Goal: Transaction & Acquisition: Book appointment/travel/reservation

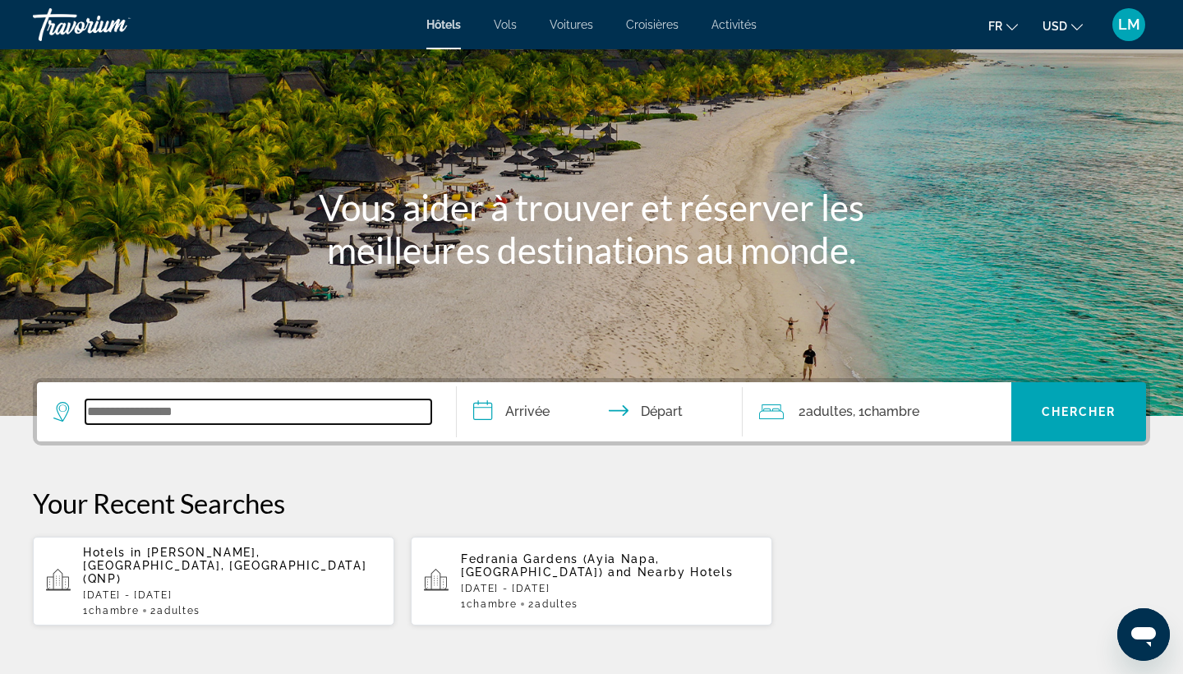
click at [173, 410] on input "Search widget" at bounding box center [258, 411] width 346 height 25
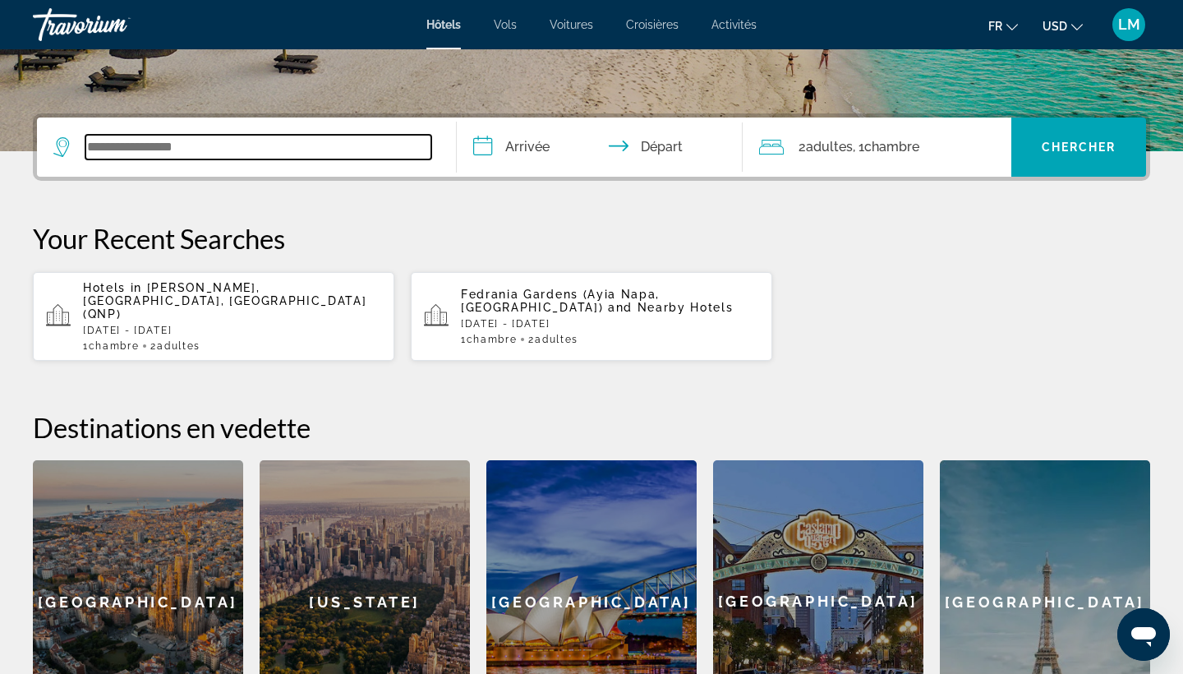
scroll to position [402, 0]
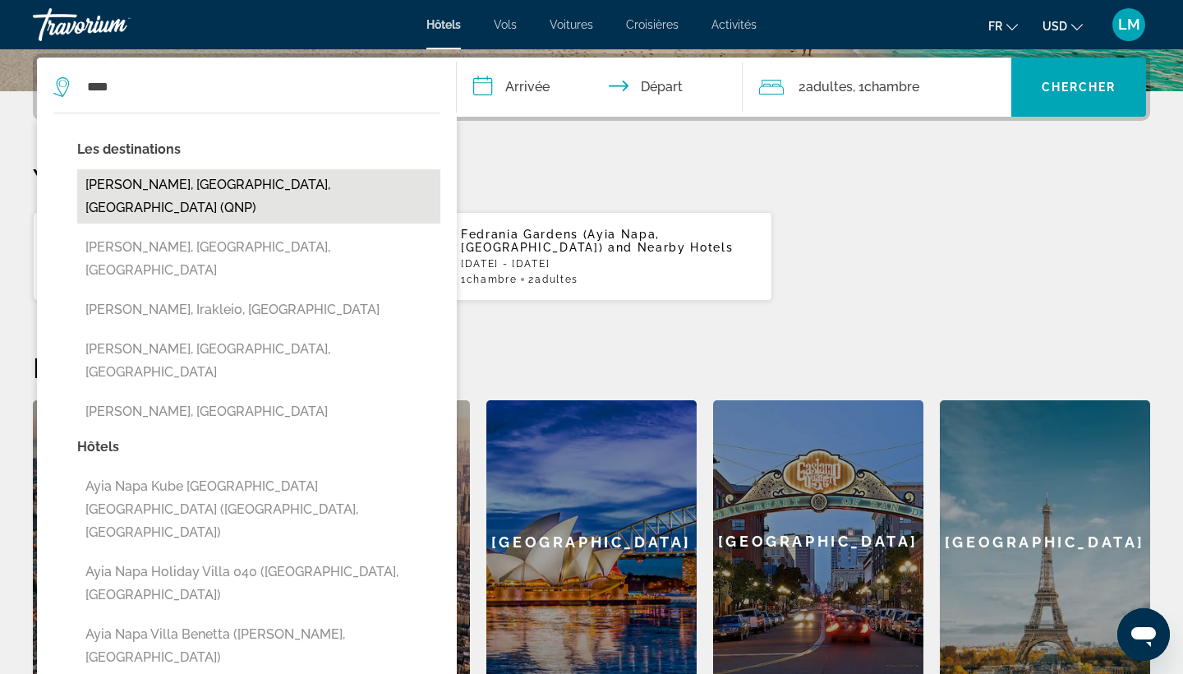
drag, startPoint x: 173, startPoint y: 410, endPoint x: 159, endPoint y: 191, distance: 219.8
click at [159, 191] on button "[PERSON_NAME], [GEOGRAPHIC_DATA], [GEOGRAPHIC_DATA] (QNP)" at bounding box center [258, 196] width 363 height 54
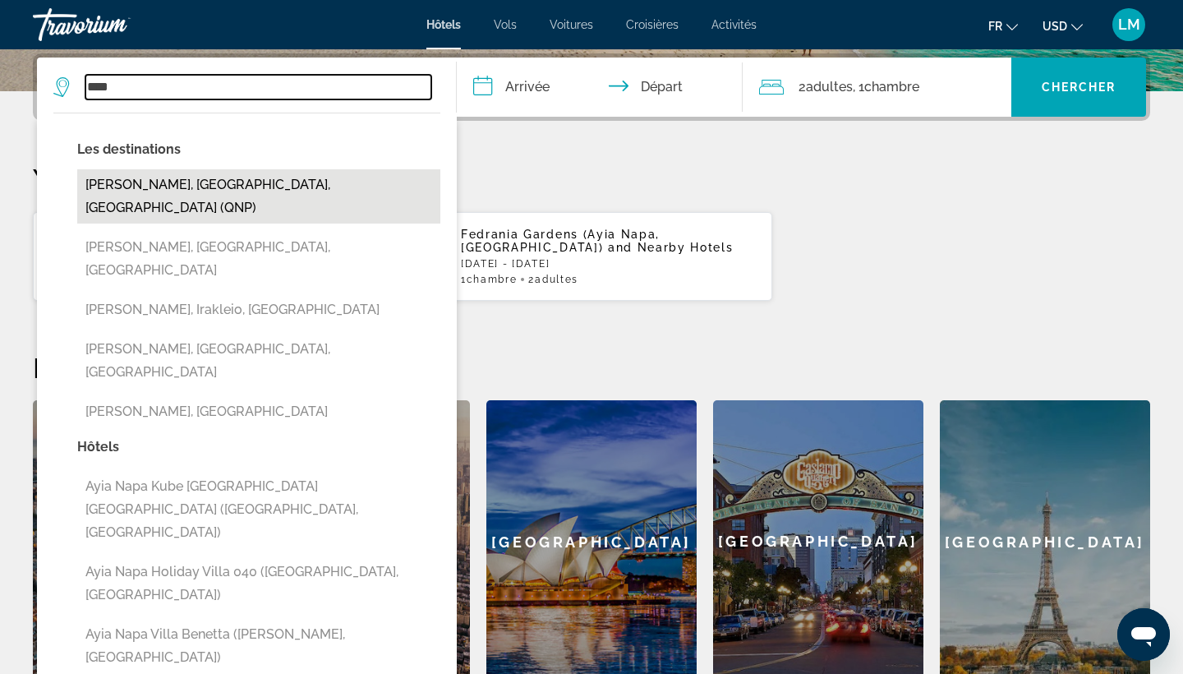
type input "**********"
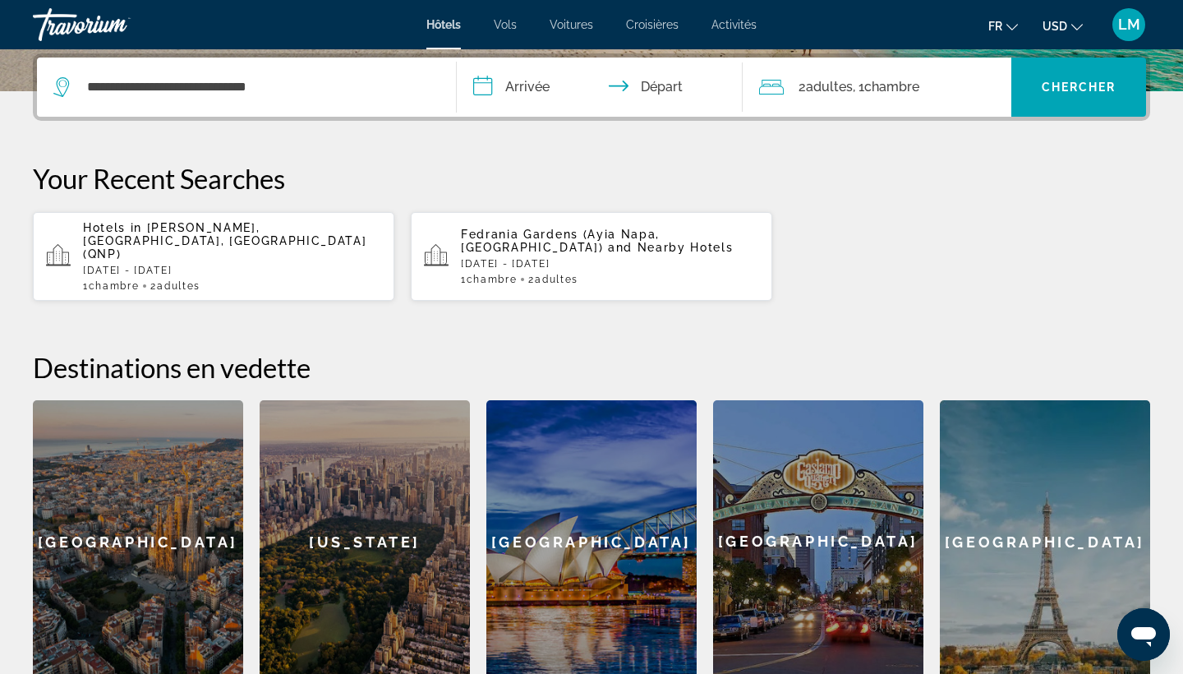
click at [515, 85] on input "**********" at bounding box center [603, 90] width 293 height 64
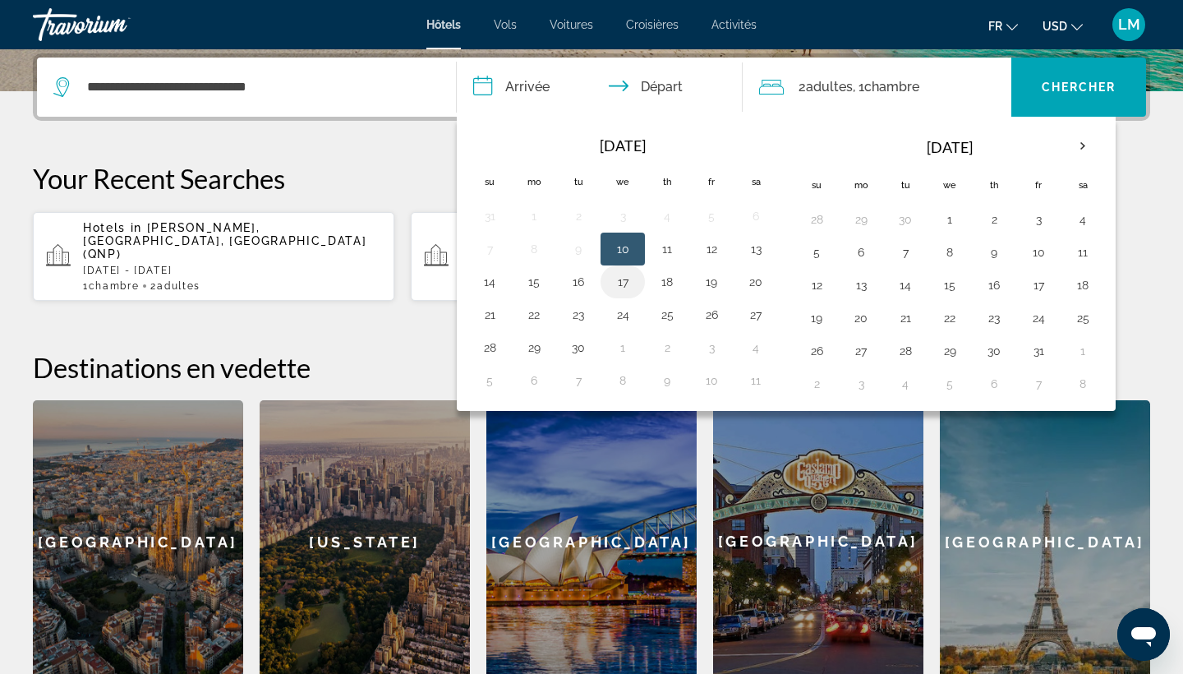
click at [624, 283] on button "17" at bounding box center [623, 281] width 26 height 23
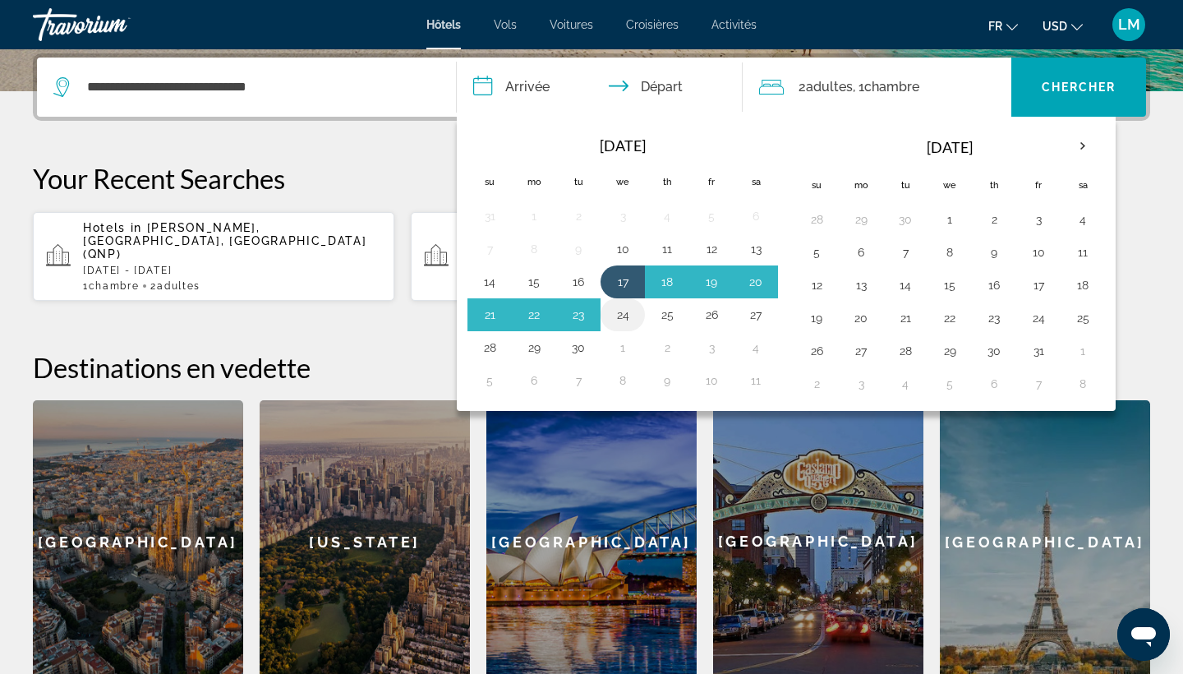
click at [625, 313] on button "24" at bounding box center [623, 314] width 26 height 23
type input "**********"
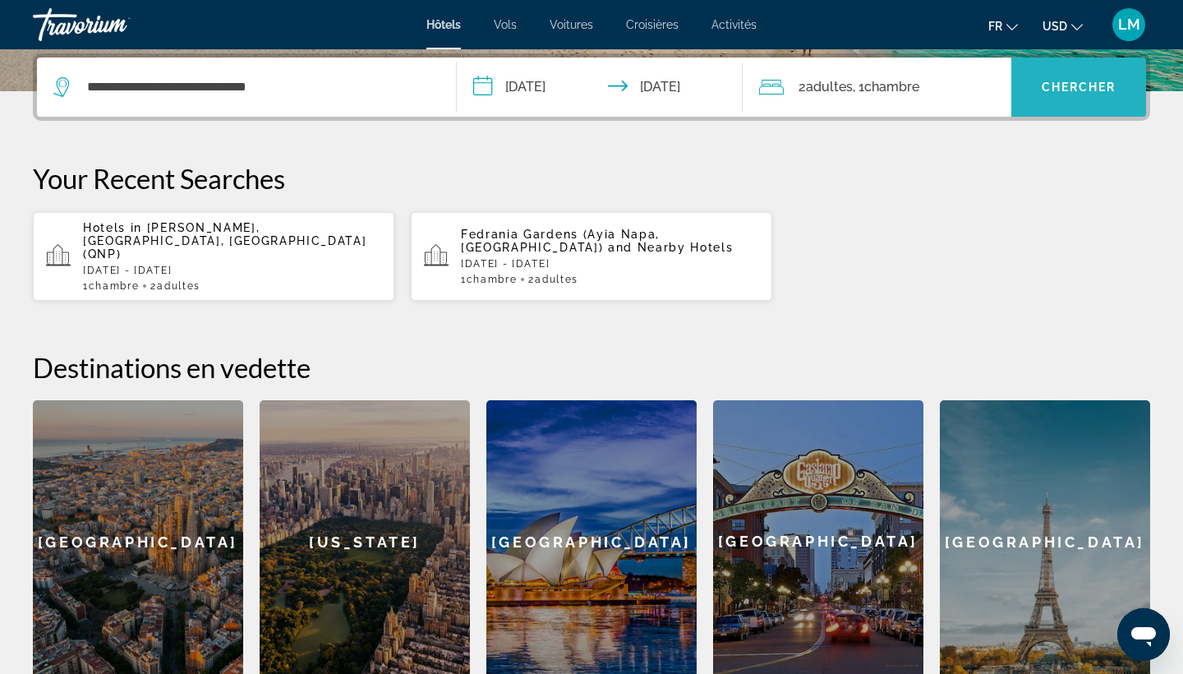
click at [1095, 76] on span "Search widget" at bounding box center [1078, 86] width 135 height 39
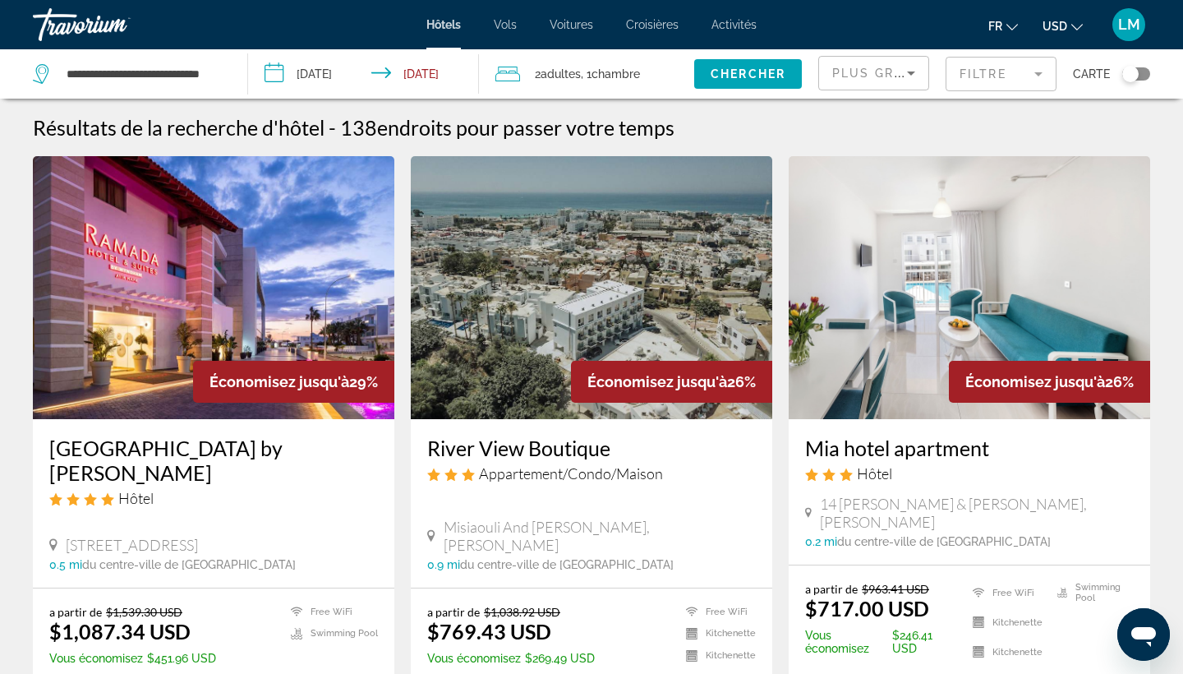
click at [1071, 27] on icon "Change currency" at bounding box center [1077, 27] width 12 height 12
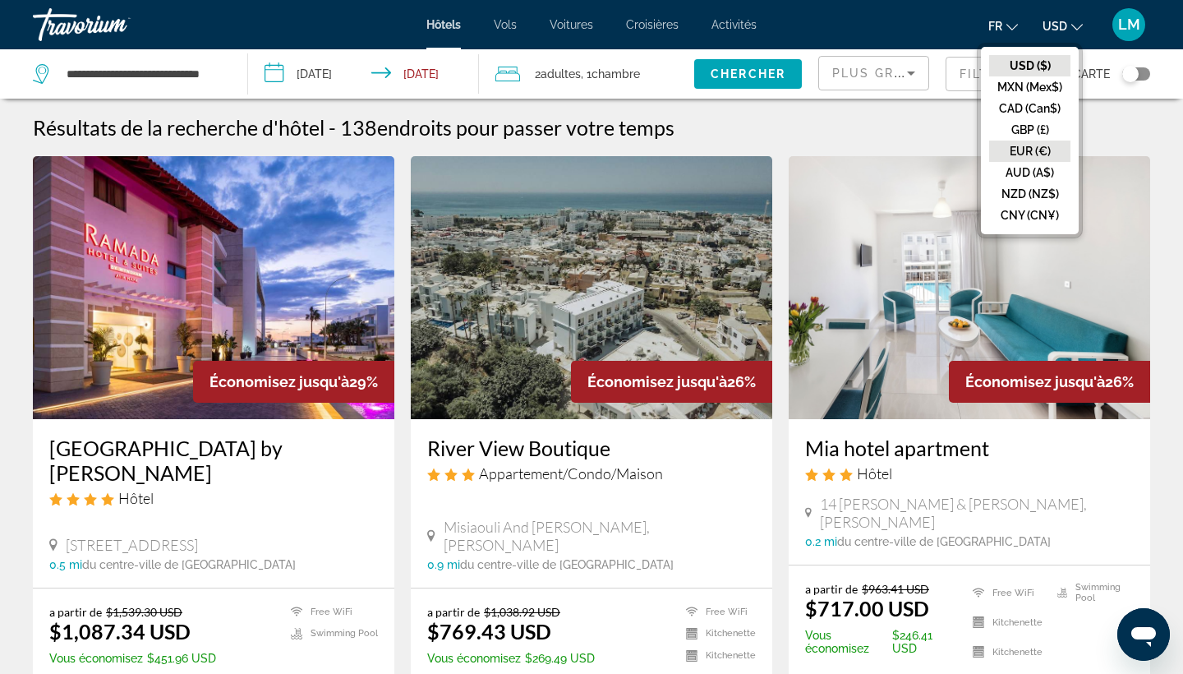
click at [1044, 162] on button "EUR (€)" at bounding box center [1029, 151] width 81 height 21
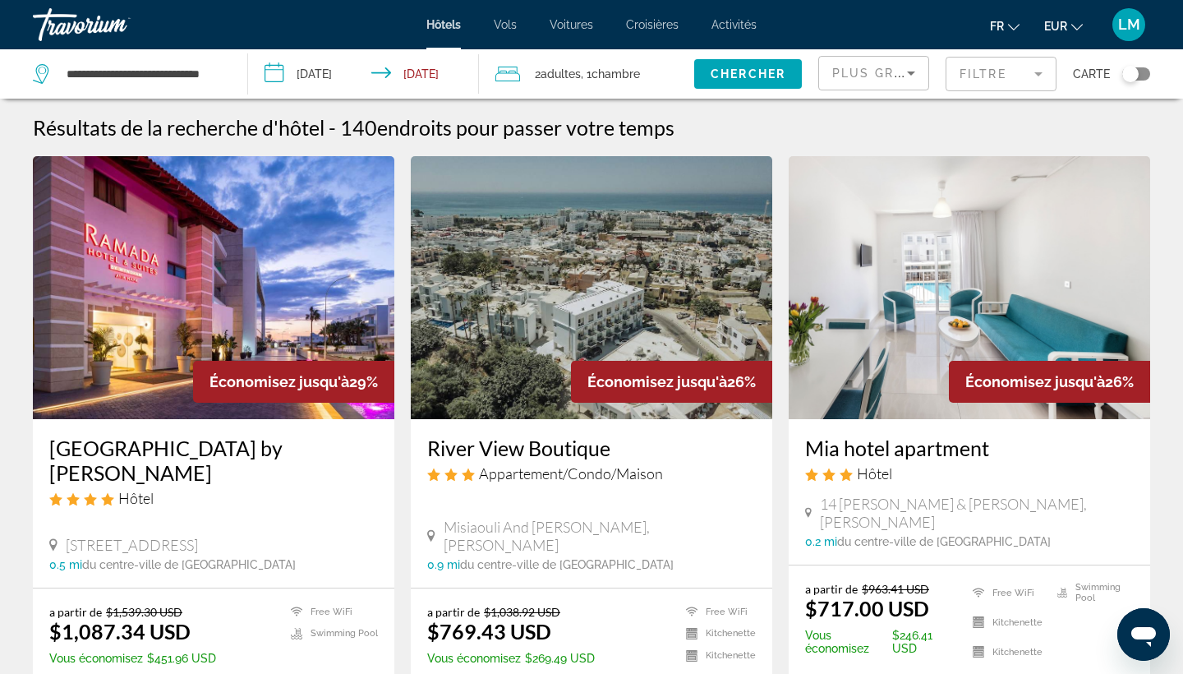
click at [1127, 71] on div "Toggle map" at bounding box center [1130, 74] width 16 height 16
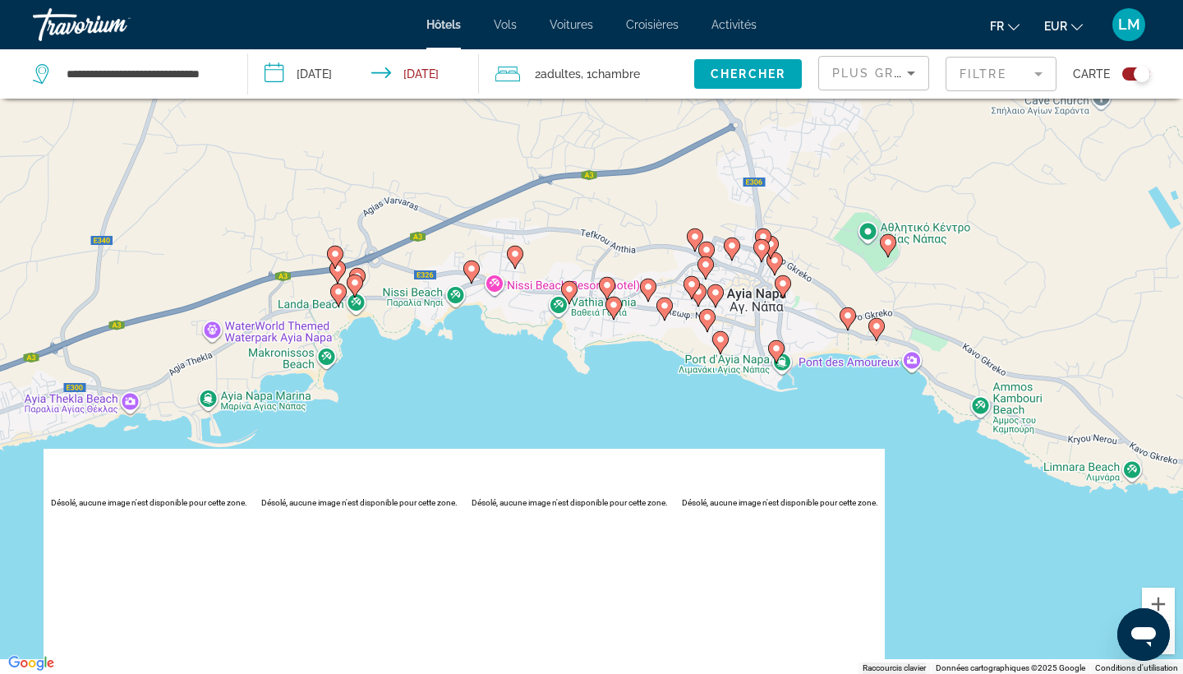
drag, startPoint x: 703, startPoint y: 344, endPoint x: 611, endPoint y: 380, distance: 97.8
click at [611, 380] on div "Pour activer le glissement avec le clavier, appuyez sur Alt+Entrée. Une fois ce…" at bounding box center [591, 337] width 1183 height 674
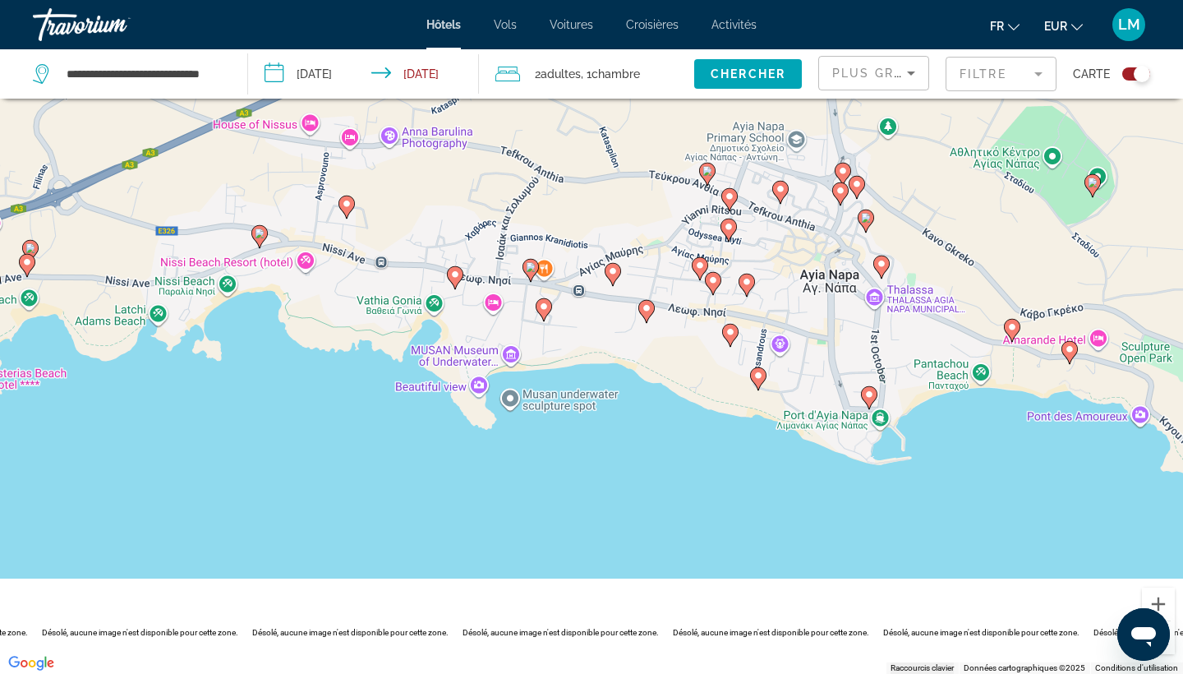
click at [644, 319] on gmp-advanced-marker "Main content" at bounding box center [646, 311] width 16 height 25
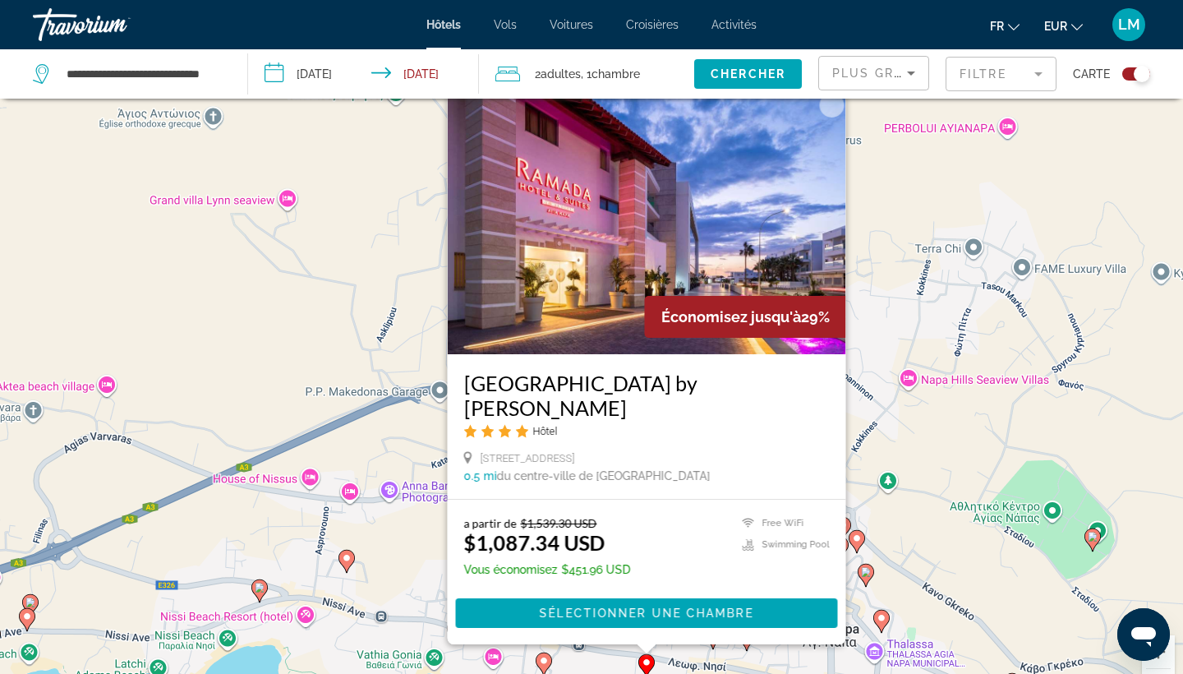
scroll to position [51, 0]
click at [867, 75] on span "Plus grandes économies" at bounding box center [930, 73] width 196 height 13
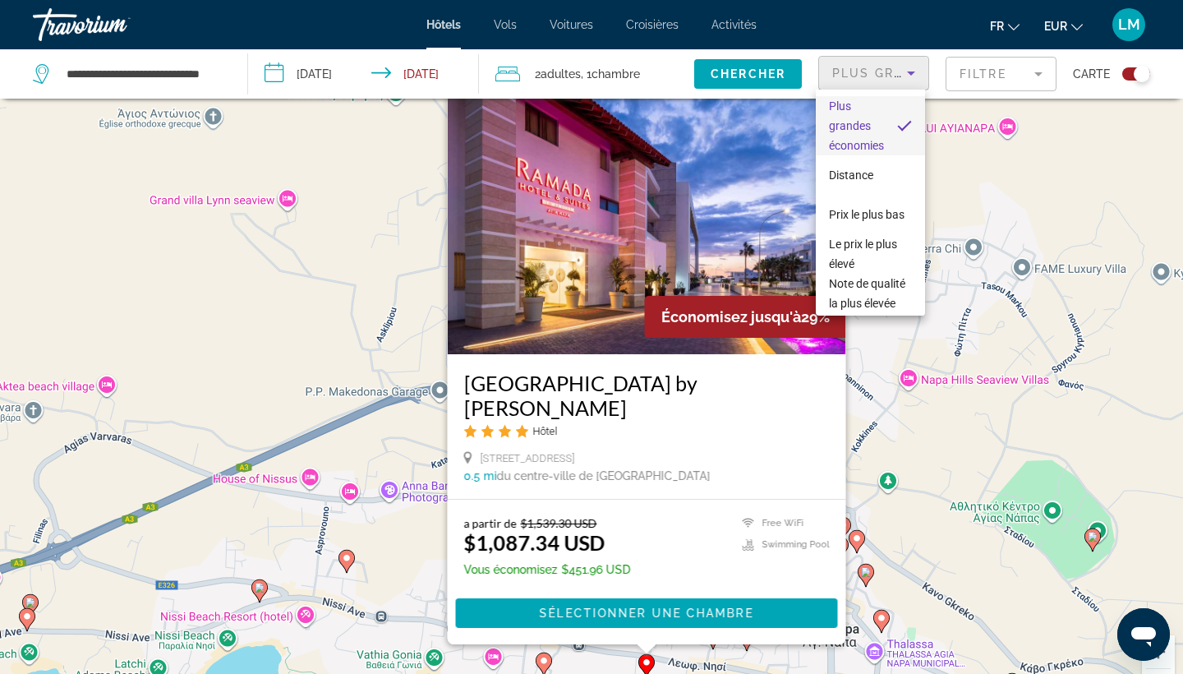
click at [962, 62] on div at bounding box center [591, 337] width 1183 height 674
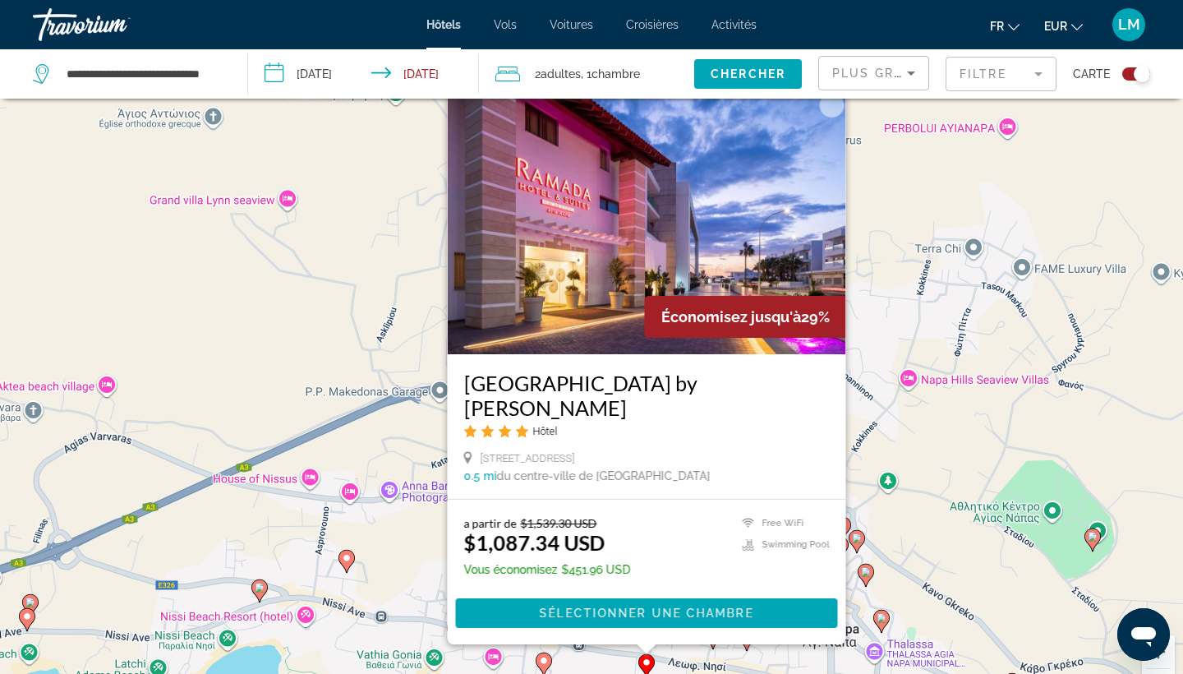
click at [968, 73] on mat-form-field "Filtre" at bounding box center [1001, 74] width 111 height 35
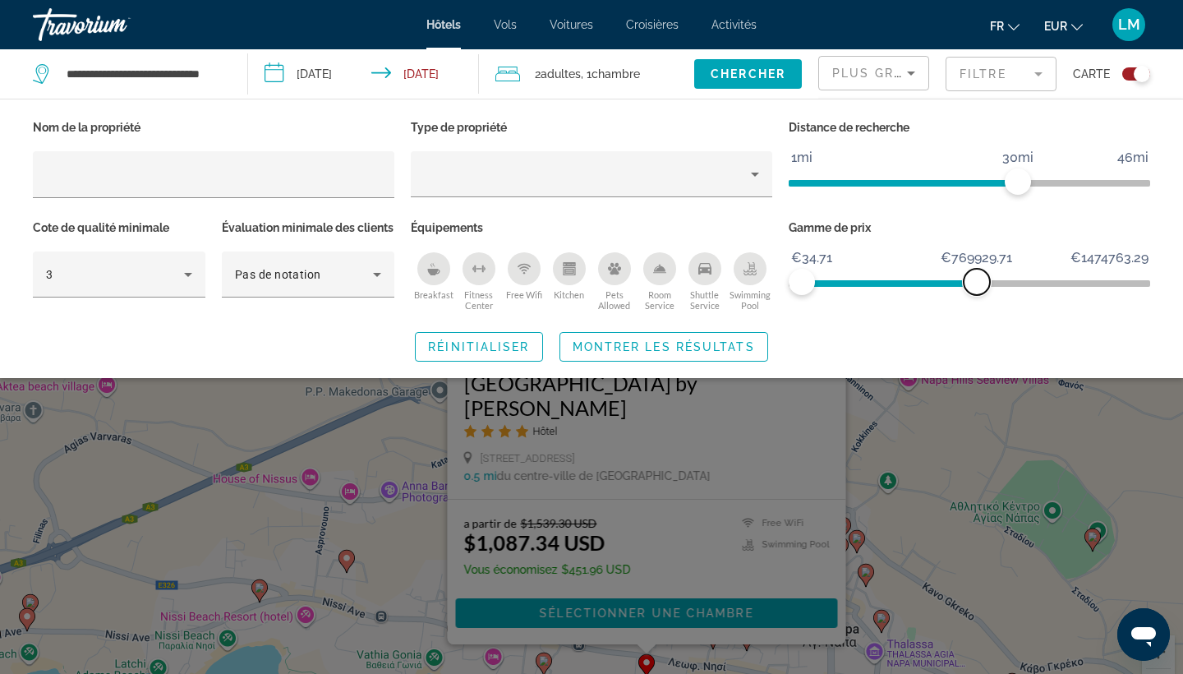
drag, startPoint x: 1145, startPoint y: 291, endPoint x: 977, endPoint y: 307, distance: 169.2
click at [977, 307] on div "Gamme de prix €34.71 €1474763.29 €34.71 €769929.71" at bounding box center [970, 265] width 378 height 99
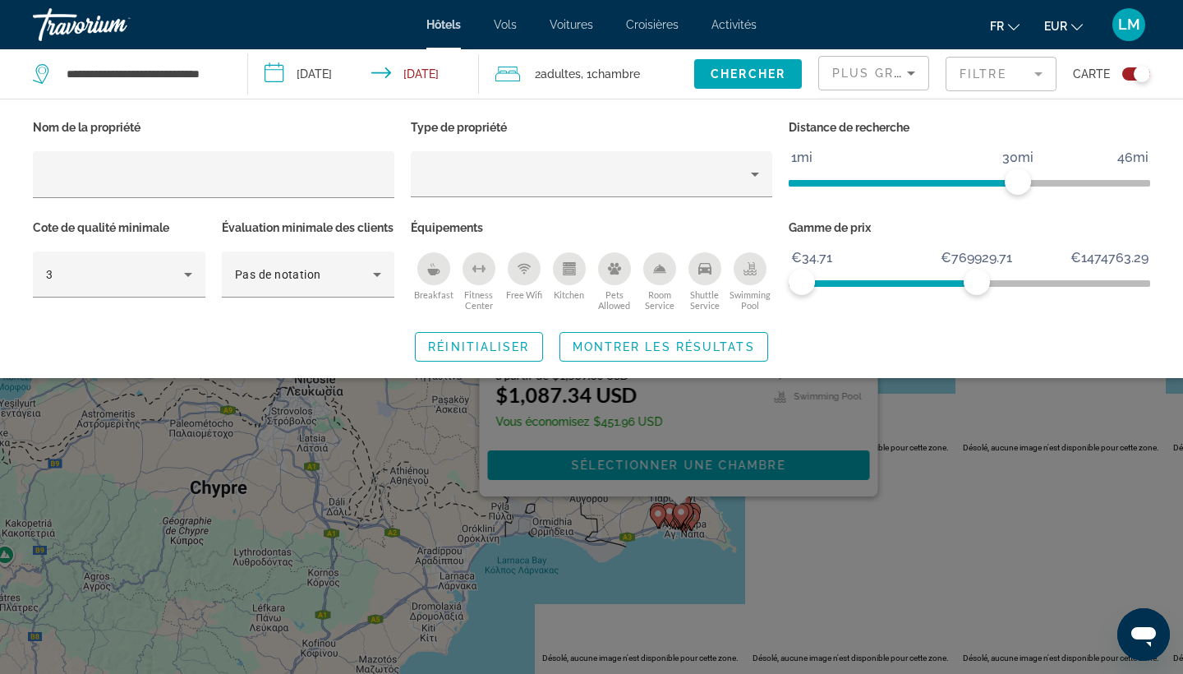
click at [875, 526] on div "Search widget" at bounding box center [591, 460] width 1183 height 427
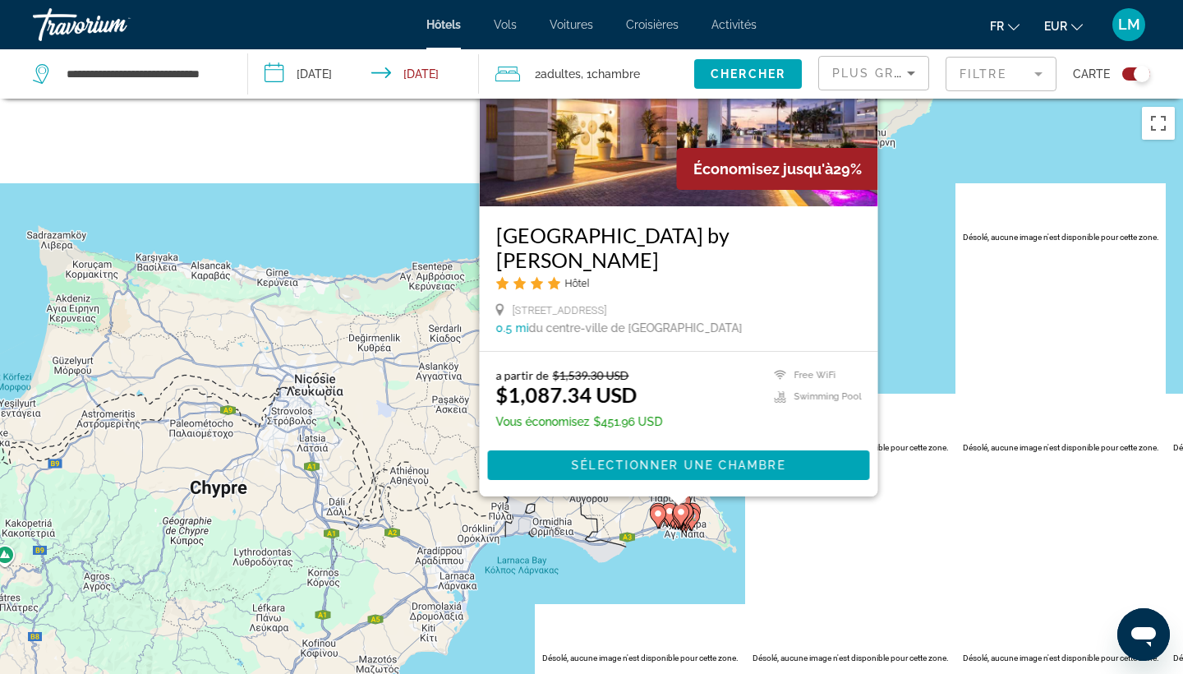
click at [695, 557] on div "Pour activer le glissement avec le clavier, appuyez sur Alt+Entrée. Une fois ce…" at bounding box center [591, 436] width 1183 height 674
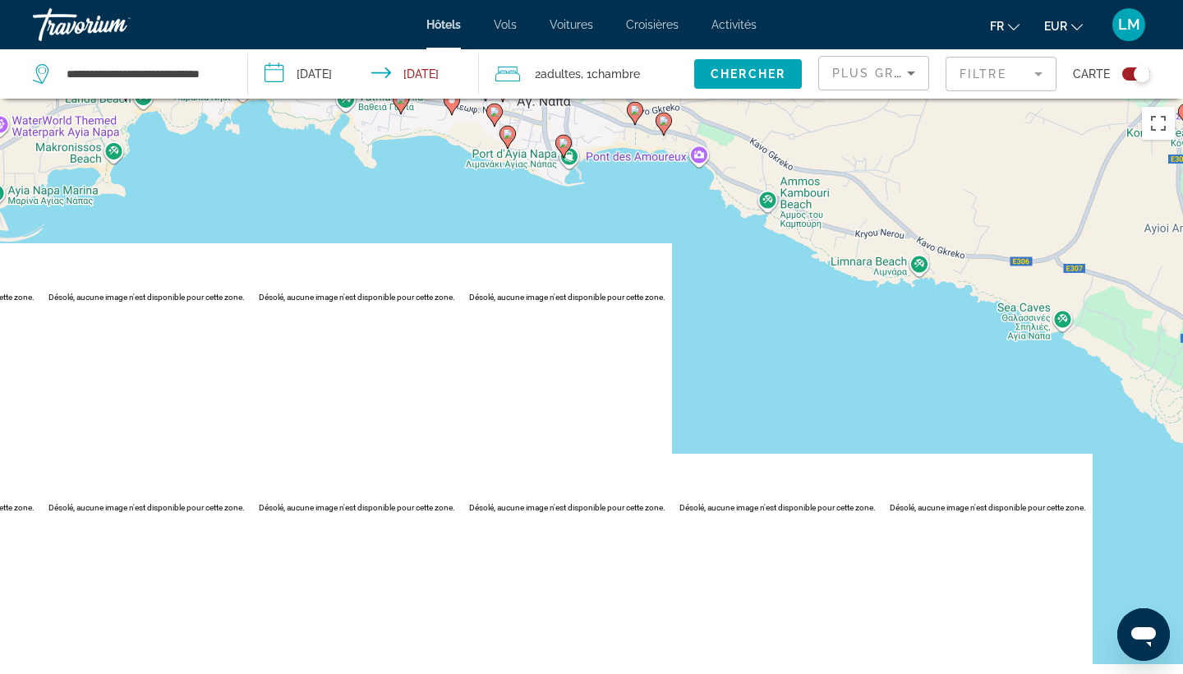
click at [992, 79] on mat-form-field "Filtre" at bounding box center [1001, 74] width 111 height 35
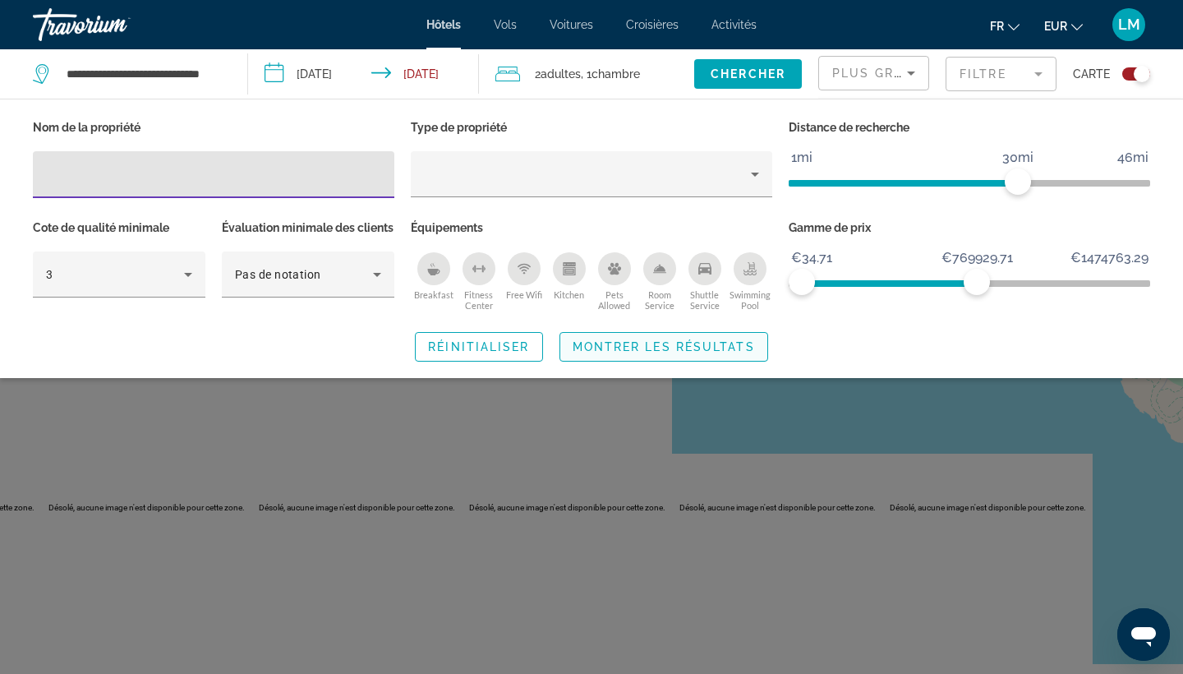
click at [661, 353] on span "Montrer les résultats" at bounding box center [664, 346] width 182 height 13
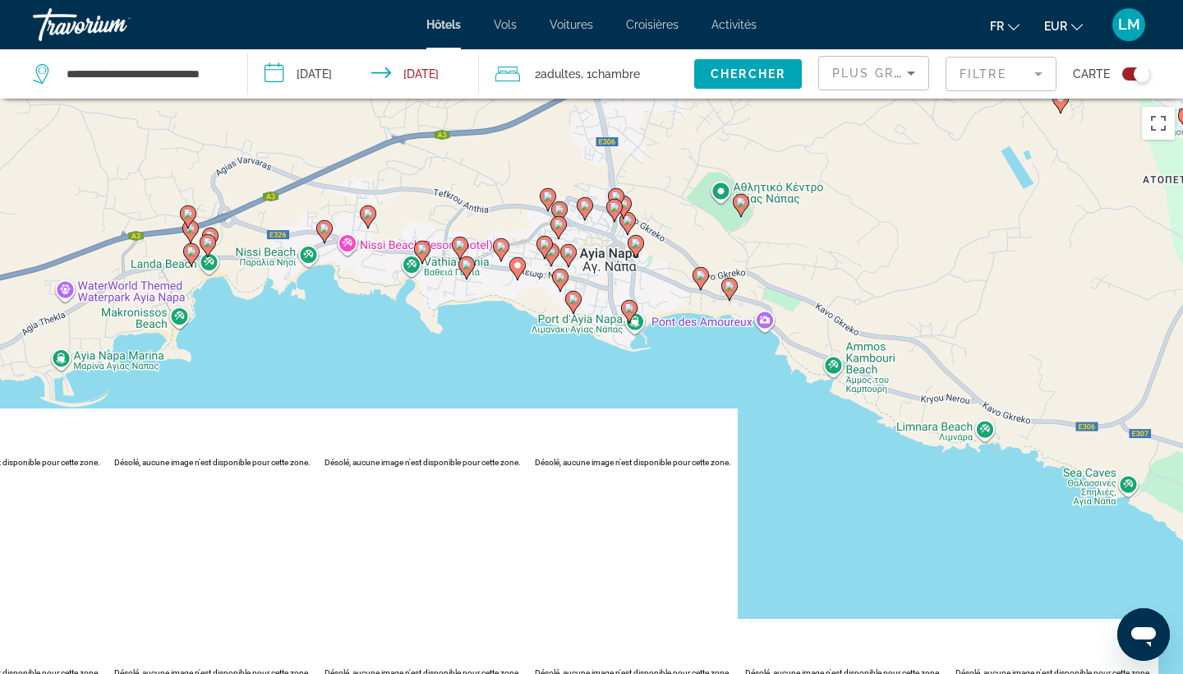
drag, startPoint x: 809, startPoint y: 319, endPoint x: 873, endPoint y: 484, distance: 177.2
click at [873, 484] on div "Pour activer le glissement avec le clavier, appuyez sur Alt+Entrée. Une fois ce…" at bounding box center [591, 436] width 1183 height 674
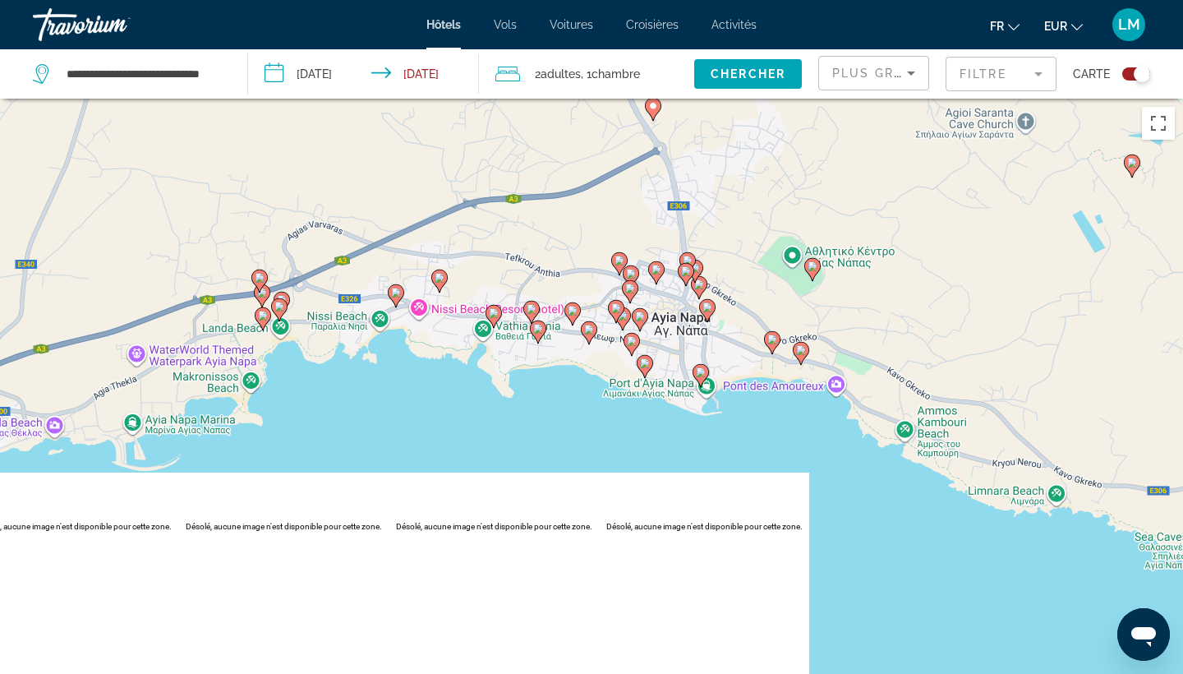
drag, startPoint x: 568, startPoint y: 357, endPoint x: 661, endPoint y: 437, distance: 122.4
click at [661, 437] on div "Pour activer le glissement avec le clavier, appuyez sur Alt+Entrée. Une fois ce…" at bounding box center [591, 436] width 1183 height 674
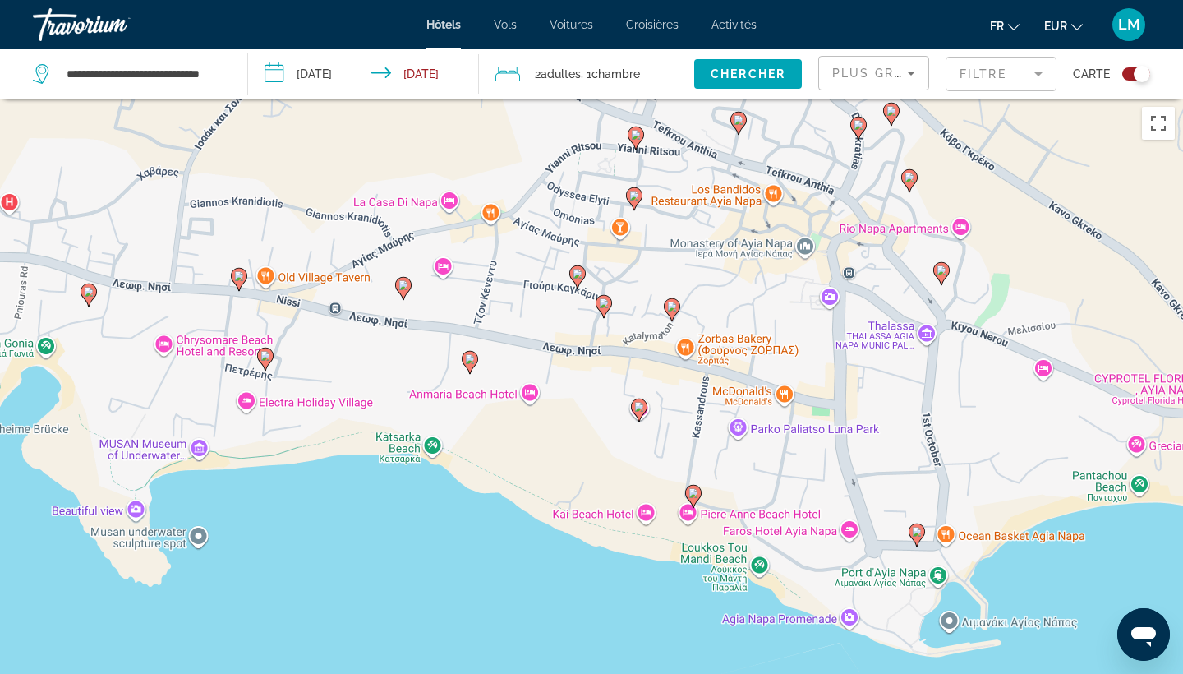
click at [698, 494] on image "Main content" at bounding box center [694, 493] width 10 height 10
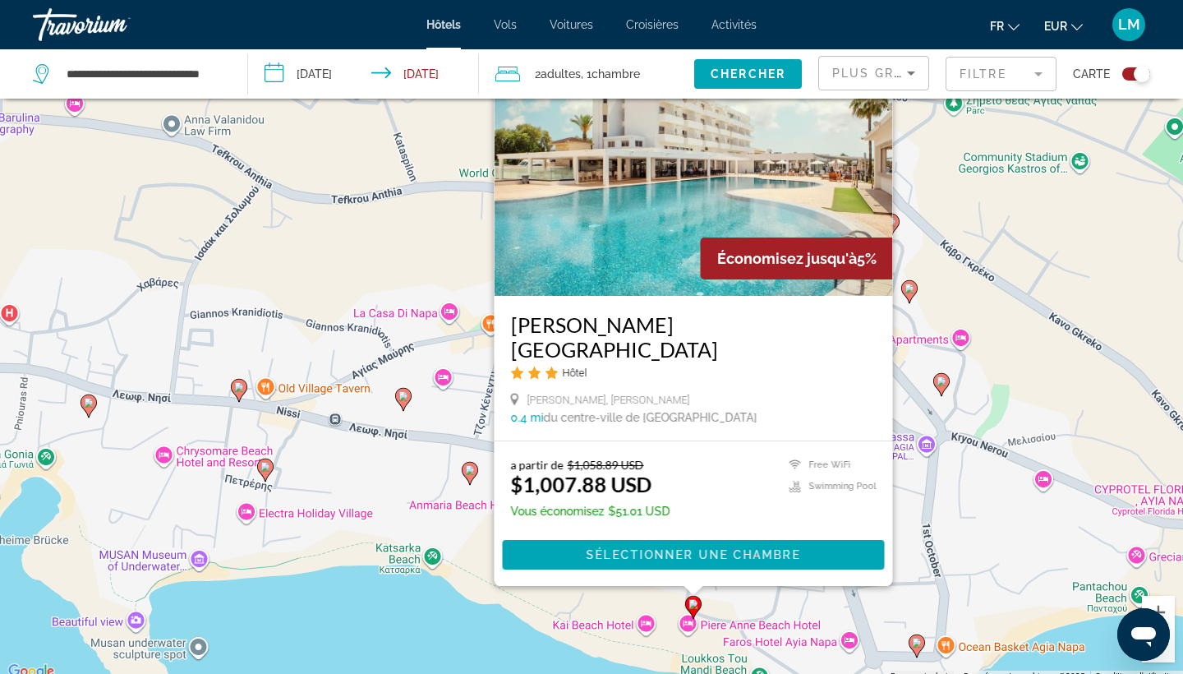
scroll to position [98, 0]
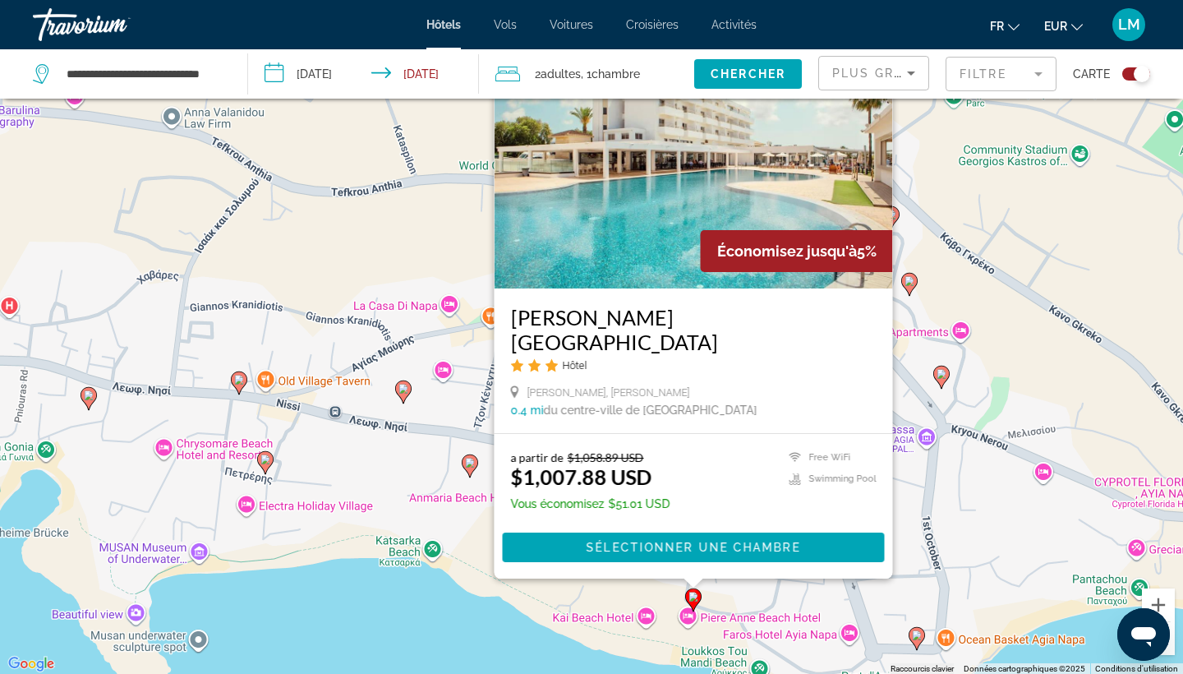
click at [916, 640] on icon "Main content" at bounding box center [917, 638] width 15 height 21
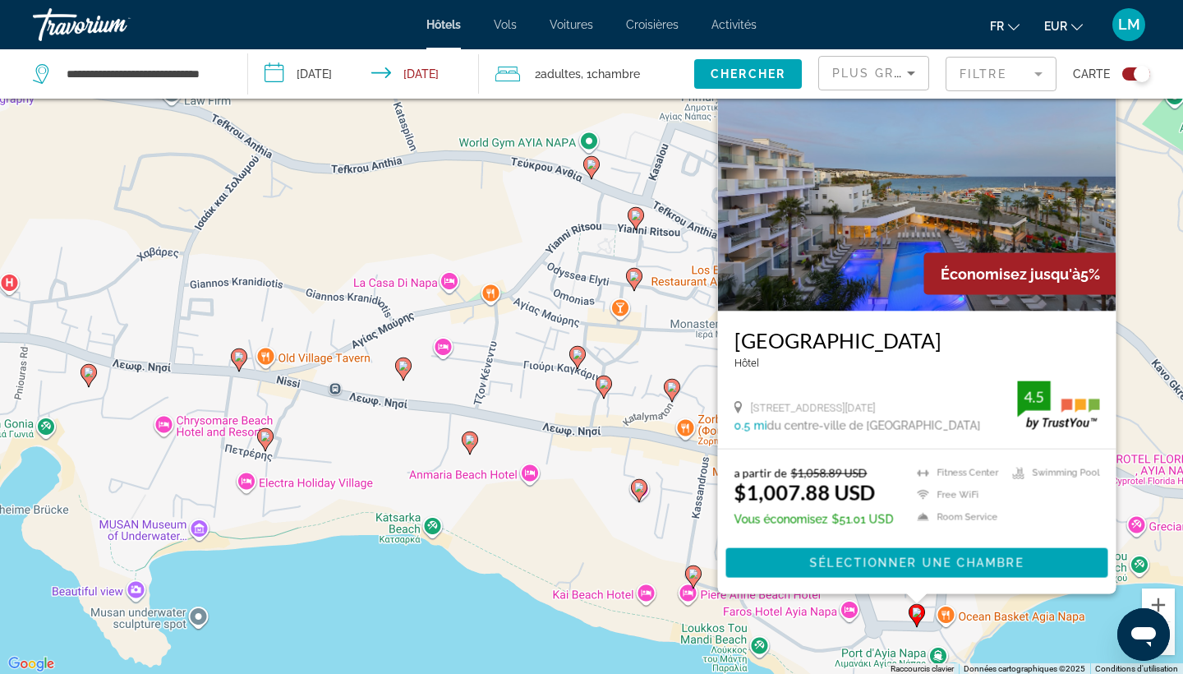
click at [641, 495] on icon "Main content" at bounding box center [639, 490] width 15 height 21
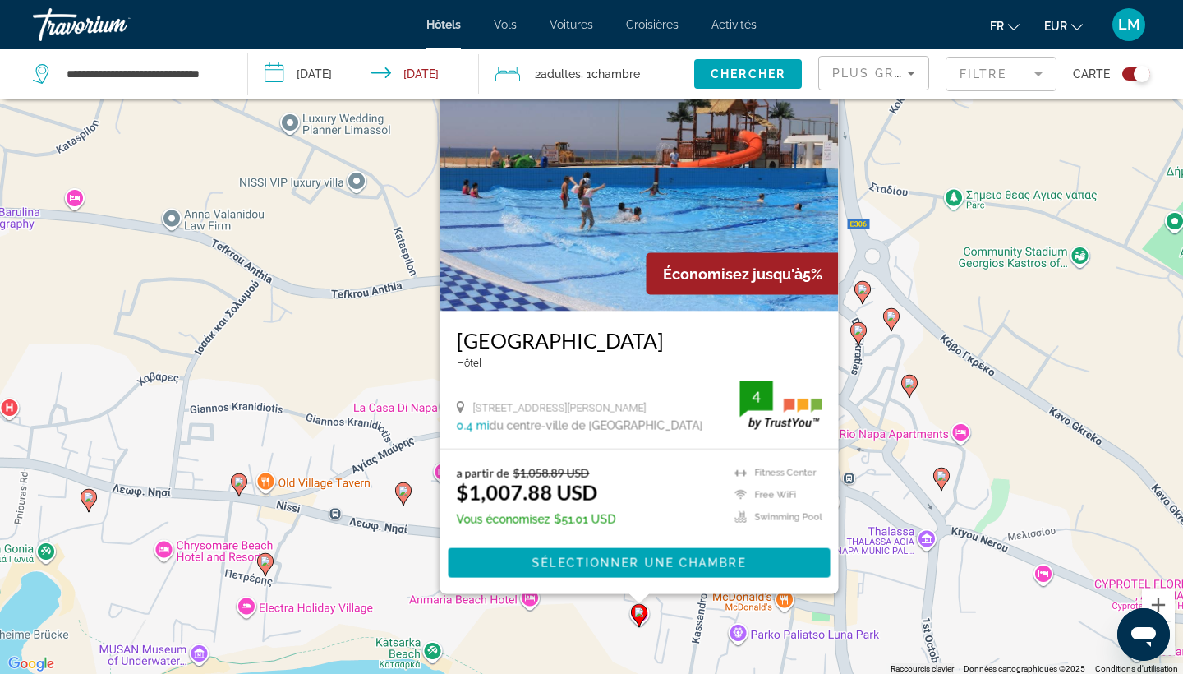
click at [399, 489] on image "Main content" at bounding box center [404, 491] width 10 height 10
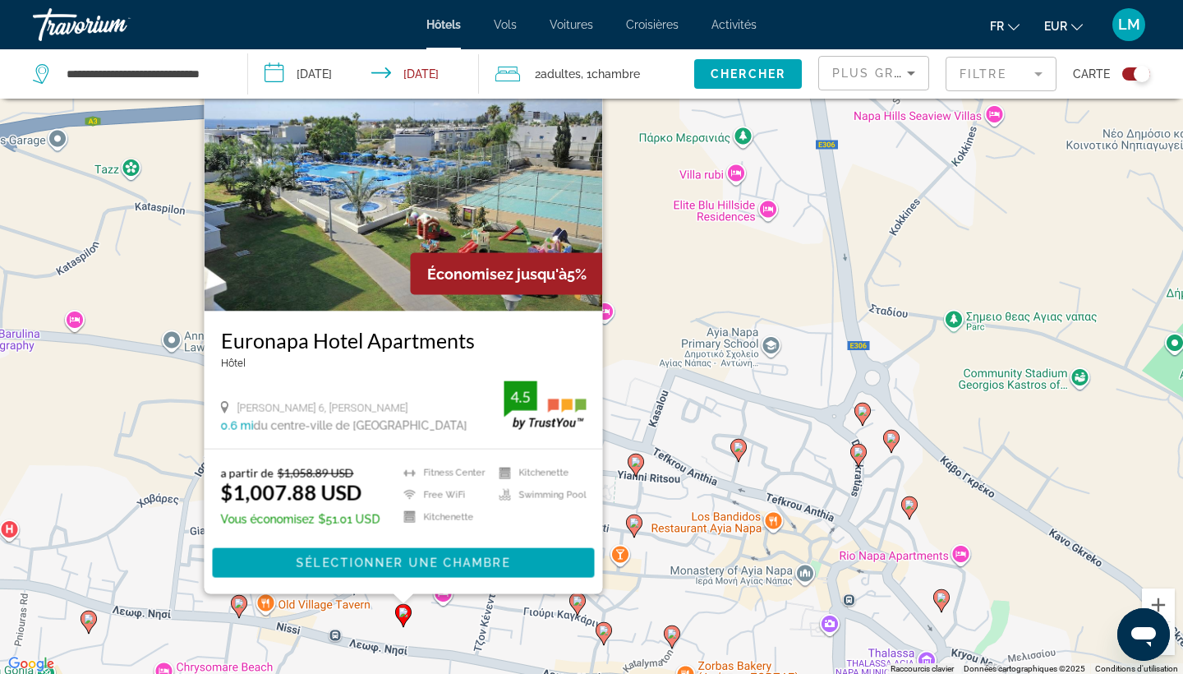
click at [607, 635] on icon "Main content" at bounding box center [604, 633] width 15 height 21
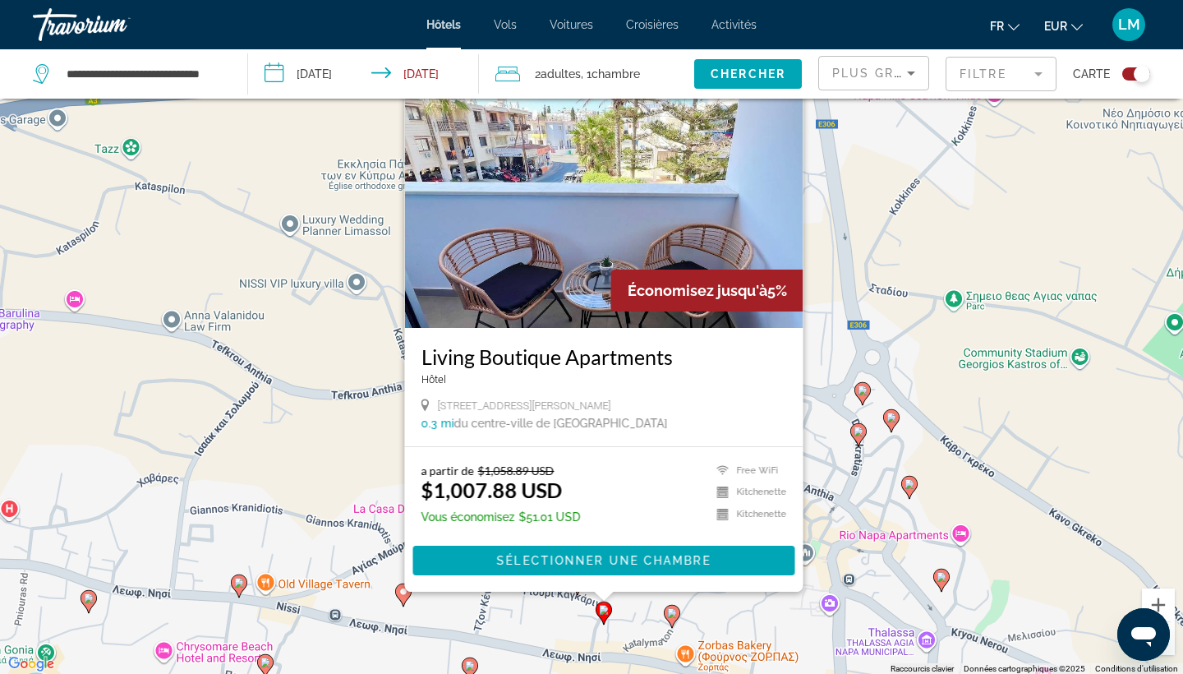
click at [672, 624] on icon "Main content" at bounding box center [672, 616] width 15 height 21
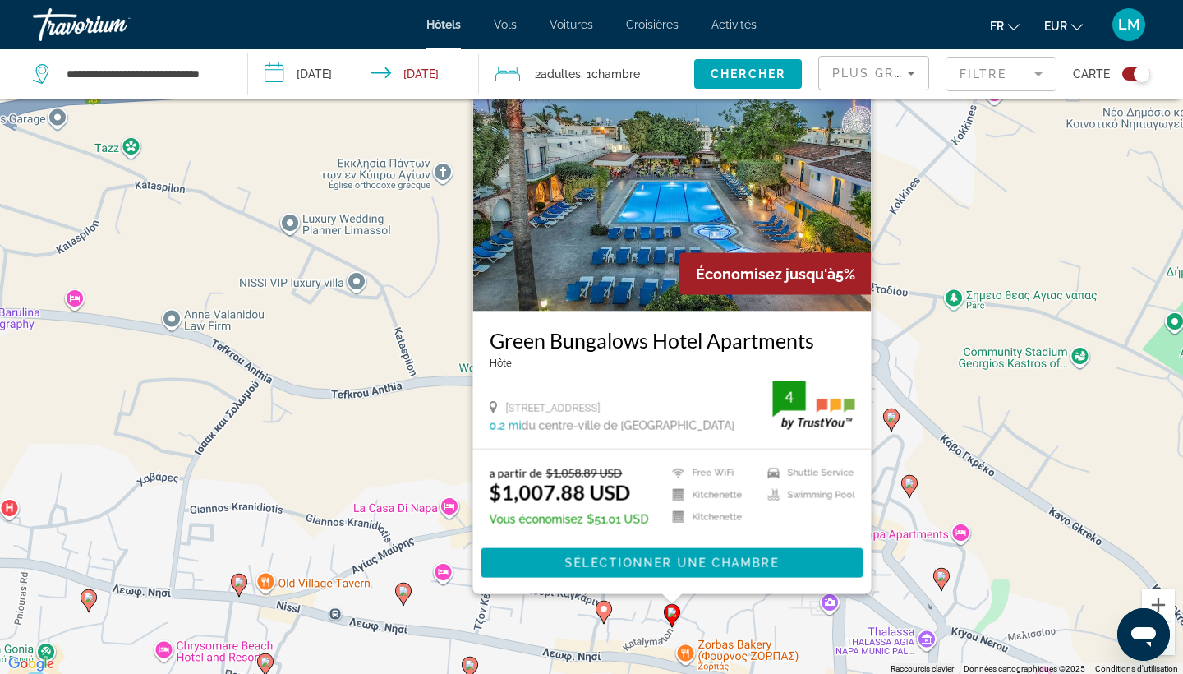
click at [540, 634] on div "Pour activer le glissement avec le clavier, appuyez sur Alt+Entrée. Une fois ce…" at bounding box center [591, 338] width 1183 height 674
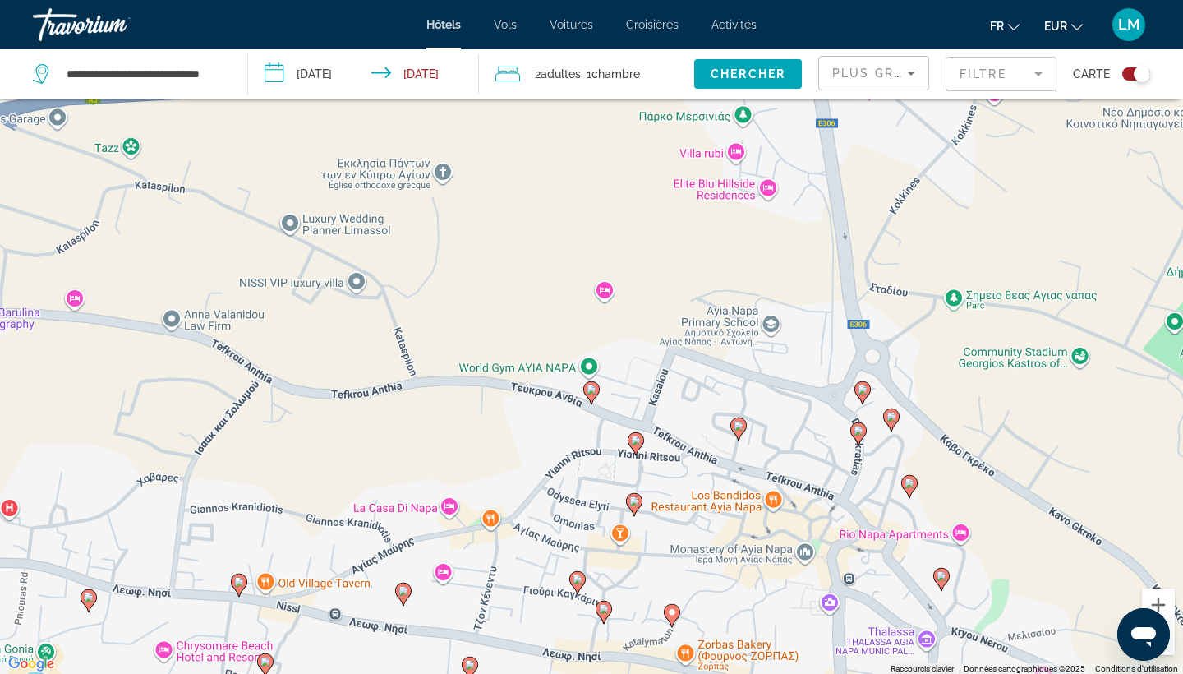
click at [577, 588] on icon "Main content" at bounding box center [577, 582] width 15 height 21
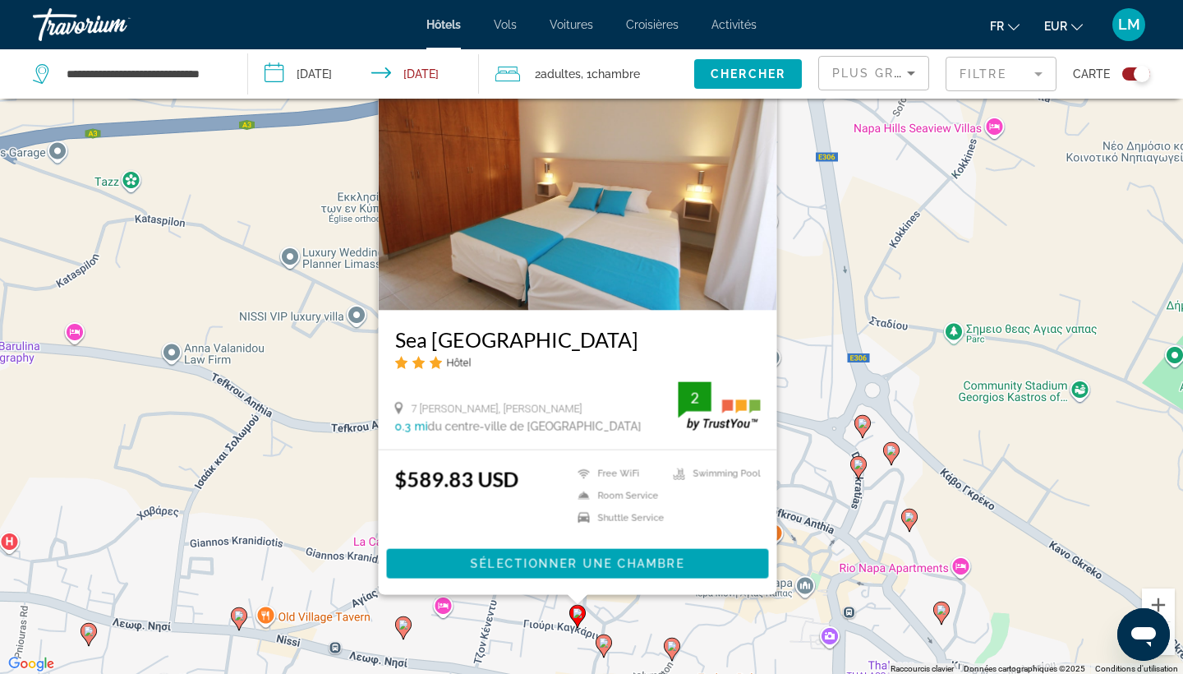
click at [545, 624] on div "Pour activer le glissement avec le clavier, appuyez sur Alt+Entrée. Une fois ce…" at bounding box center [591, 338] width 1183 height 674
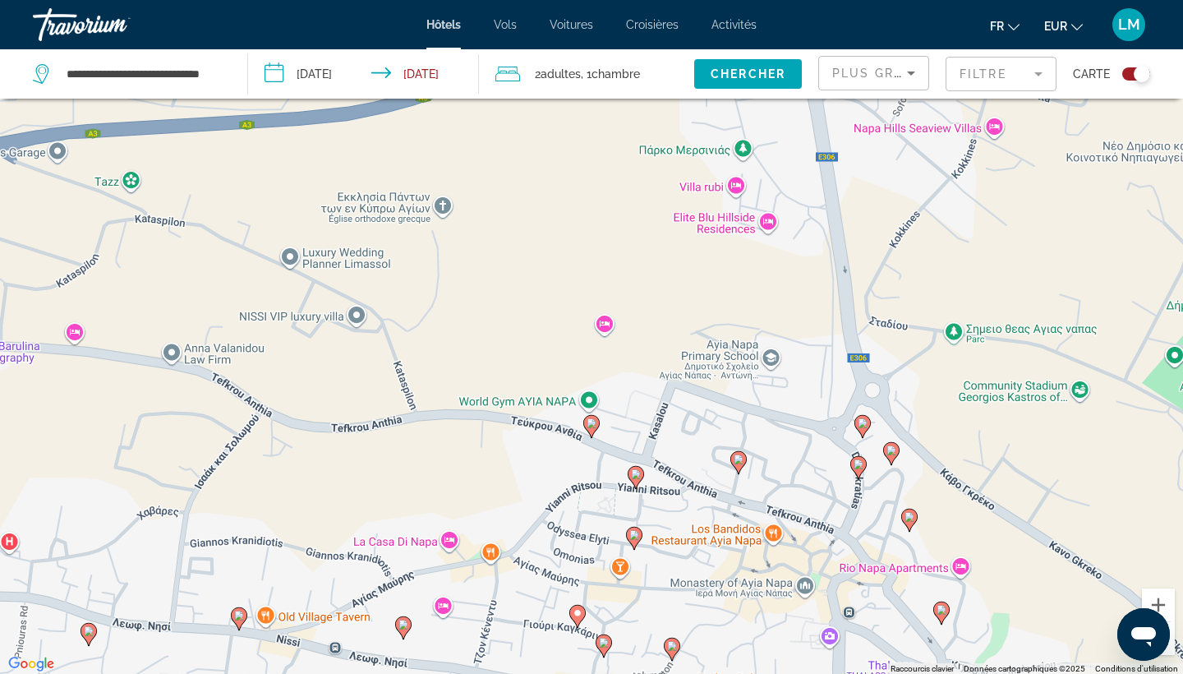
click at [633, 541] on icon "Main content" at bounding box center [634, 538] width 15 height 21
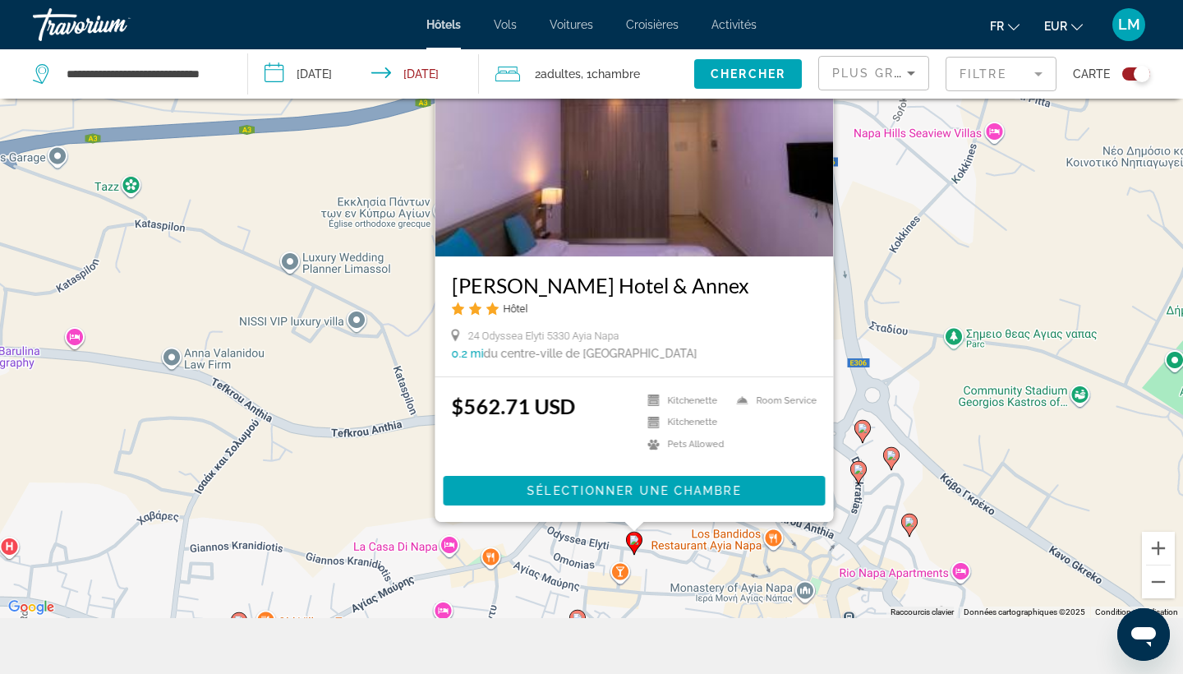
scroll to position [154, 0]
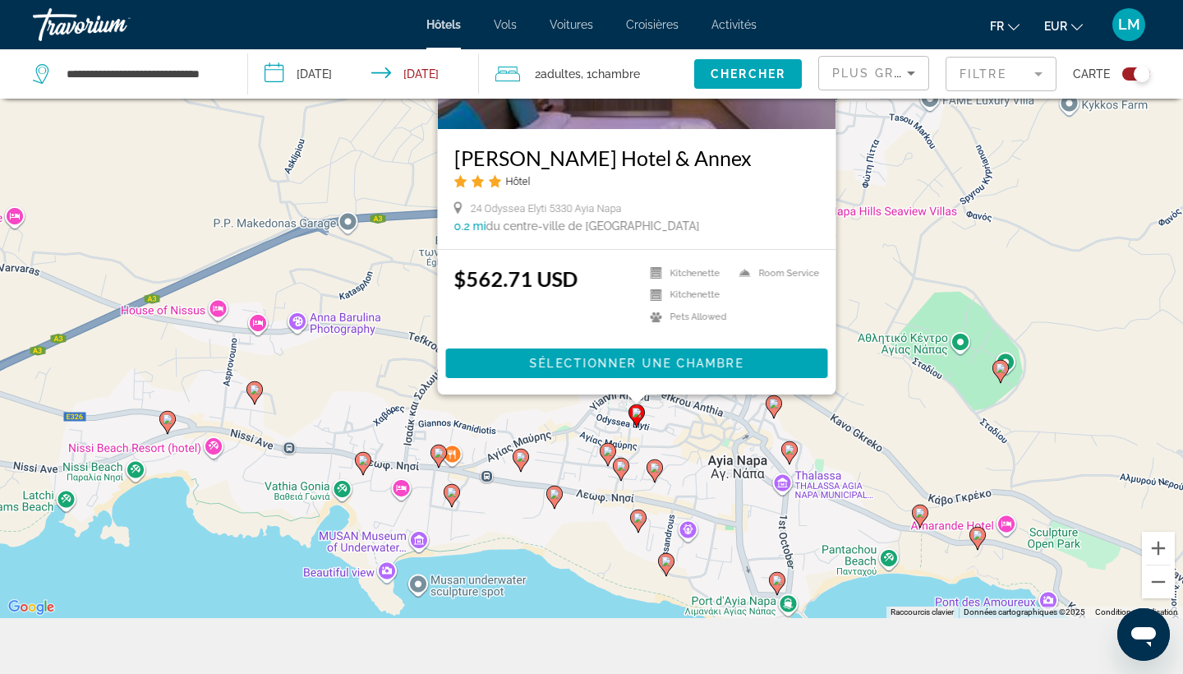
drag, startPoint x: 669, startPoint y: 564, endPoint x: 673, endPoint y: 439, distance: 125.8
click at [673, 439] on div "Pour activer le glissement avec le clavier, appuyez sur Alt+Entrée. Une fois ce…" at bounding box center [591, 281] width 1183 height 674
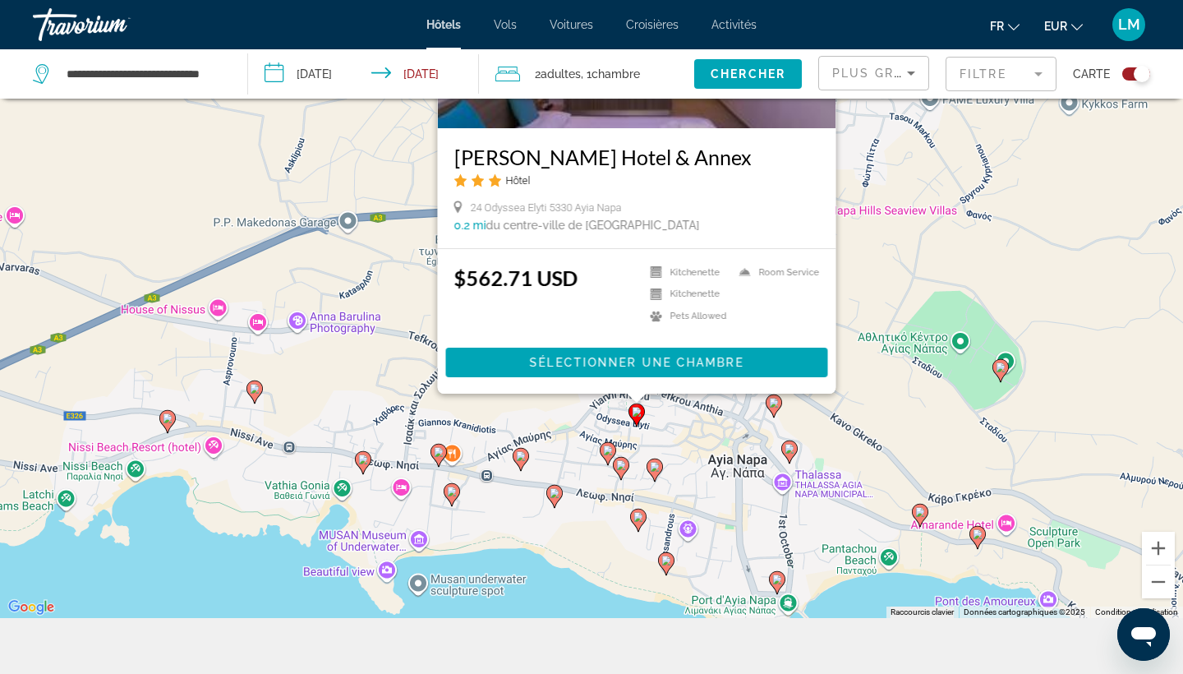
click at [449, 497] on icon "Main content" at bounding box center [452, 494] width 15 height 21
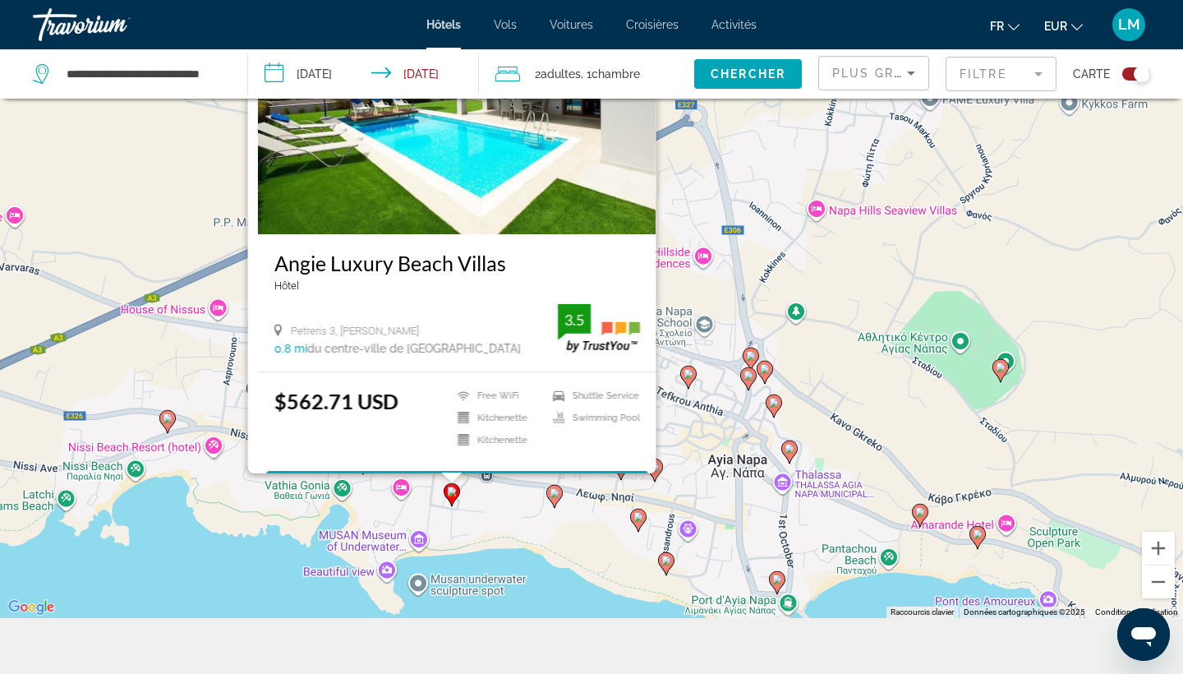
scroll to position [0, 0]
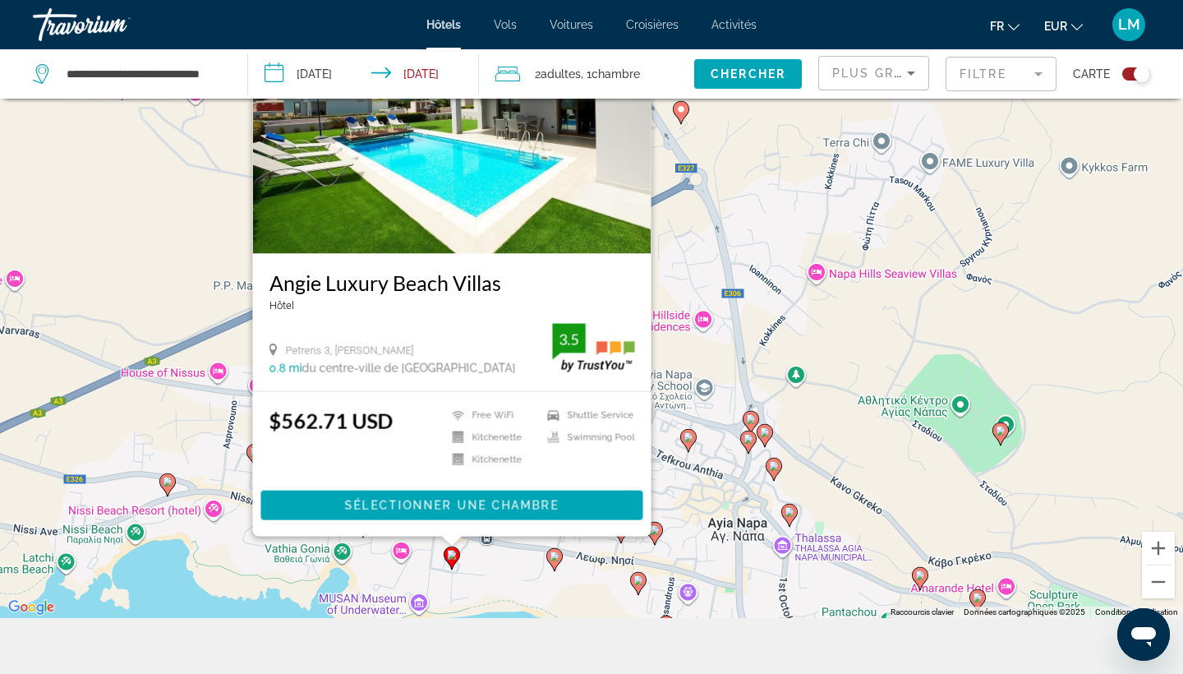
click at [558, 560] on image "Main content" at bounding box center [555, 556] width 10 height 10
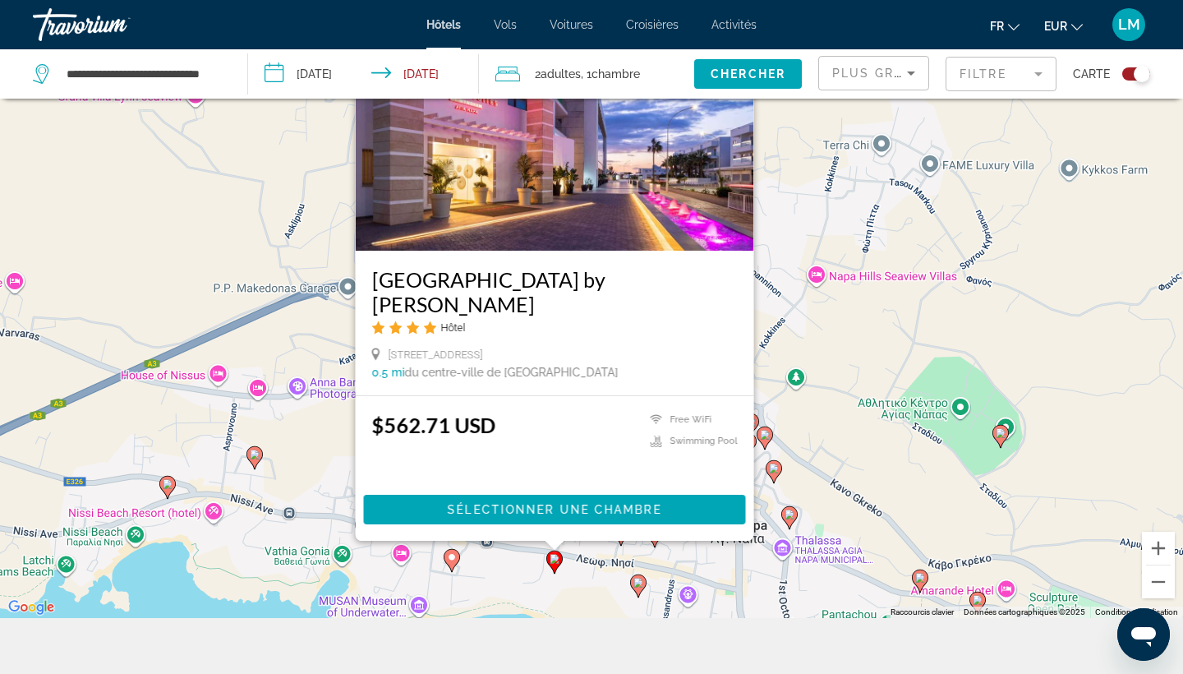
click at [572, 588] on div "Pour activer le glissement avec le clavier, appuyez sur Alt+Entrée. Une fois ce…" at bounding box center [591, 281] width 1183 height 674
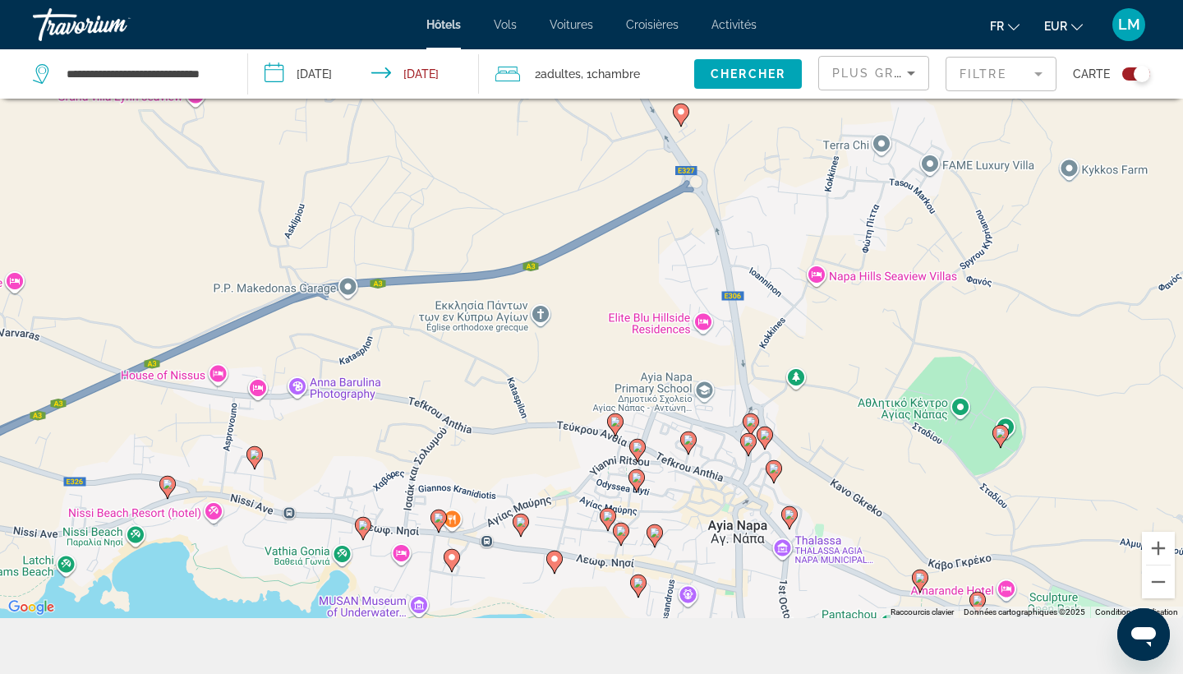
click at [555, 570] on icon "Main content" at bounding box center [554, 561] width 15 height 21
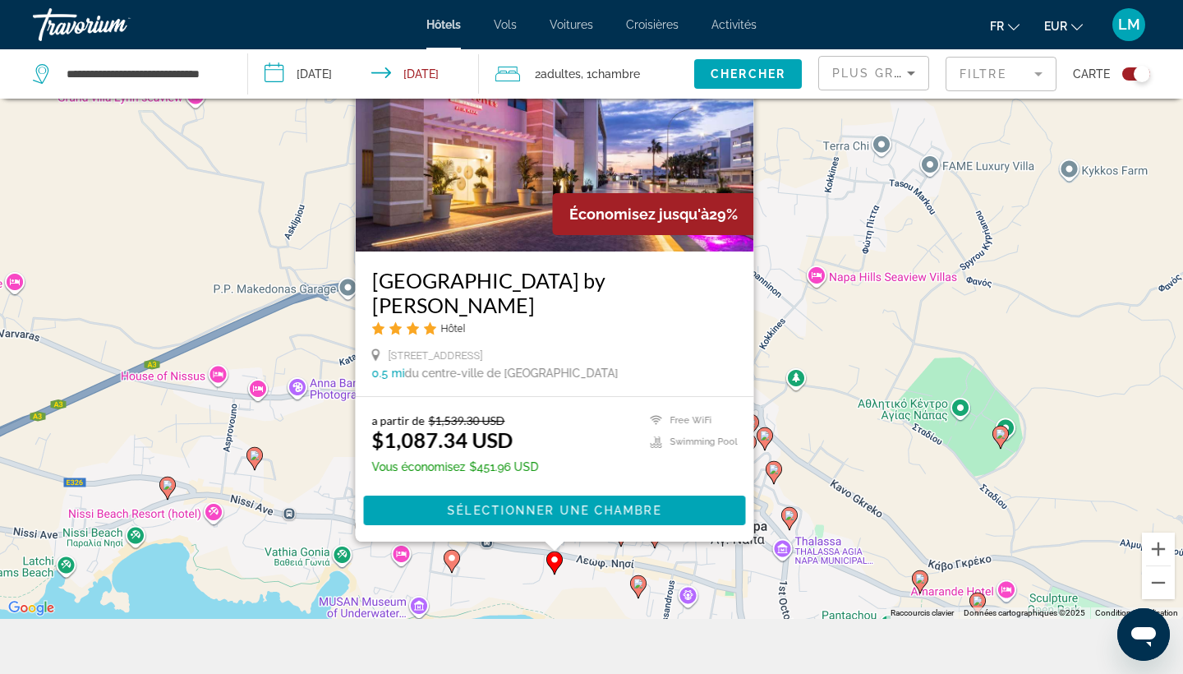
click at [600, 578] on div "Pour activer le glissement avec le clavier, appuyez sur Alt+Entrée. Une fois ce…" at bounding box center [591, 282] width 1183 height 674
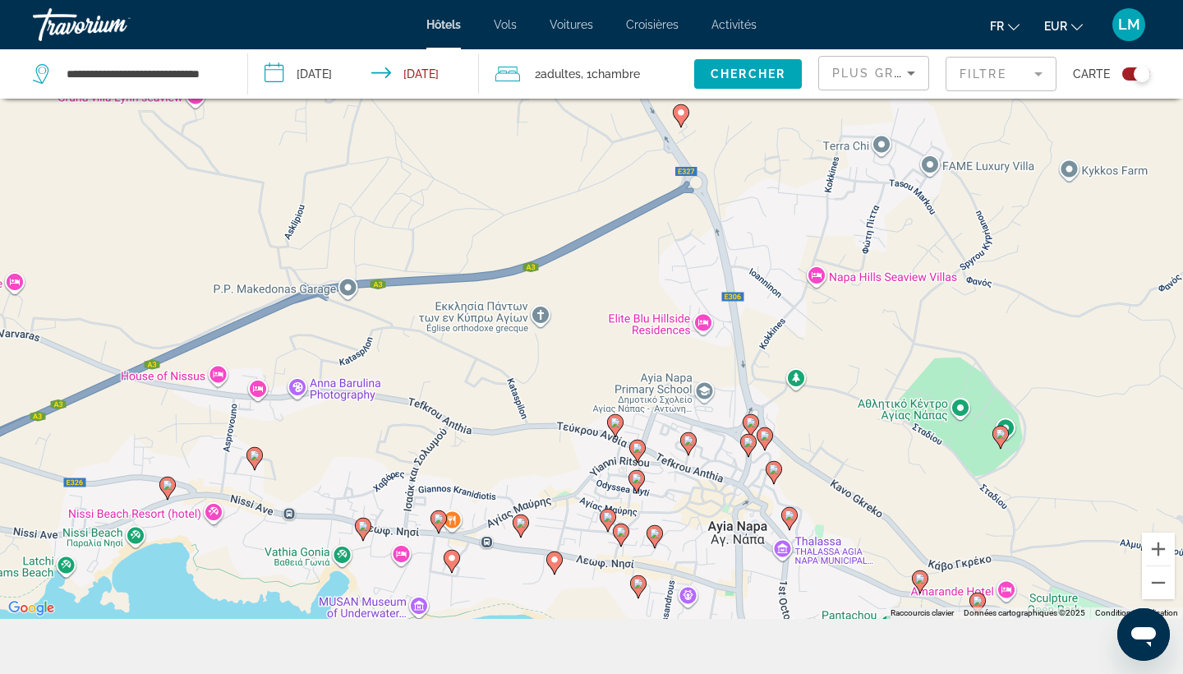
click at [605, 517] on image "Main content" at bounding box center [608, 517] width 10 height 10
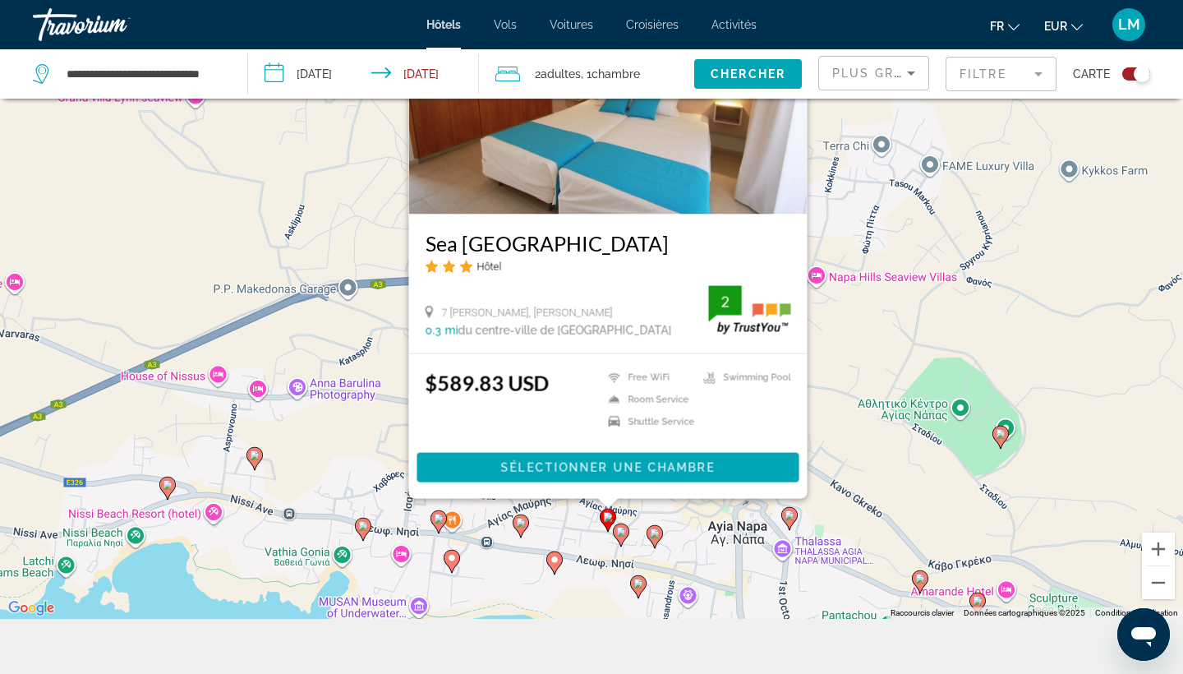
scroll to position [0, 0]
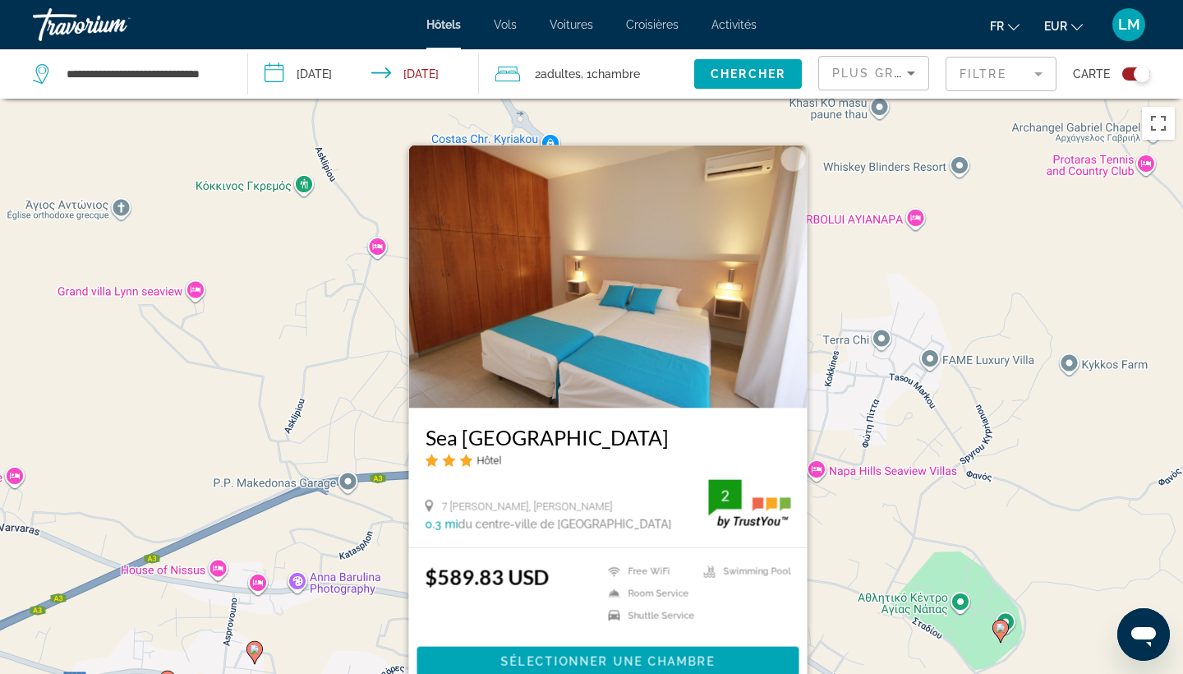
click at [828, 600] on div "Pour activer le glissement avec le clavier, appuyez sur Alt+Entrée. Une fois ce…" at bounding box center [591, 436] width 1183 height 674
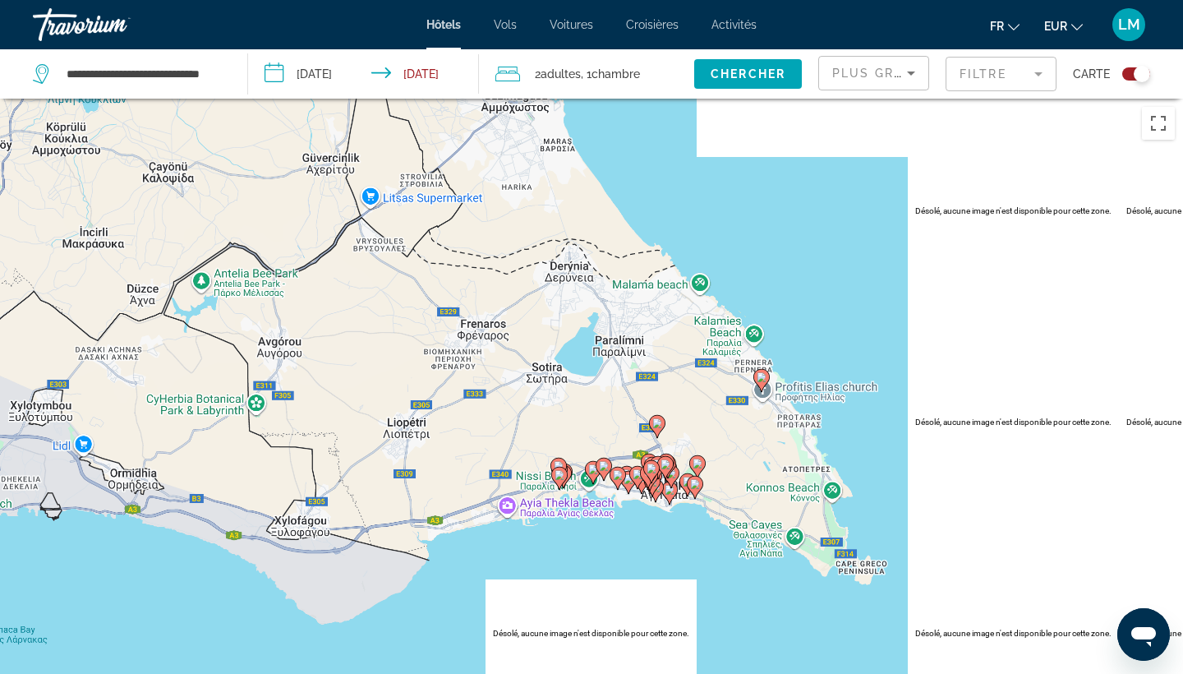
drag, startPoint x: 685, startPoint y: 615, endPoint x: 693, endPoint y: 445, distance: 170.2
click at [693, 445] on div "Pour activer le glissement avec le clavier, appuyez sur Alt+Entrée. Une fois ce…" at bounding box center [591, 436] width 1183 height 674
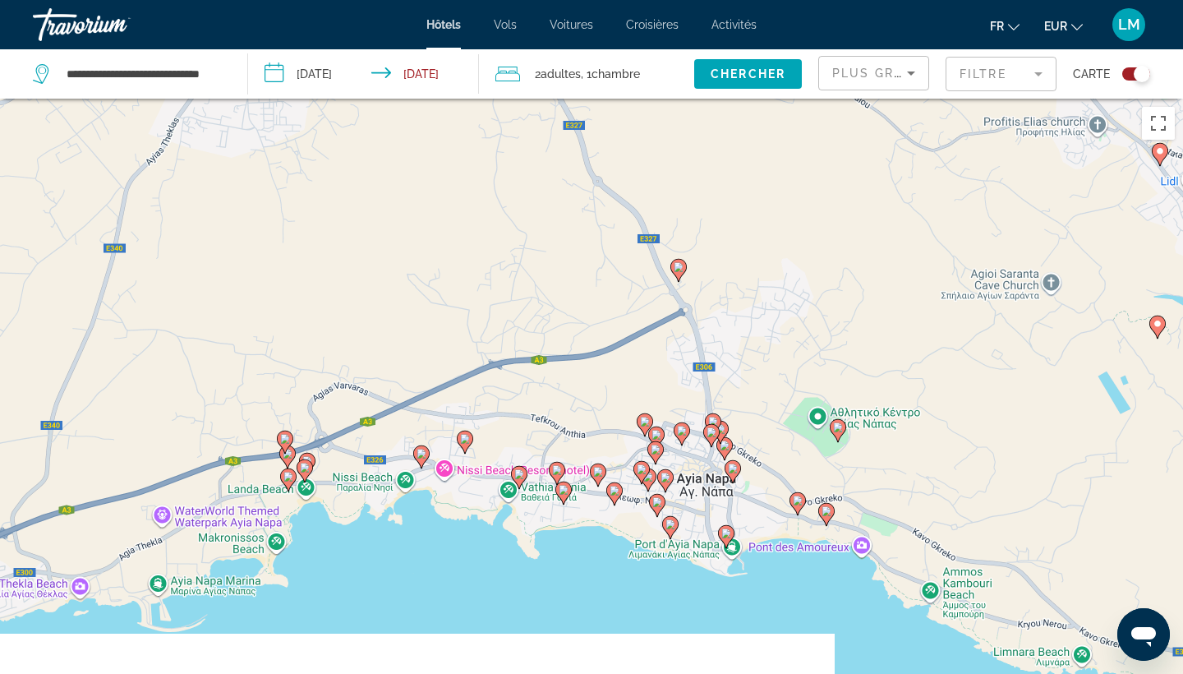
drag, startPoint x: 651, startPoint y: 454, endPoint x: 647, endPoint y: 363, distance: 90.5
click at [647, 363] on div "Pour activer le glissement avec le clavier, appuyez sur Alt+Entrée. Une fois ce…" at bounding box center [591, 436] width 1183 height 674
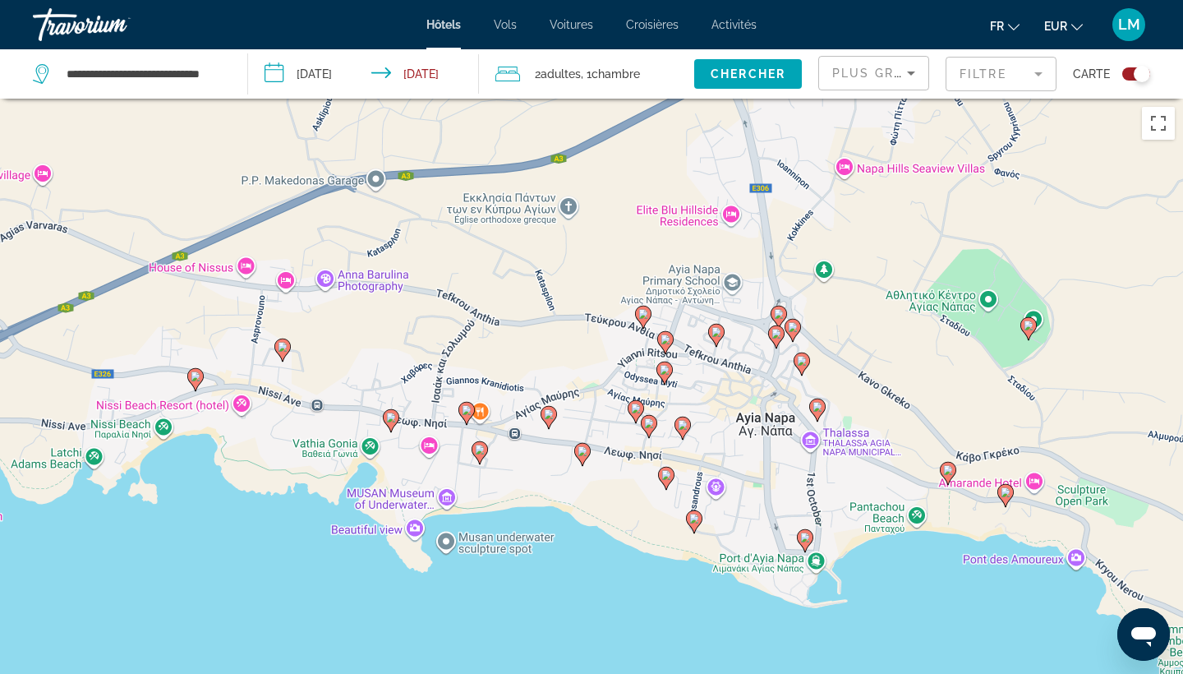
drag, startPoint x: 651, startPoint y: 469, endPoint x: 651, endPoint y: 285, distance: 184.1
click at [651, 285] on div "Pour activer le glissement avec le clavier, appuyez sur Alt+Entrée. Une fois ce…" at bounding box center [591, 436] width 1183 height 674
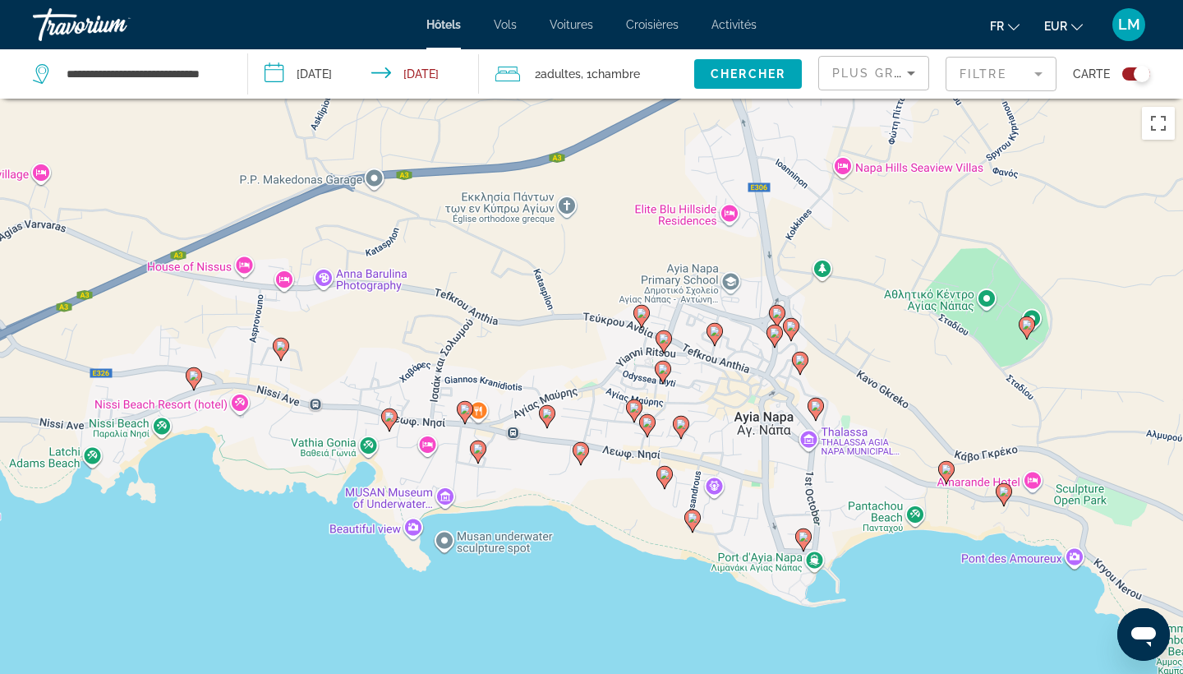
click at [686, 431] on icon "Main content" at bounding box center [681, 427] width 16 height 23
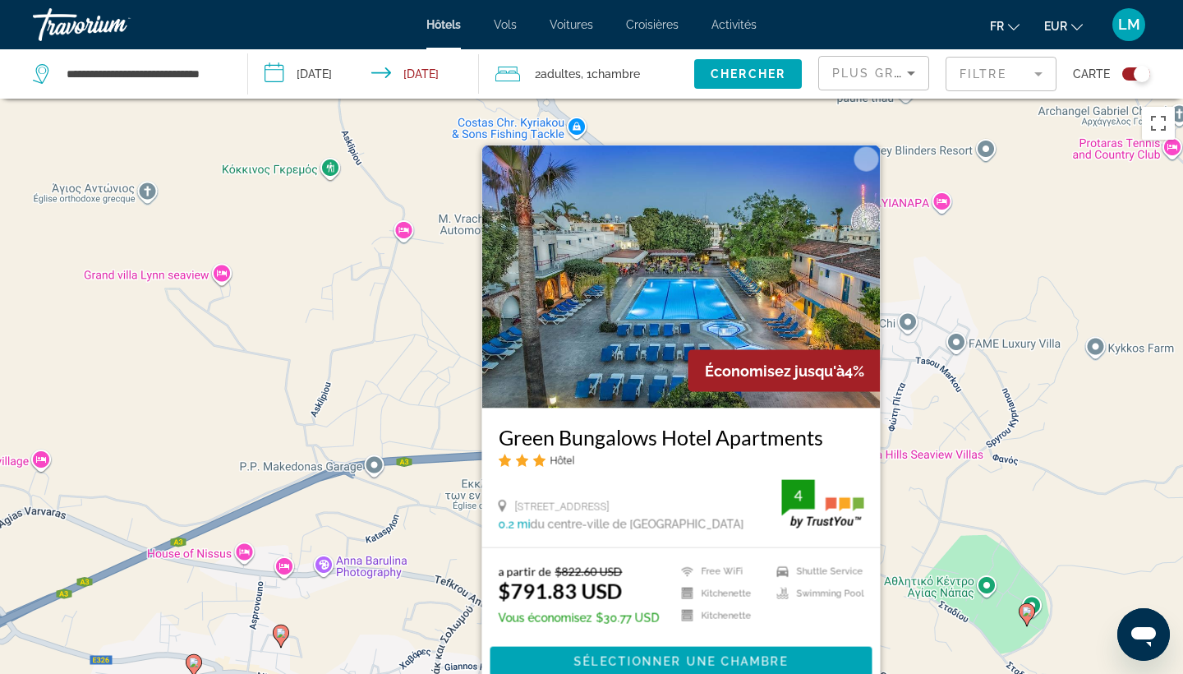
click at [454, 498] on div "Pour activer le glissement avec le clavier, appuyez sur Alt+Entrée. Une fois ce…" at bounding box center [591, 436] width 1183 height 674
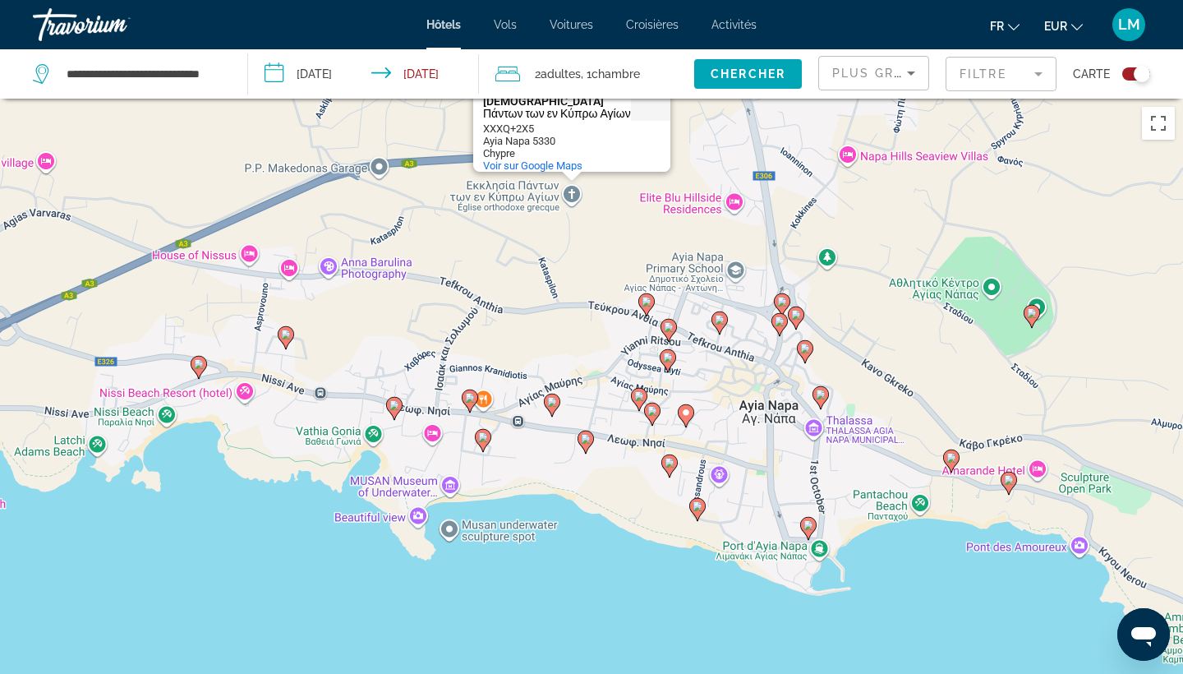
drag, startPoint x: 518, startPoint y: 558, endPoint x: 523, endPoint y: 258, distance: 299.9
click at [523, 258] on div "Pour activer le glissement avec le clavier, appuyez sur Alt+Entrée. Une fois ce…" at bounding box center [591, 436] width 1183 height 674
click at [652, 417] on icon "Main content" at bounding box center [650, 413] width 15 height 21
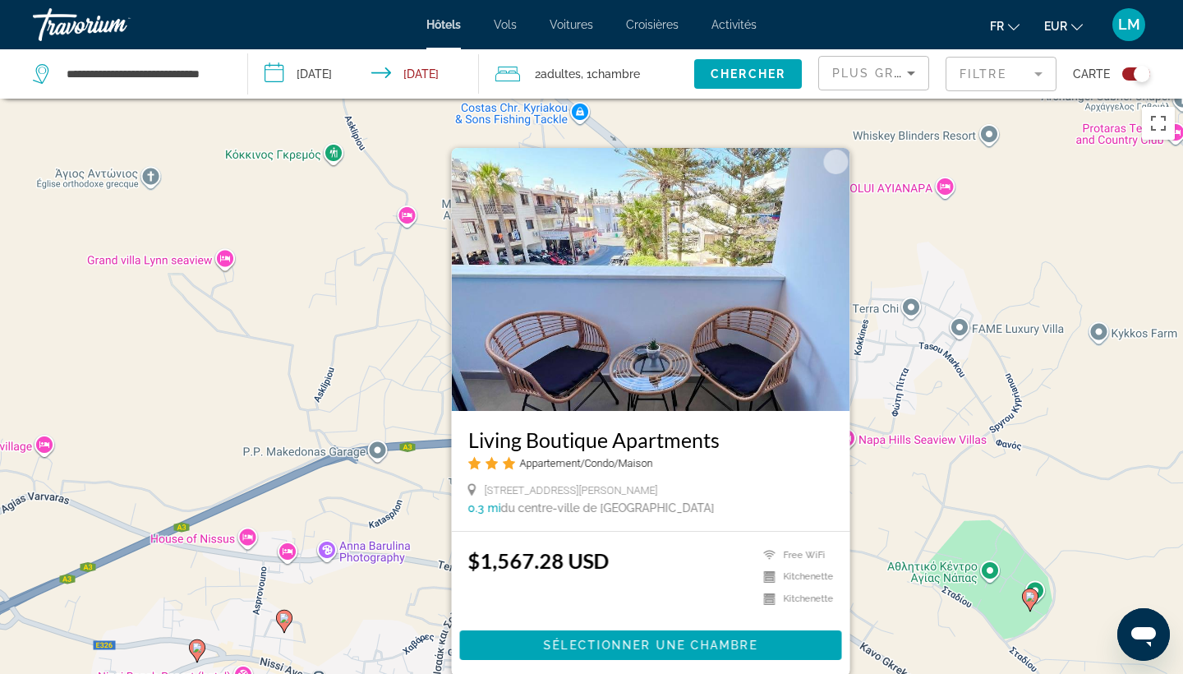
click at [422, 490] on div "Pour activer le glissement avec le clavier, appuyez sur Alt+Entrée. Une fois ce…" at bounding box center [591, 436] width 1183 height 674
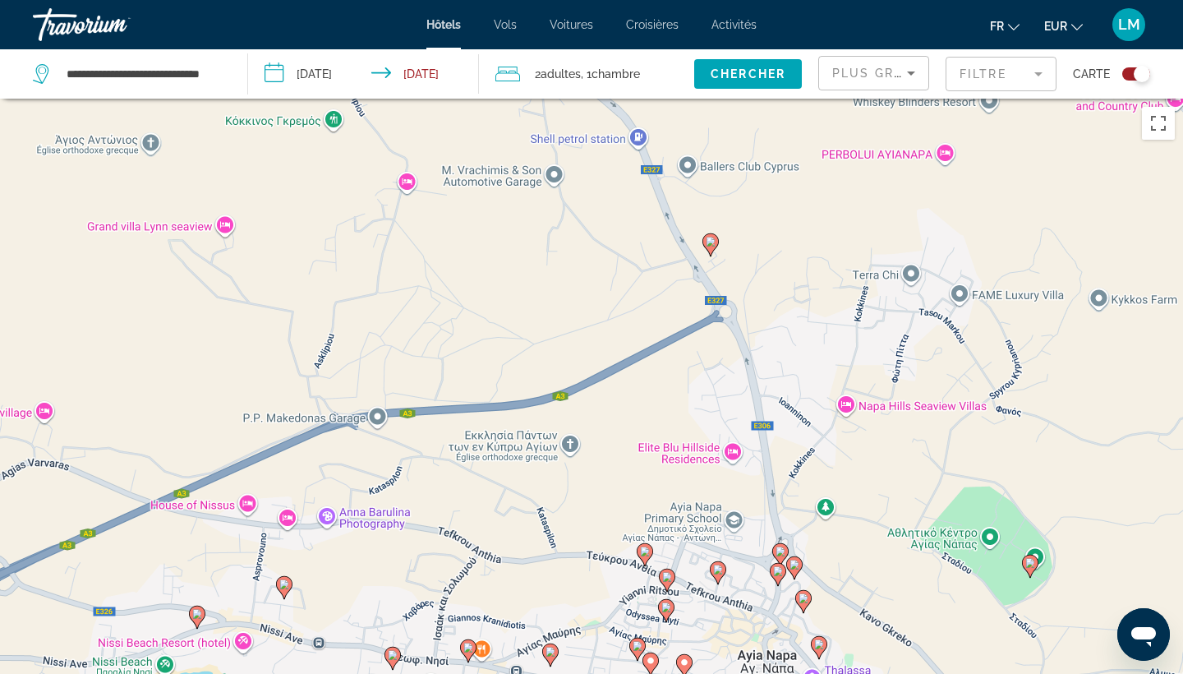
drag, startPoint x: 551, startPoint y: 576, endPoint x: 545, endPoint y: 521, distance: 55.4
click at [551, 521] on div "Pour activer le glissement avec le clavier, appuyez sur Alt+Entrée. Une fois ce…" at bounding box center [591, 436] width 1183 height 674
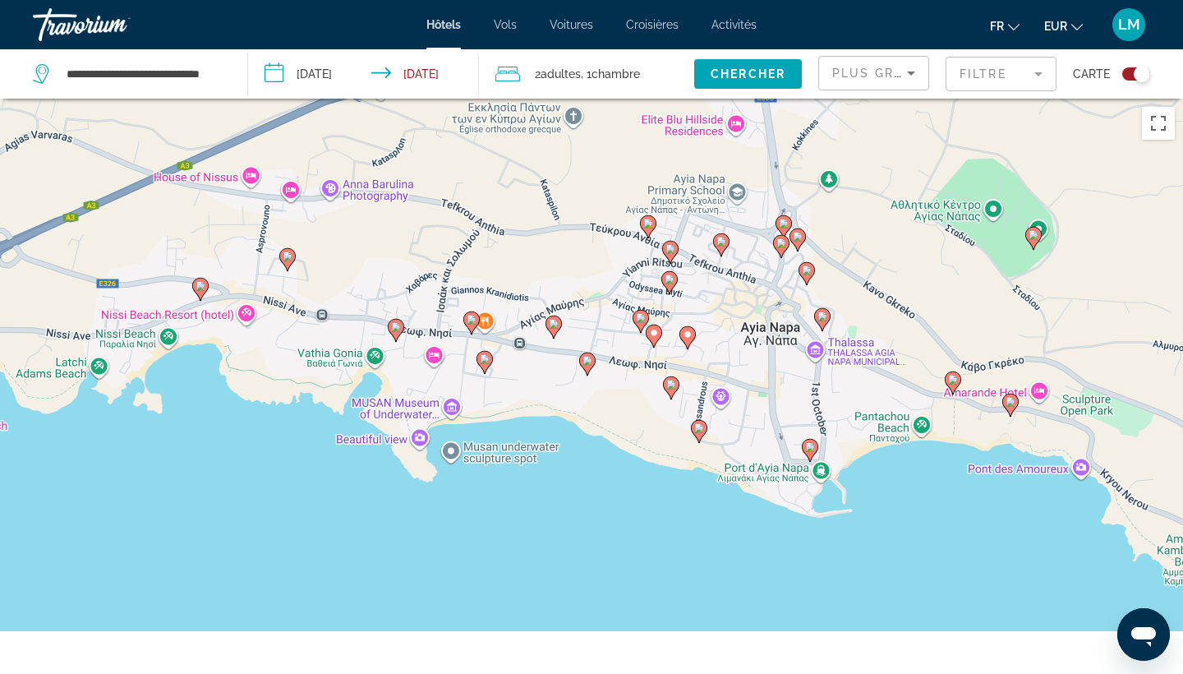
drag, startPoint x: 518, startPoint y: 599, endPoint x: 522, endPoint y: 287, distance: 312.3
click at [522, 287] on div "Pour activer le glissement avec le clavier, appuyez sur Alt+Entrée. Une fois ce…" at bounding box center [591, 436] width 1183 height 674
click at [585, 369] on icon "Main content" at bounding box center [587, 363] width 15 height 21
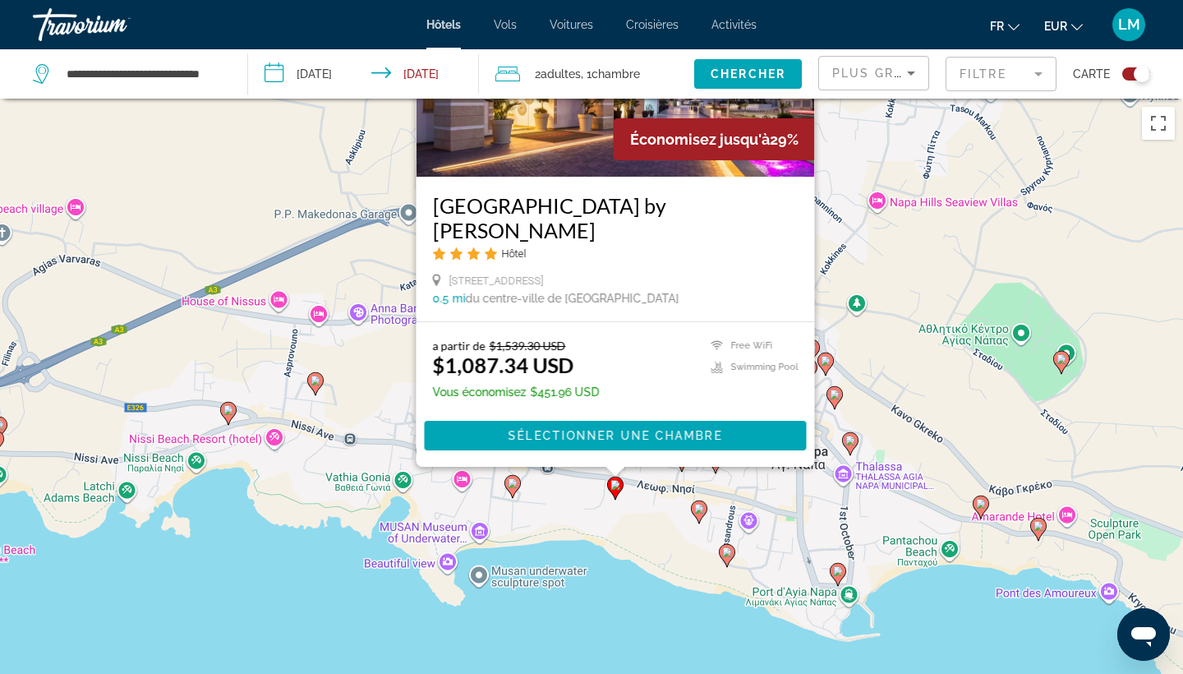
drag, startPoint x: 364, startPoint y: 597, endPoint x: 389, endPoint y: 365, distance: 233.9
click at [391, 365] on div "Pour activer le glissement avec le clavier, appuyez sur Alt+Entrée. Une fois ce…" at bounding box center [591, 436] width 1183 height 674
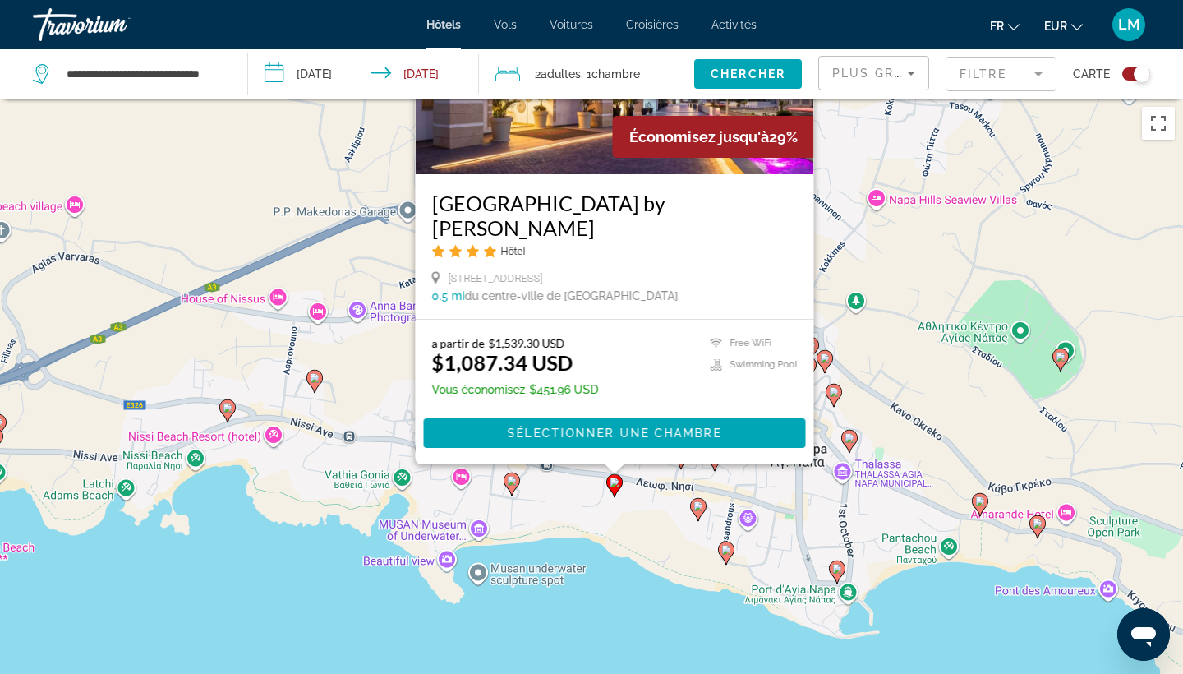
click at [514, 485] on image "Main content" at bounding box center [512, 481] width 10 height 10
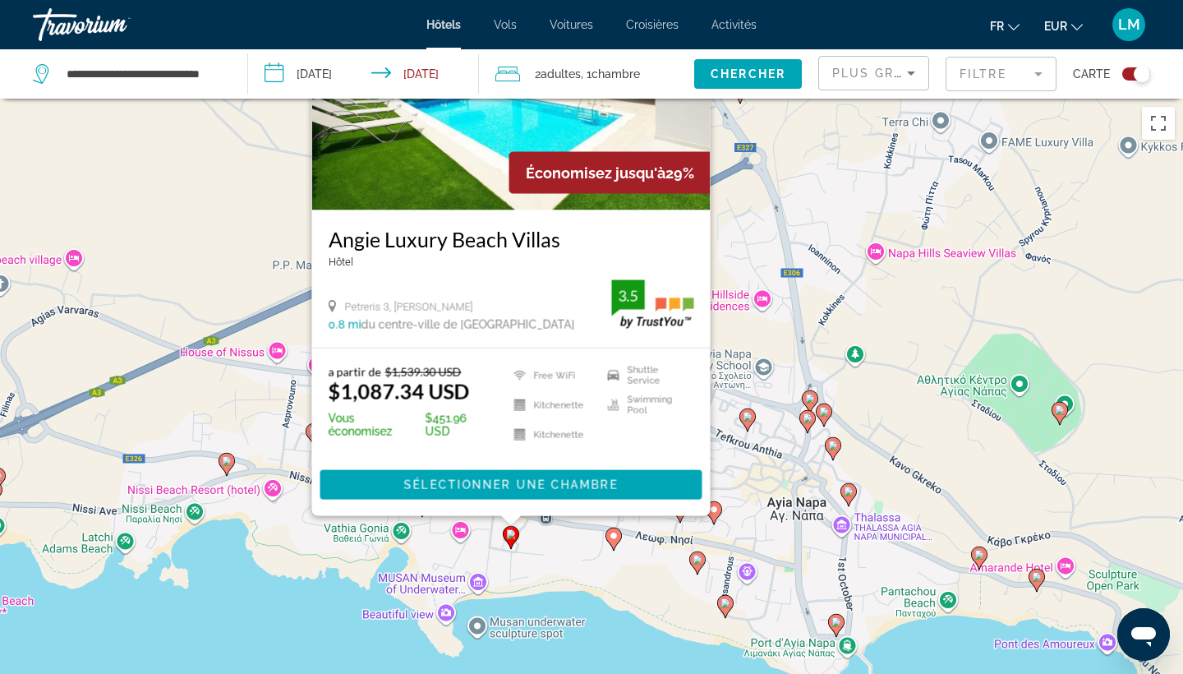
drag, startPoint x: 719, startPoint y: 598, endPoint x: 717, endPoint y: 407, distance: 191.5
click at [717, 407] on div "Pour activer le glissement avec le clavier, appuyez sur Alt+Entrée. Une fois ce…" at bounding box center [591, 436] width 1183 height 674
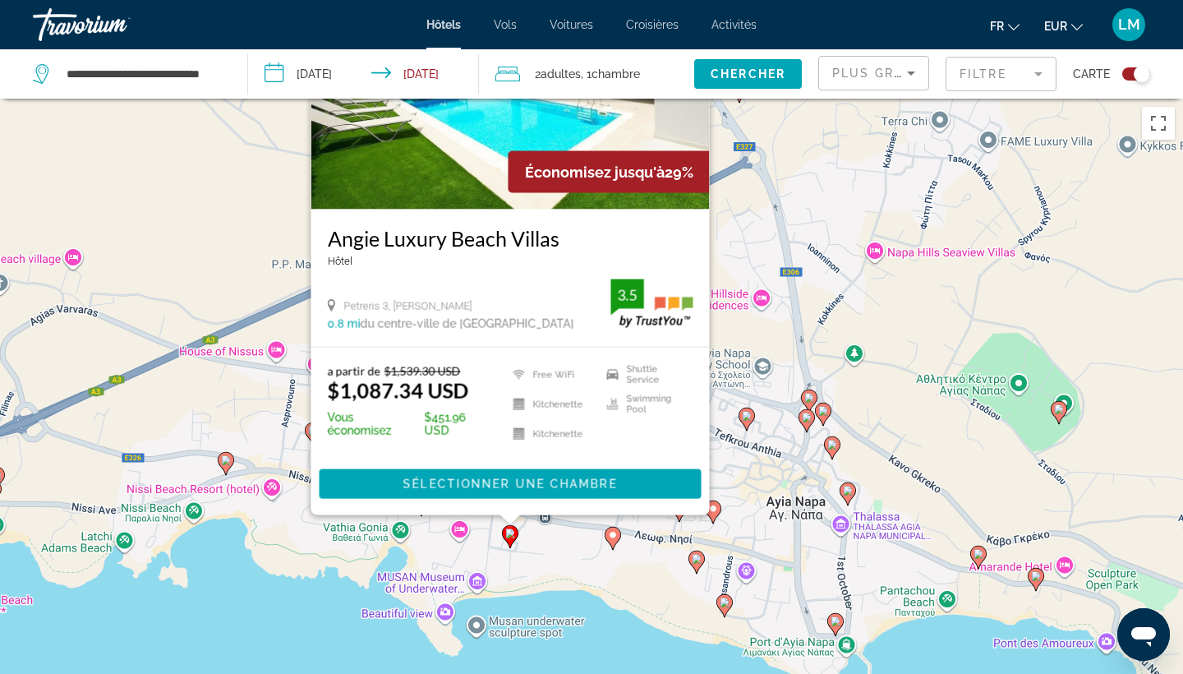
click at [715, 507] on image "Main content" at bounding box center [713, 509] width 10 height 10
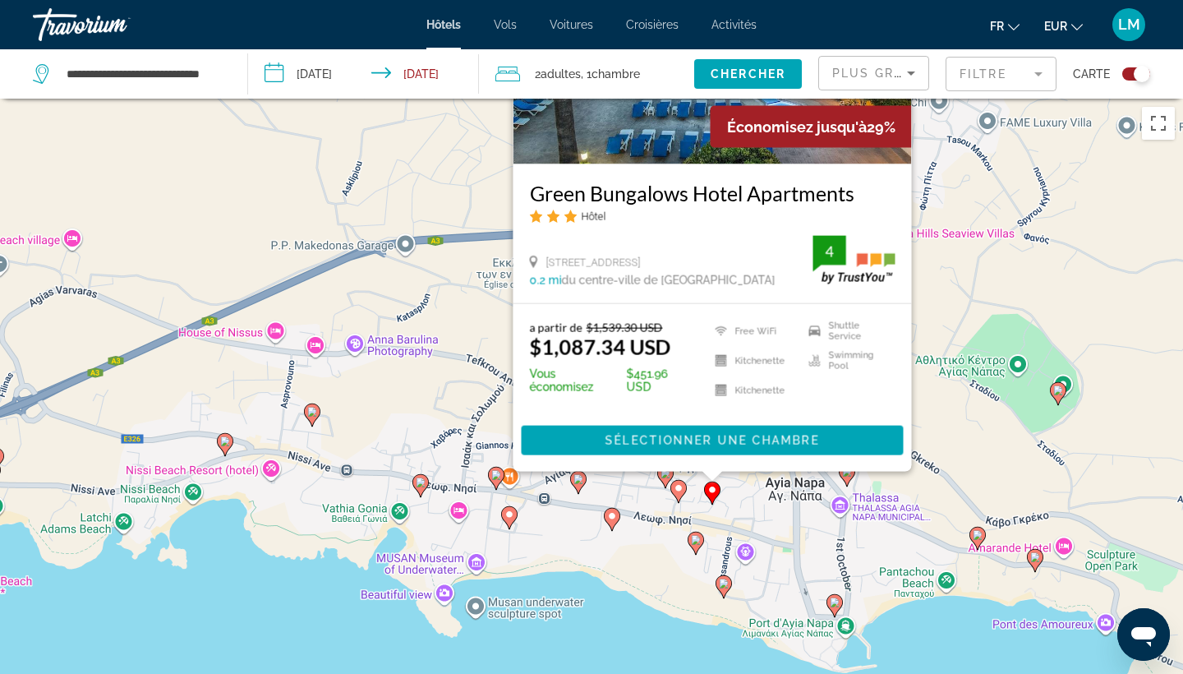
drag, startPoint x: 466, startPoint y: 538, endPoint x: 464, endPoint y: 305, distance: 233.4
click at [464, 305] on div "Pour activer le glissement avec le clavier, appuyez sur Alt+Entrée. Une fois ce…" at bounding box center [591, 436] width 1183 height 674
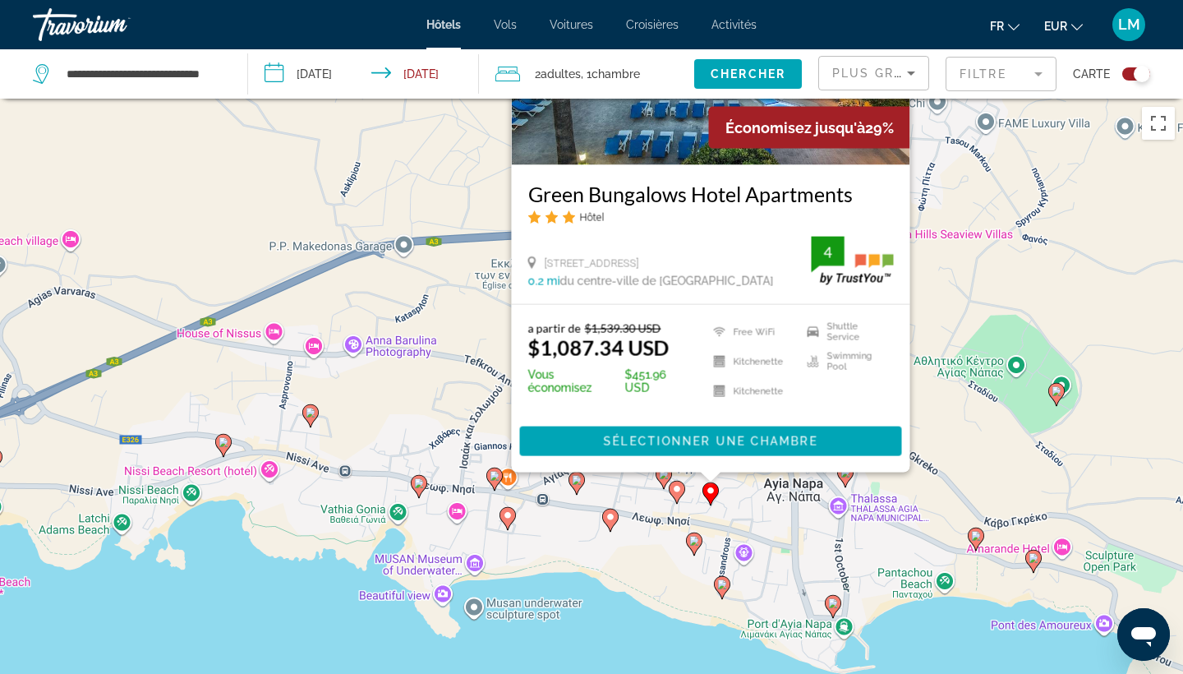
click at [578, 483] on image "Main content" at bounding box center [577, 480] width 10 height 10
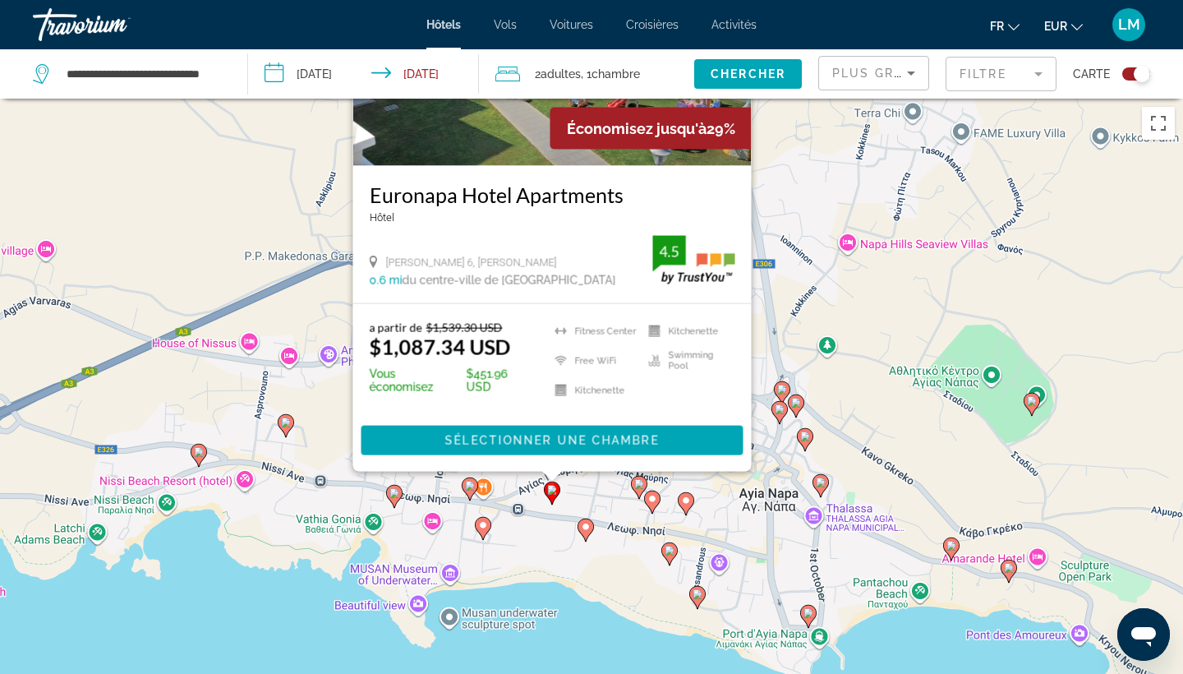
drag, startPoint x: 797, startPoint y: 500, endPoint x: 773, endPoint y: 258, distance: 243.6
click at [773, 258] on div "Pour activer le glissement avec le clavier, appuyez sur Alt+Entrée. Une fois ce…" at bounding box center [591, 436] width 1183 height 674
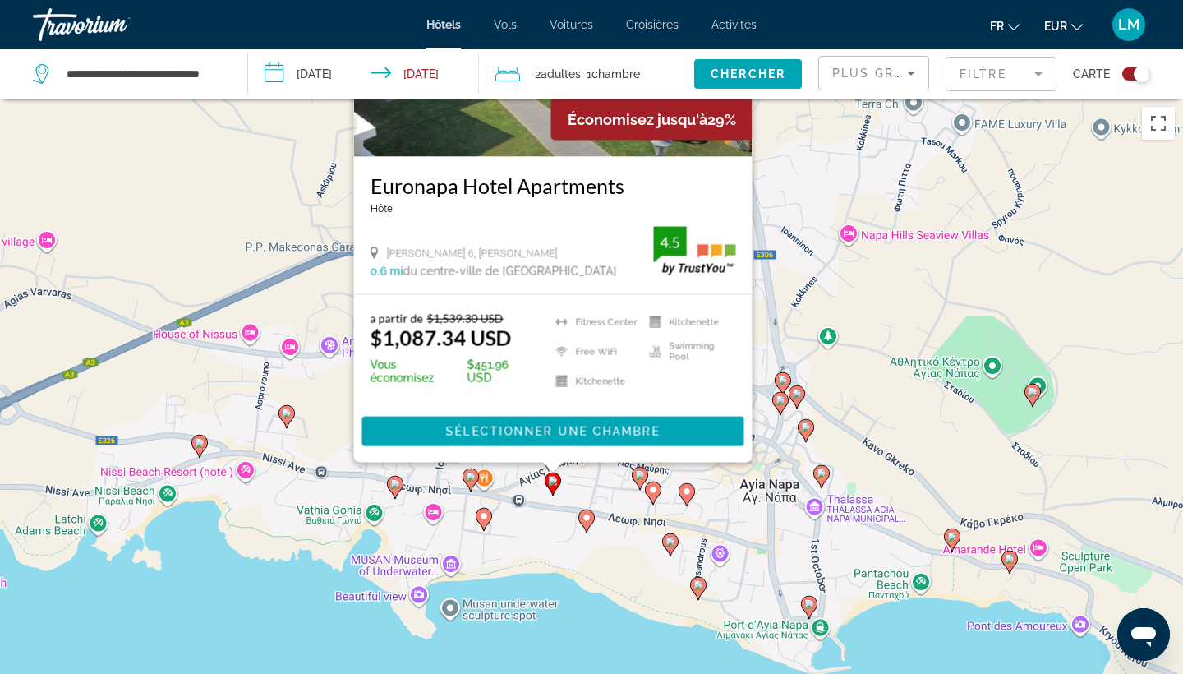
click at [468, 482] on icon "Main content" at bounding box center [470, 479] width 15 height 21
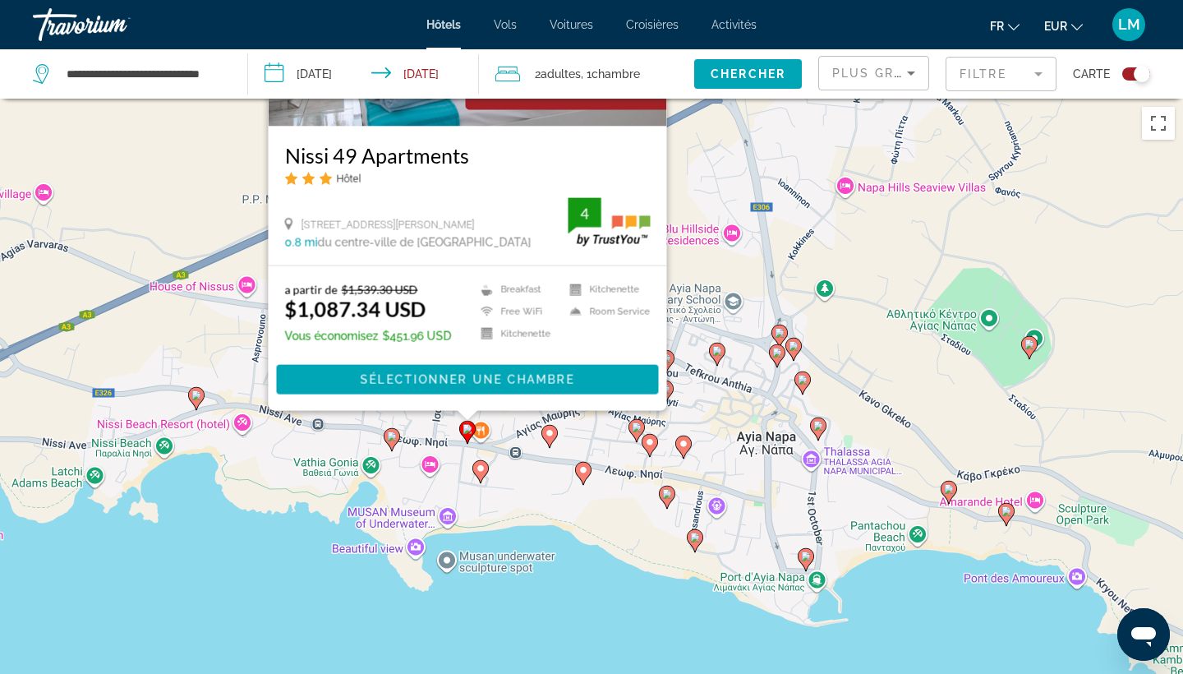
drag, startPoint x: 755, startPoint y: 549, endPoint x: 750, endPoint y: 265, distance: 283.5
click at [752, 264] on div "Pour activer le glissement avec le clavier, appuyez sur Alt+Entrée. Une fois ce…" at bounding box center [591, 436] width 1183 height 674
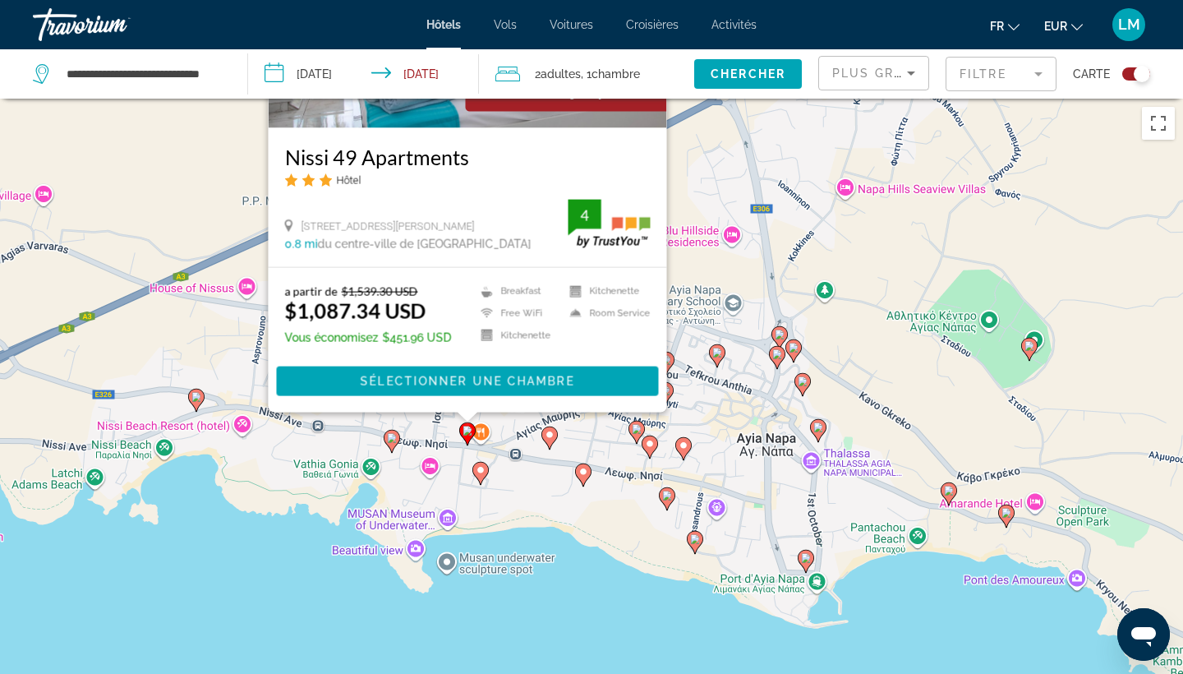
click at [638, 429] on image "Main content" at bounding box center [637, 429] width 10 height 10
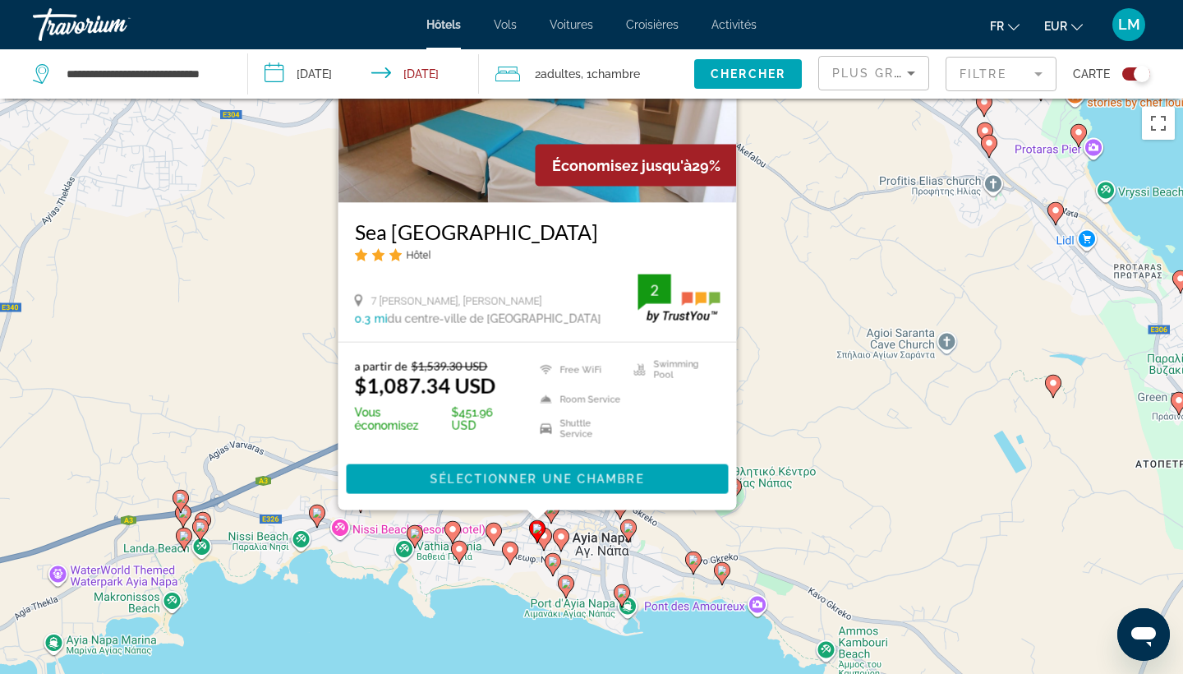
drag, startPoint x: 510, startPoint y: 660, endPoint x: 510, endPoint y: 571, distance: 88.7
click at [510, 571] on div "Pour activer le glissement avec le clavier, appuyez sur Alt+Entrée. Une fois ce…" at bounding box center [591, 436] width 1183 height 674
click at [545, 540] on gmp-advanced-marker "Main content" at bounding box center [537, 531] width 16 height 25
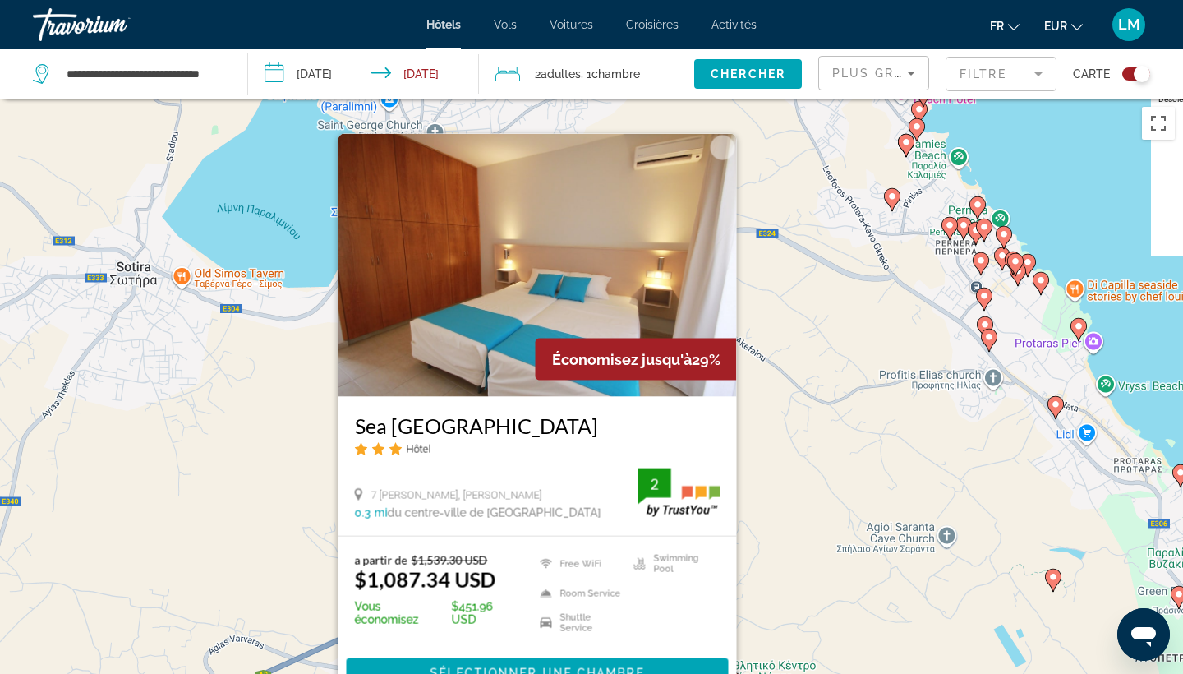
click at [769, 493] on div "Pour activer le glissement avec le clavier, appuyez sur Alt+Entrée. Une fois ce…" at bounding box center [591, 436] width 1183 height 674
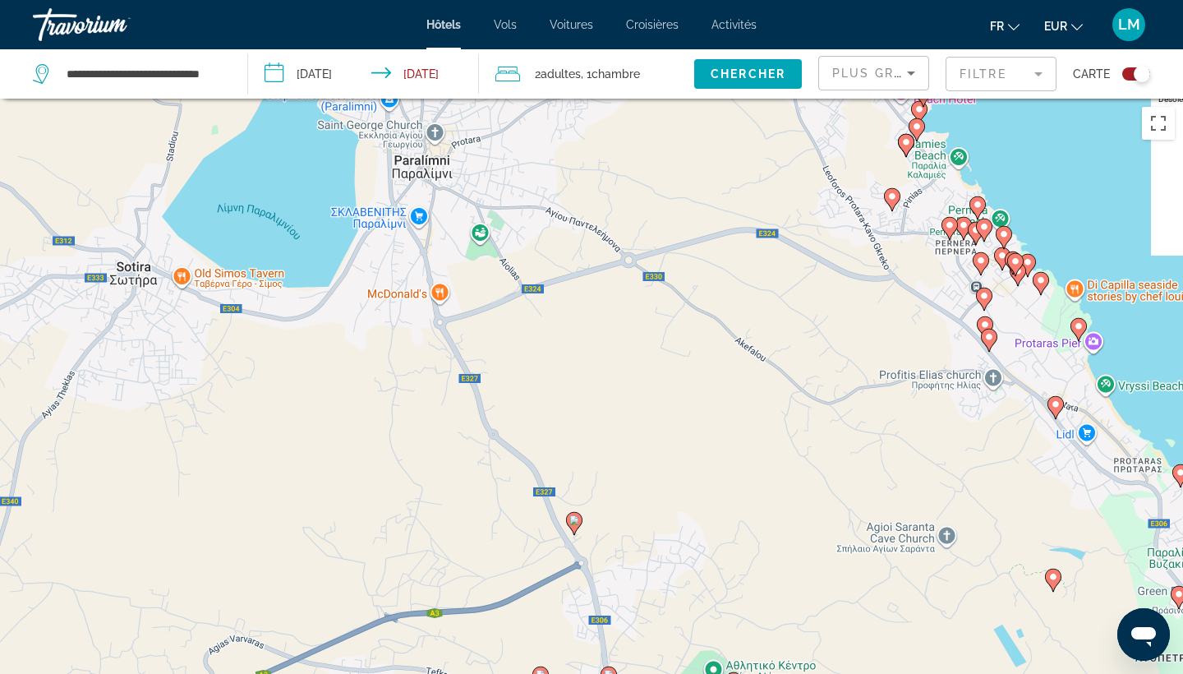
click at [1016, 85] on mat-form-field "Filtre" at bounding box center [1001, 74] width 111 height 35
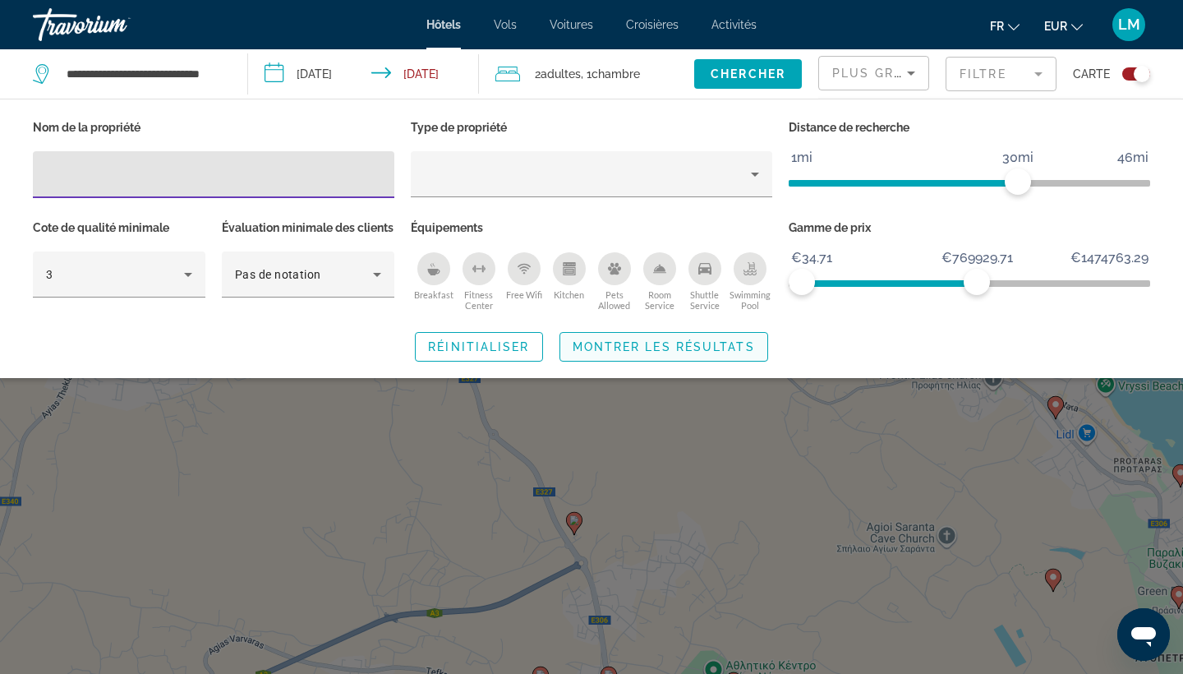
click at [696, 353] on span "Montrer les résultats" at bounding box center [664, 346] width 182 height 13
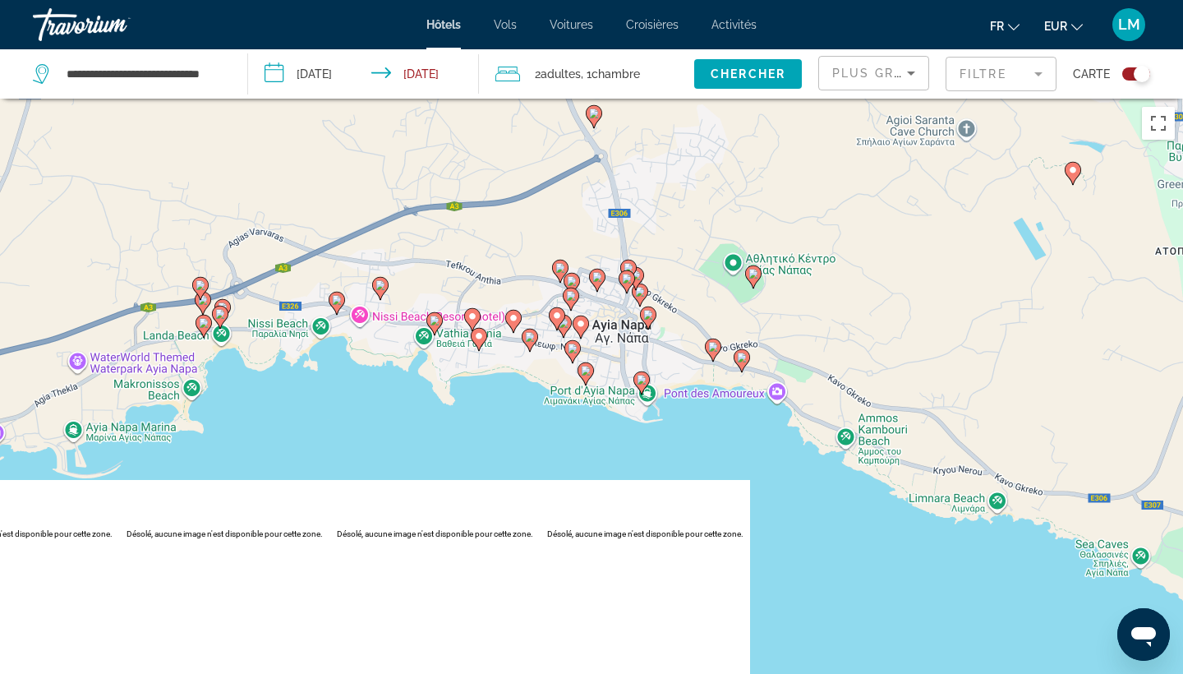
drag, startPoint x: 670, startPoint y: 472, endPoint x: 697, endPoint y: 27, distance: 446.2
click at [698, 27] on div "**********" at bounding box center [591, 337] width 1183 height 674
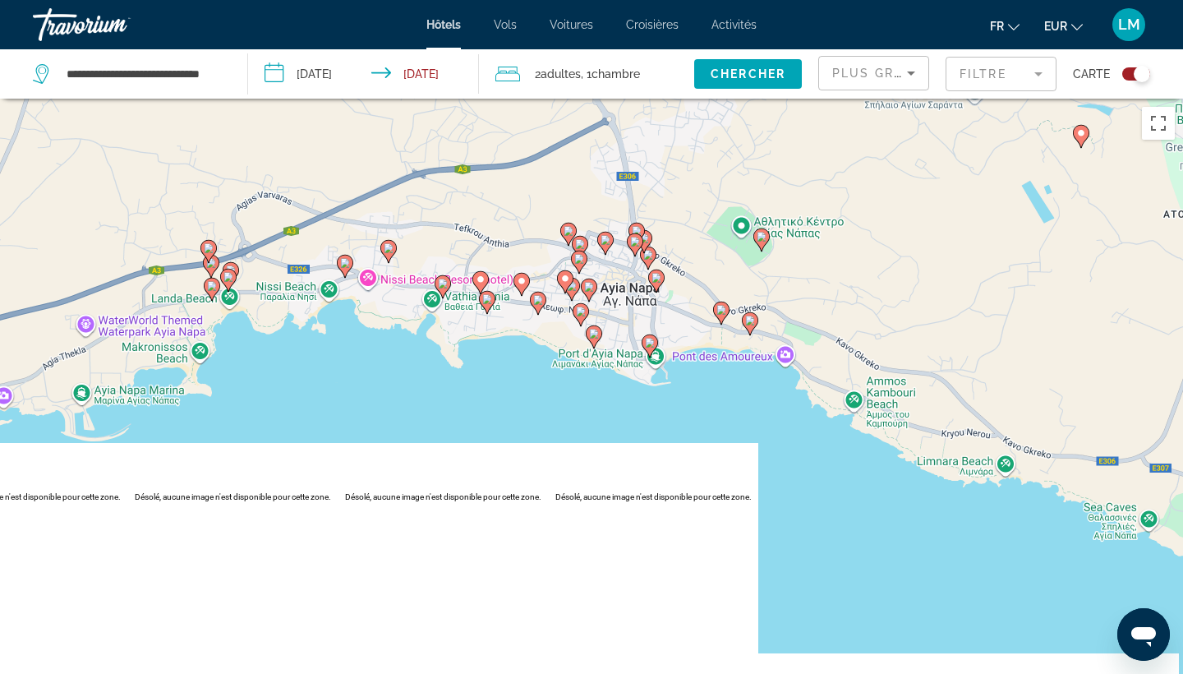
click at [595, 341] on icon "Main content" at bounding box center [594, 336] width 15 height 21
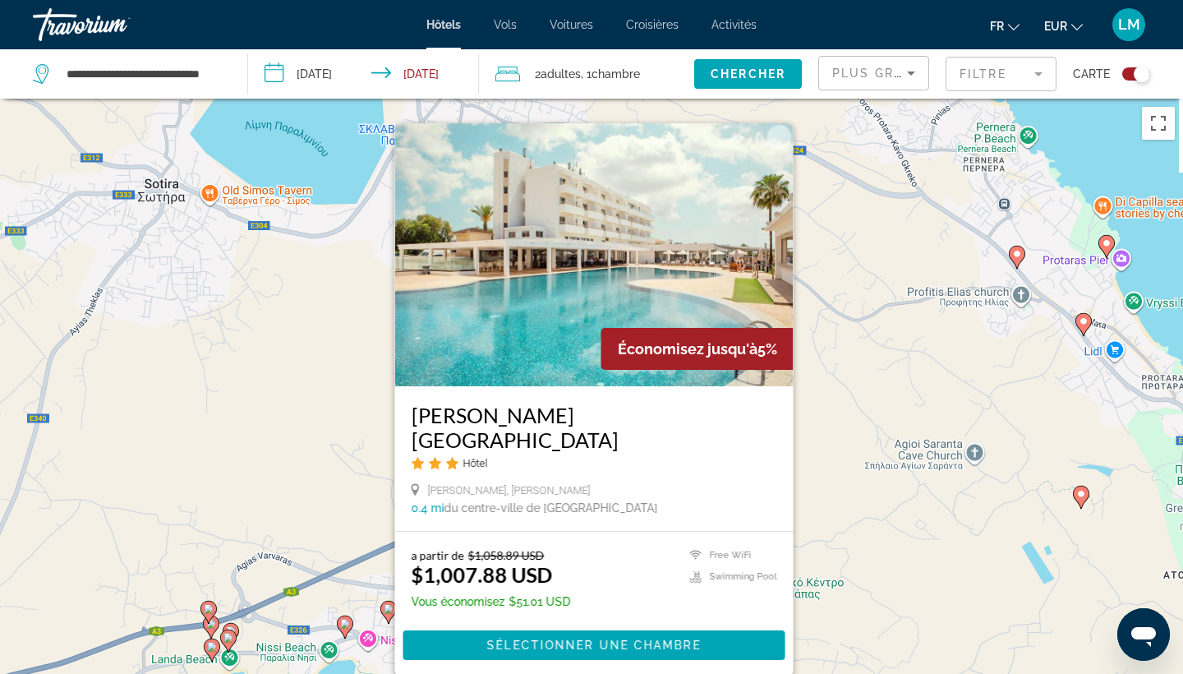
click at [1018, 82] on mat-form-field "Filtre" at bounding box center [1001, 74] width 111 height 35
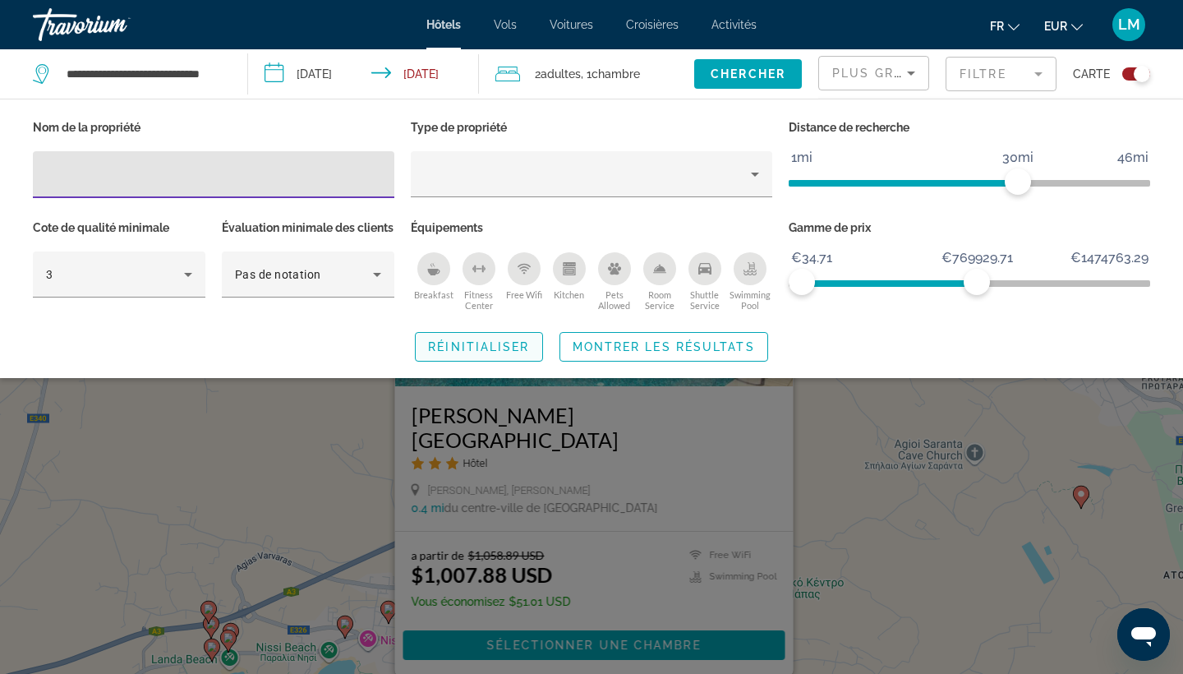
click at [478, 353] on span "Réinitialiser" at bounding box center [478, 346] width 101 height 13
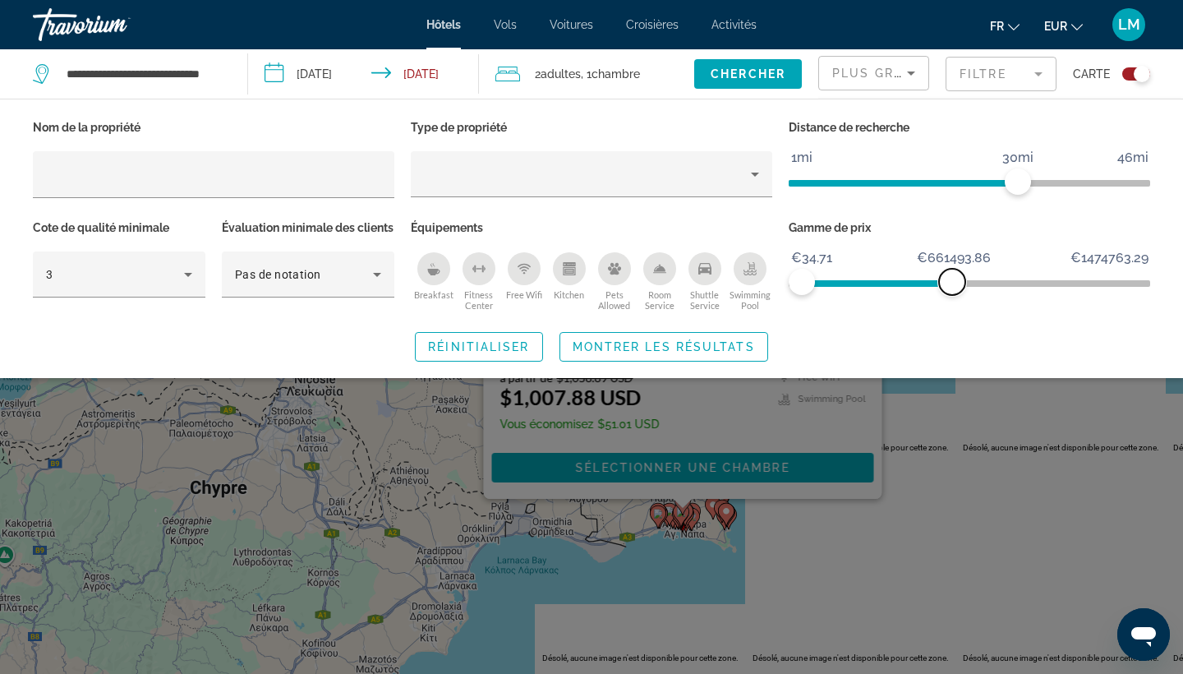
drag, startPoint x: 1141, startPoint y: 284, endPoint x: 952, endPoint y: 293, distance: 189.2
click at [952, 293] on span "ngx-slider-max" at bounding box center [952, 282] width 26 height 26
click at [620, 353] on span "Montrer les résultats" at bounding box center [664, 346] width 182 height 13
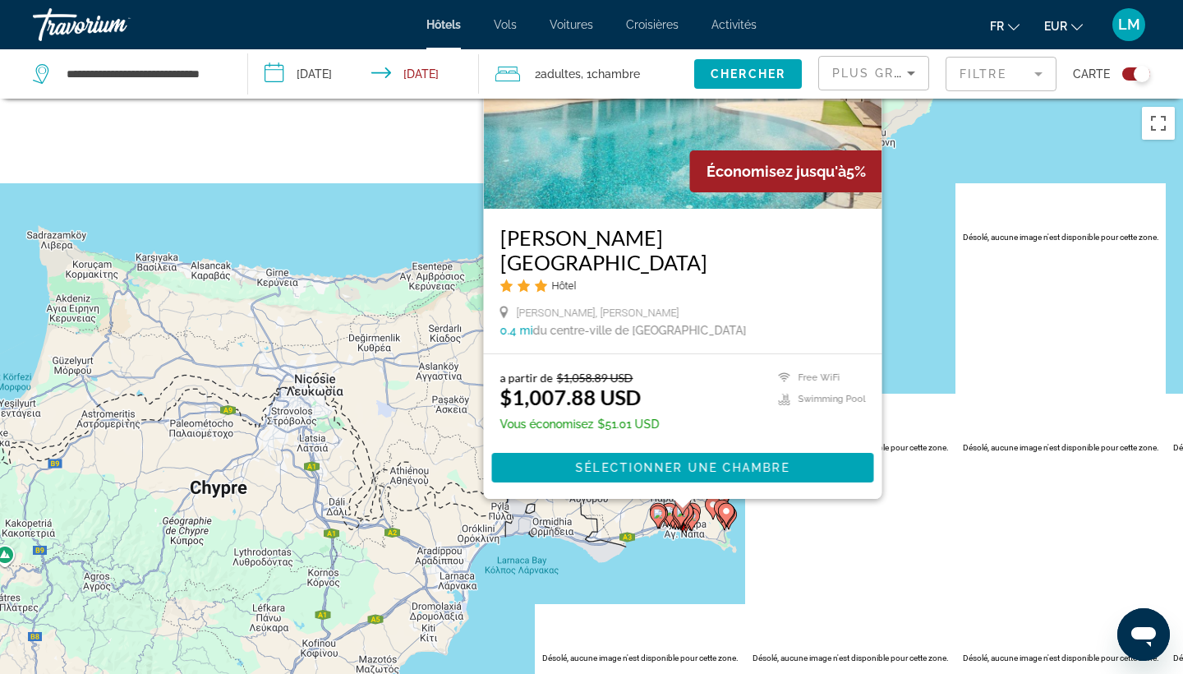
click at [653, 567] on div "Pour activer le glissement avec le clavier, appuyez sur Alt+Entrée. Une fois ce…" at bounding box center [591, 436] width 1183 height 674
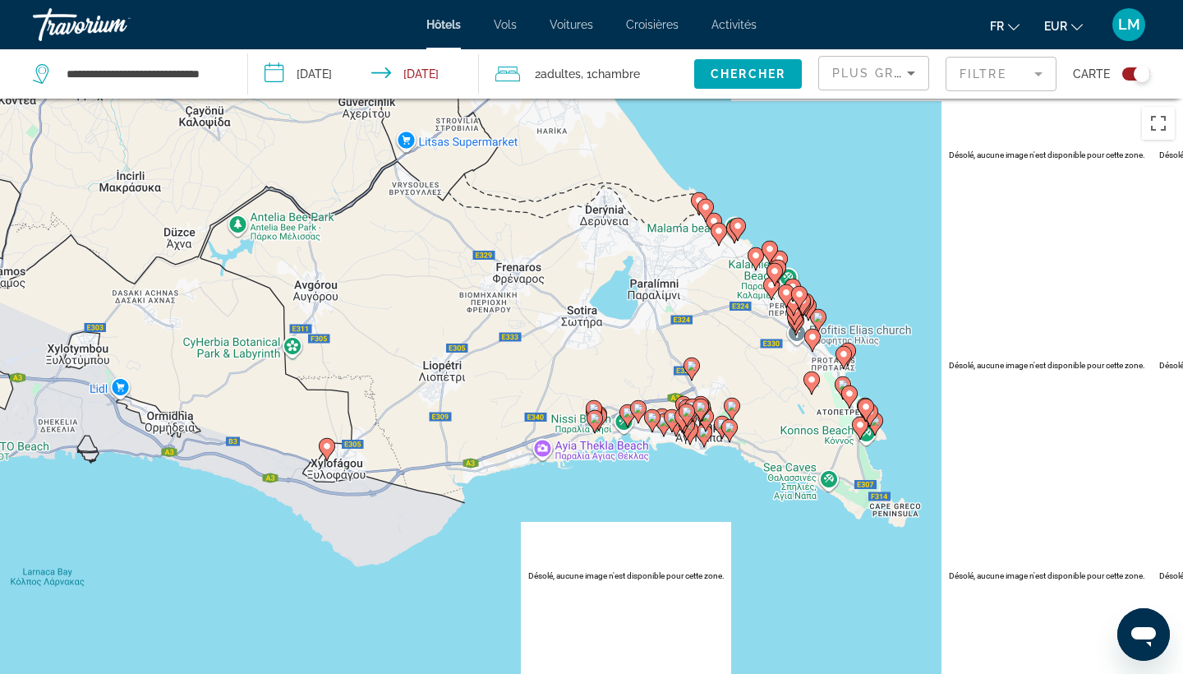
drag, startPoint x: 688, startPoint y: 521, endPoint x: 677, endPoint y: 266, distance: 254.9
click at [678, 266] on div "Pour activer le glissement avec le clavier, appuyez sur Alt+Entrée. Une fois ce…" at bounding box center [591, 436] width 1183 height 674
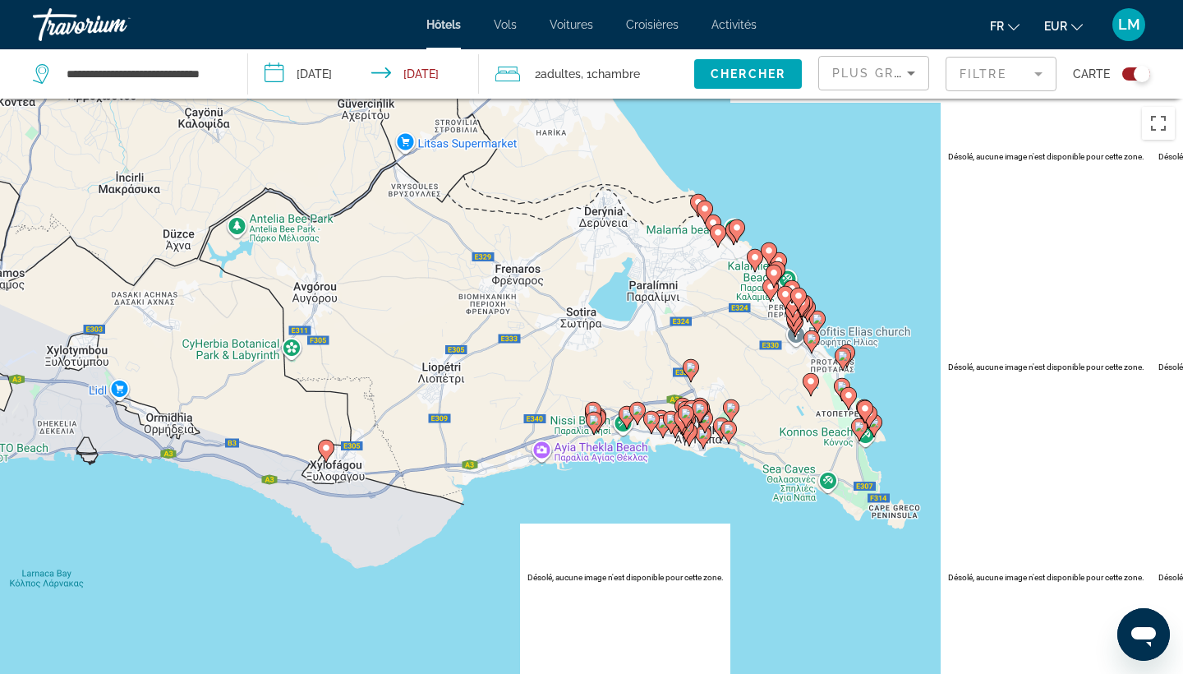
click at [651, 426] on icon "Main content" at bounding box center [651, 422] width 15 height 21
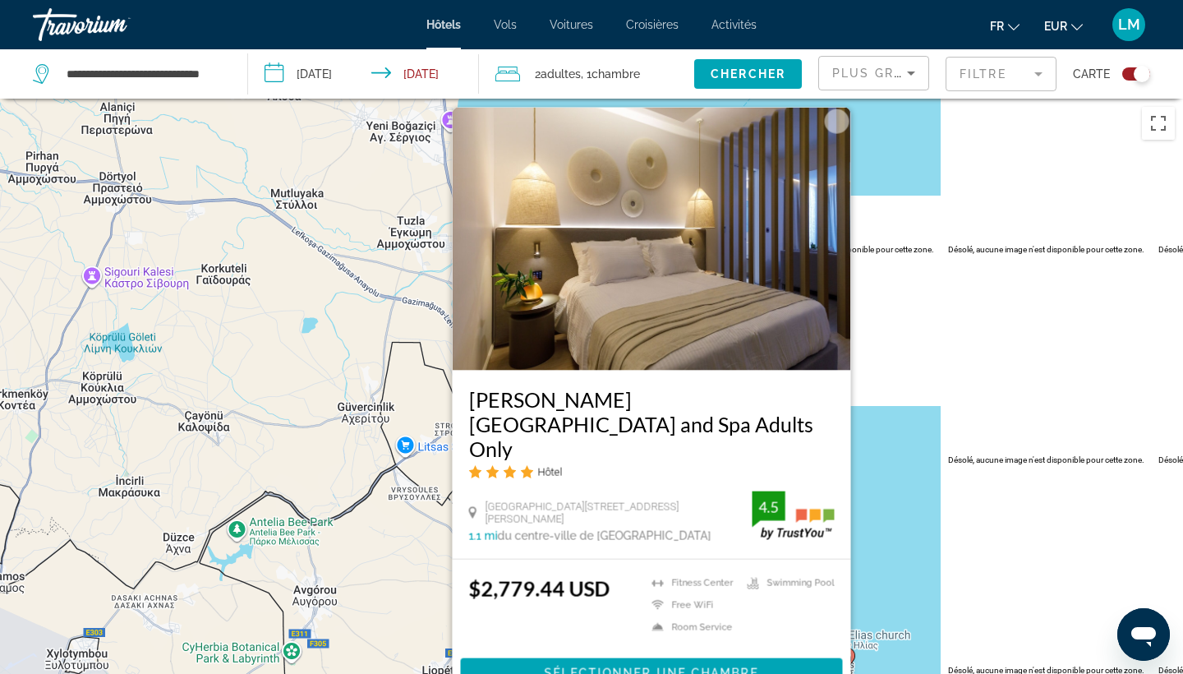
click at [862, 541] on div "Pour activer le glissement avec le clavier, appuyez sur Alt+Entrée. Une fois ce…" at bounding box center [591, 436] width 1183 height 674
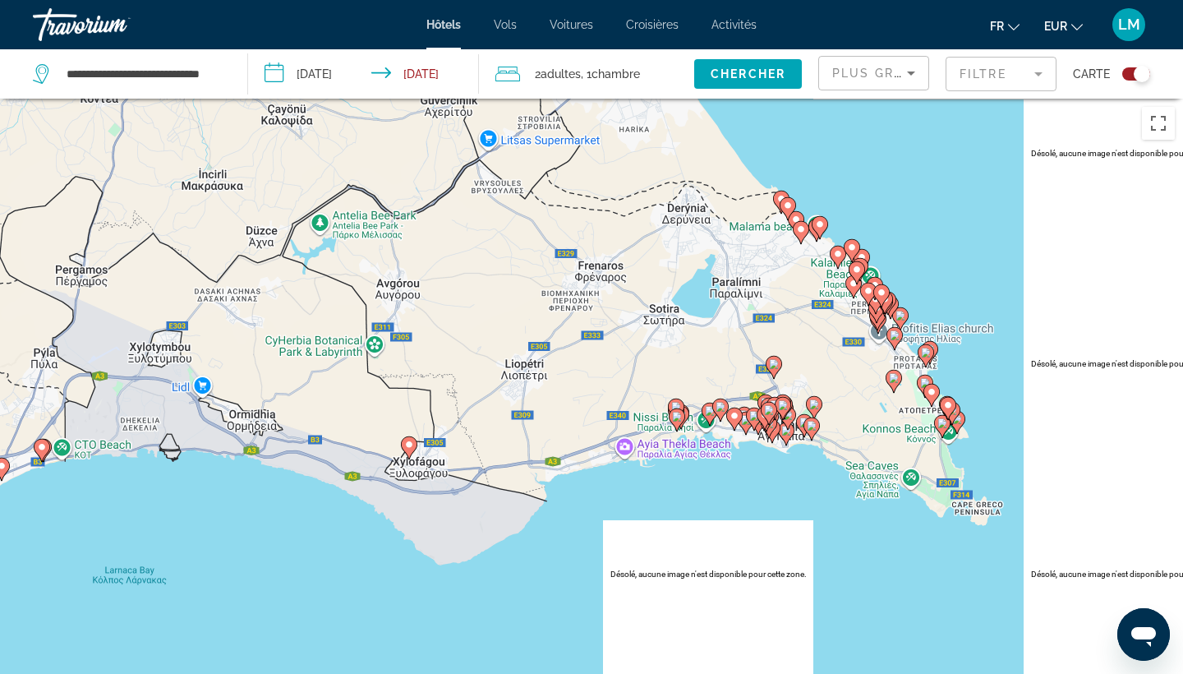
drag, startPoint x: 697, startPoint y: 609, endPoint x: 696, endPoint y: 324, distance: 285.1
click at [696, 324] on div "Pour activer le glissement avec le clavier, appuyez sur Alt+Entrée. Une fois ce…" at bounding box center [591, 436] width 1183 height 674
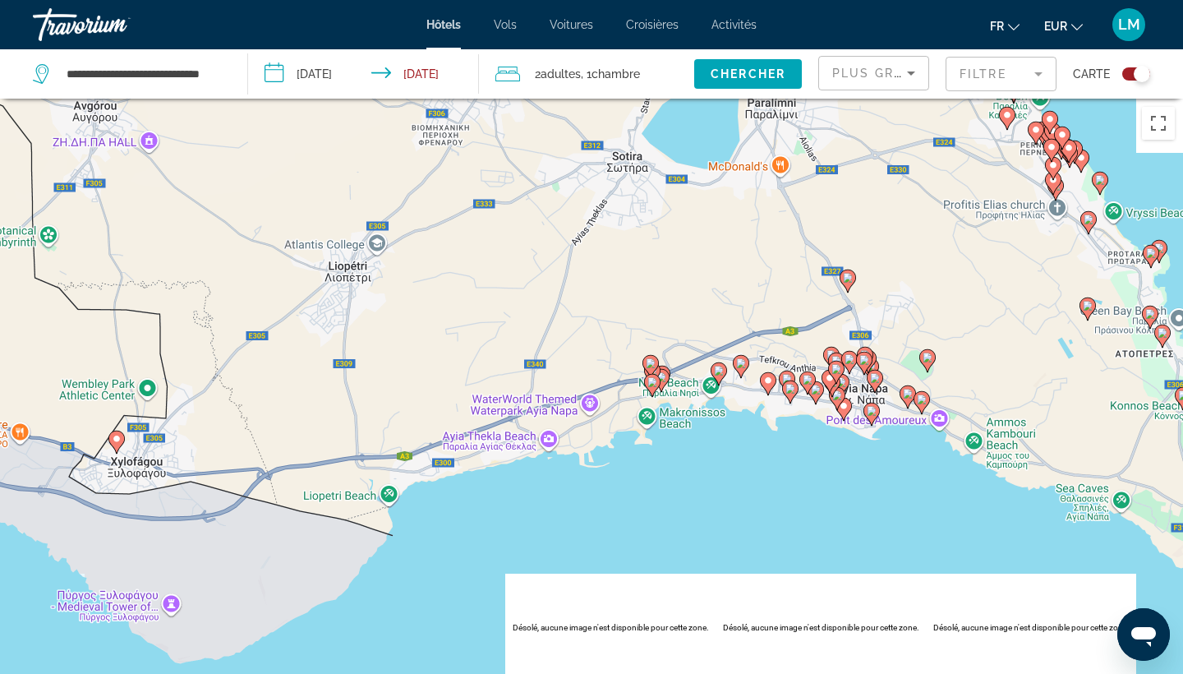
drag, startPoint x: 729, startPoint y: 461, endPoint x: 723, endPoint y: 233, distance: 228.5
click at [724, 233] on div "Pour activer le glissement avec le clavier, appuyez sur Alt+Entrée. Une fois ce…" at bounding box center [591, 436] width 1183 height 674
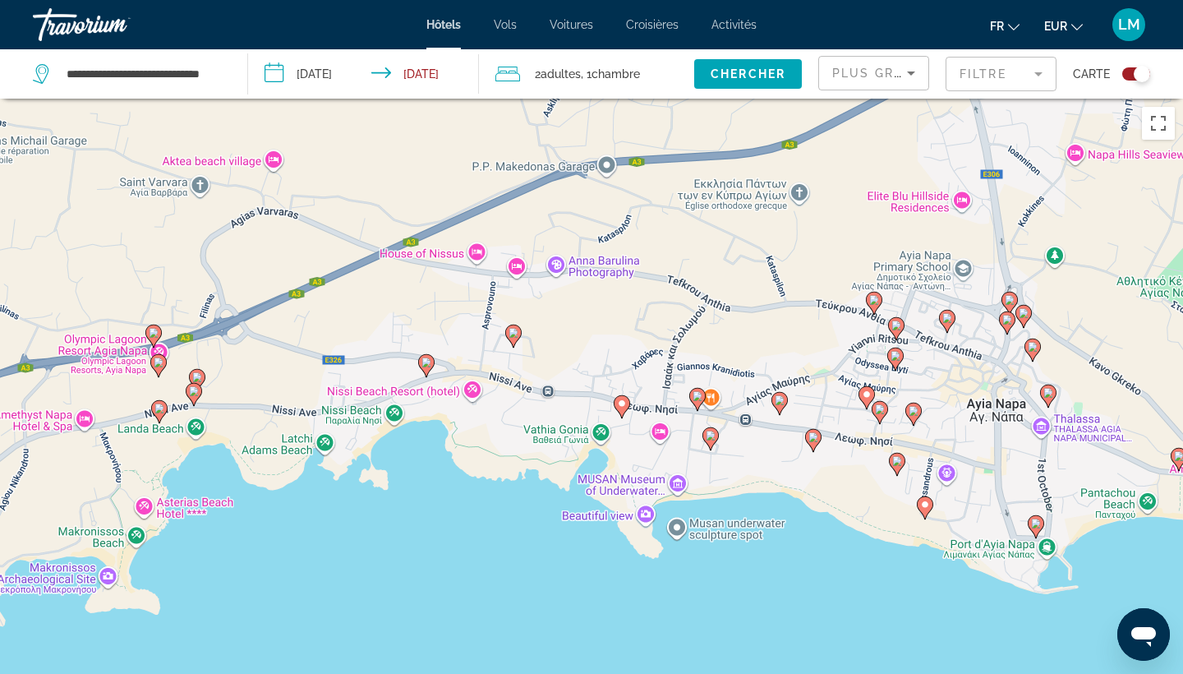
drag, startPoint x: 988, startPoint y: 400, endPoint x: 704, endPoint y: 297, distance: 301.8
click at [705, 297] on div "Pour activer le glissement avec le clavier, appuyez sur Alt+Entrée. Une fois ce…" at bounding box center [591, 436] width 1183 height 674
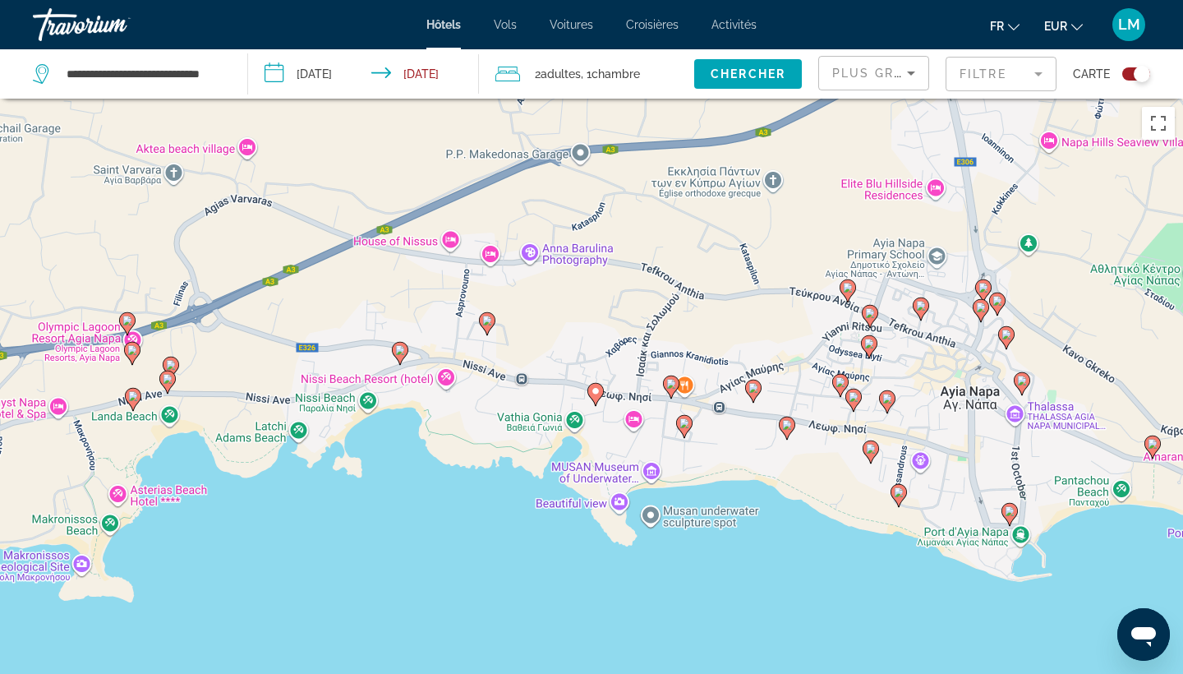
click at [878, 454] on gmp-advanced-marker "Main content" at bounding box center [871, 452] width 16 height 25
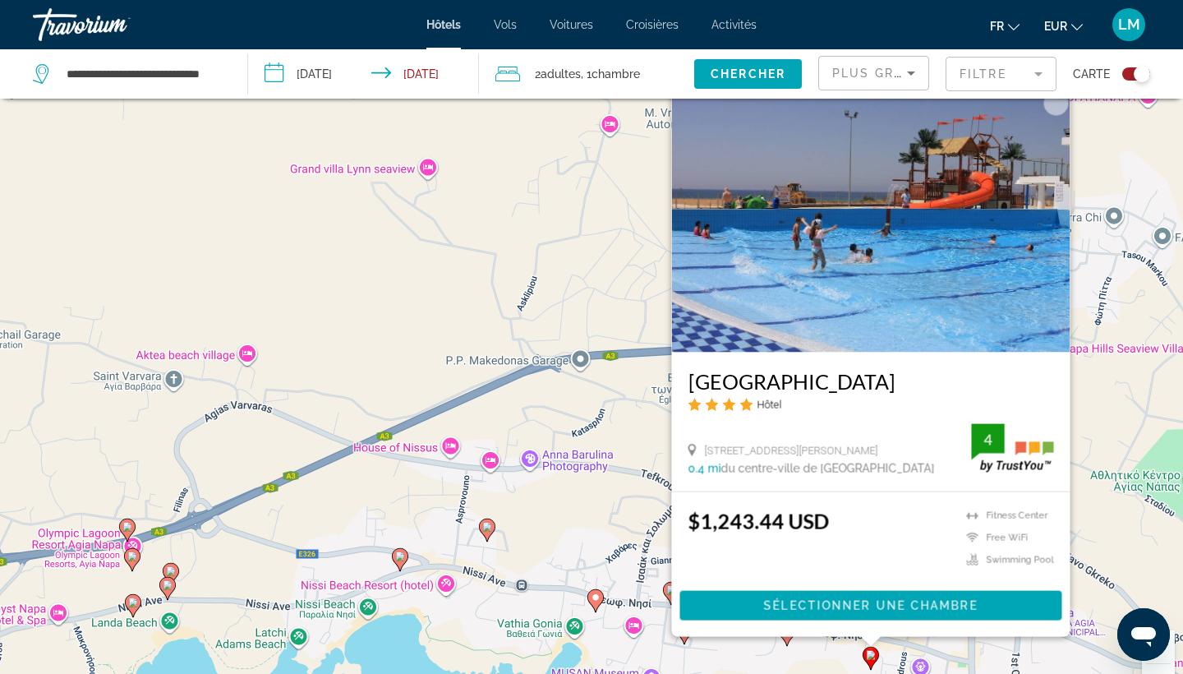
scroll to position [118, 0]
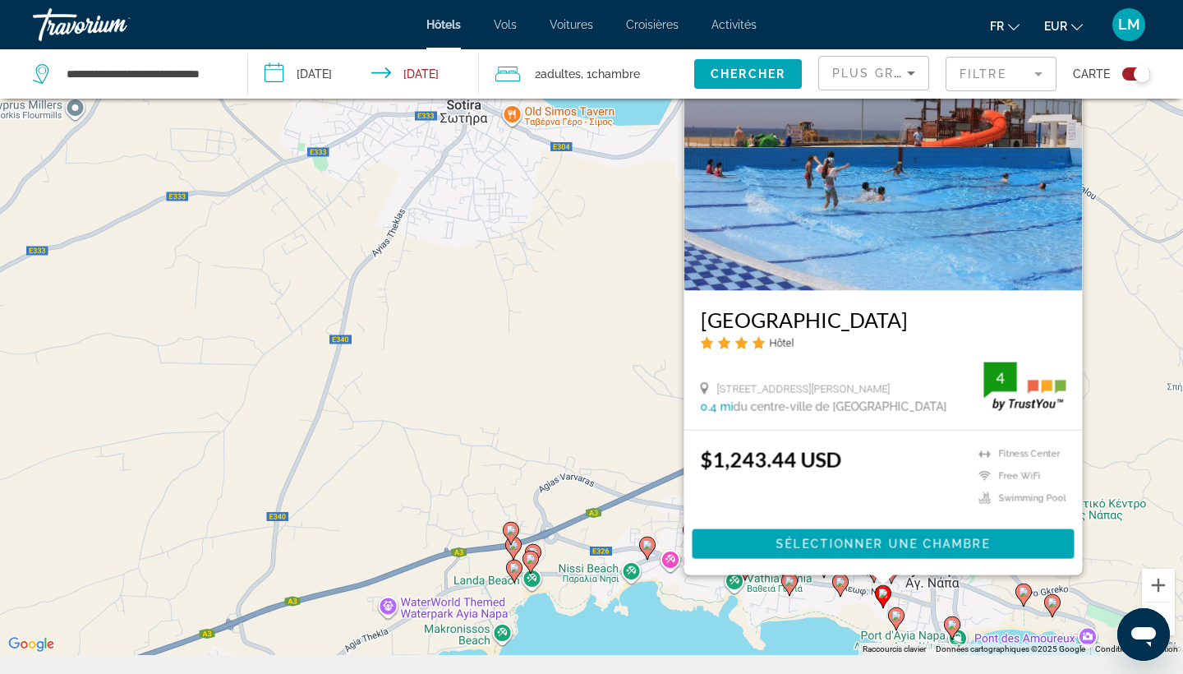
click at [898, 623] on icon "Main content" at bounding box center [896, 618] width 15 height 21
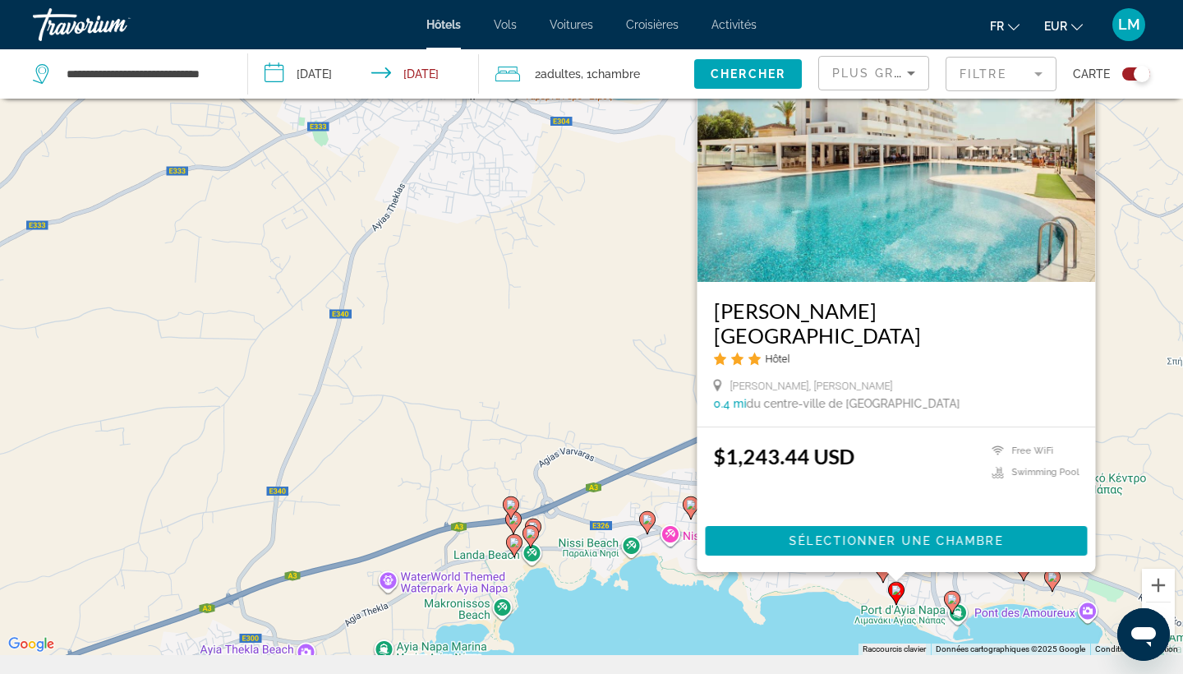
click at [949, 599] on image "Main content" at bounding box center [952, 599] width 10 height 10
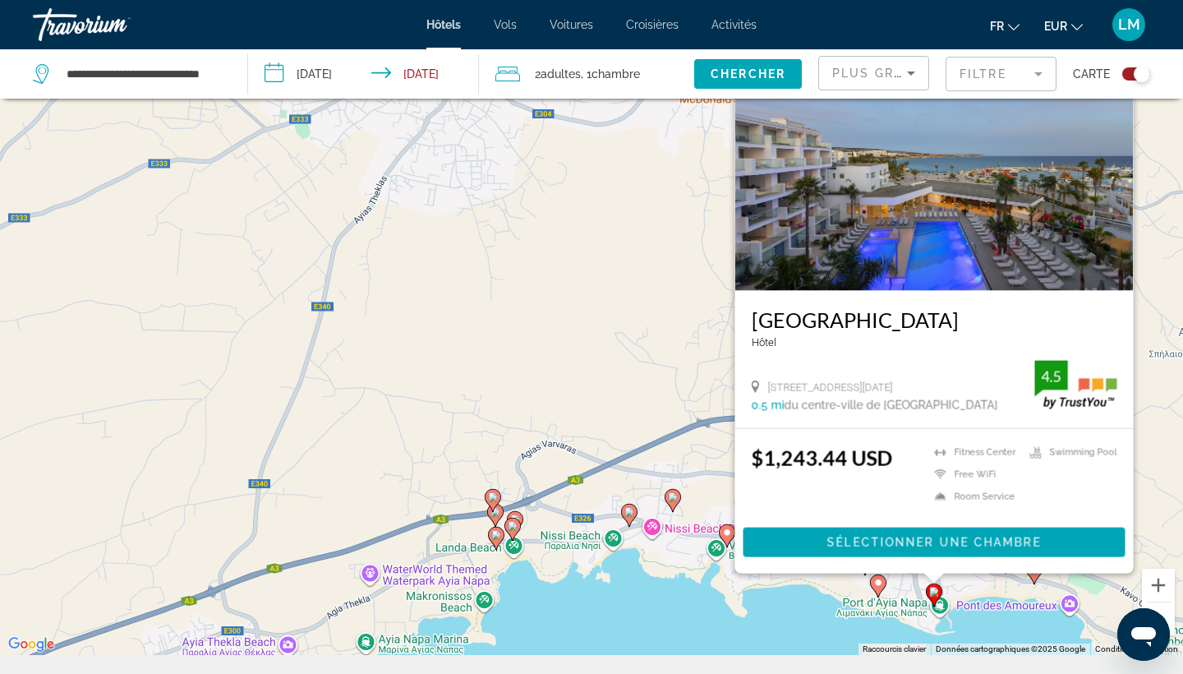
click at [489, 499] on image "Main content" at bounding box center [493, 497] width 10 height 10
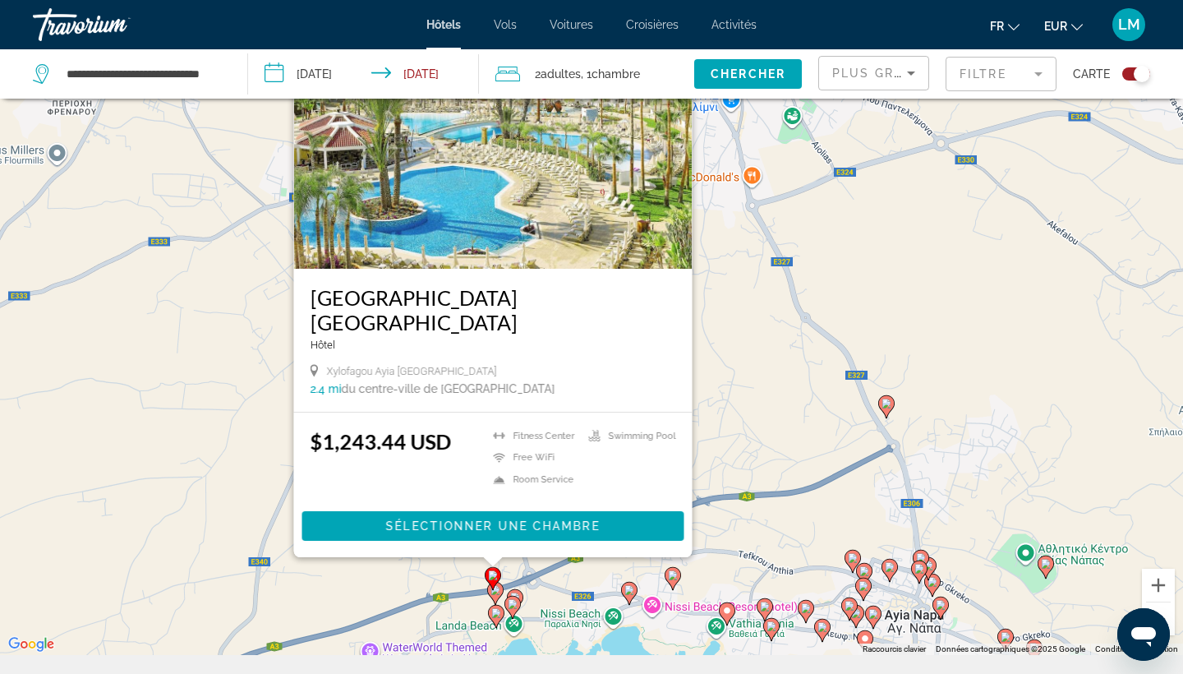
click at [853, 611] on icon "Main content" at bounding box center [849, 608] width 15 height 21
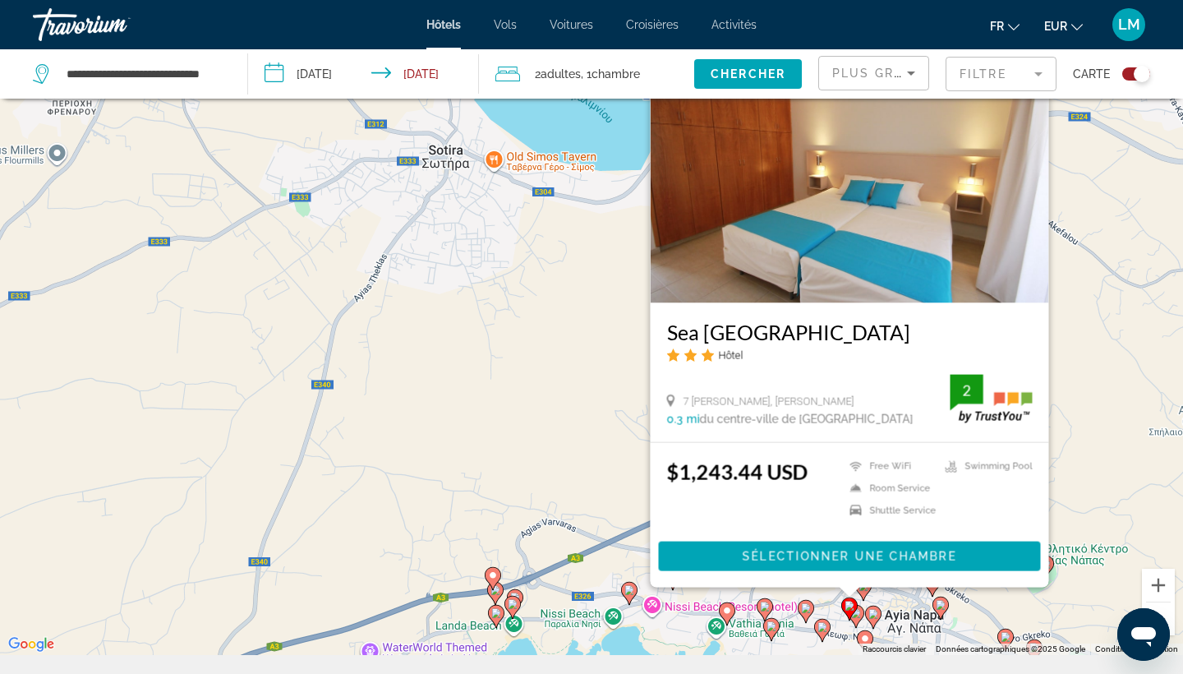
scroll to position [0, 0]
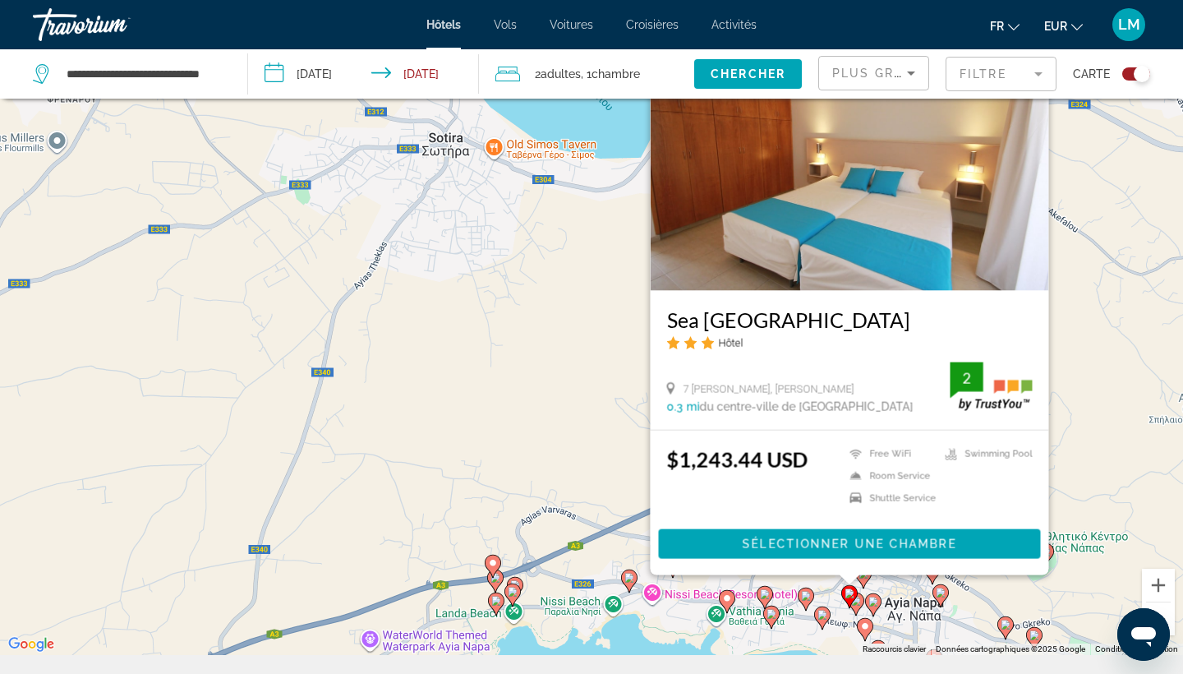
click at [806, 598] on image "Main content" at bounding box center [806, 596] width 10 height 10
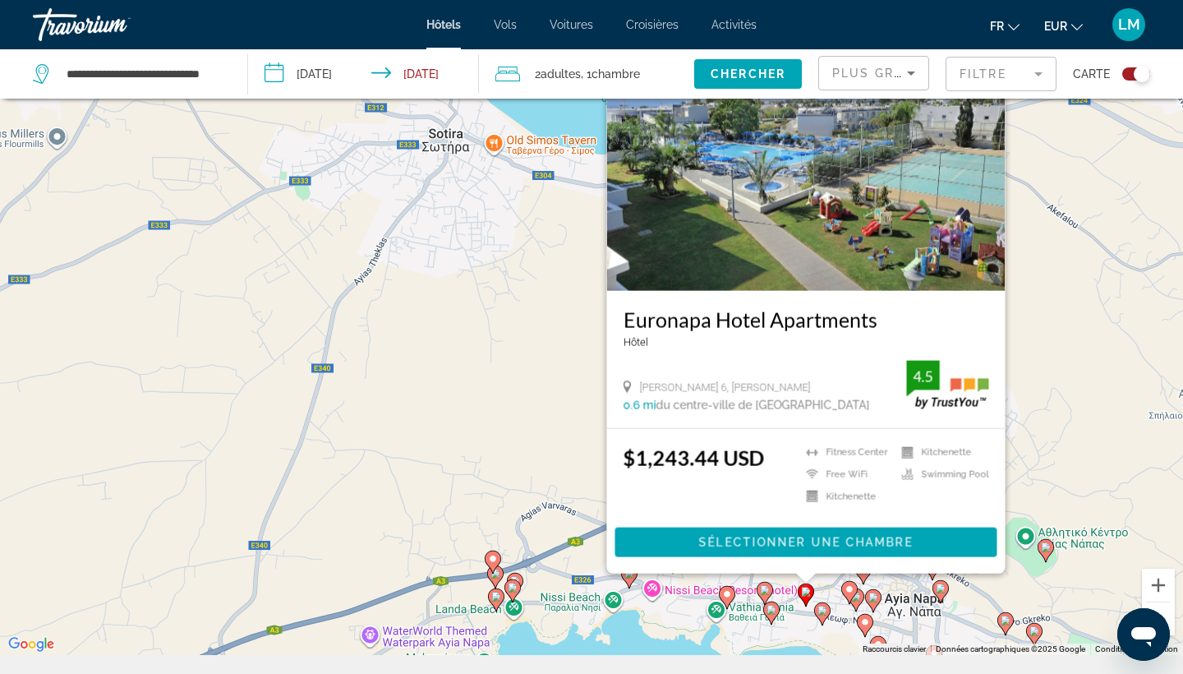
click at [823, 615] on icon "Main content" at bounding box center [822, 613] width 15 height 21
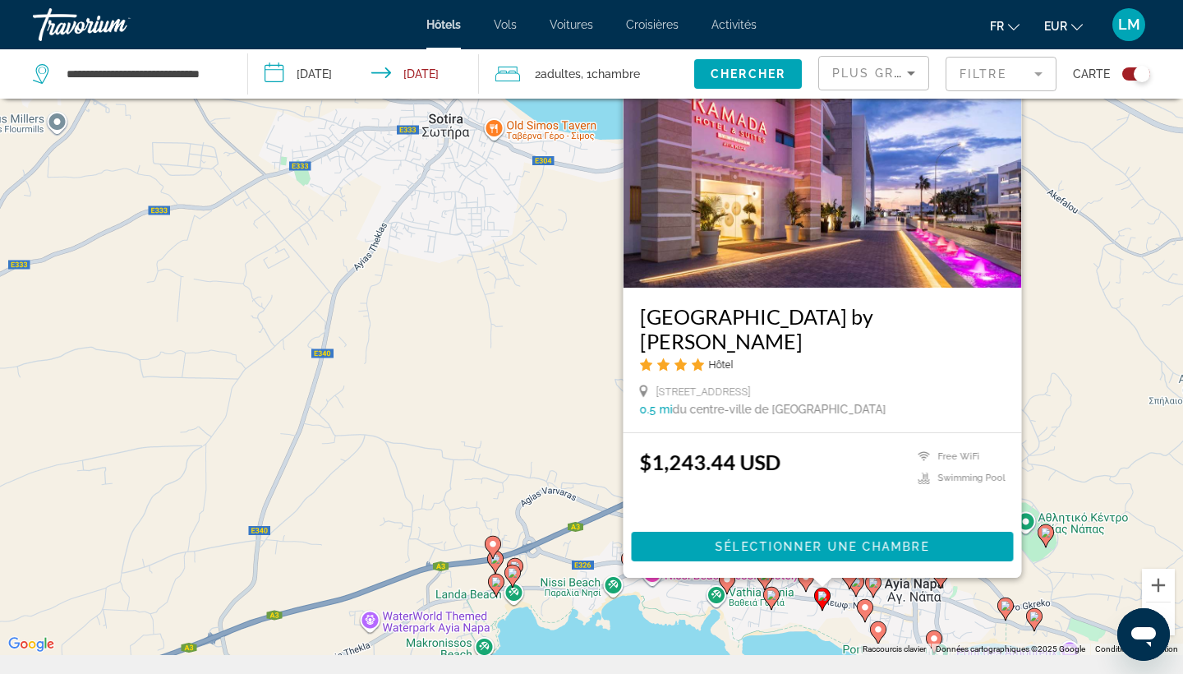
click at [770, 601] on icon "Main content" at bounding box center [771, 598] width 15 height 21
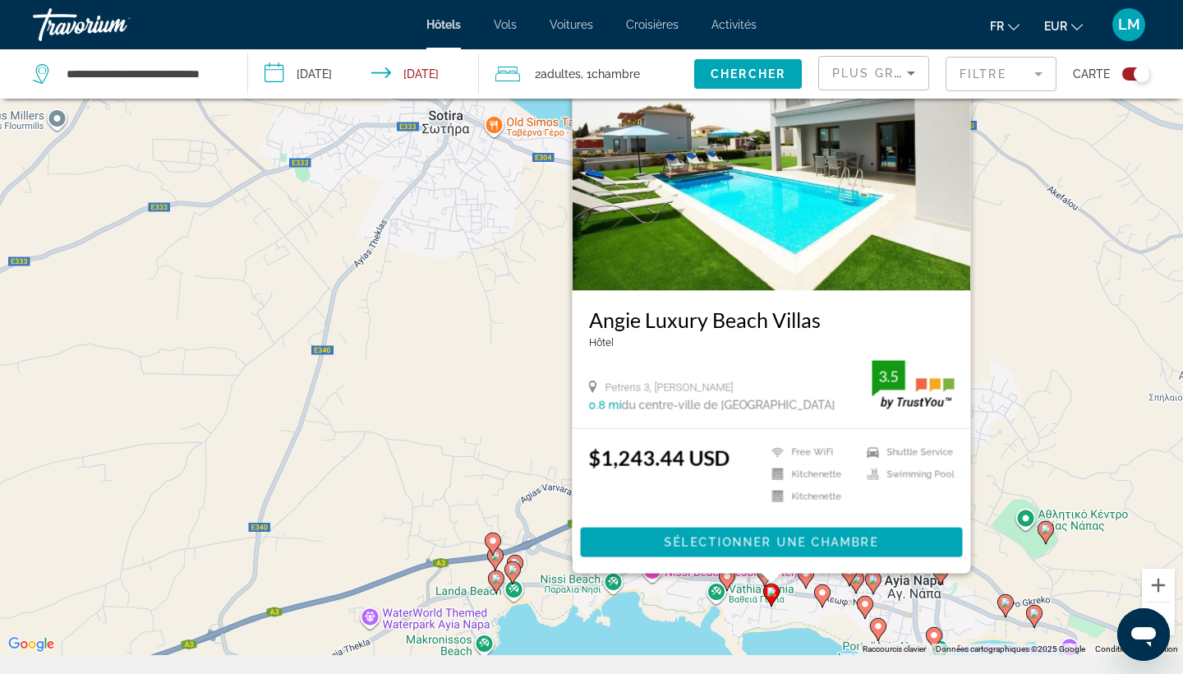
click at [873, 586] on icon "Main content" at bounding box center [873, 582] width 15 height 21
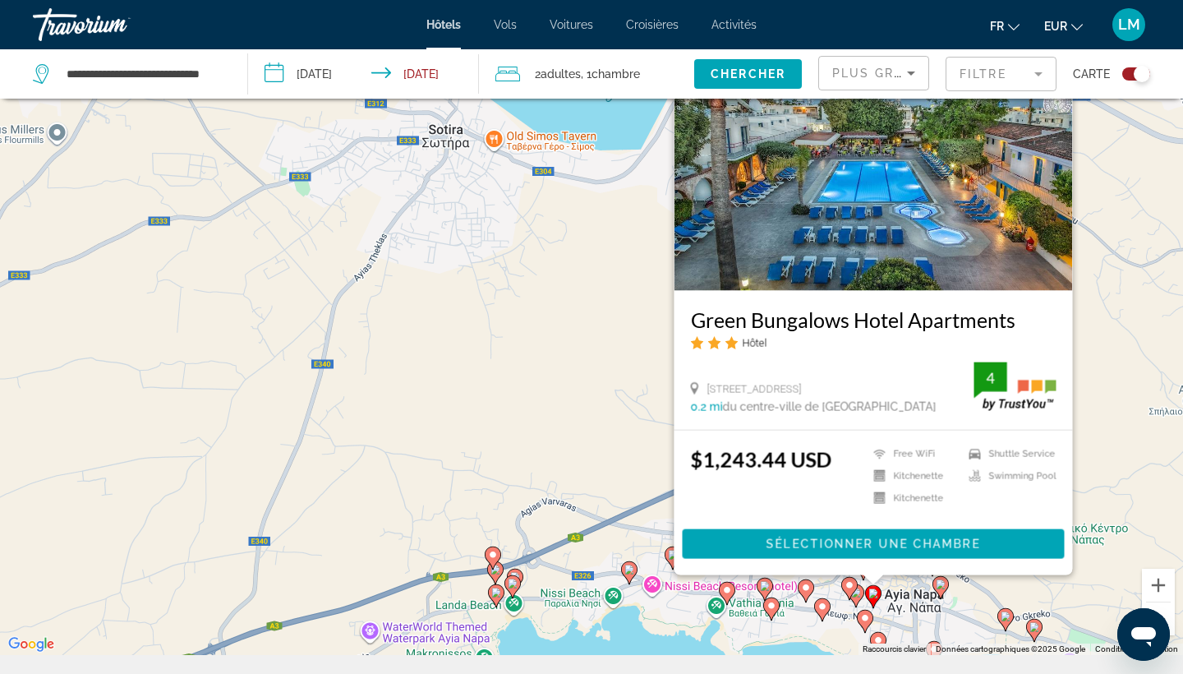
click at [854, 588] on image "Main content" at bounding box center [850, 585] width 10 height 10
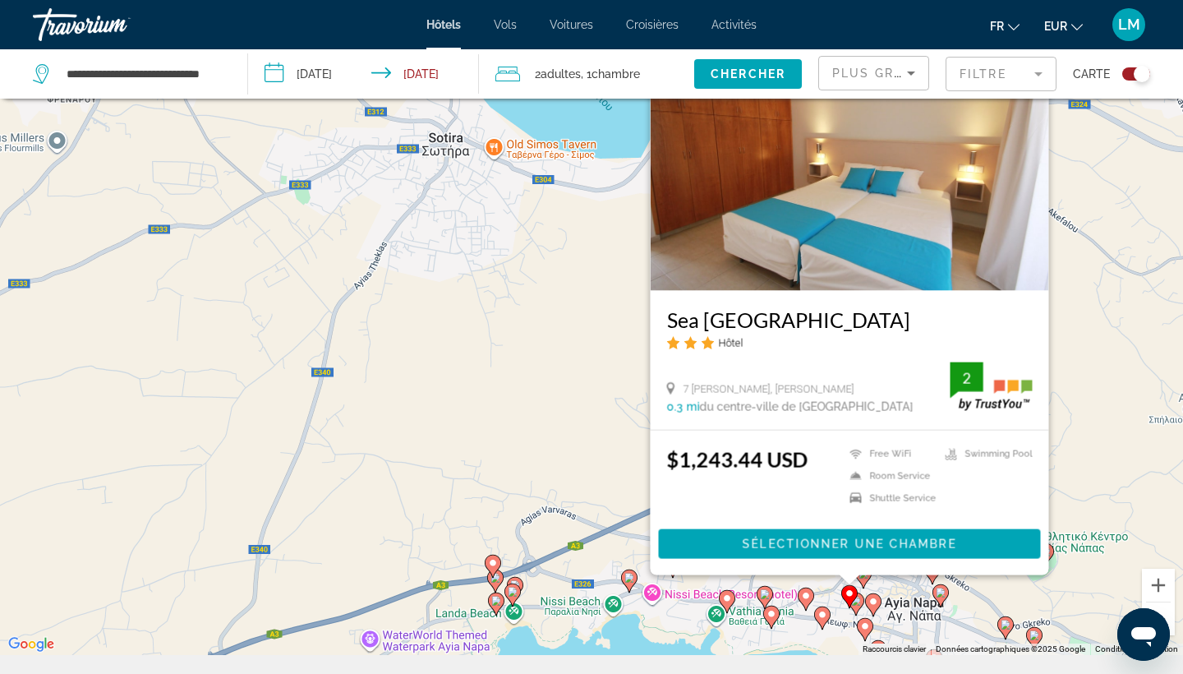
click at [940, 592] on image "Main content" at bounding box center [941, 593] width 10 height 10
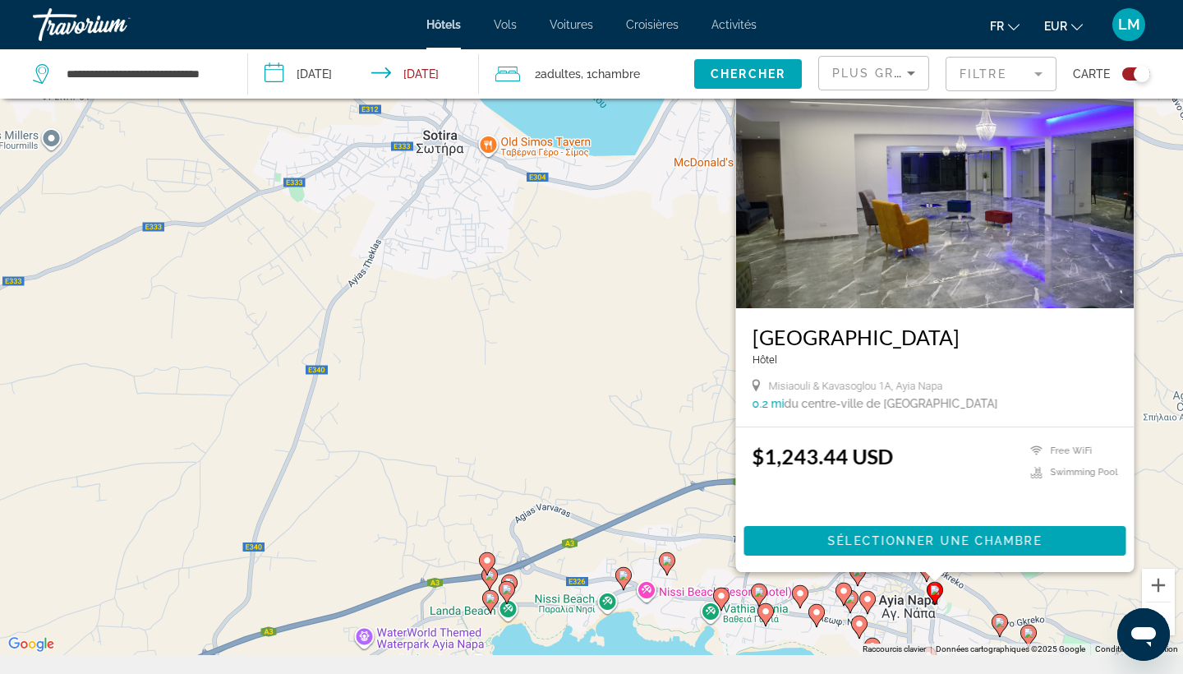
click at [861, 622] on image "Main content" at bounding box center [860, 624] width 10 height 10
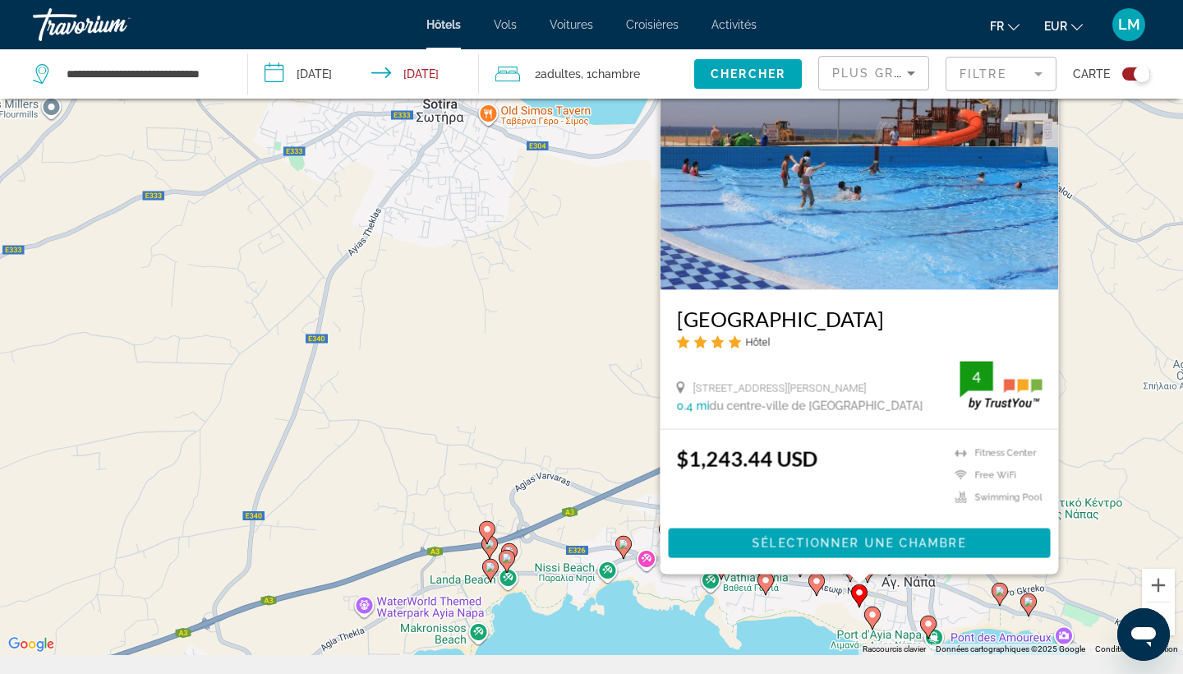
click at [1007, 600] on gmp-advanced-marker "Main content" at bounding box center [1000, 594] width 16 height 25
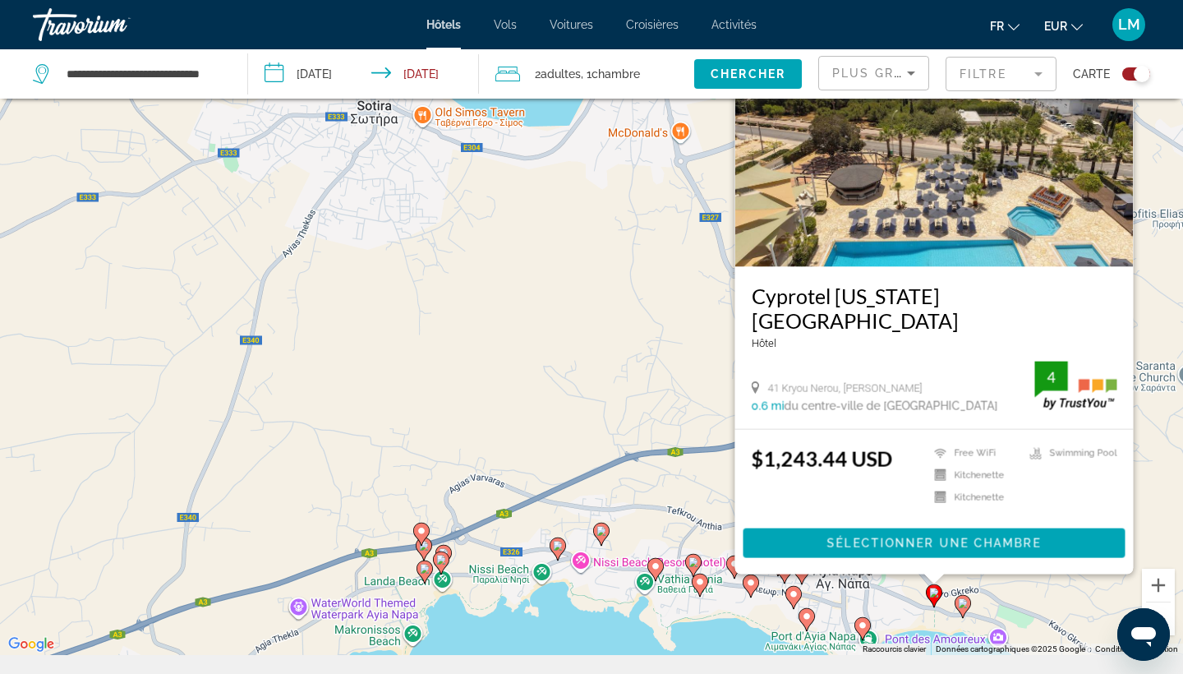
click at [961, 612] on icon "Main content" at bounding box center [963, 606] width 16 height 23
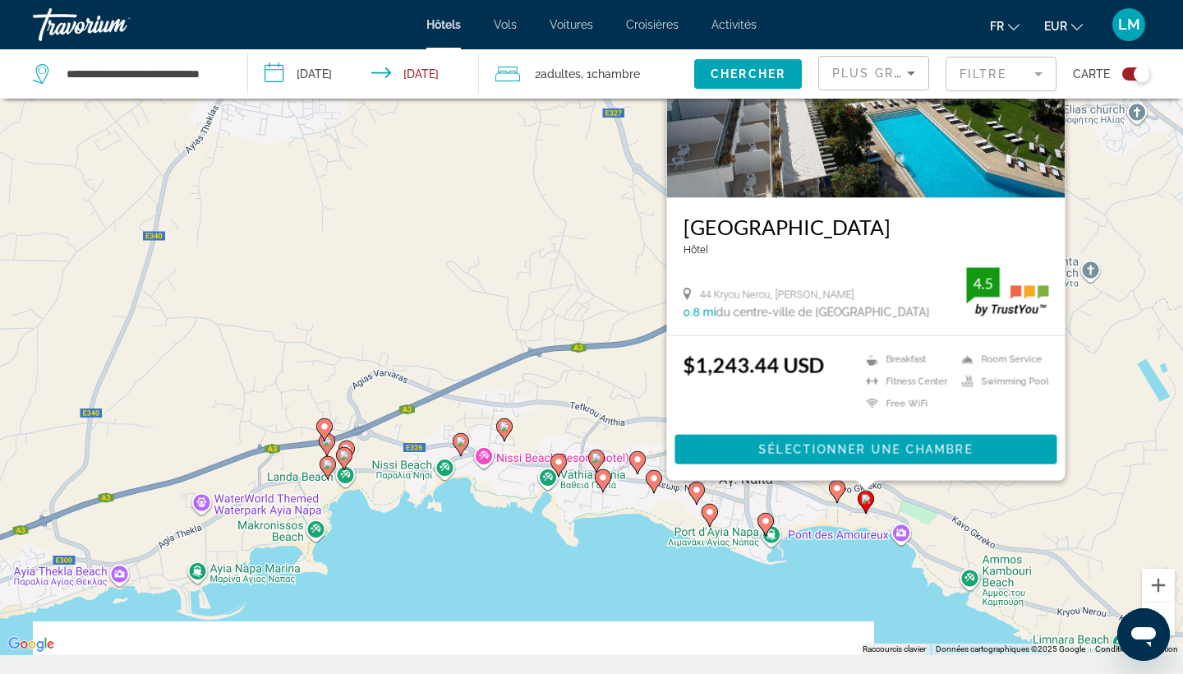
drag, startPoint x: 727, startPoint y: 648, endPoint x: 657, endPoint y: 553, distance: 118.2
click at [657, 553] on div "Pour activer le glissement avec le clavier, appuyez sur Alt+Entrée. Une fois ce…" at bounding box center [591, 318] width 1183 height 674
click at [767, 518] on image "Main content" at bounding box center [765, 521] width 10 height 10
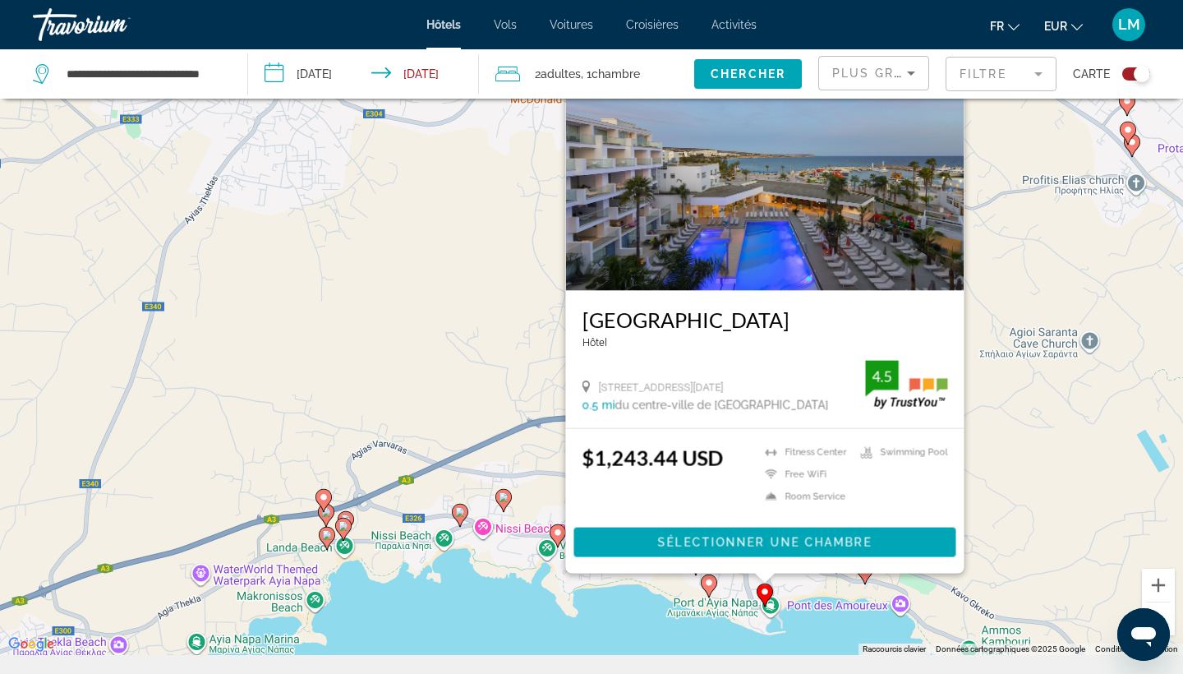
click at [667, 603] on div "Pour activer le glissement avec le clavier, appuyez sur Alt+Entrée. Une fois ce…" at bounding box center [591, 318] width 1183 height 674
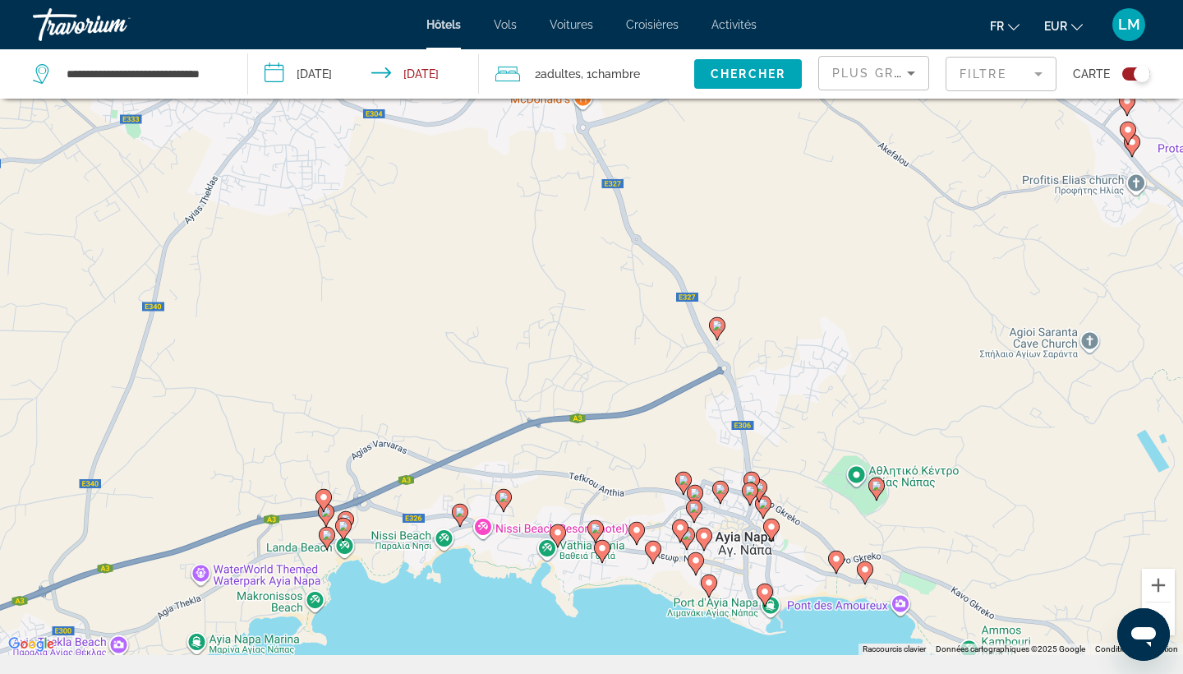
click at [750, 495] on image "Main content" at bounding box center [750, 491] width 10 height 10
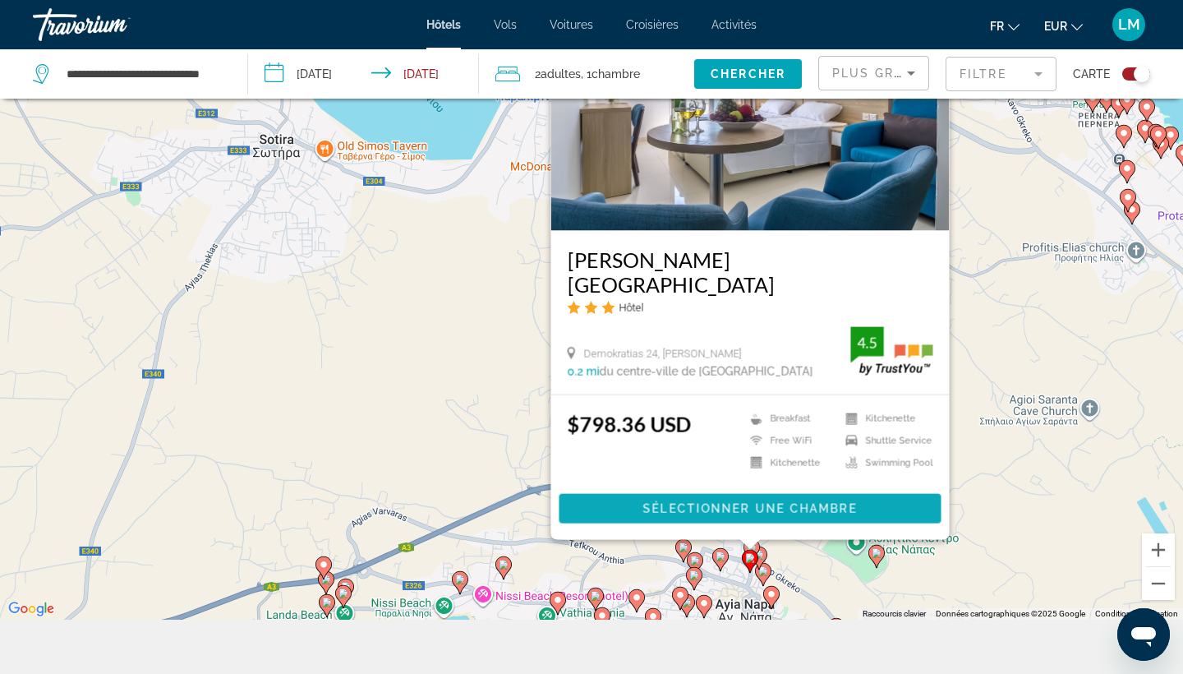
scroll to position [155, 0]
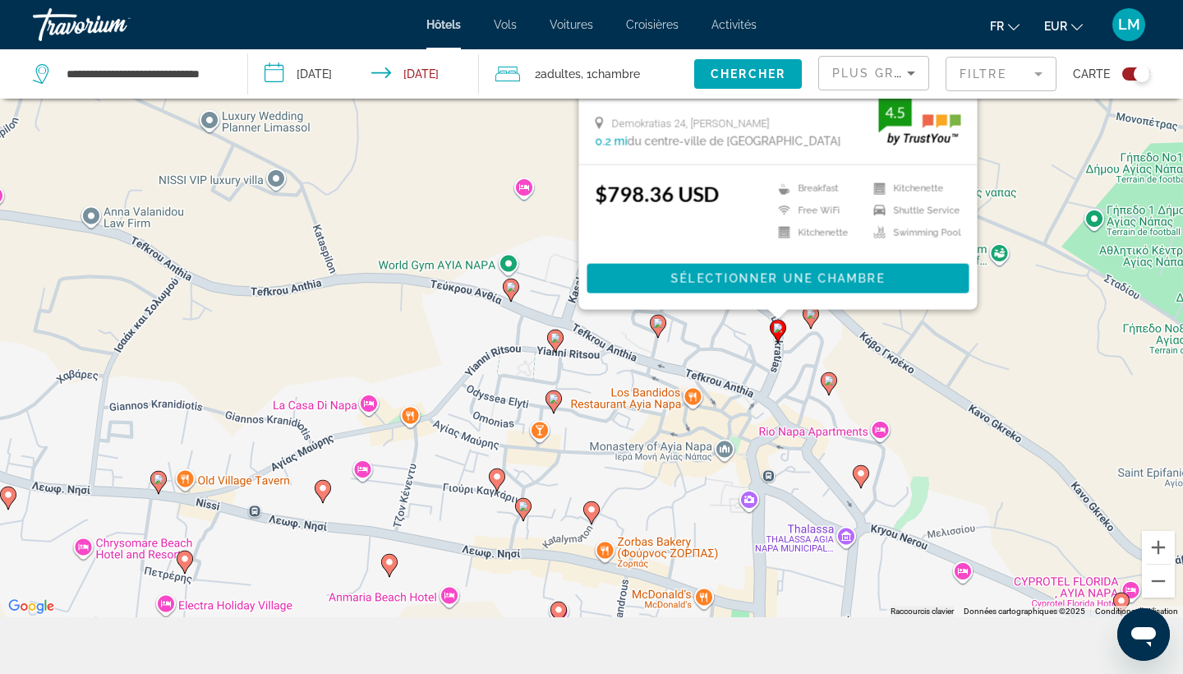
drag, startPoint x: 779, startPoint y: 578, endPoint x: 829, endPoint y: 350, distance: 233.9
click at [831, 351] on div "Pour activer le glissement avec le clavier, appuyez sur Alt+Entrée. Une fois ce…" at bounding box center [591, 280] width 1183 height 674
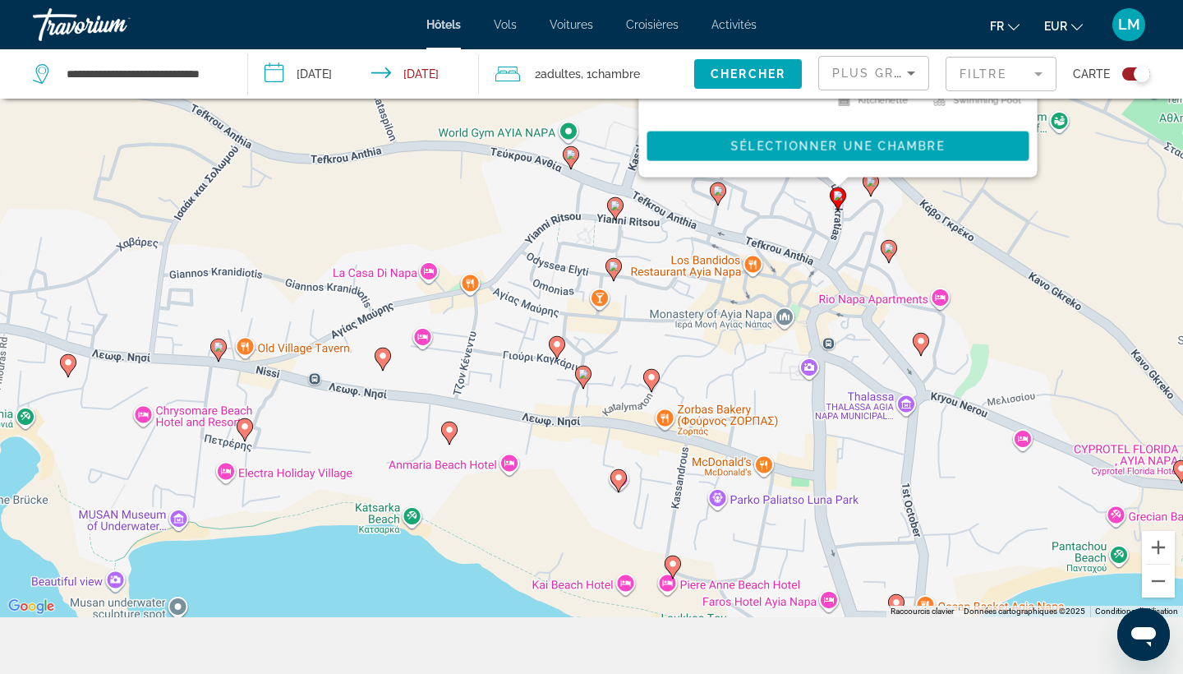
drag, startPoint x: 750, startPoint y: 498, endPoint x: 812, endPoint y: 366, distance: 145.9
click at [812, 366] on div "Pour activer le glissement avec le clavier, appuyez sur Alt+Entrée. Une fois ce…" at bounding box center [591, 280] width 1183 height 674
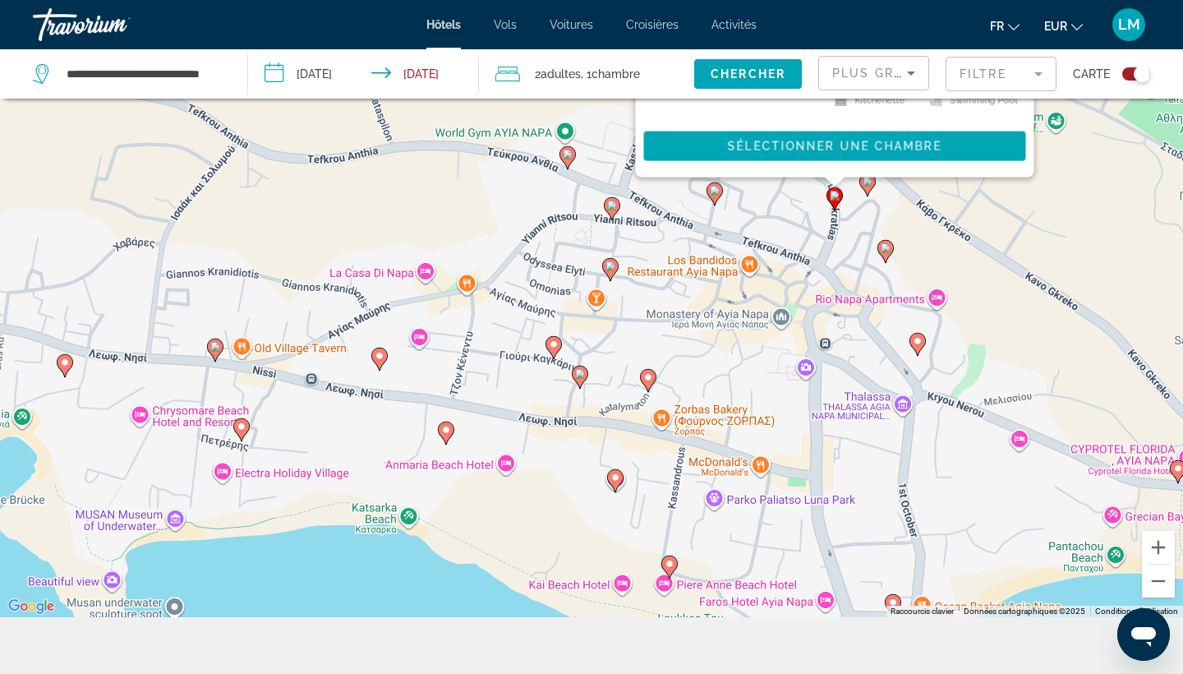
click at [615, 477] on image "Main content" at bounding box center [616, 477] width 10 height 10
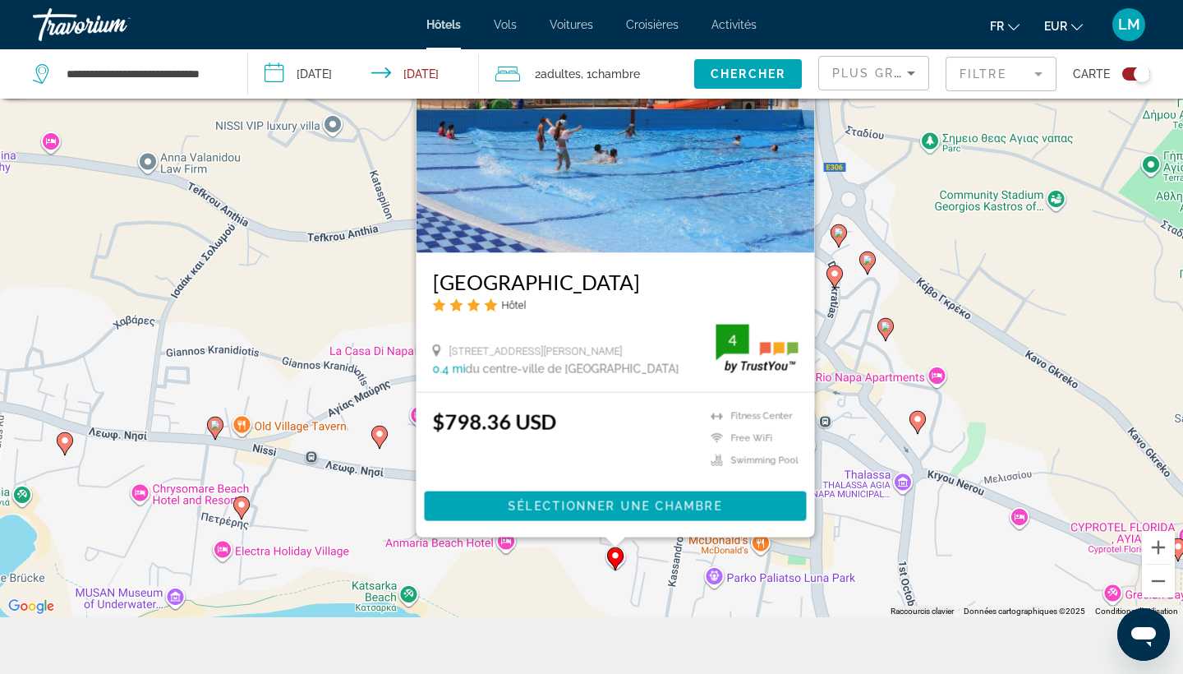
click at [581, 606] on div "Pour activer le glissement avec le clavier, appuyez sur Alt+Entrée. Une fois ce…" at bounding box center [591, 280] width 1183 height 674
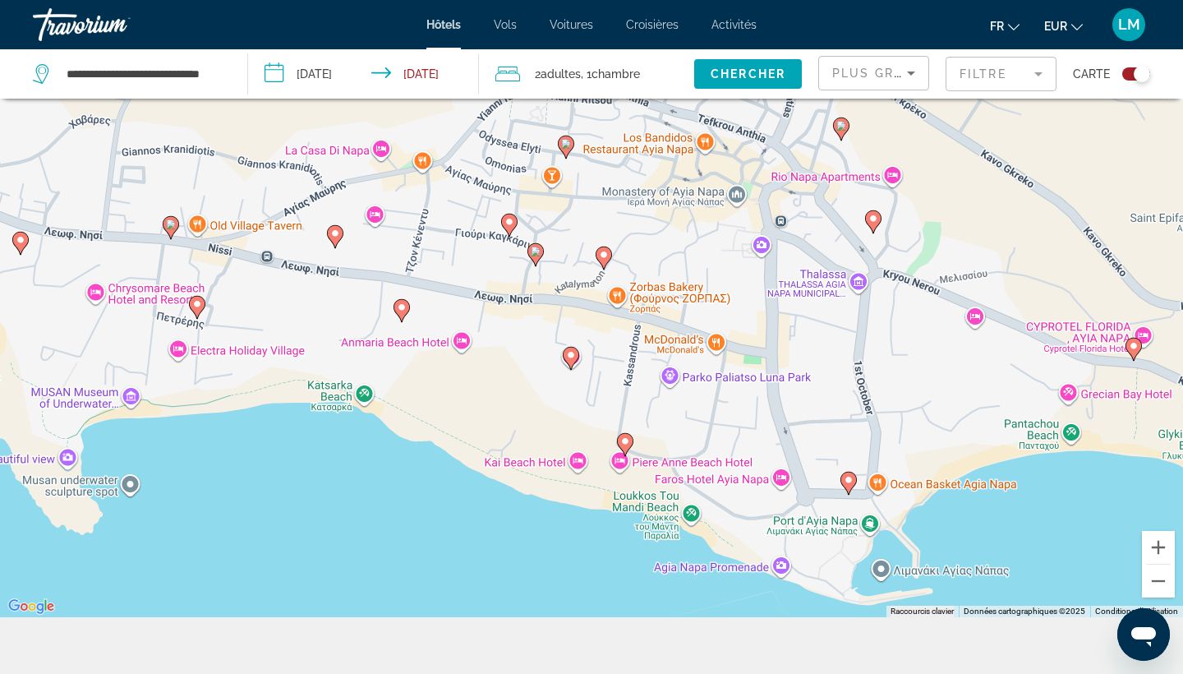
drag, startPoint x: 576, startPoint y: 597, endPoint x: 531, endPoint y: 394, distance: 207.1
click at [531, 394] on div "Pour activer le glissement avec le clavier, appuyez sur Alt+Entrée. Une fois ce…" at bounding box center [591, 280] width 1183 height 674
click at [628, 451] on gmp-advanced-marker "Main content" at bounding box center [624, 444] width 16 height 25
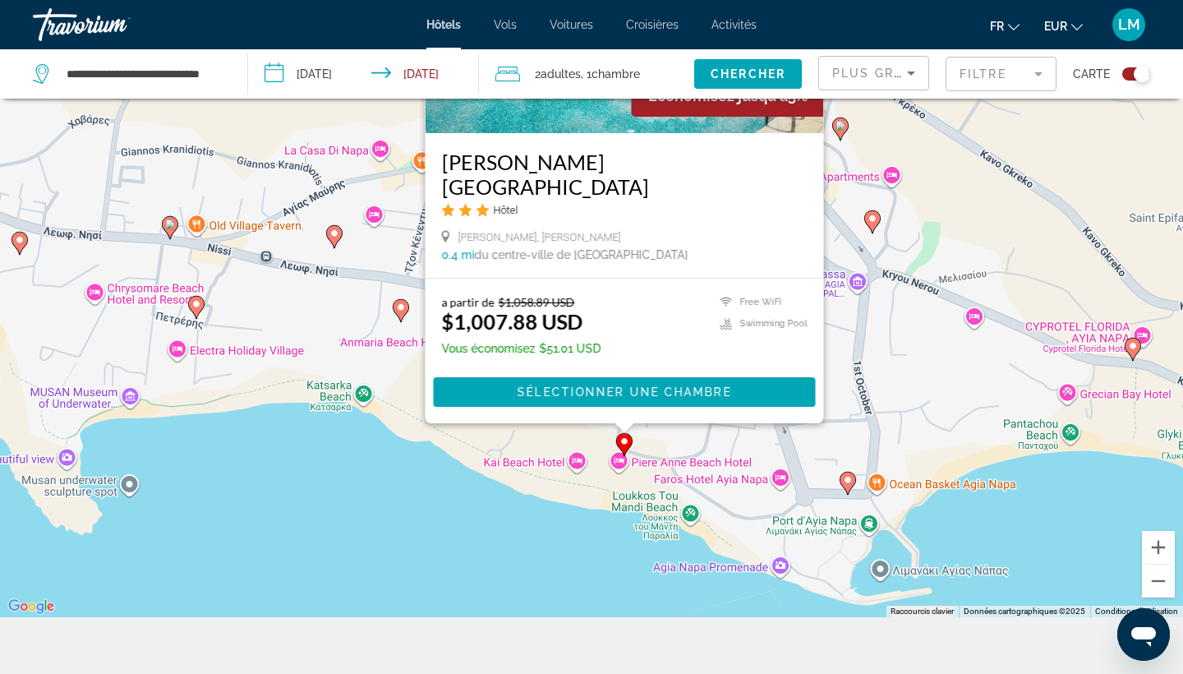
scroll to position [0, 0]
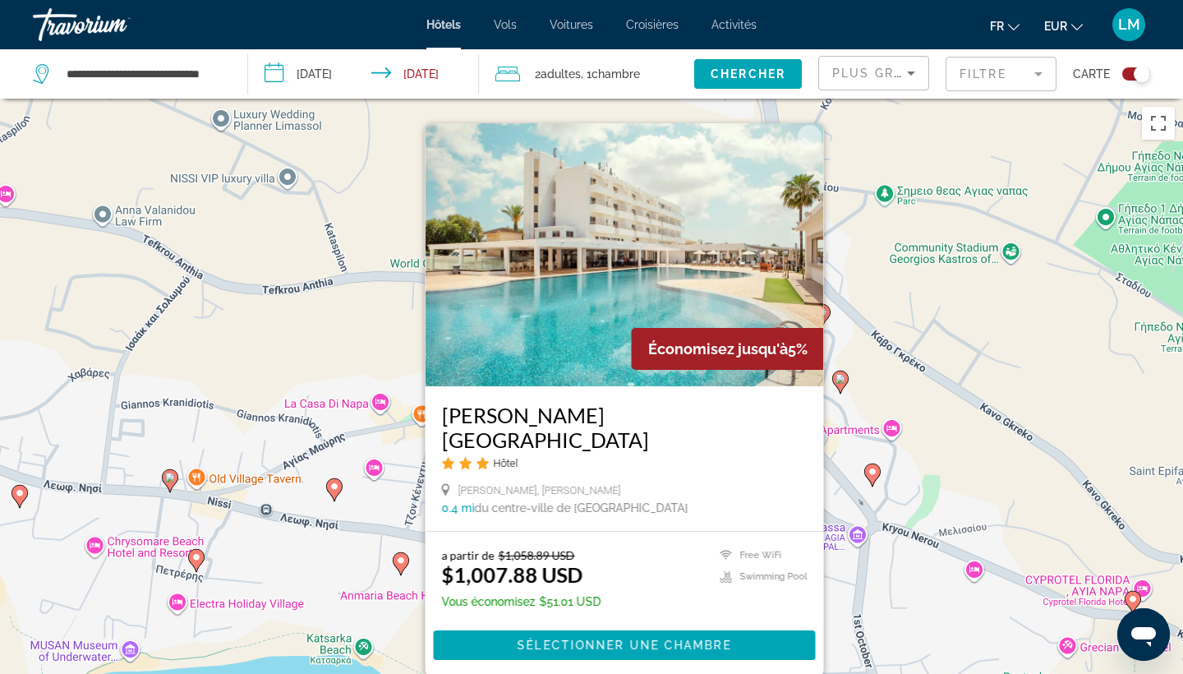
click at [399, 564] on image "Main content" at bounding box center [401, 560] width 10 height 10
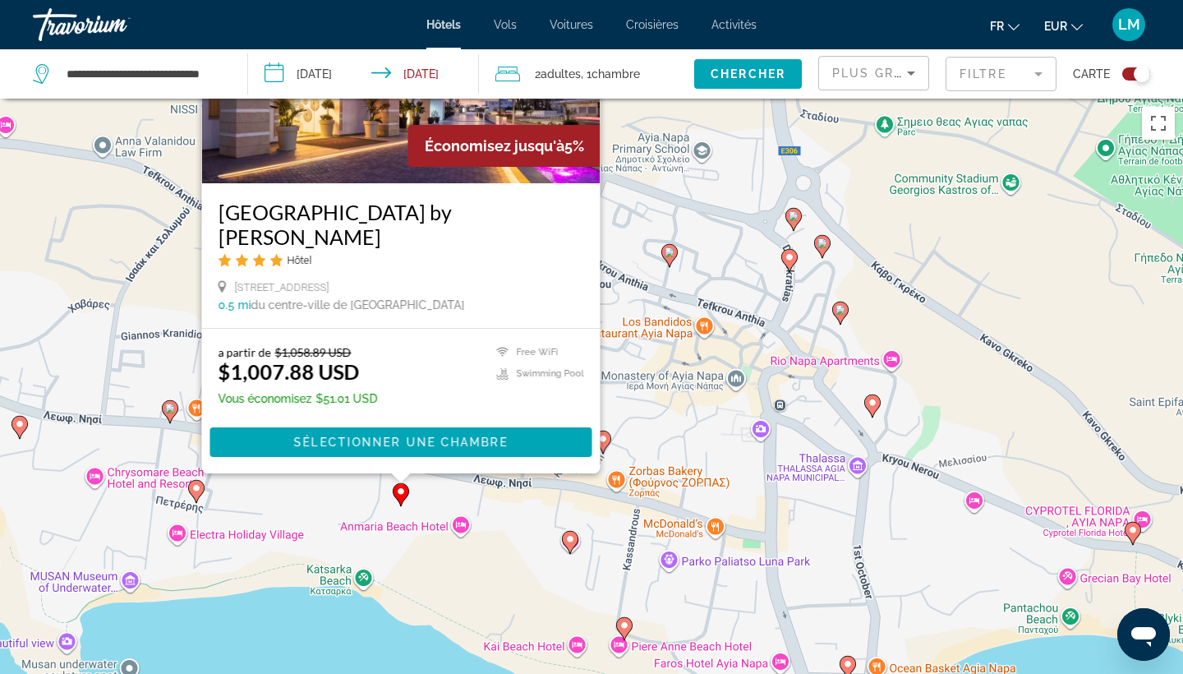
drag, startPoint x: 629, startPoint y: 630, endPoint x: 626, endPoint y: 404, distance: 226.0
click at [628, 404] on div "Pour activer le glissement avec le clavier, appuyez sur Alt+Entrée. Une fois ce…" at bounding box center [591, 436] width 1183 height 674
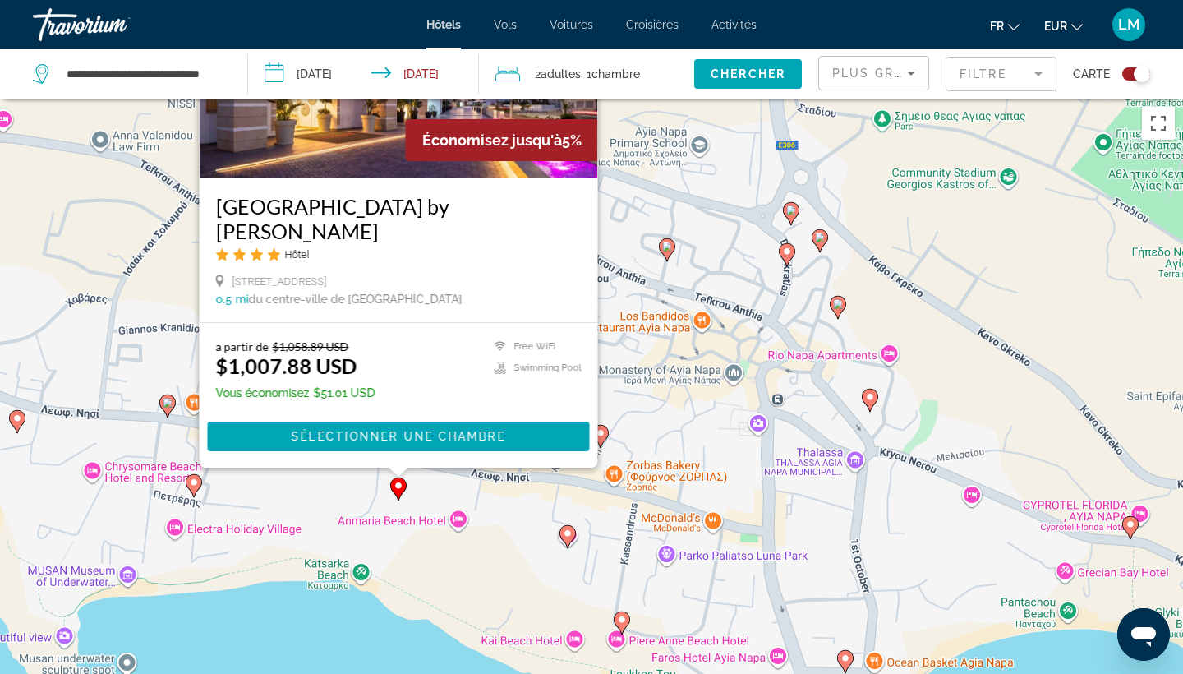
click at [572, 540] on icon "Main content" at bounding box center [567, 536] width 15 height 21
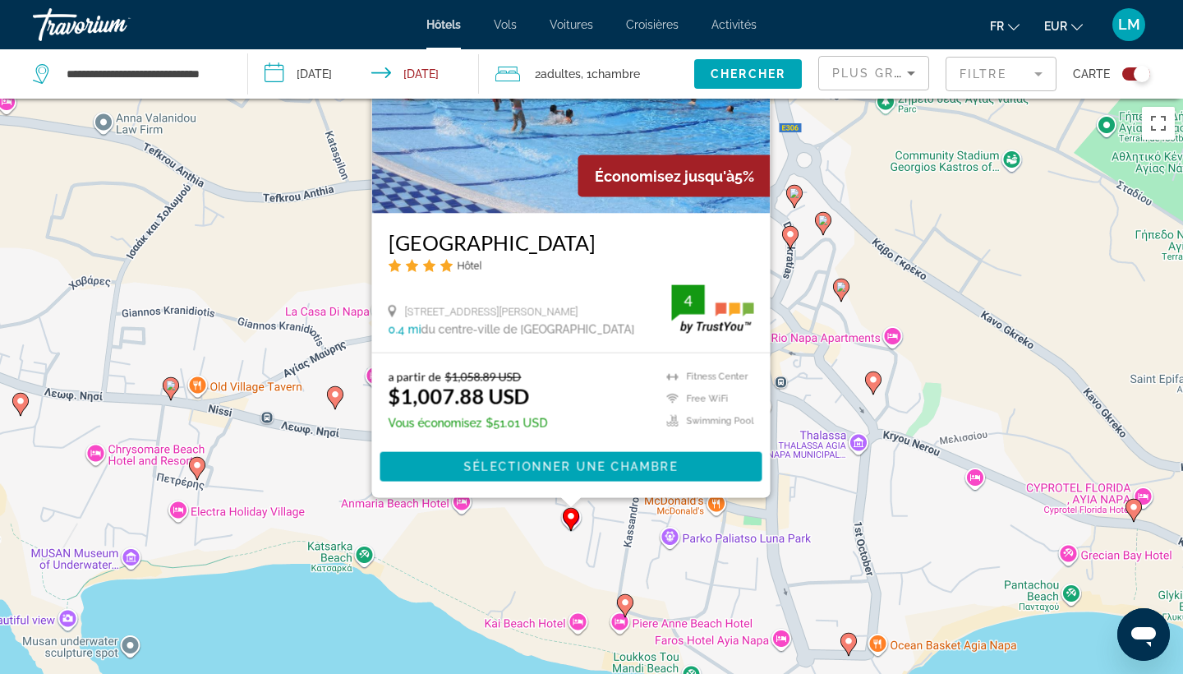
drag, startPoint x: 786, startPoint y: 638, endPoint x: 790, endPoint y: 437, distance: 201.4
click at [790, 437] on div "Pour activer le glissement avec le clavier, appuyez sur Alt+Entrée. Une fois ce…" at bounding box center [591, 436] width 1183 height 674
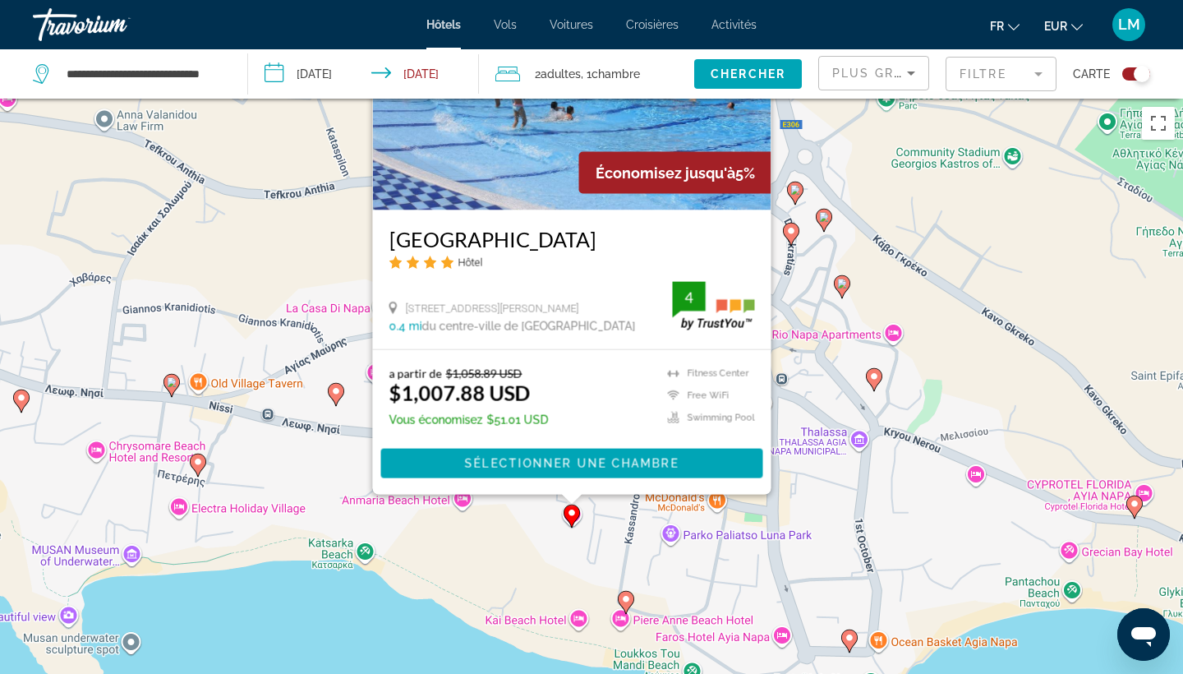
click at [610, 571] on div "Pour activer le glissement avec le clavier, appuyez sur Alt+Entrée. Une fois ce…" at bounding box center [591, 436] width 1183 height 674
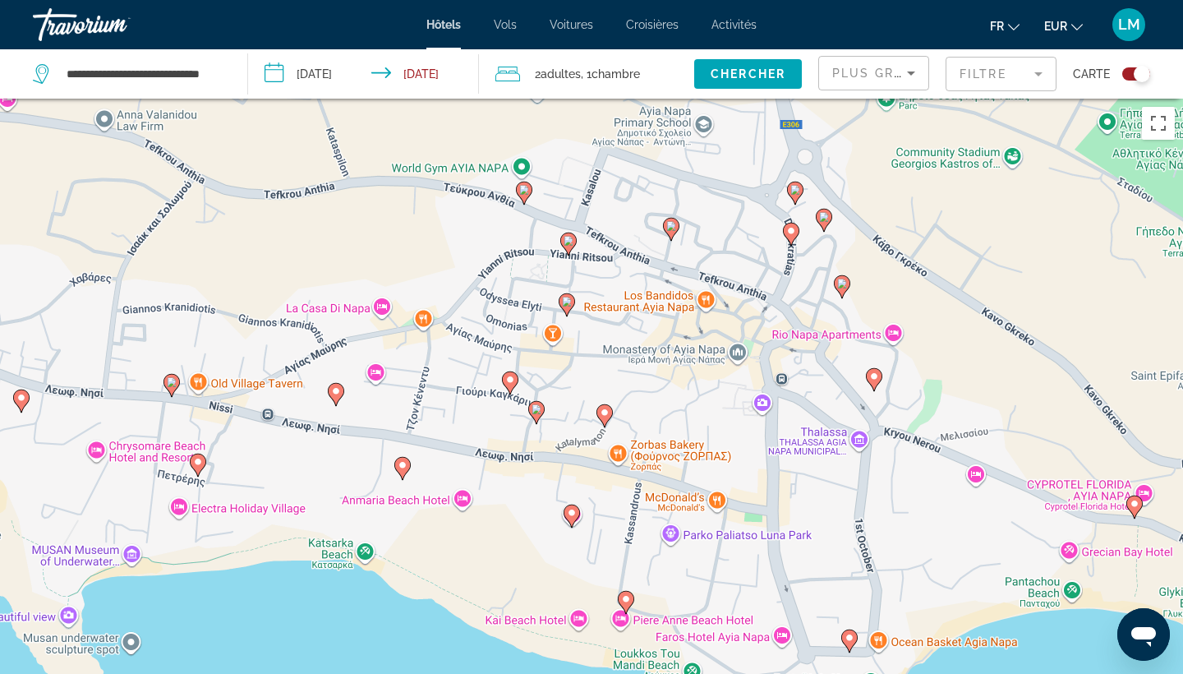
click at [605, 417] on image "Main content" at bounding box center [605, 413] width 10 height 10
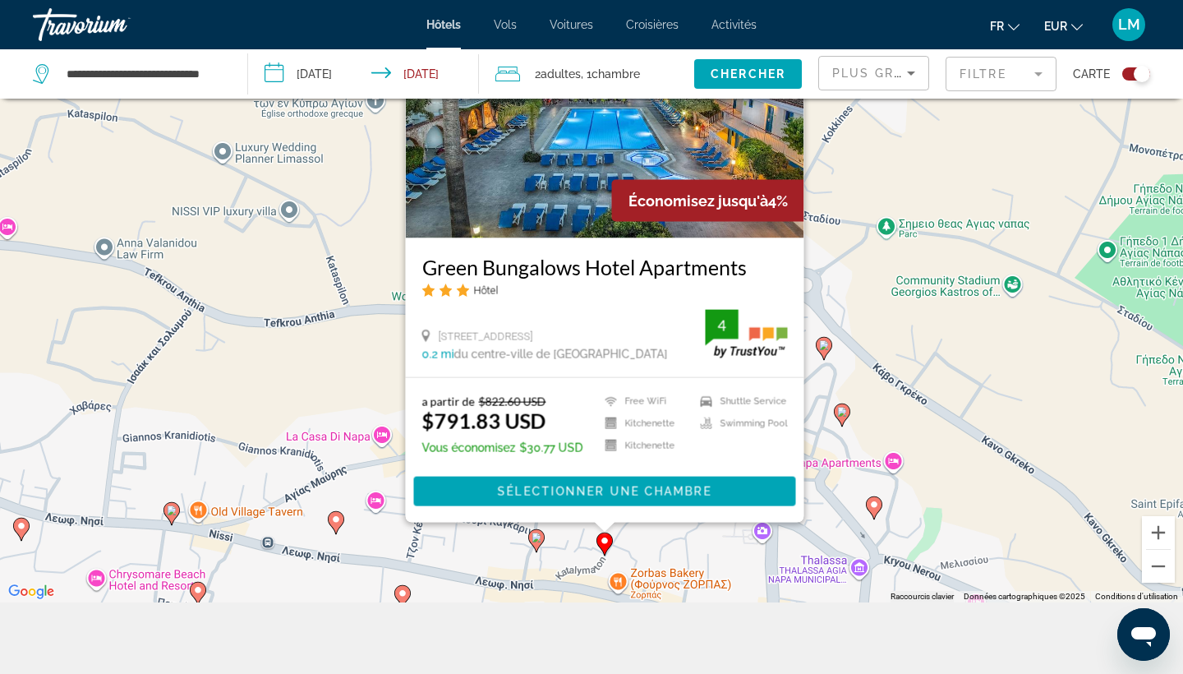
scroll to position [191, 0]
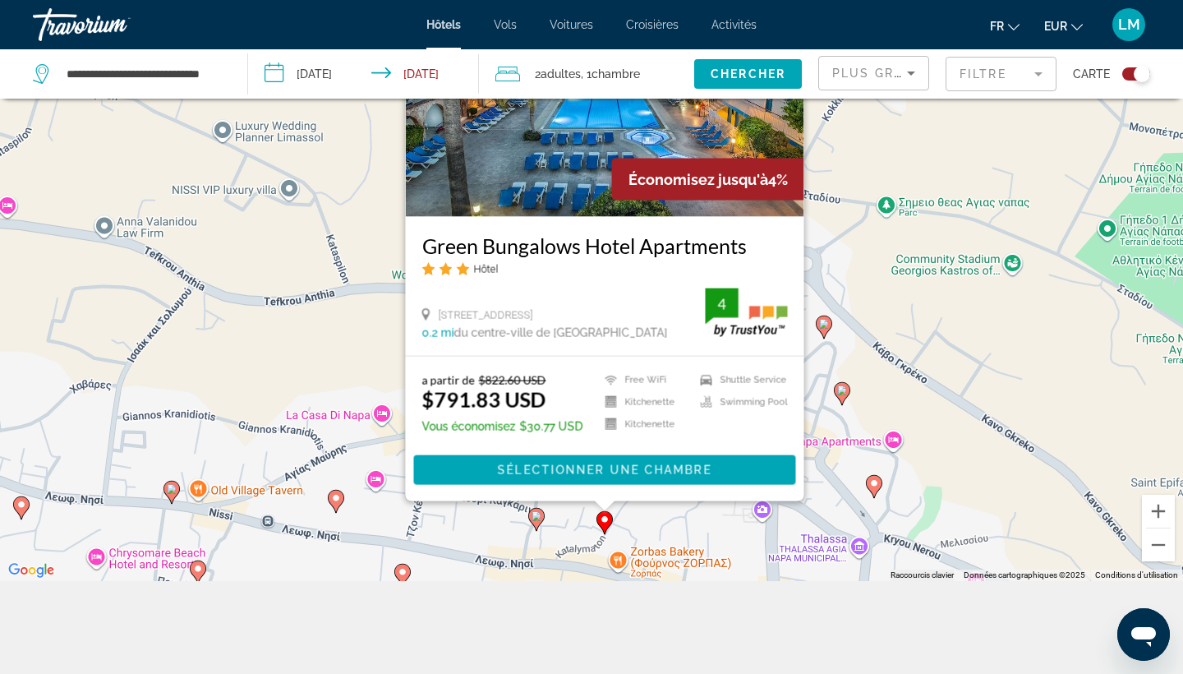
click at [535, 524] on icon "Main content" at bounding box center [536, 519] width 15 height 21
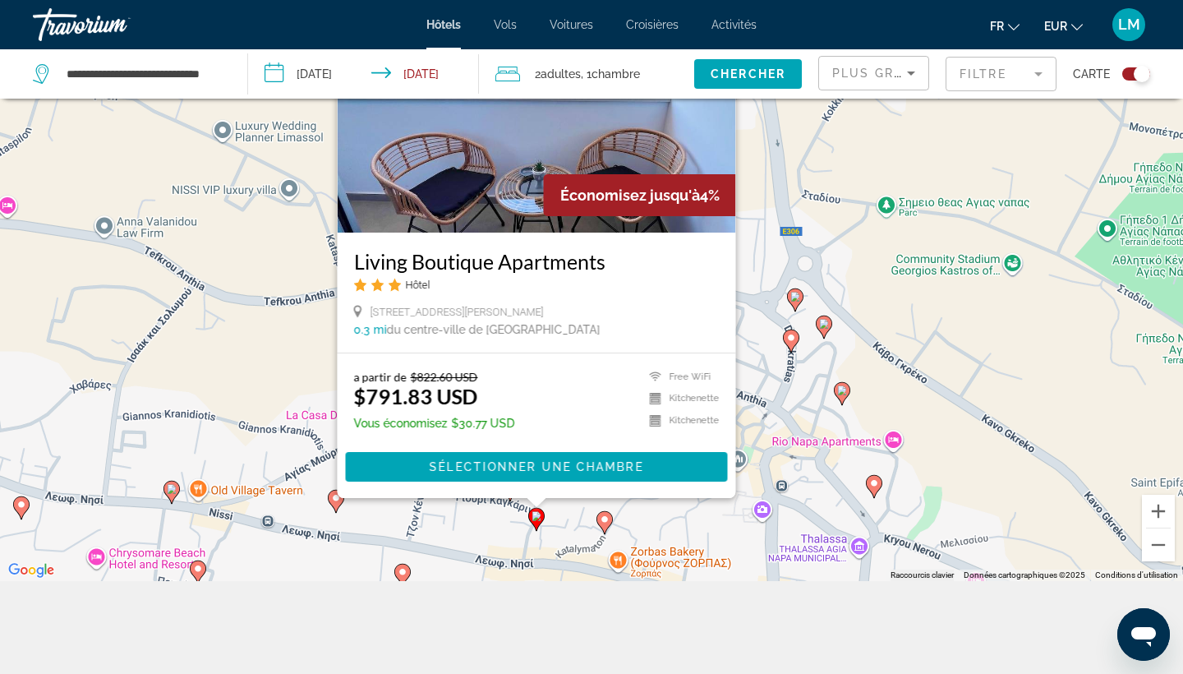
click at [606, 532] on gmp-advanced-marker "Main content" at bounding box center [605, 522] width 16 height 25
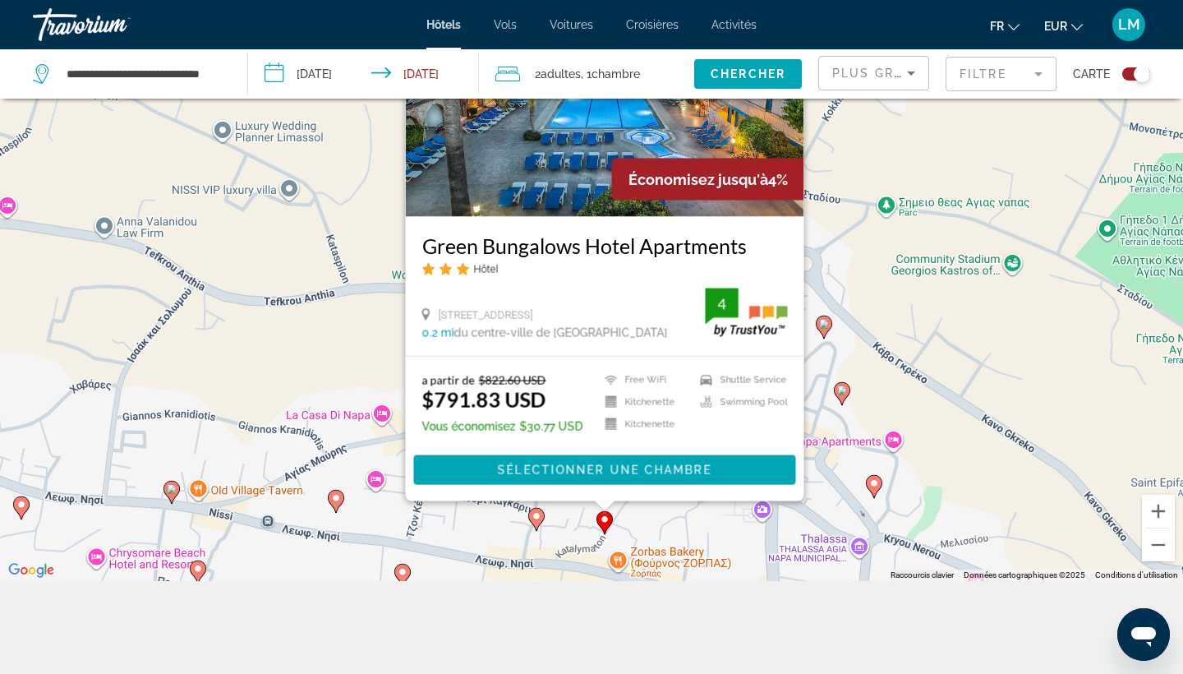
click at [624, 531] on div "Pour activer le glissement avec le clavier, appuyez sur Alt+Entrée. Une fois ce…" at bounding box center [591, 244] width 1183 height 674
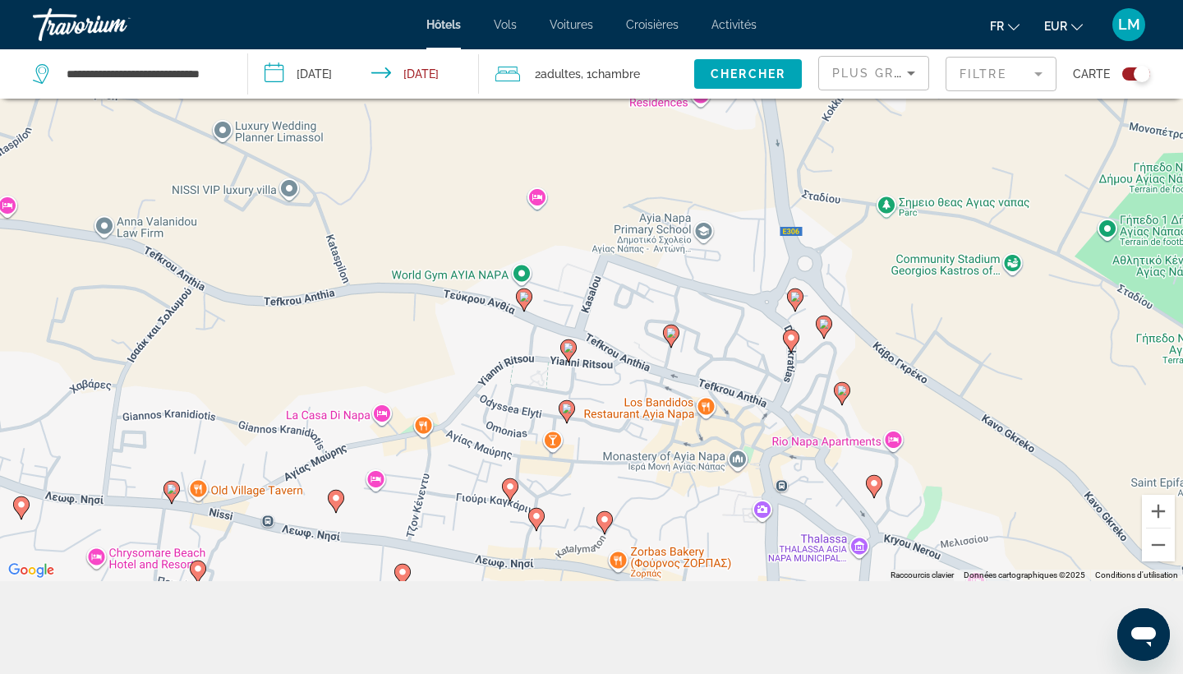
click at [570, 420] on gmp-advanced-marker "Main content" at bounding box center [567, 411] width 16 height 25
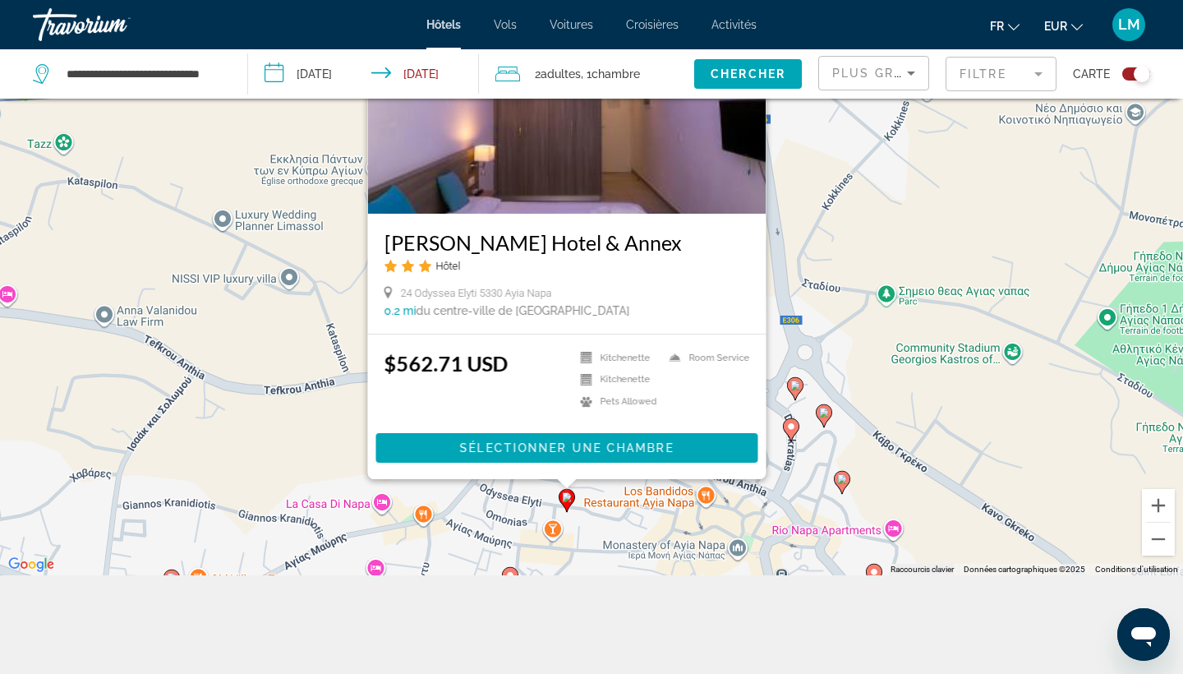
scroll to position [197, 0]
click at [589, 532] on div "Pour activer le glissement avec le clavier, appuyez sur Alt+Entrée. Une fois ce…" at bounding box center [591, 238] width 1183 height 674
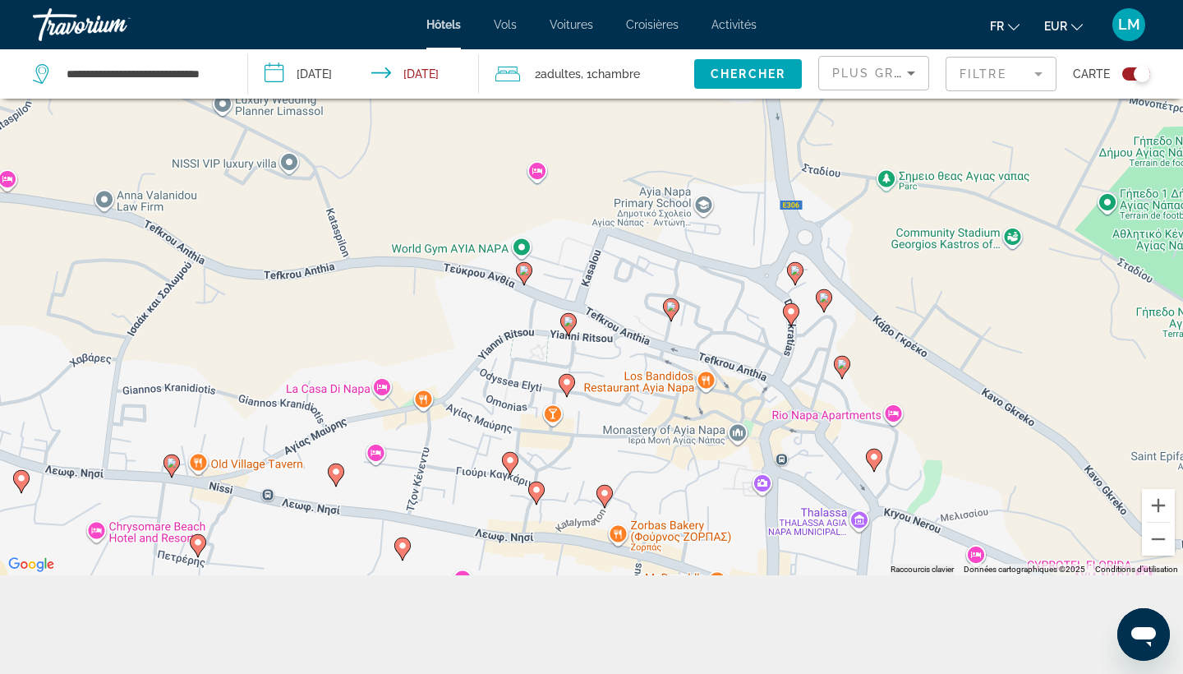
drag, startPoint x: 591, startPoint y: 549, endPoint x: 591, endPoint y: 426, distance: 123.3
click at [591, 426] on div "Pour activer le glissement avec le clavier, appuyez sur Alt+Entrée. Une fois ce…" at bounding box center [591, 238] width 1183 height 674
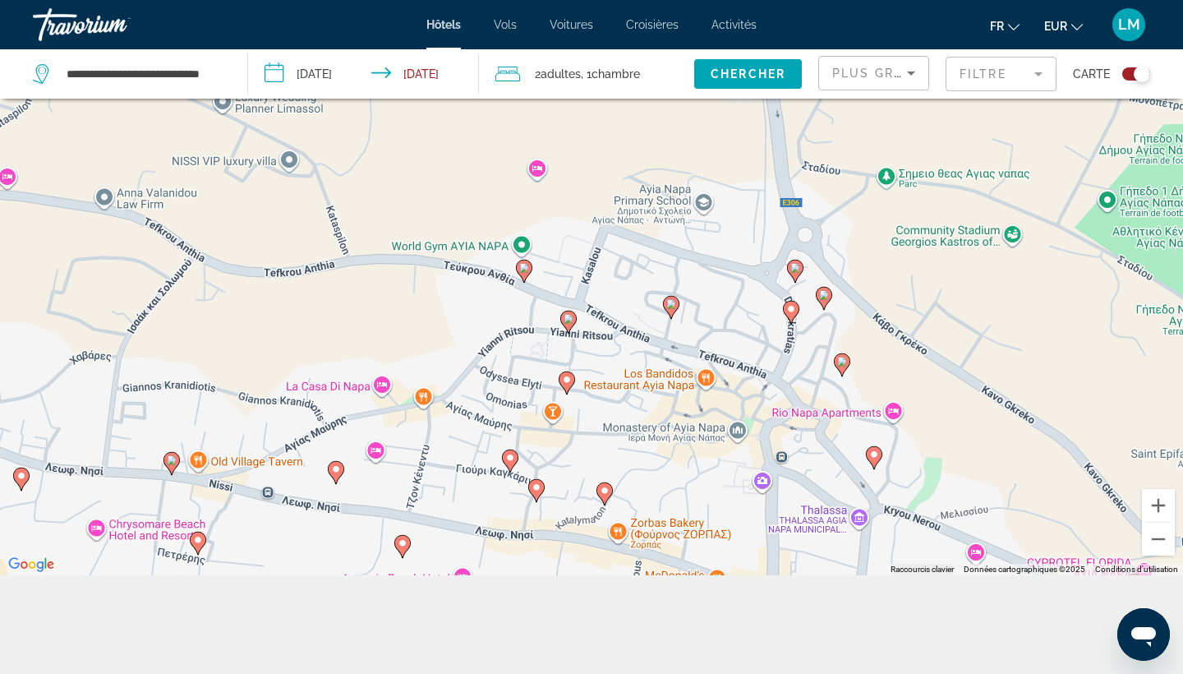
click at [571, 323] on image "Main content" at bounding box center [569, 319] width 10 height 10
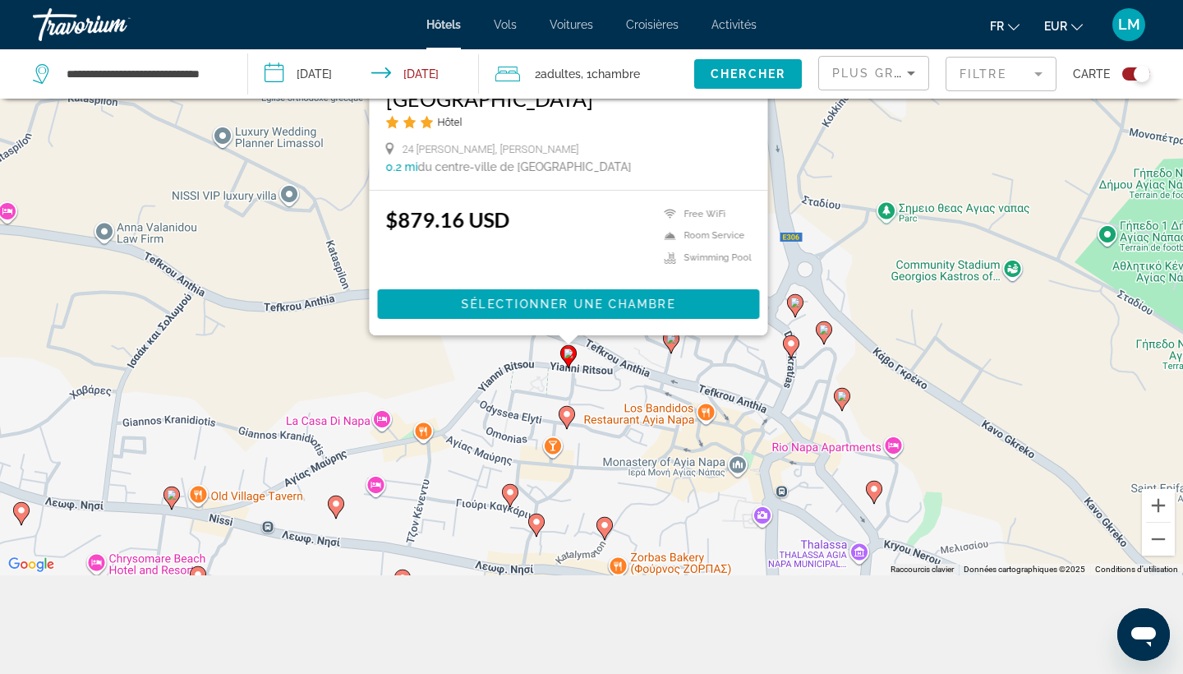
drag, startPoint x: 590, startPoint y: 561, endPoint x: 593, endPoint y: 408, distance: 153.7
click at [593, 408] on div "Pour activer le glissement avec le clavier, appuyez sur Alt+Entrée. Une fois ce…" at bounding box center [591, 238] width 1183 height 674
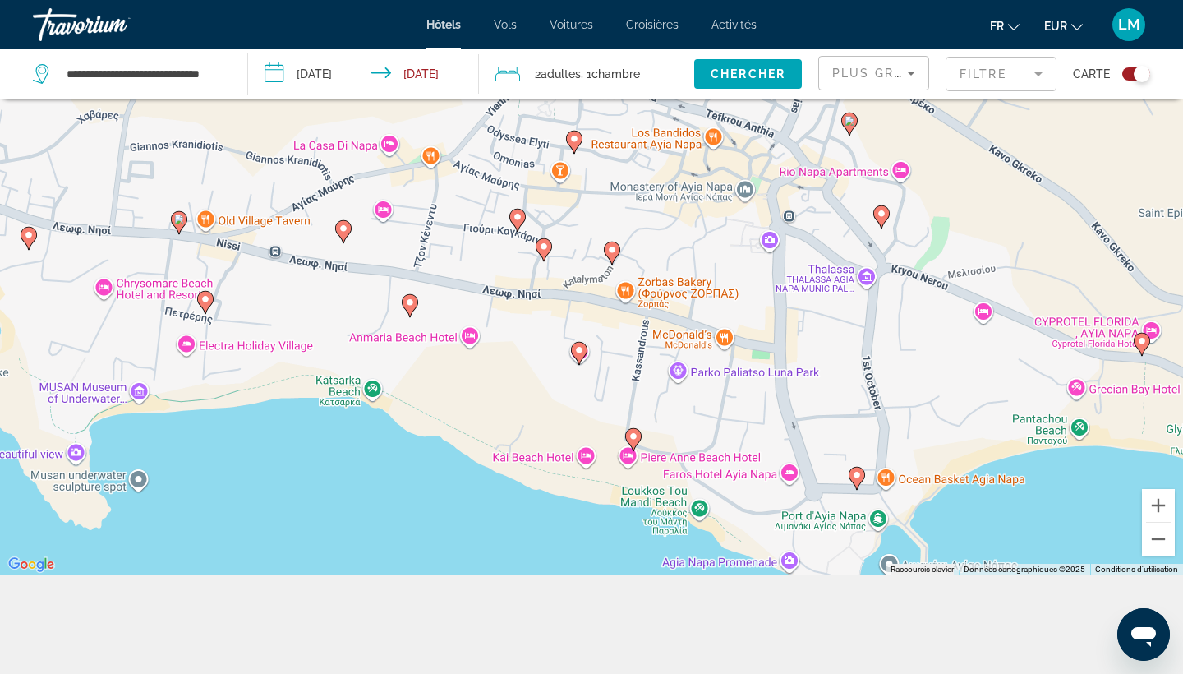
drag, startPoint x: 577, startPoint y: 531, endPoint x: 578, endPoint y: 306, distance: 224.3
click at [578, 306] on div "Pour activer le glissement avec le clavier, appuyez sur Alt+Entrée. Une fois ce…" at bounding box center [591, 238] width 1183 height 674
click at [579, 353] on image "Main content" at bounding box center [579, 351] width 10 height 10
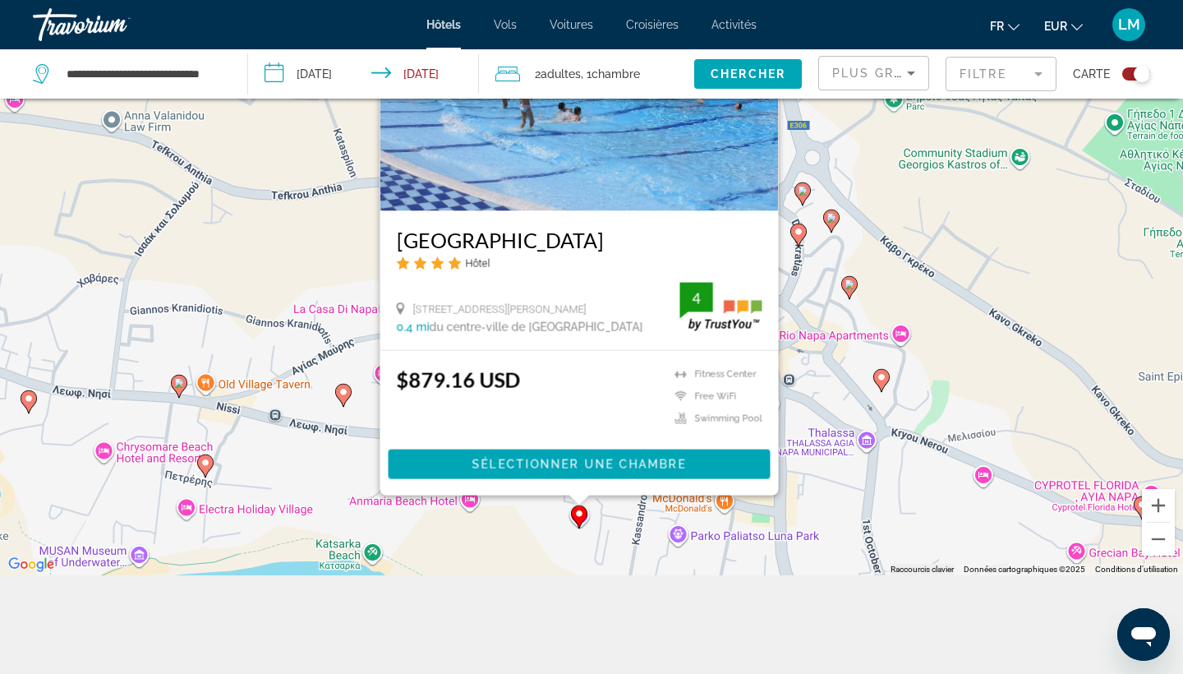
click at [536, 523] on div "Pour activer le glissement avec le clavier, appuyez sur Alt+Entrée. Une fois ce…" at bounding box center [591, 238] width 1183 height 674
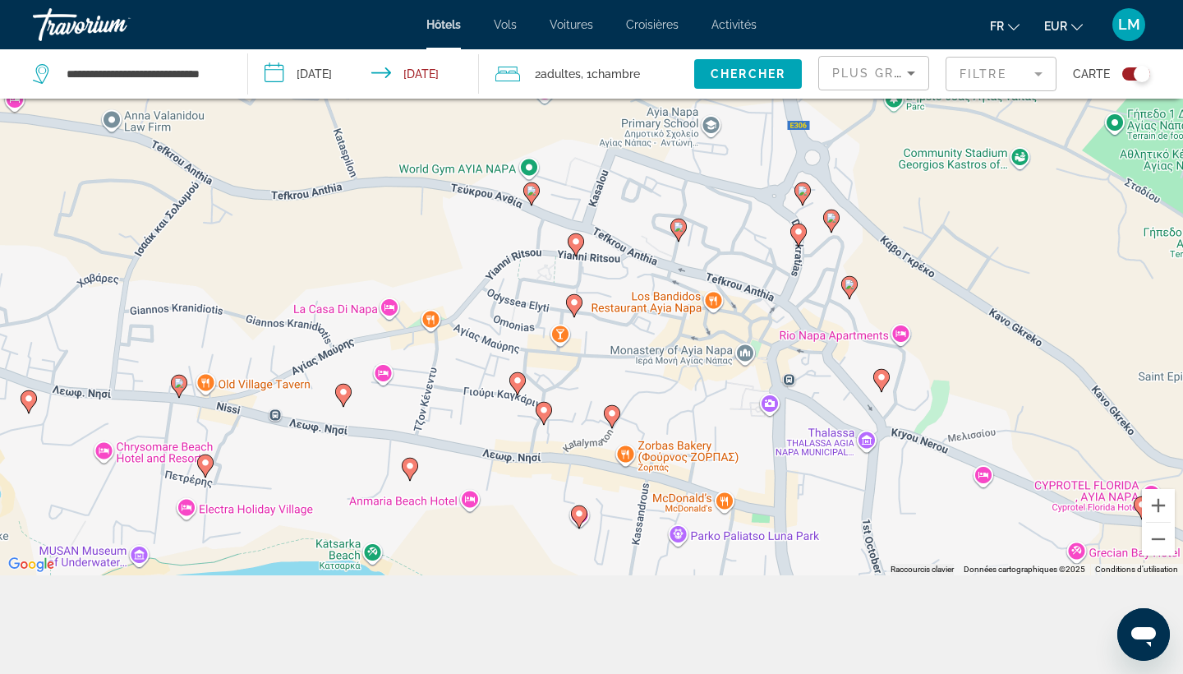
click at [612, 413] on image "Main content" at bounding box center [612, 413] width 10 height 10
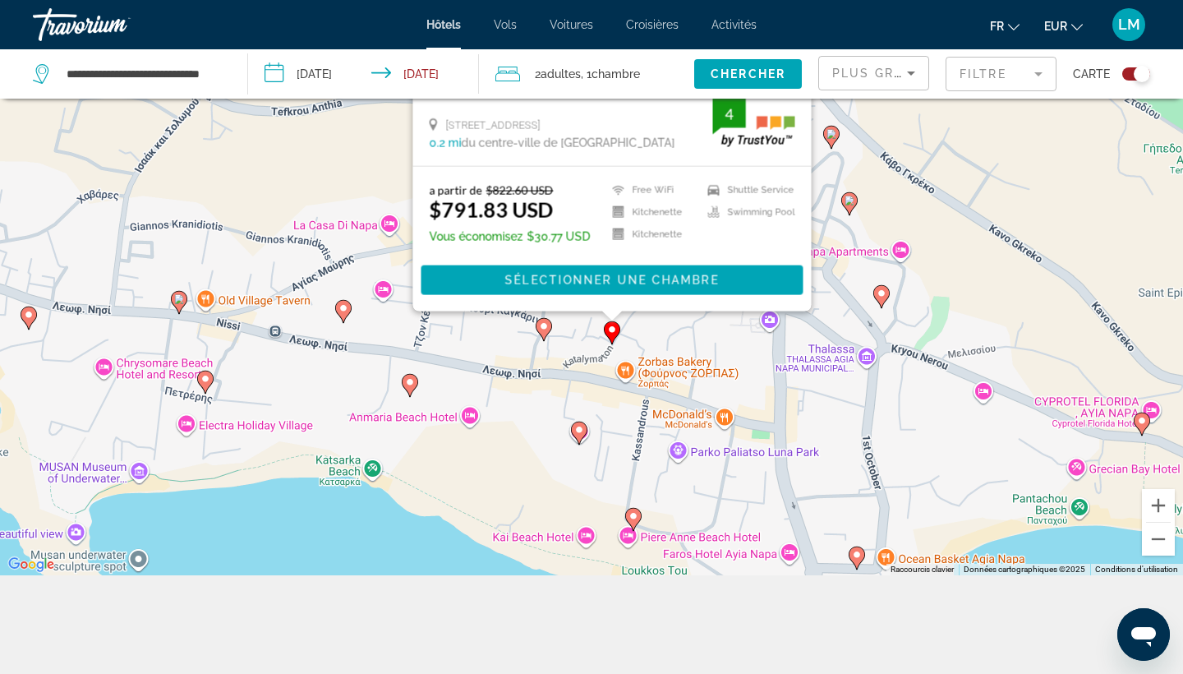
drag, startPoint x: 583, startPoint y: 558, endPoint x: 582, endPoint y: 369, distance: 189.0
click at [583, 368] on div "Pour activer le glissement avec le clavier, appuyez sur Alt+Entrée. Une fois ce…" at bounding box center [591, 238] width 1183 height 674
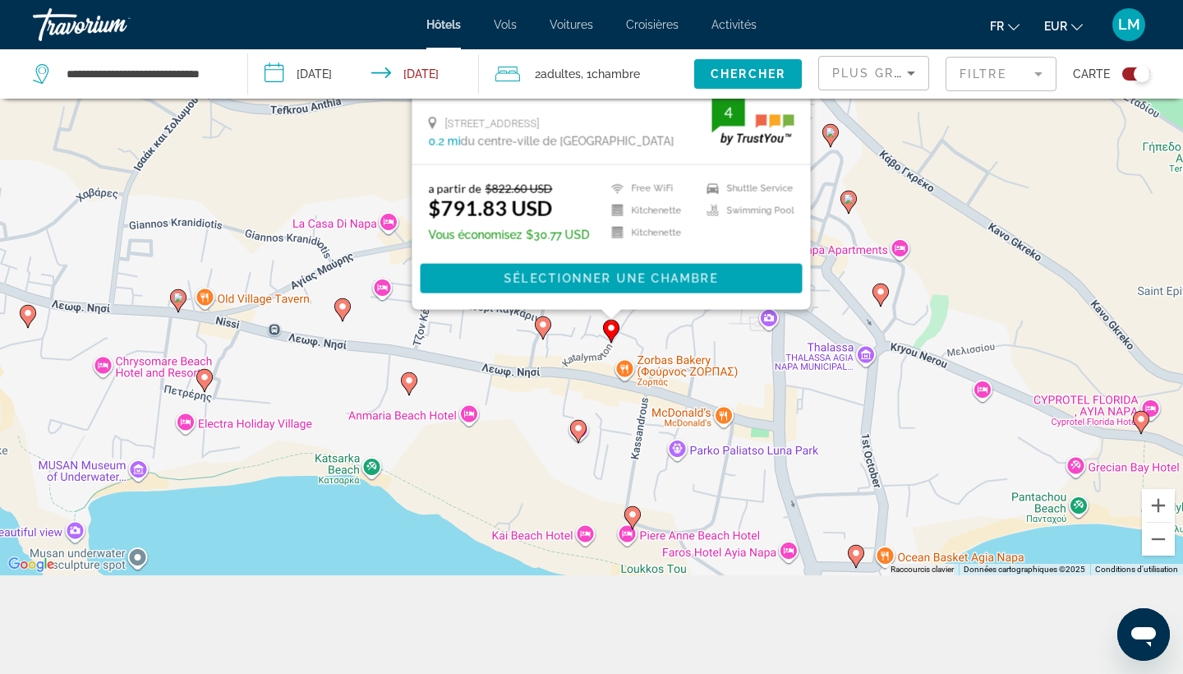
click at [580, 431] on image "Main content" at bounding box center [579, 428] width 10 height 10
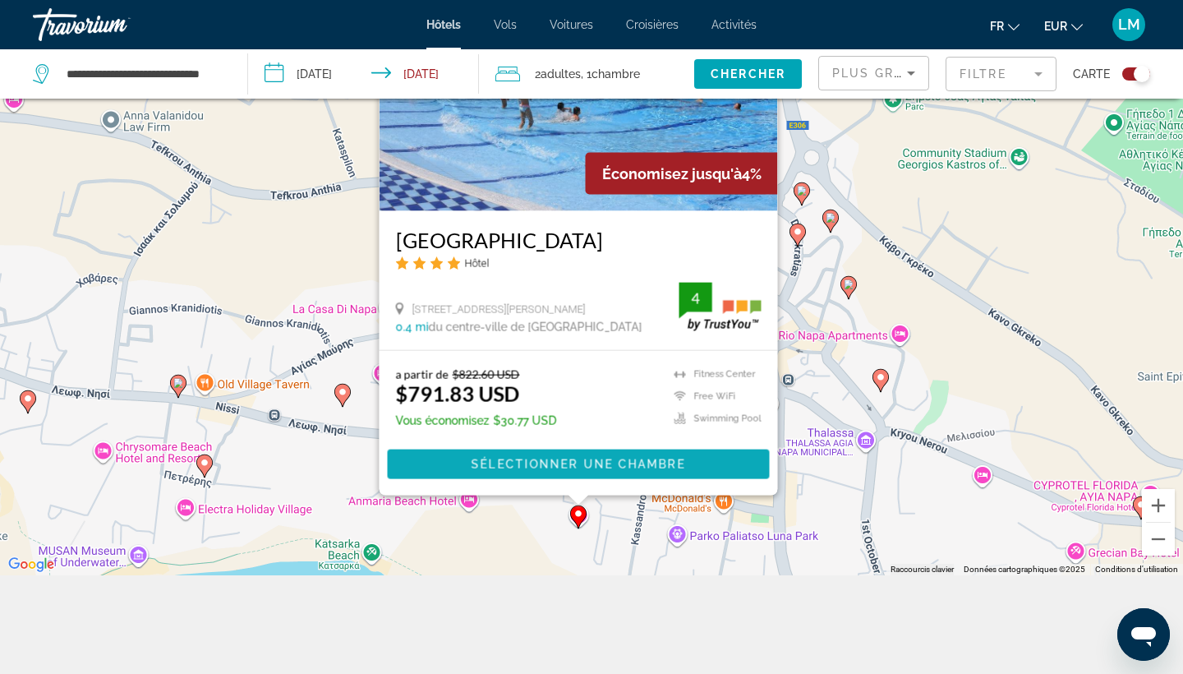
click at [575, 465] on span "Sélectionner une chambre" at bounding box center [579, 464] width 214 height 13
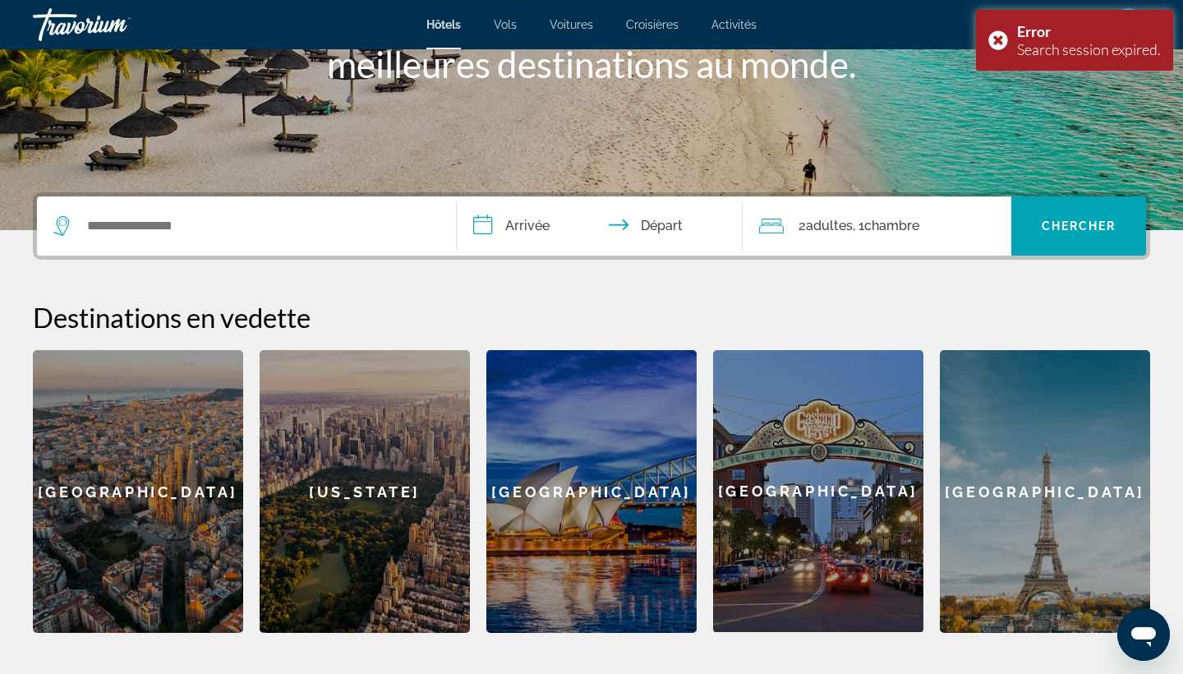
scroll to position [263, 0]
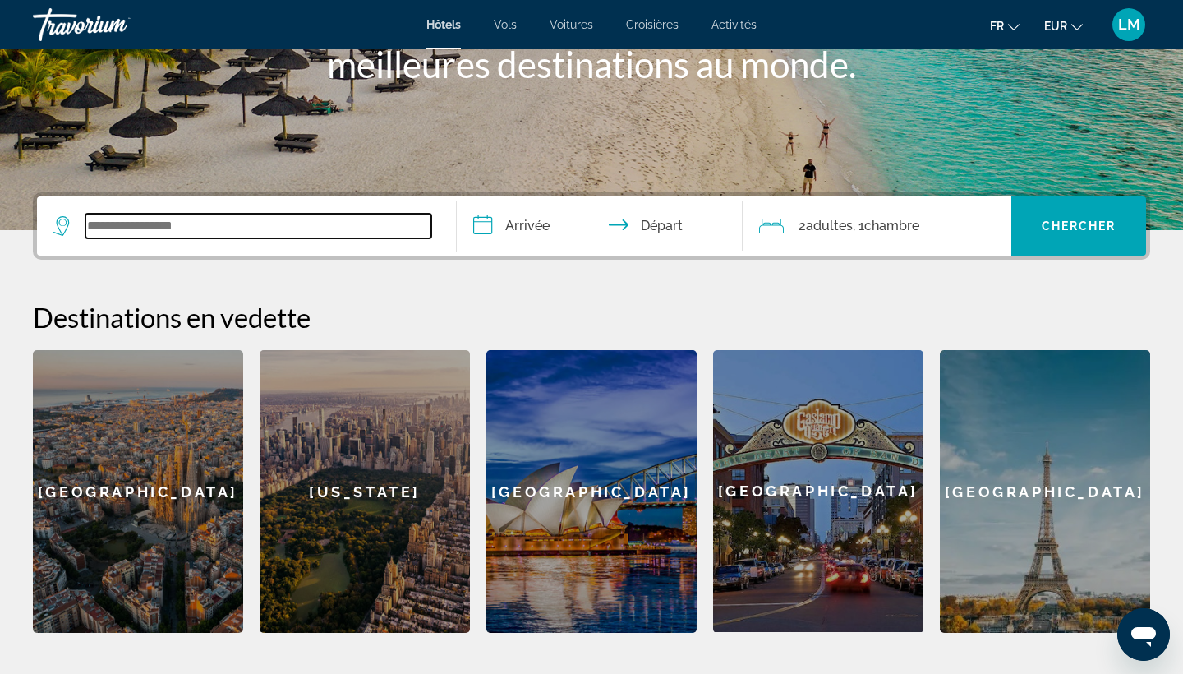
click at [207, 221] on input "Search widget" at bounding box center [258, 226] width 346 height 25
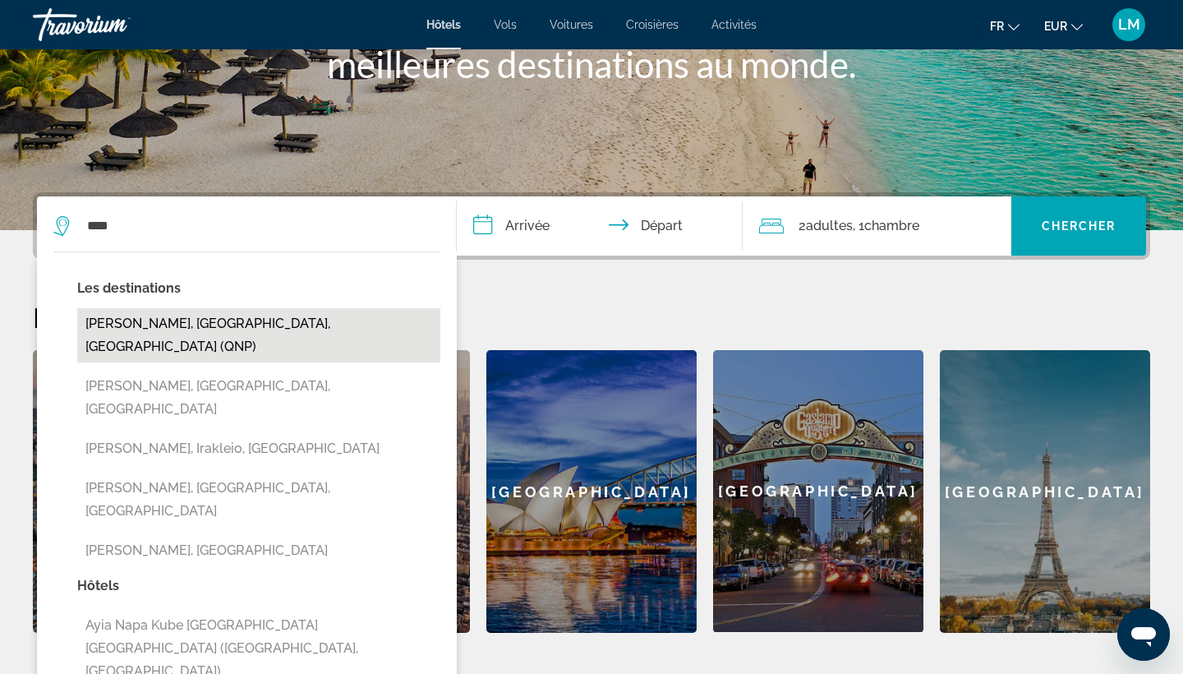
drag, startPoint x: 196, startPoint y: 256, endPoint x: 172, endPoint y: 326, distance: 74.8
click at [172, 326] on button "[PERSON_NAME], [GEOGRAPHIC_DATA], [GEOGRAPHIC_DATA] (QNP)" at bounding box center [258, 335] width 363 height 54
type input "**********"
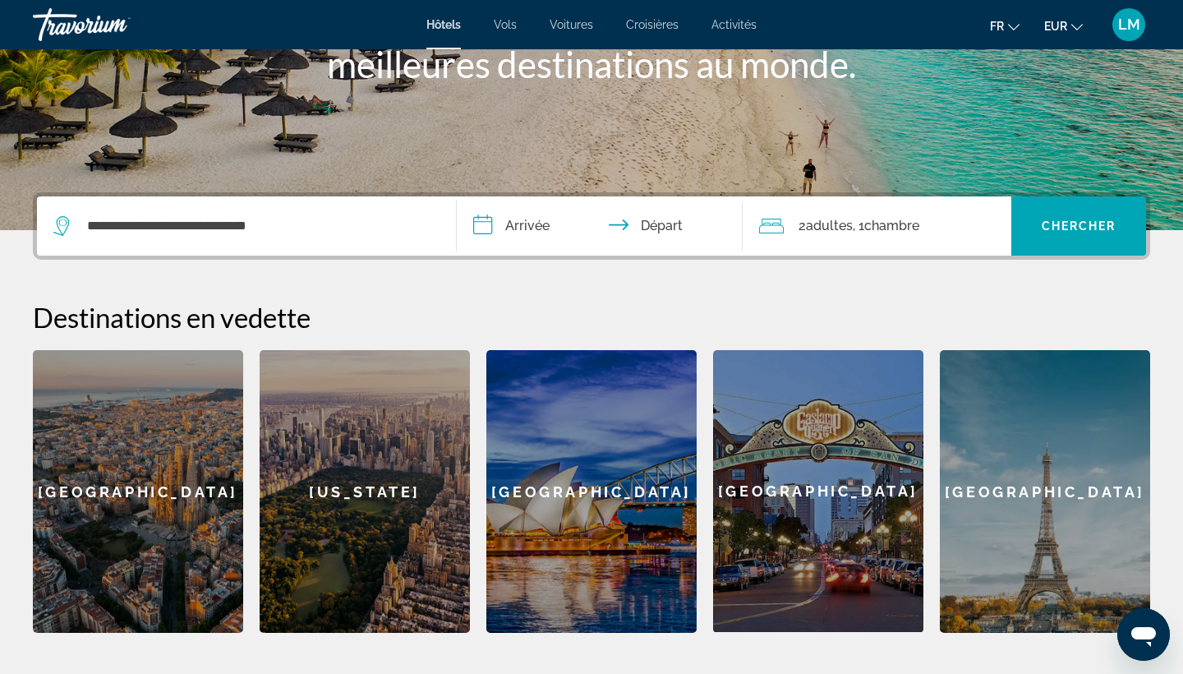
click at [551, 228] on input "**********" at bounding box center [603, 228] width 293 height 64
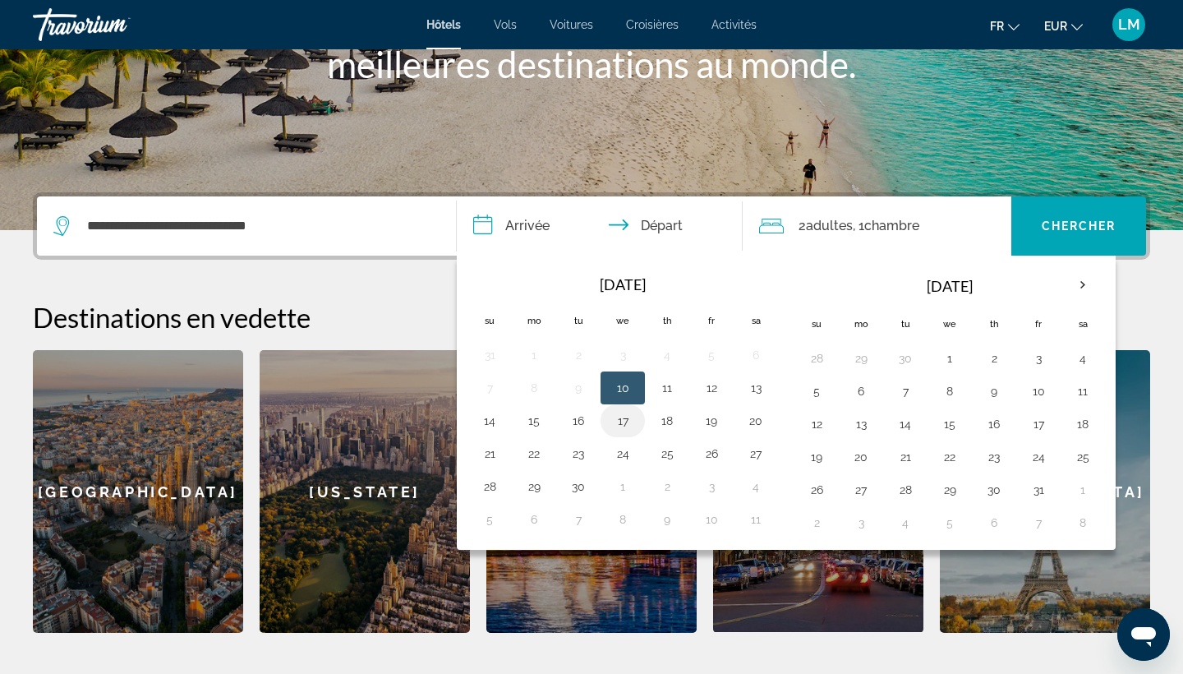
click at [622, 422] on button "17" at bounding box center [623, 420] width 26 height 23
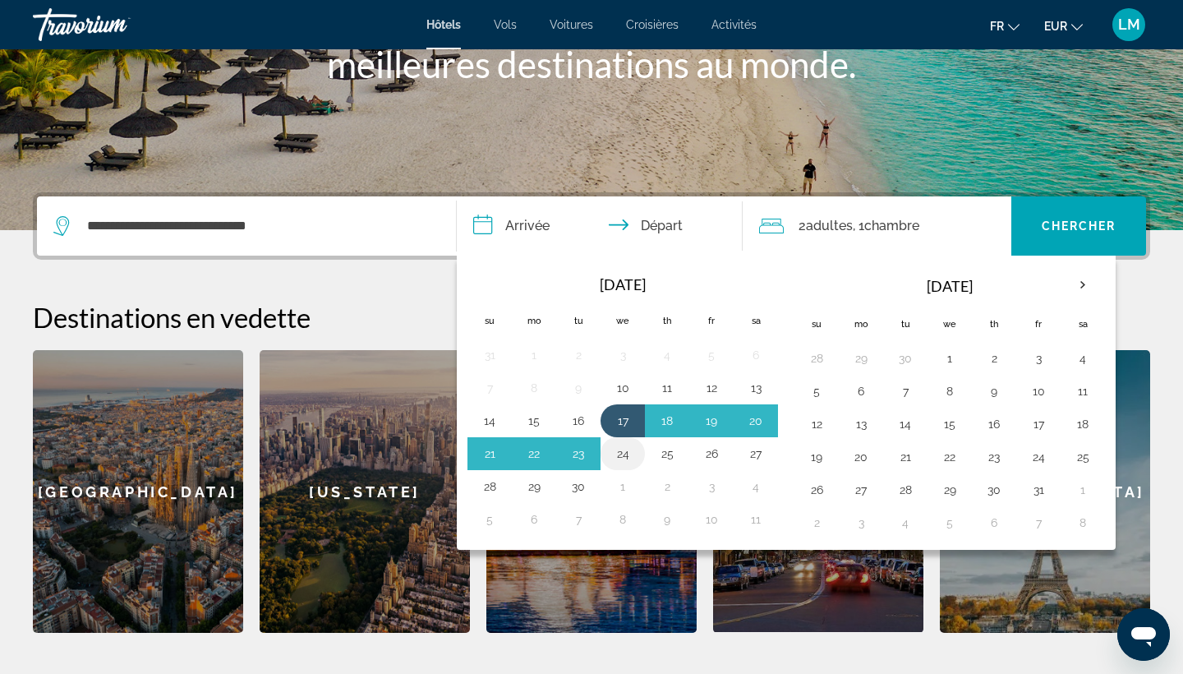
click at [629, 454] on button "24" at bounding box center [623, 453] width 26 height 23
type input "**********"
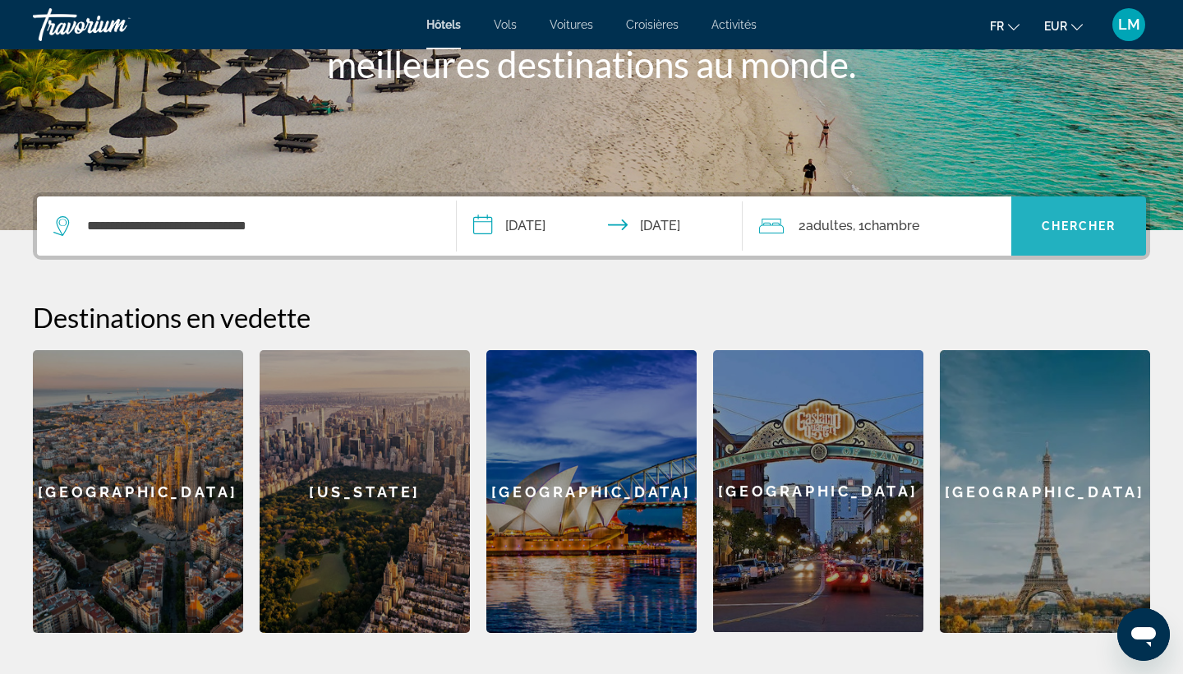
click at [1070, 220] on span "Chercher" at bounding box center [1079, 225] width 75 height 13
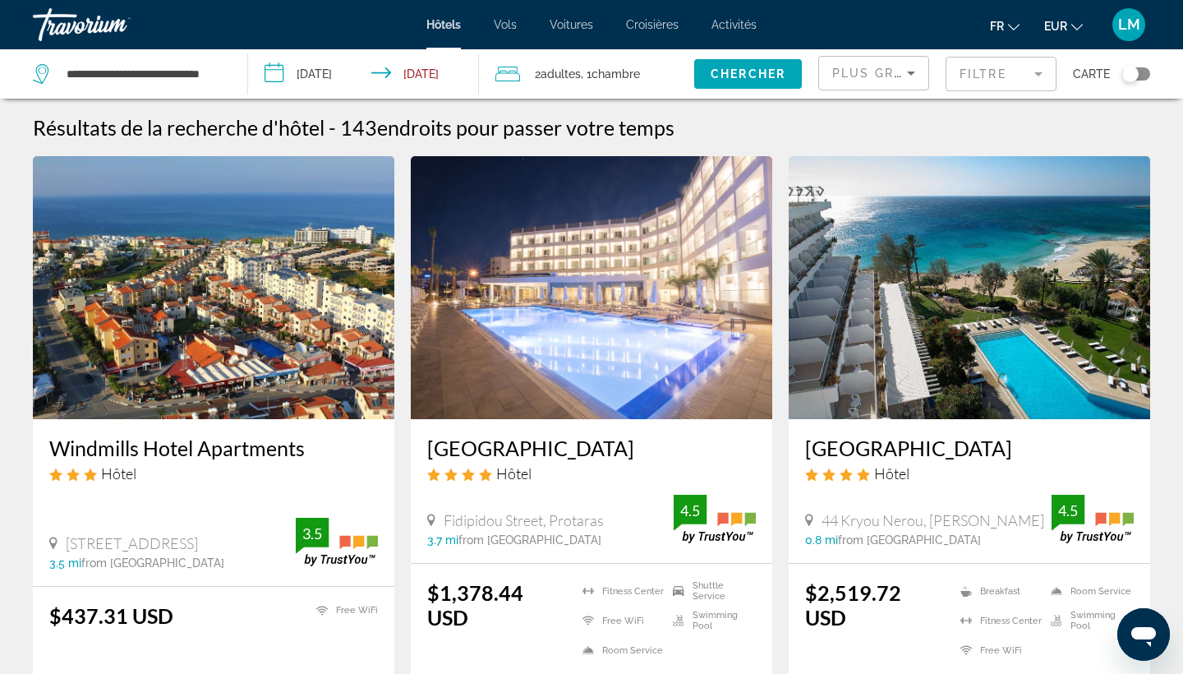
click at [1134, 79] on div "Toggle map" at bounding box center [1130, 74] width 16 height 16
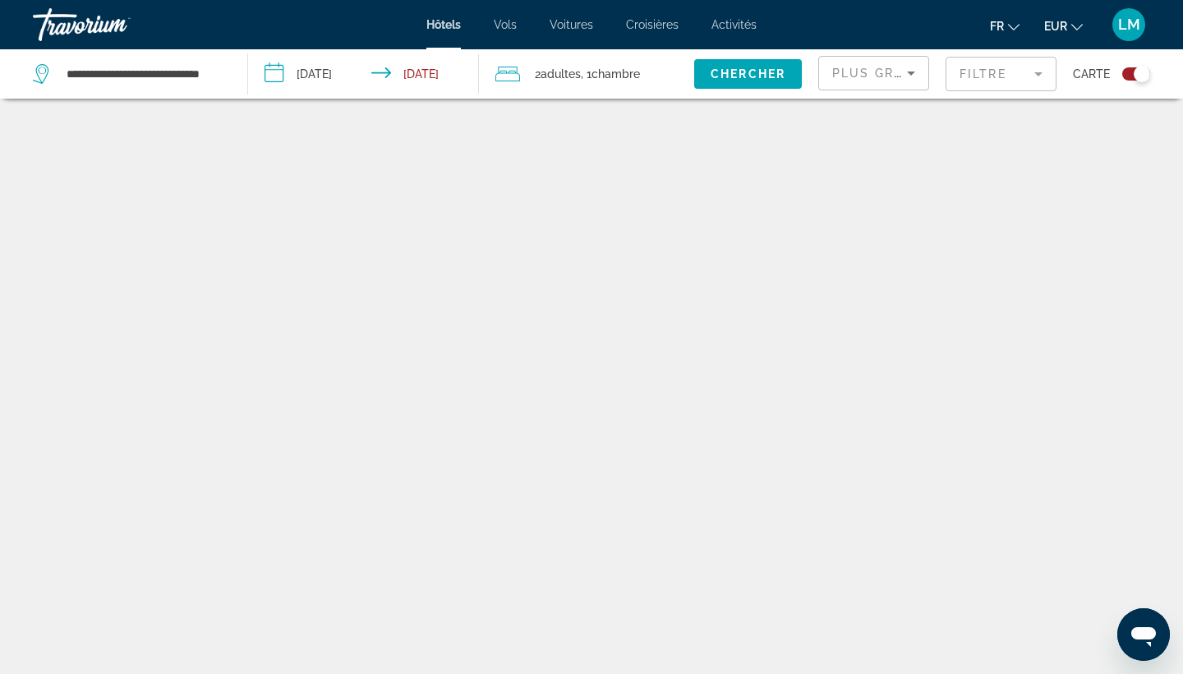
scroll to position [99, 0]
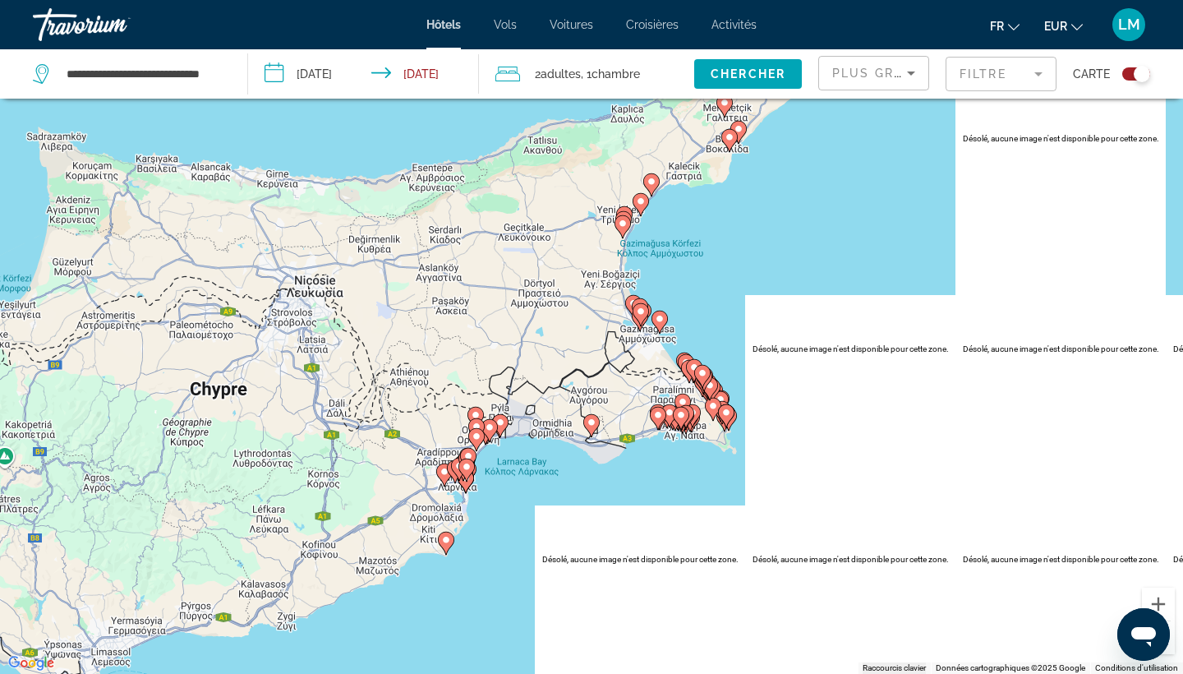
click at [656, 463] on div "Pour activer le glissement avec le clavier, appuyez sur Alt+Entrée. Une fois ce…" at bounding box center [591, 337] width 1183 height 674
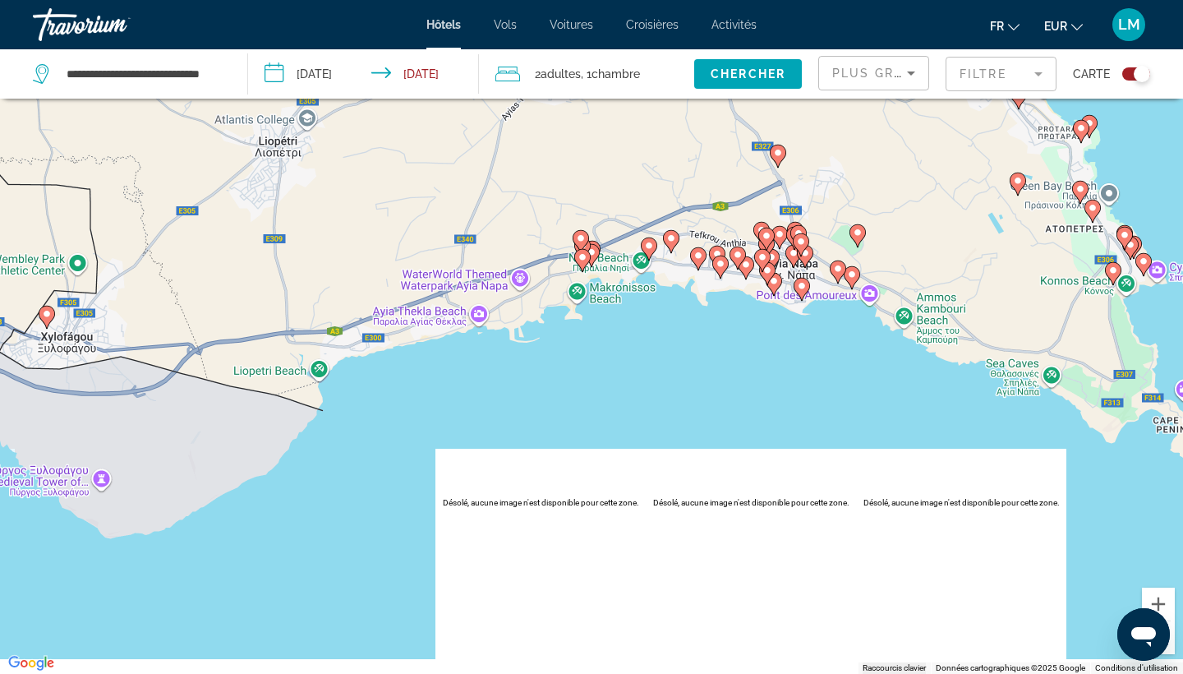
drag, startPoint x: 783, startPoint y: 247, endPoint x: 652, endPoint y: 333, distance: 156.1
click at [654, 332] on div "Pour activer le glissement avec le clavier, appuyez sur Alt+Entrée. Une fois ce…" at bounding box center [591, 337] width 1183 height 674
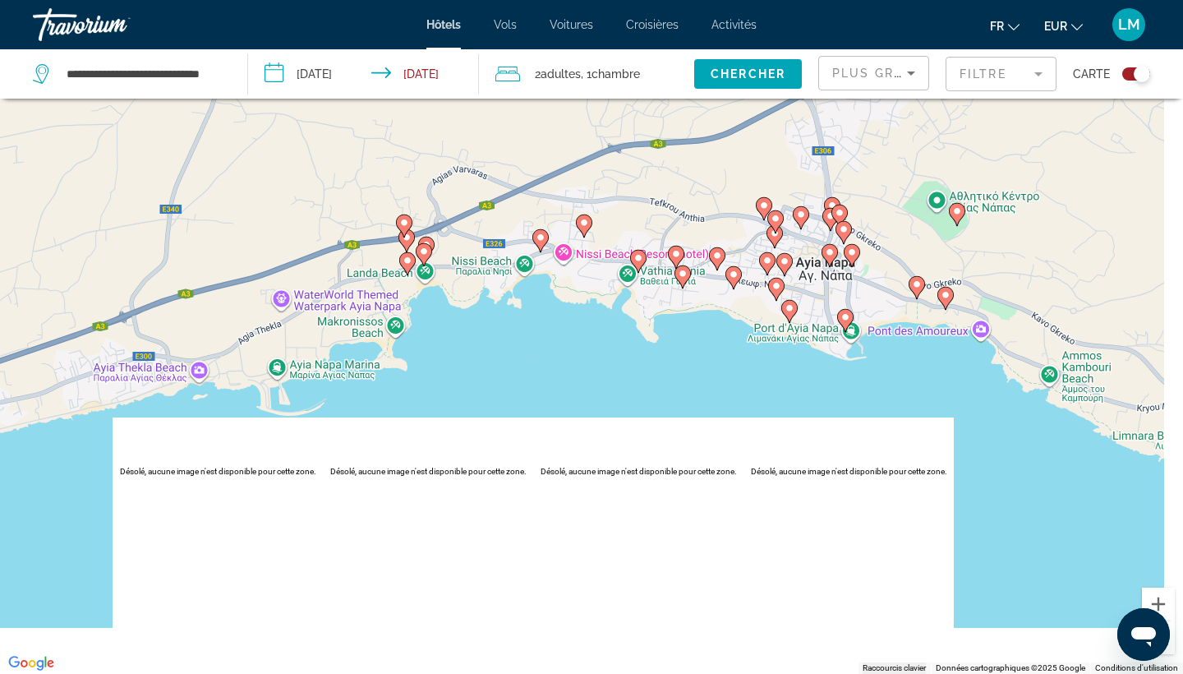
drag, startPoint x: 753, startPoint y: 306, endPoint x: 666, endPoint y: 342, distance: 94.8
click at [666, 342] on div "Pour activer le glissement avec le clavier, appuyez sur Alt+Entrée. Une fois ce…" at bounding box center [591, 337] width 1183 height 674
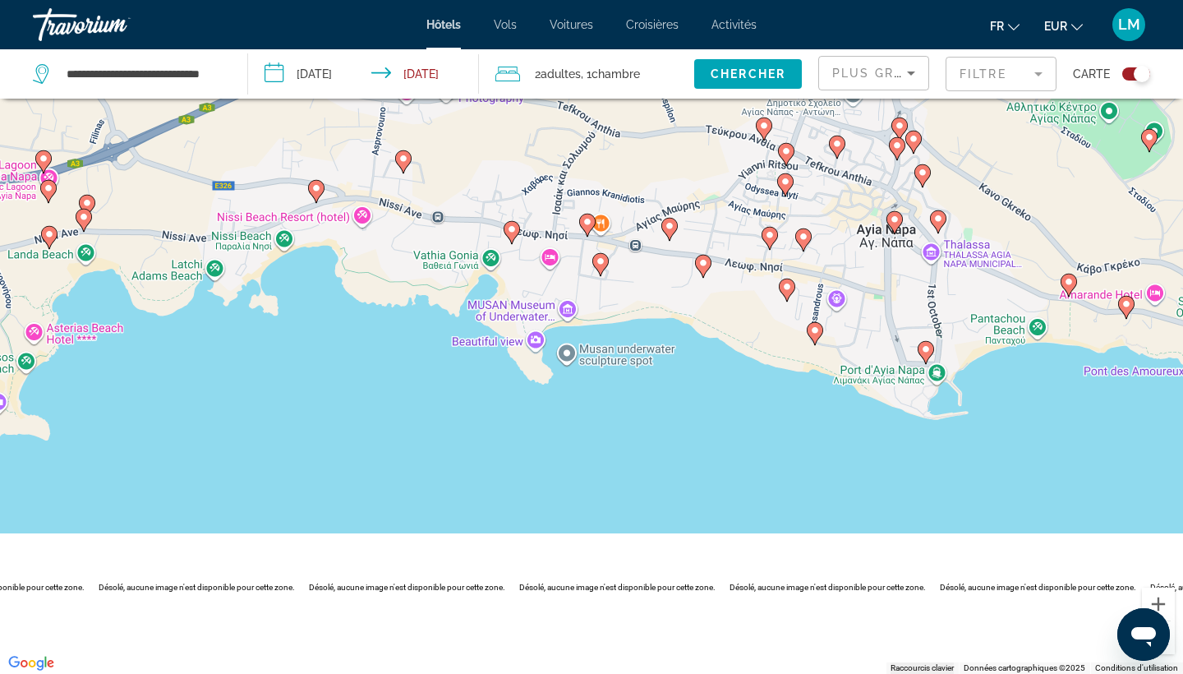
click at [818, 334] on image "Main content" at bounding box center [815, 330] width 10 height 10
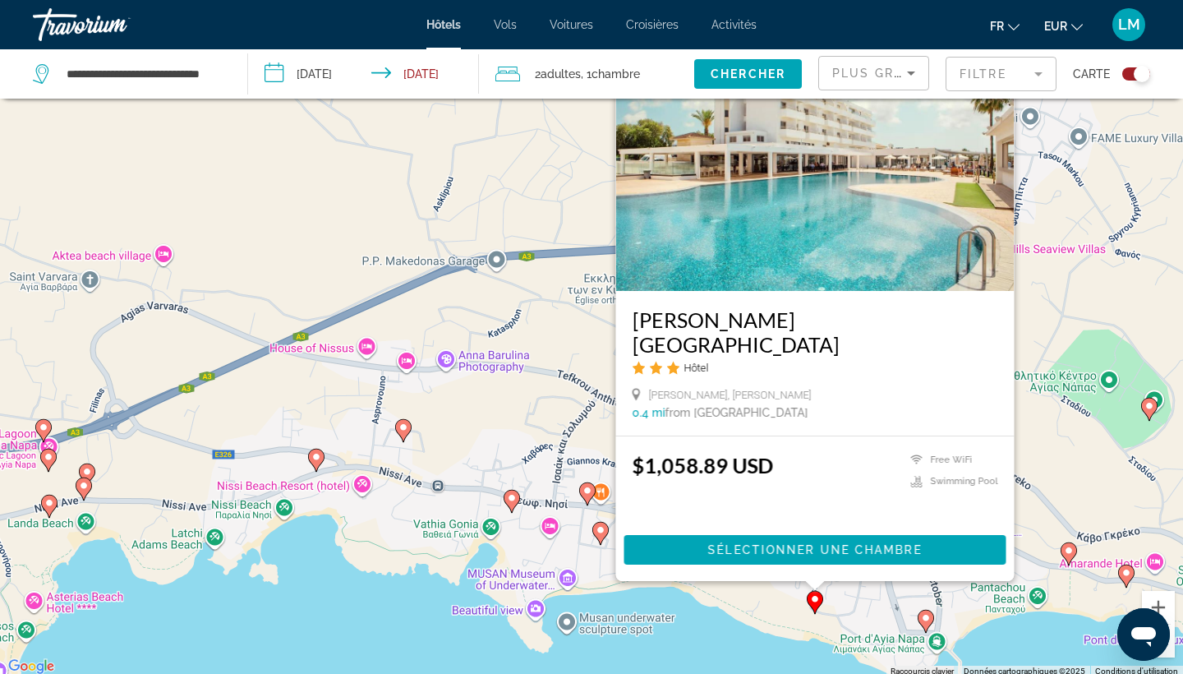
scroll to position [98, 0]
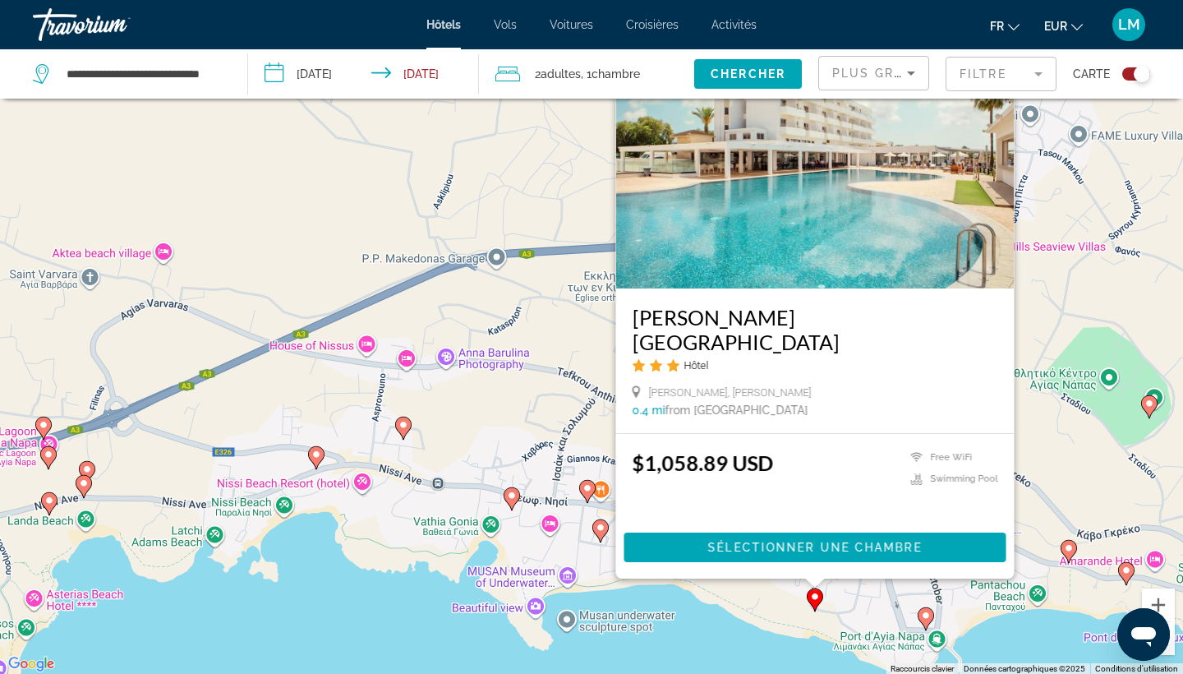
click at [715, 611] on div "Pour activer le glissement avec le clavier, appuyez sur Alt+Entrée. Une fois ce…" at bounding box center [591, 338] width 1183 height 674
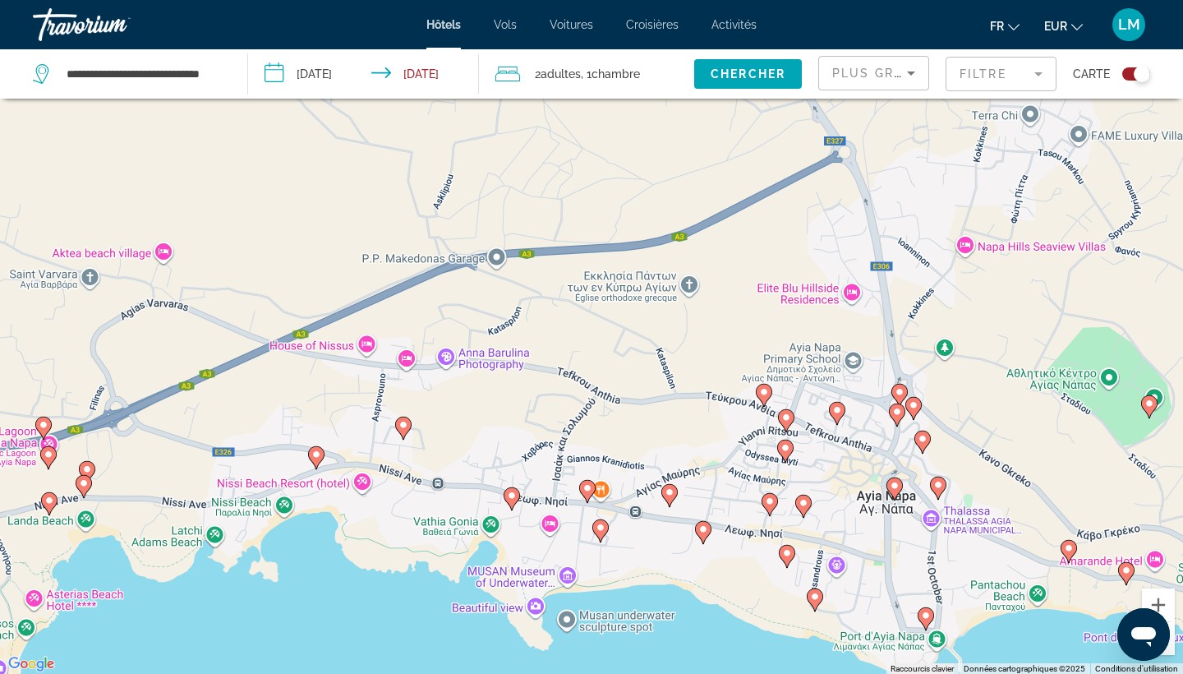
click at [785, 556] on image "Main content" at bounding box center [787, 553] width 10 height 10
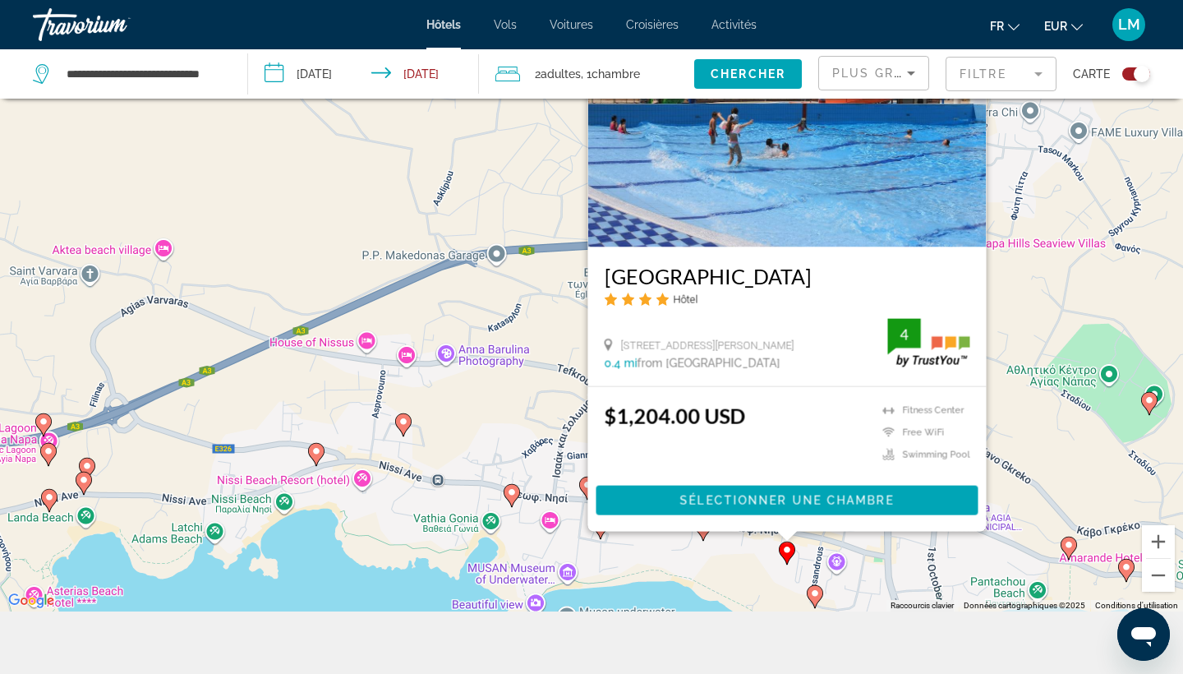
scroll to position [163, 0]
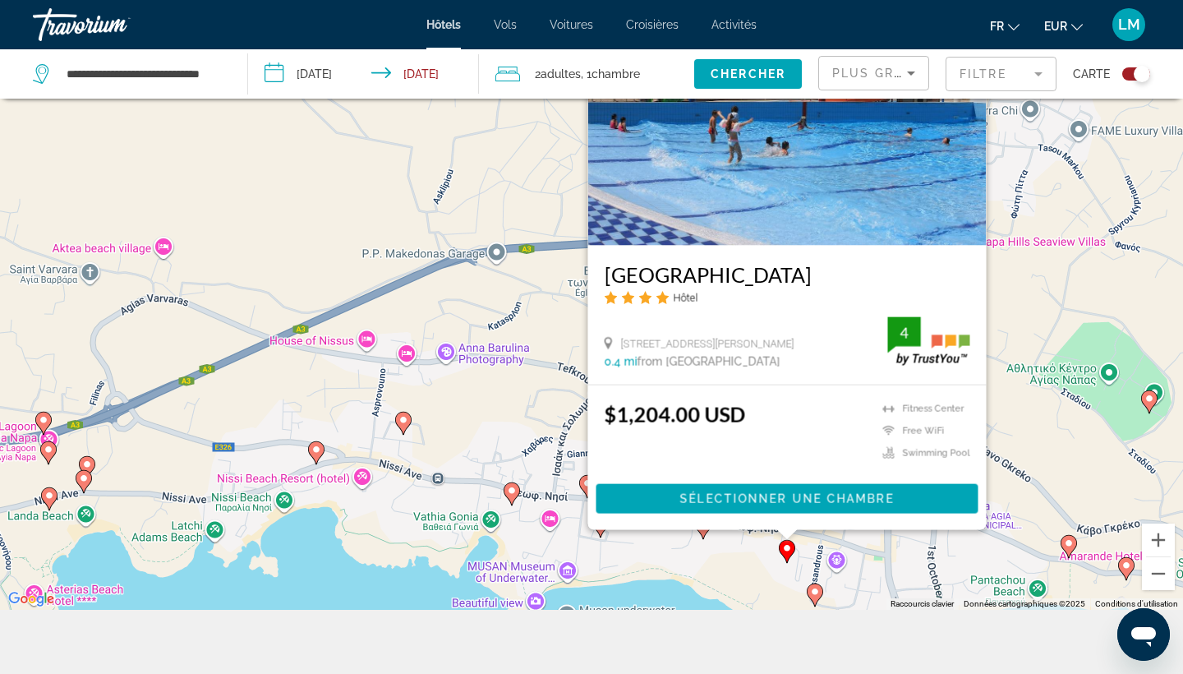
click at [749, 569] on div "Pour activer le glissement avec le clavier, appuyez sur Alt+Entrée. Une fois ce…" at bounding box center [591, 273] width 1183 height 674
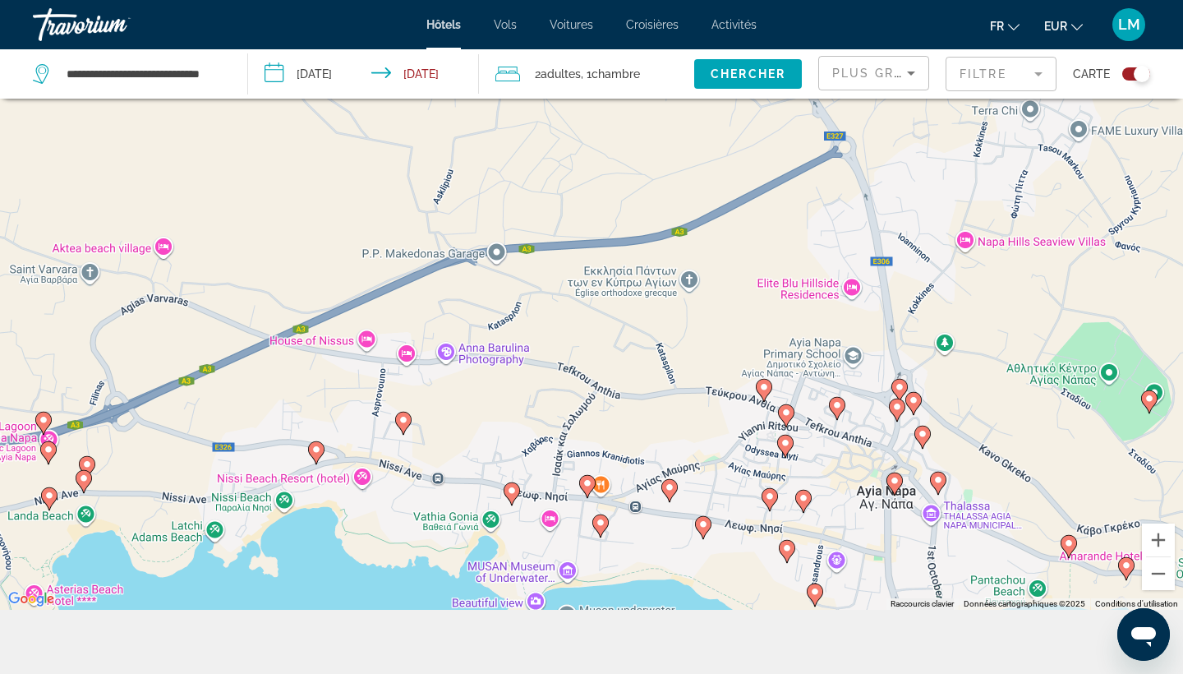
click at [707, 536] on gmp-advanced-marker "Main content" at bounding box center [703, 527] width 16 height 25
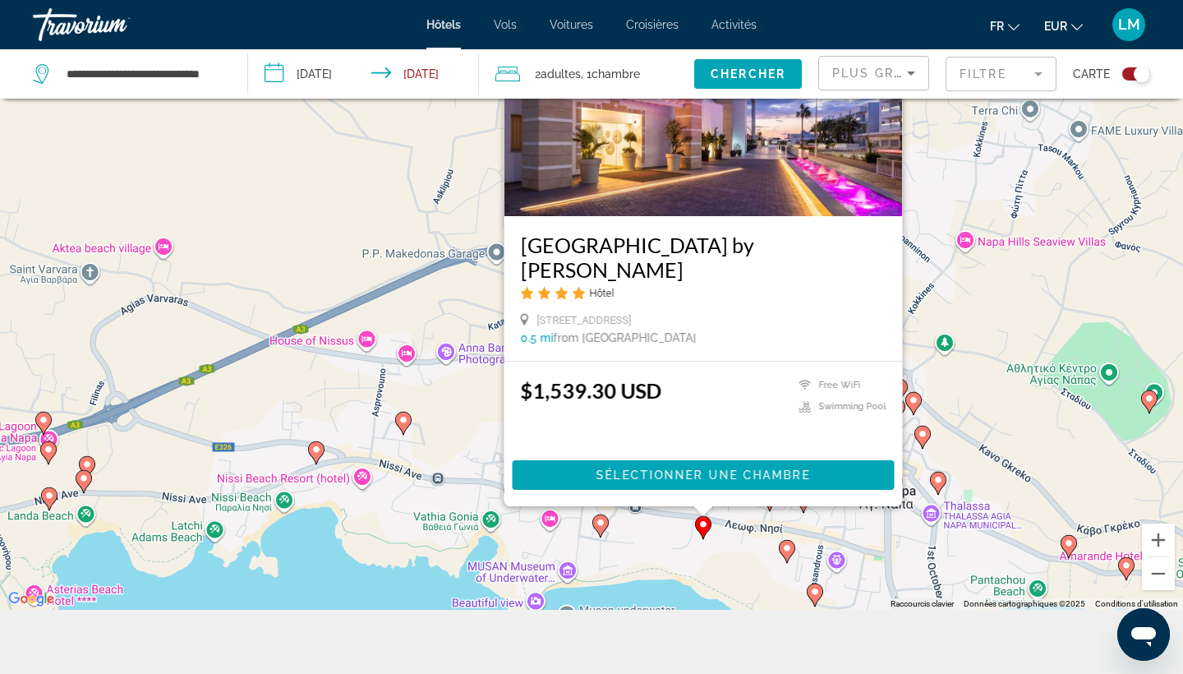
scroll to position [127, 0]
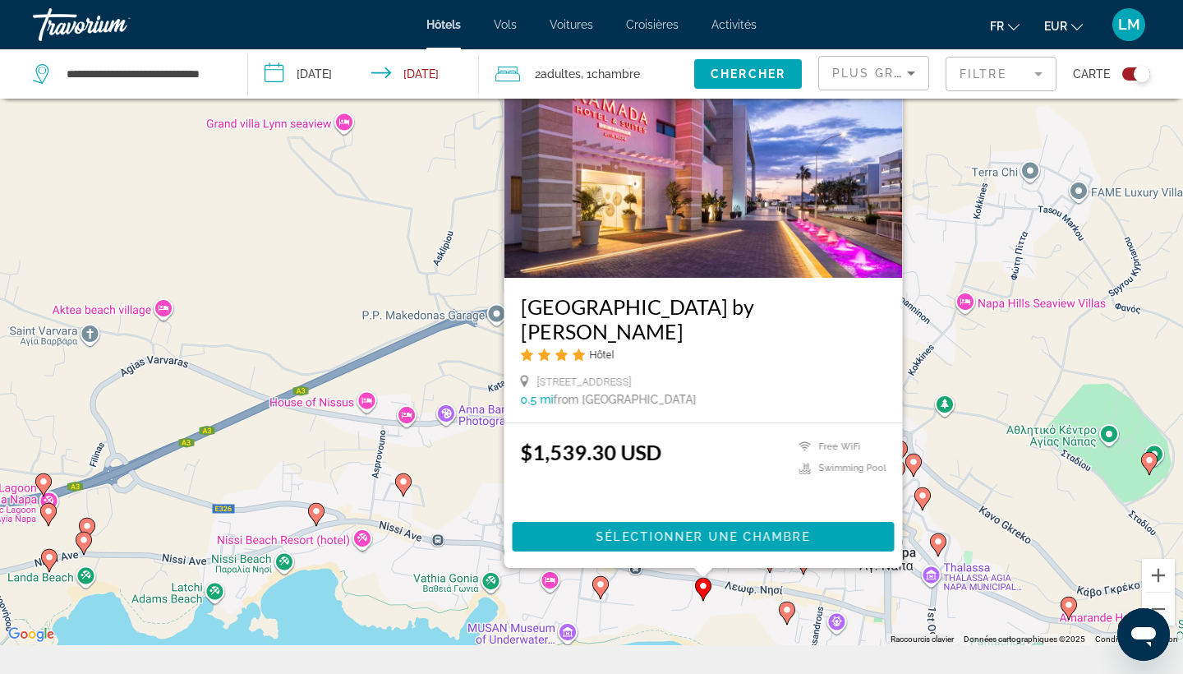
click at [737, 632] on div "Pour activer le glissement avec le clavier, appuyez sur Alt+Entrée. Une fois ce…" at bounding box center [591, 308] width 1183 height 674
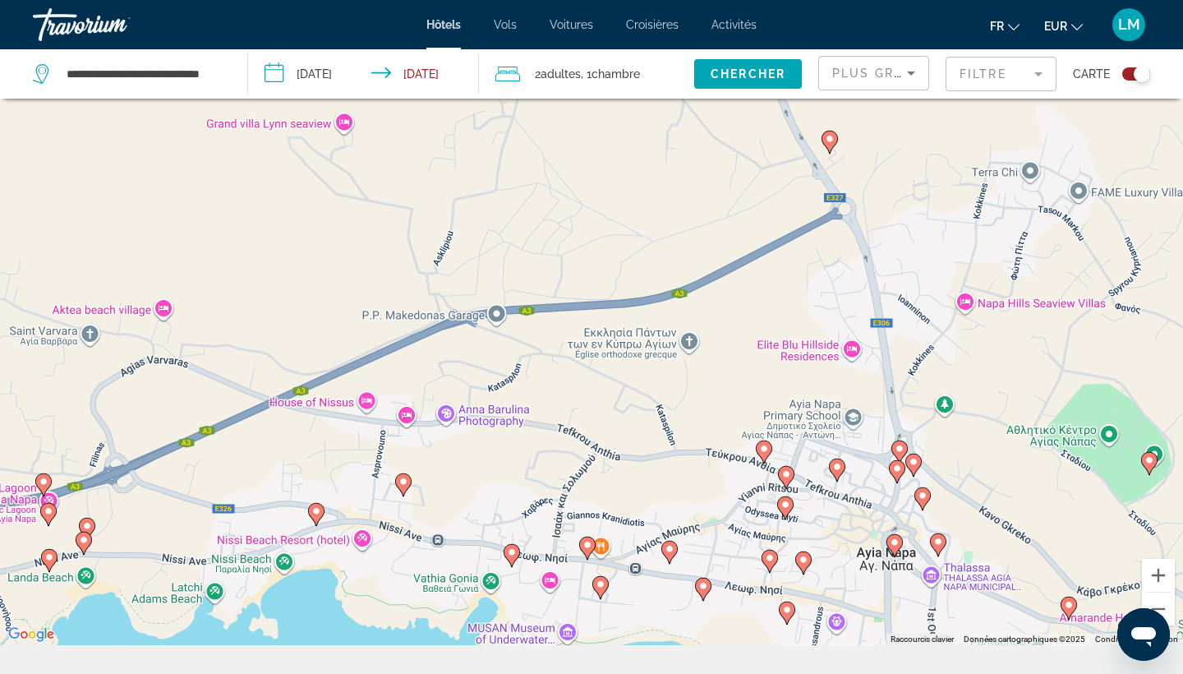
click at [775, 564] on icon "Main content" at bounding box center [770, 561] width 16 height 23
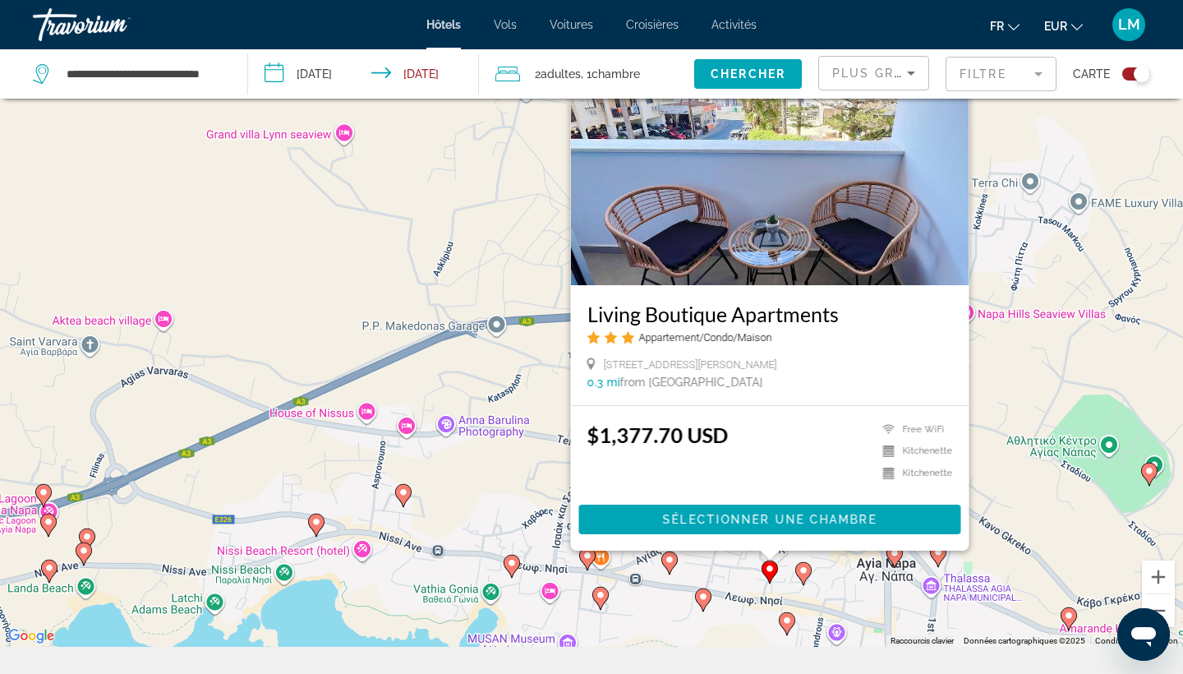
click at [804, 574] on image "Main content" at bounding box center [804, 570] width 10 height 10
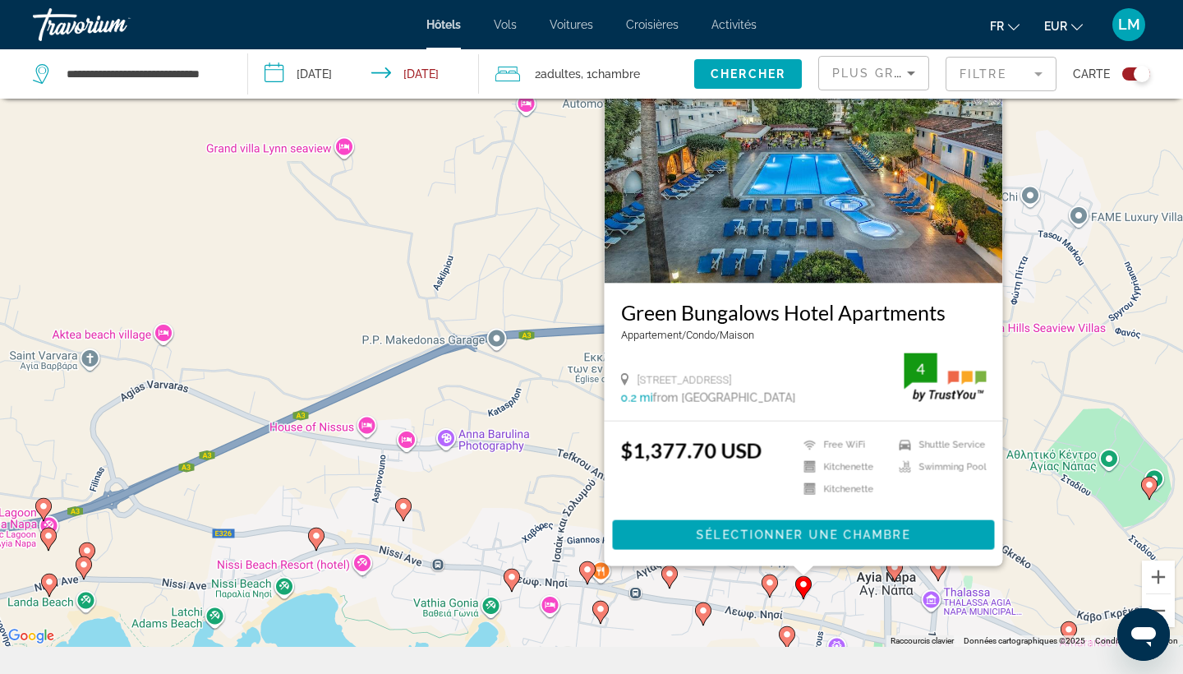
click at [836, 595] on div "Pour activer le glissement avec le clavier, appuyez sur Alt+Entrée. Une fois ce…" at bounding box center [591, 310] width 1183 height 674
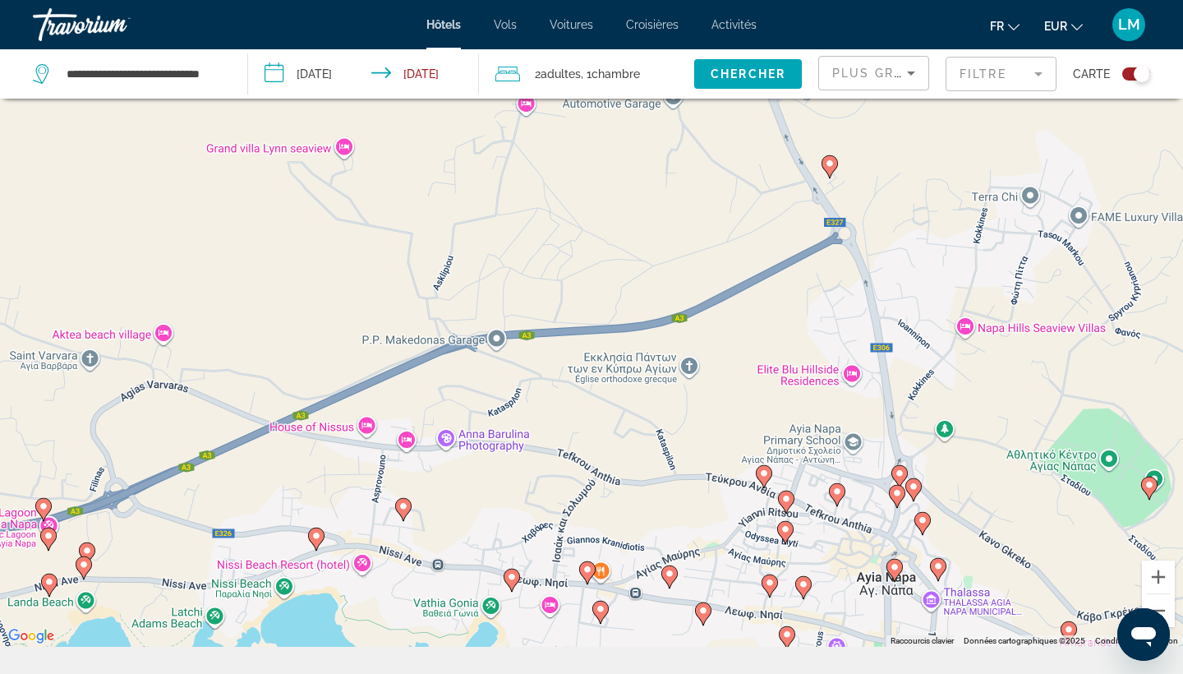
click at [894, 578] on icon "Main content" at bounding box center [894, 570] width 15 height 21
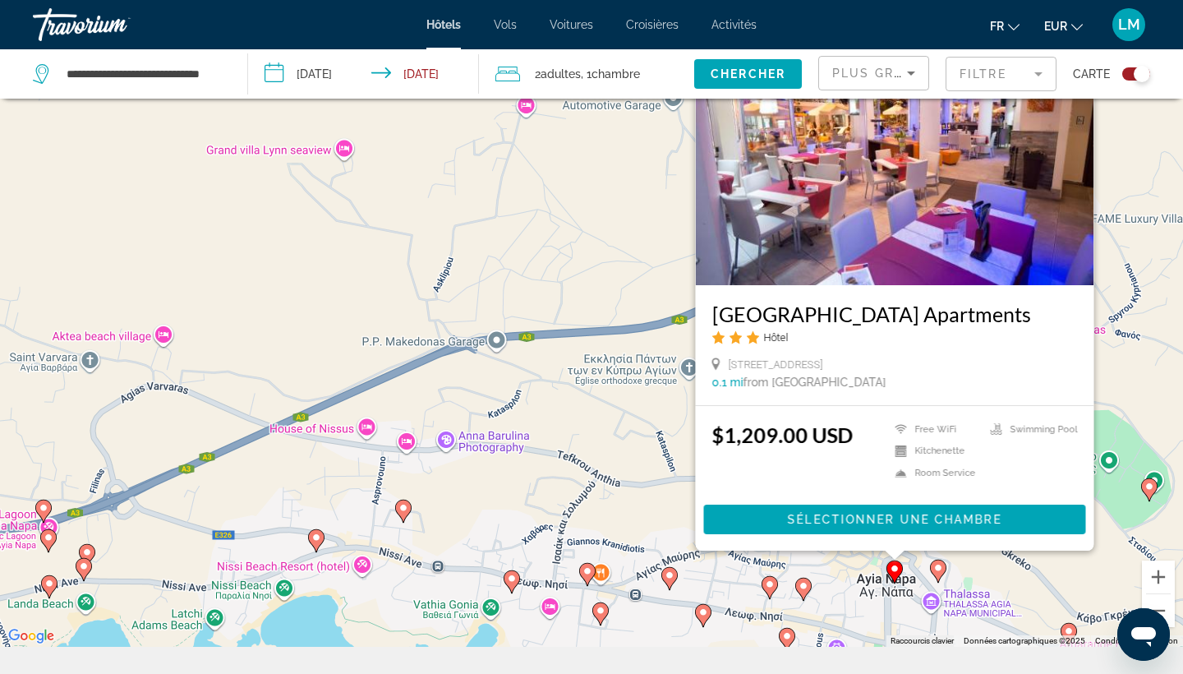
click at [857, 625] on div "Pour activer le glissement avec le clavier, appuyez sur Alt+Entrée. Une fois ce…" at bounding box center [591, 310] width 1183 height 674
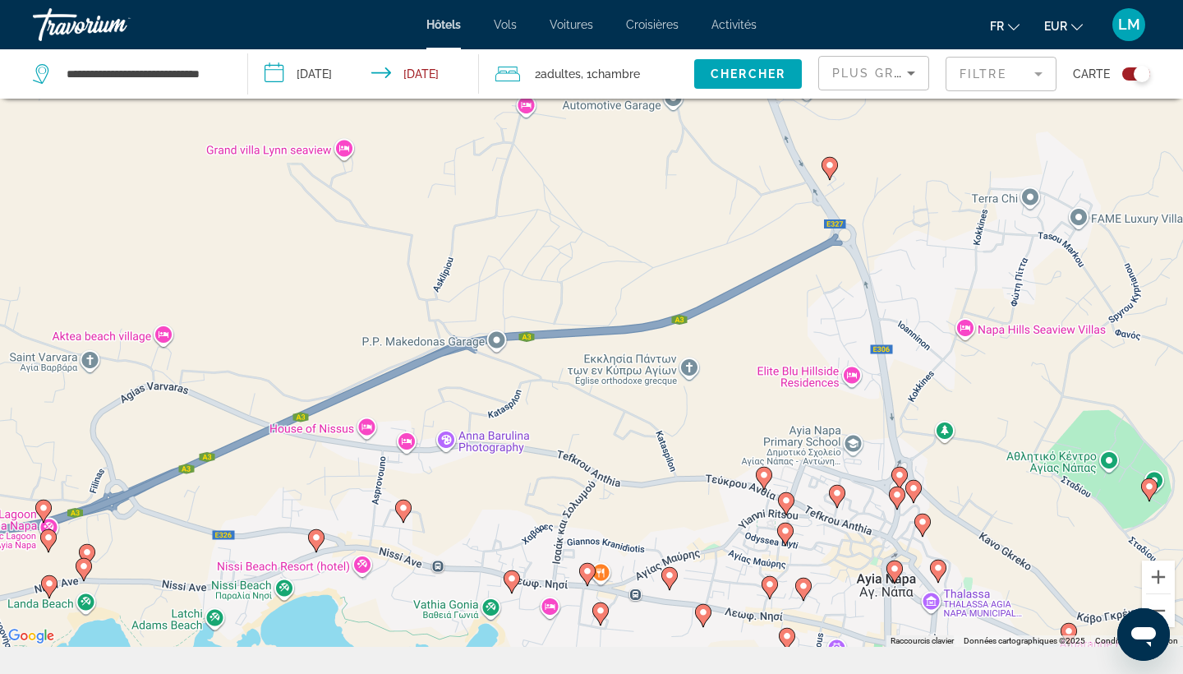
click at [941, 572] on image "Main content" at bounding box center [938, 568] width 10 height 10
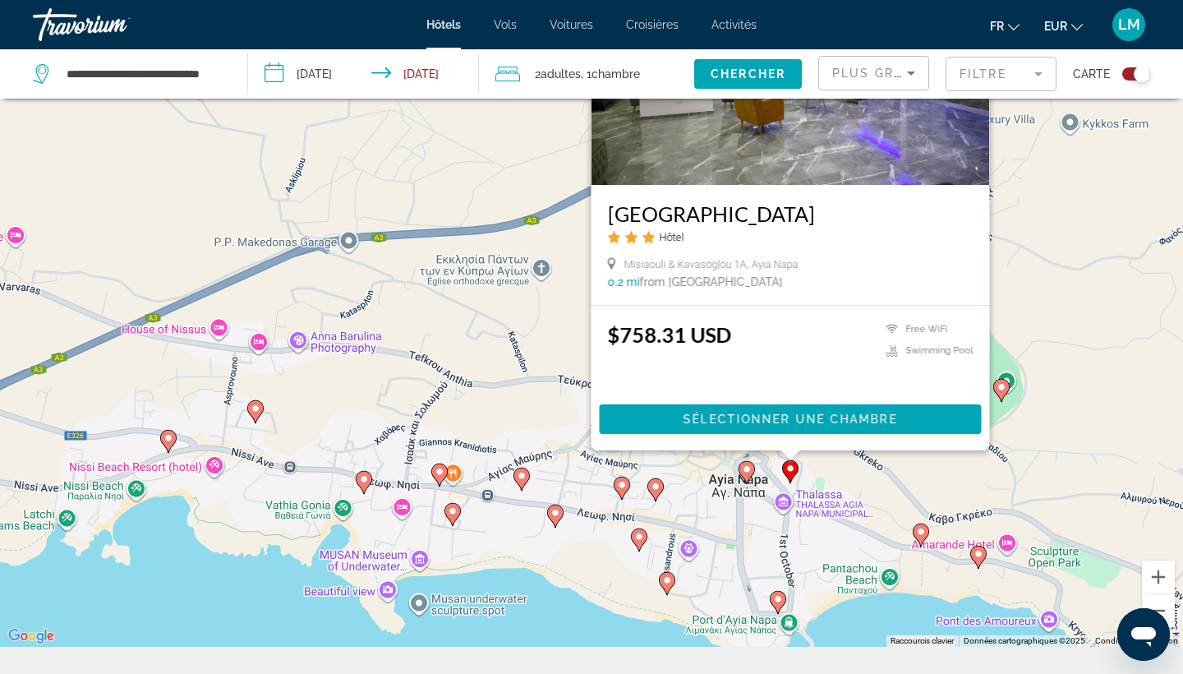
drag, startPoint x: 867, startPoint y: 607, endPoint x: 719, endPoint y: 507, distance: 178.7
click at [719, 507] on div "Pour activer le glissement avec le clavier, appuyez sur Alt+Entrée. Une fois ce…" at bounding box center [591, 310] width 1183 height 674
click at [776, 601] on image "Main content" at bounding box center [777, 599] width 10 height 10
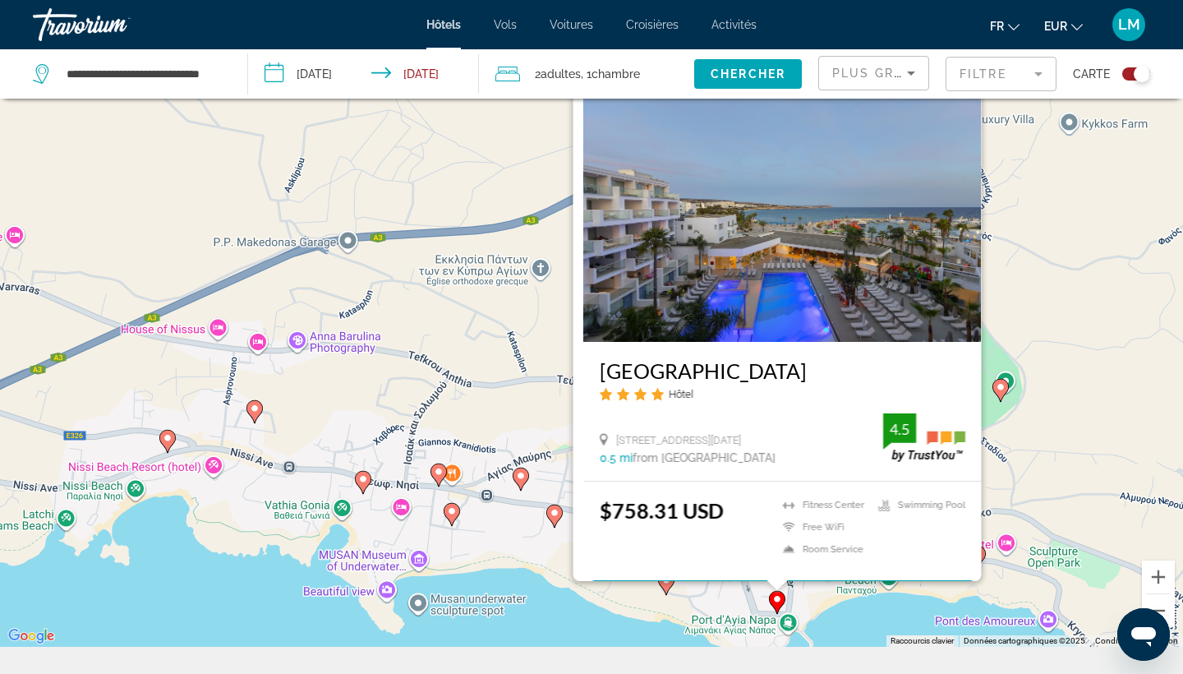
scroll to position [0, 0]
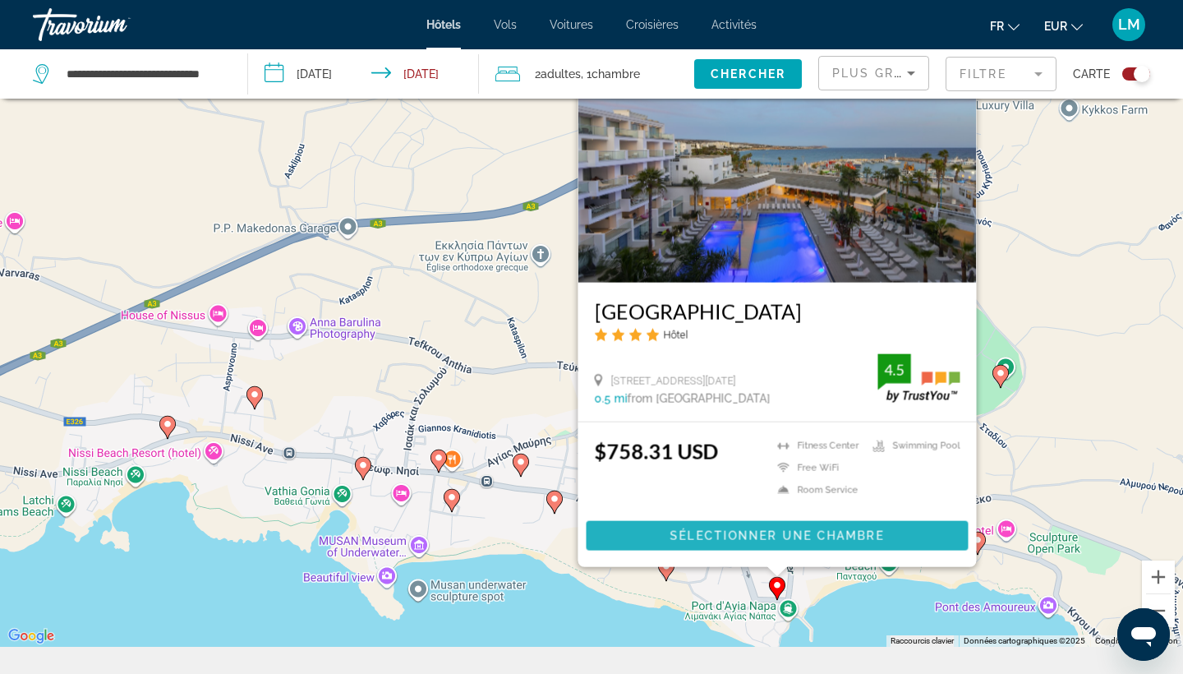
click at [777, 528] on span "Main content" at bounding box center [778, 535] width 382 height 39
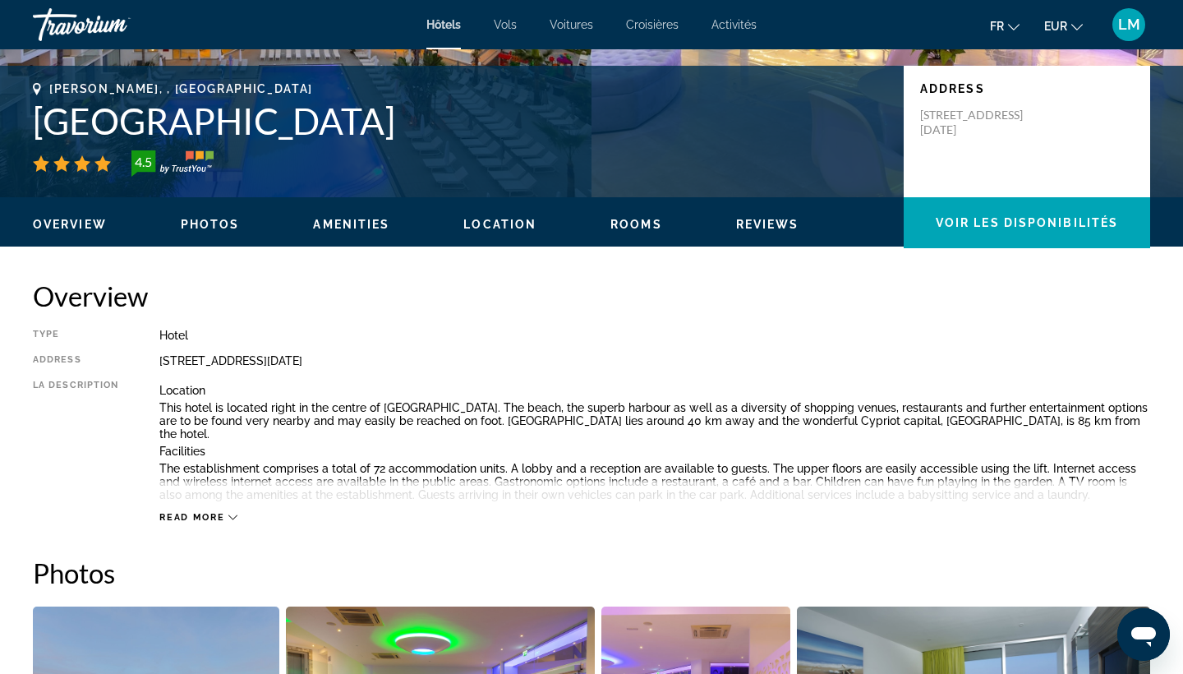
scroll to position [356, 0]
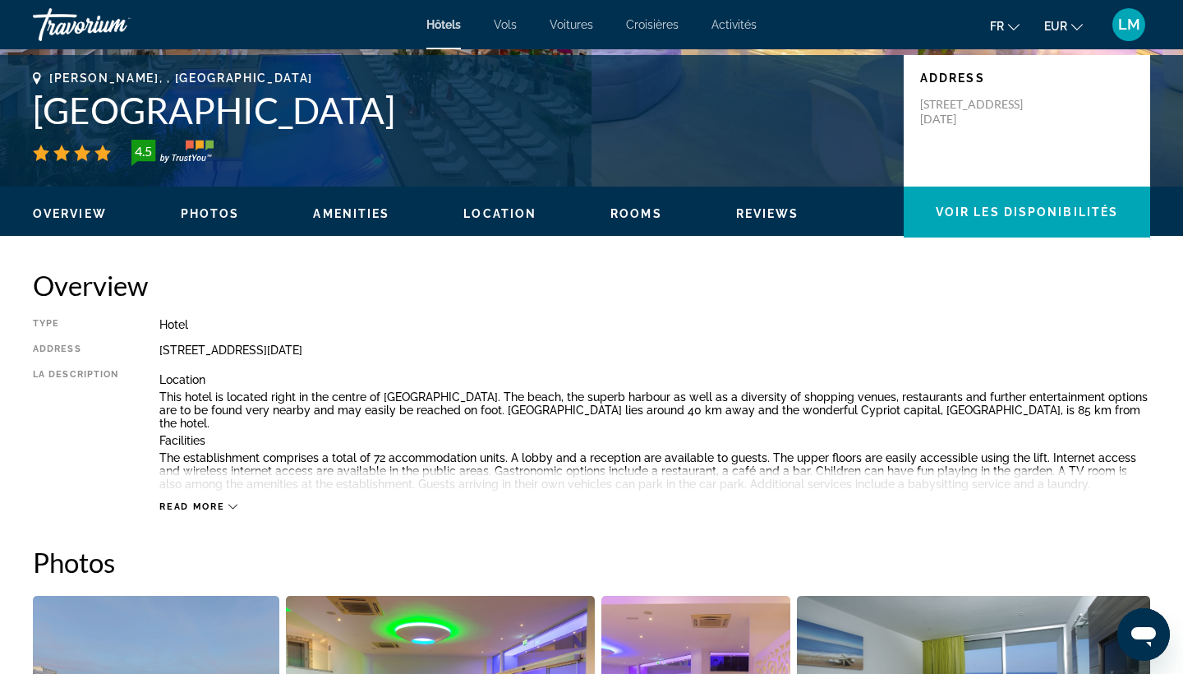
click at [211, 501] on span "Read more" at bounding box center [191, 506] width 65 height 11
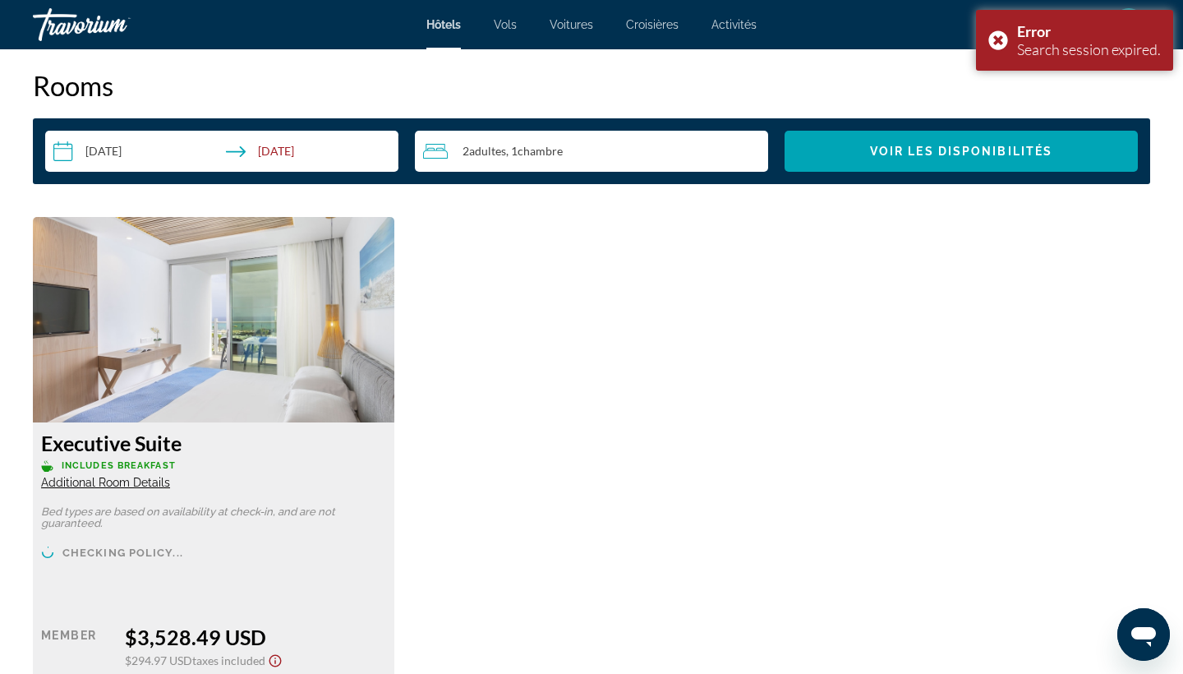
scroll to position [2315, 0]
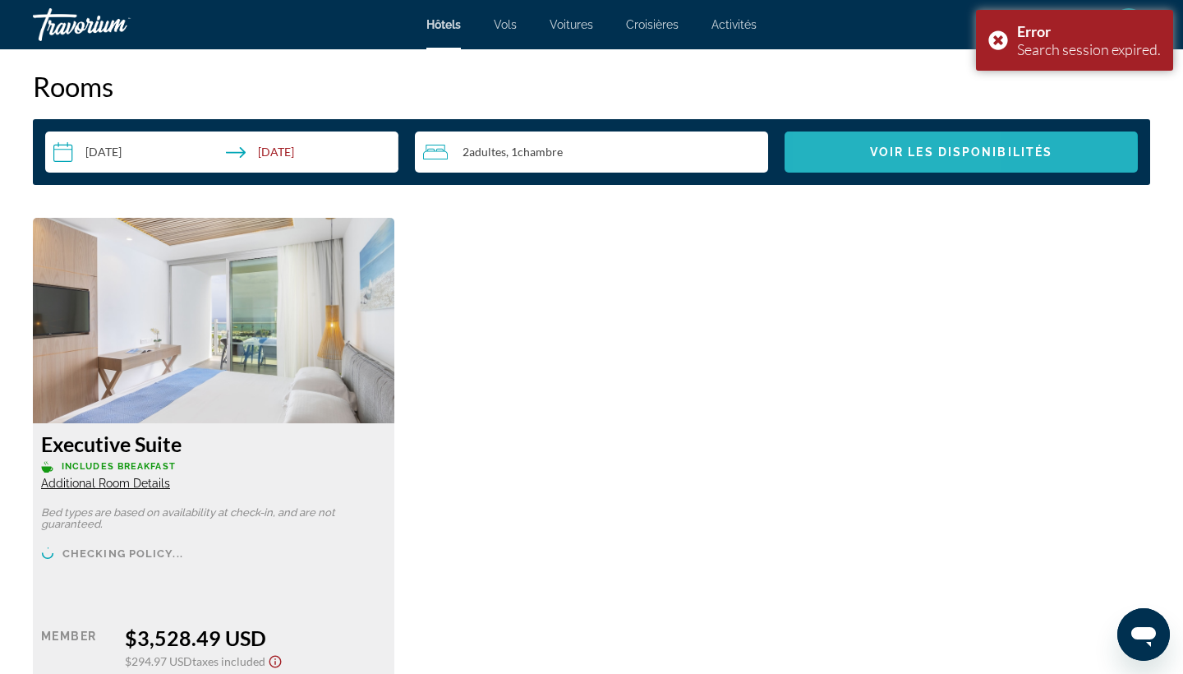
click at [862, 145] on span "Search widget" at bounding box center [961, 151] width 353 height 39
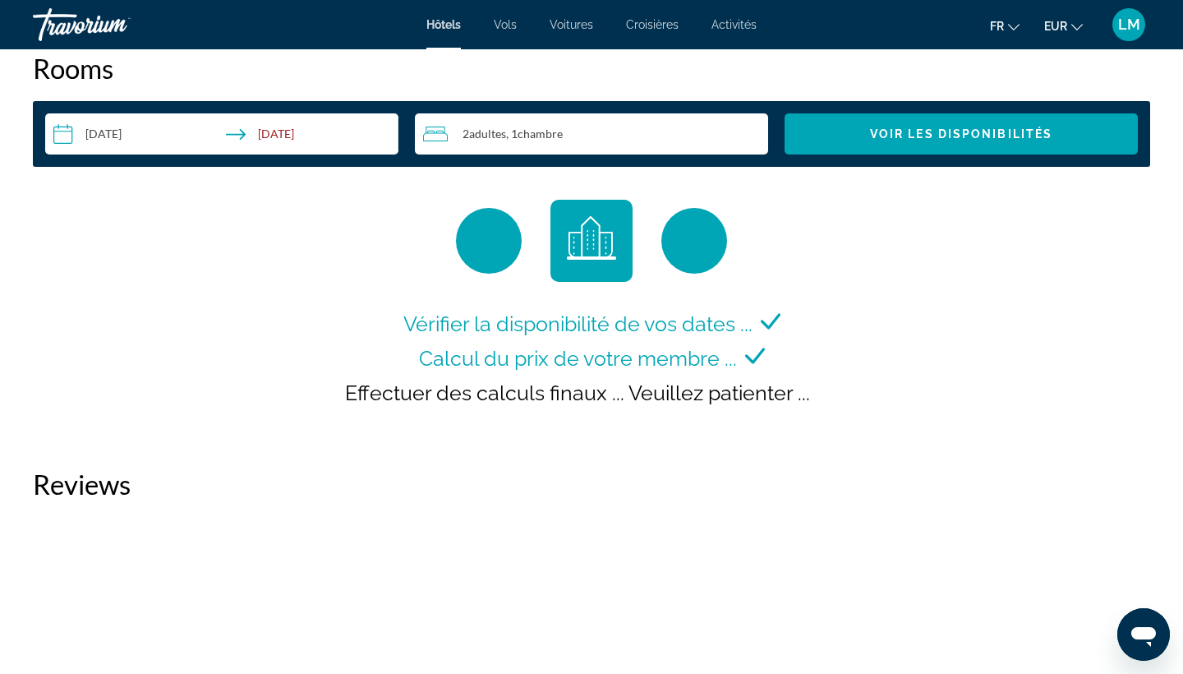
scroll to position [2334, 0]
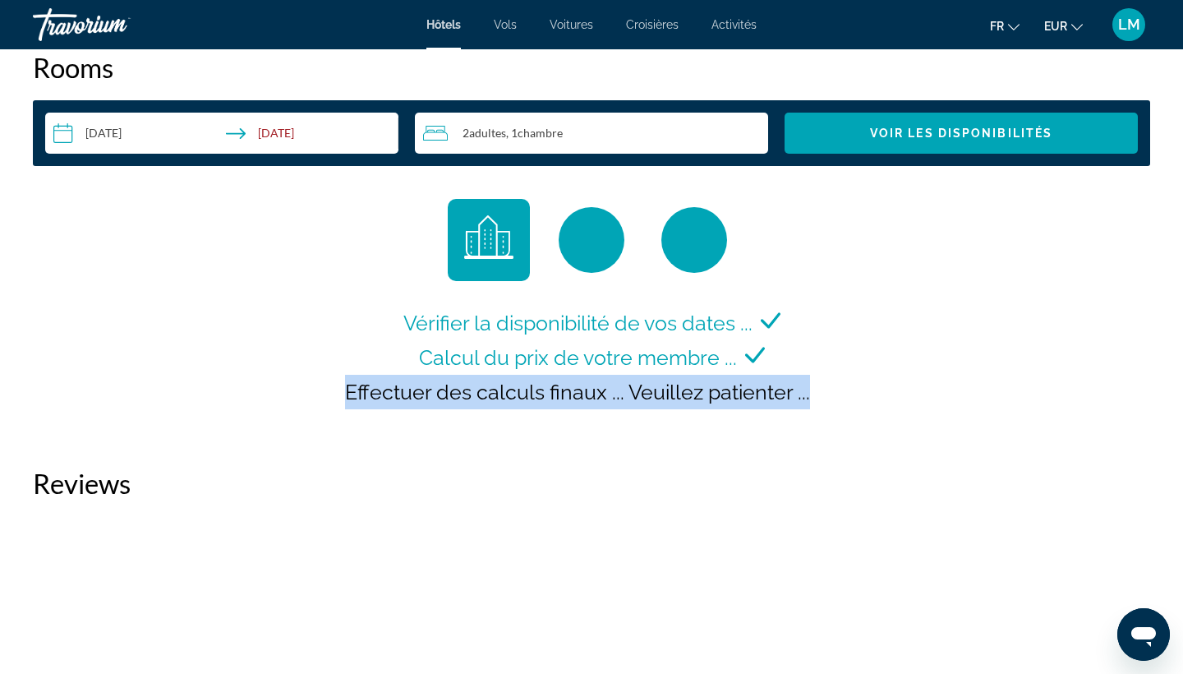
drag, startPoint x: 855, startPoint y: 291, endPoint x: 849, endPoint y: 408, distance: 117.6
click at [849, 408] on div "Vérifier la disponibilité de vos dates ... Calcul du prix de votre membre ... E…" at bounding box center [591, 316] width 1117 height 235
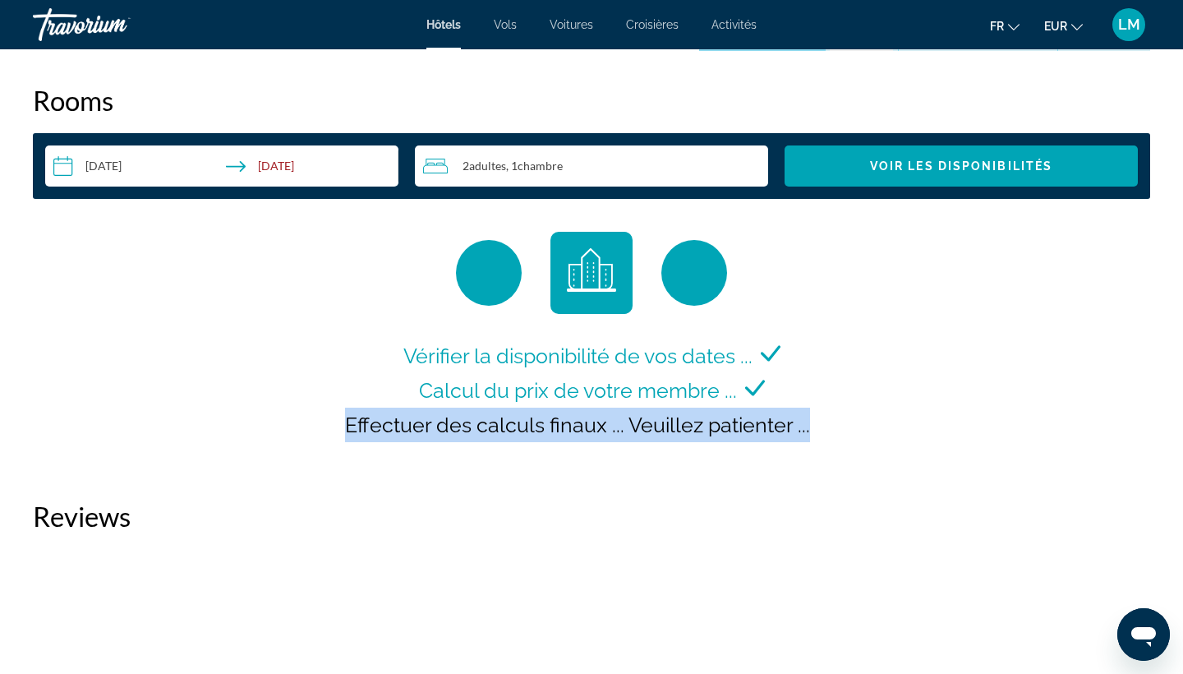
scroll to position [2248, 0]
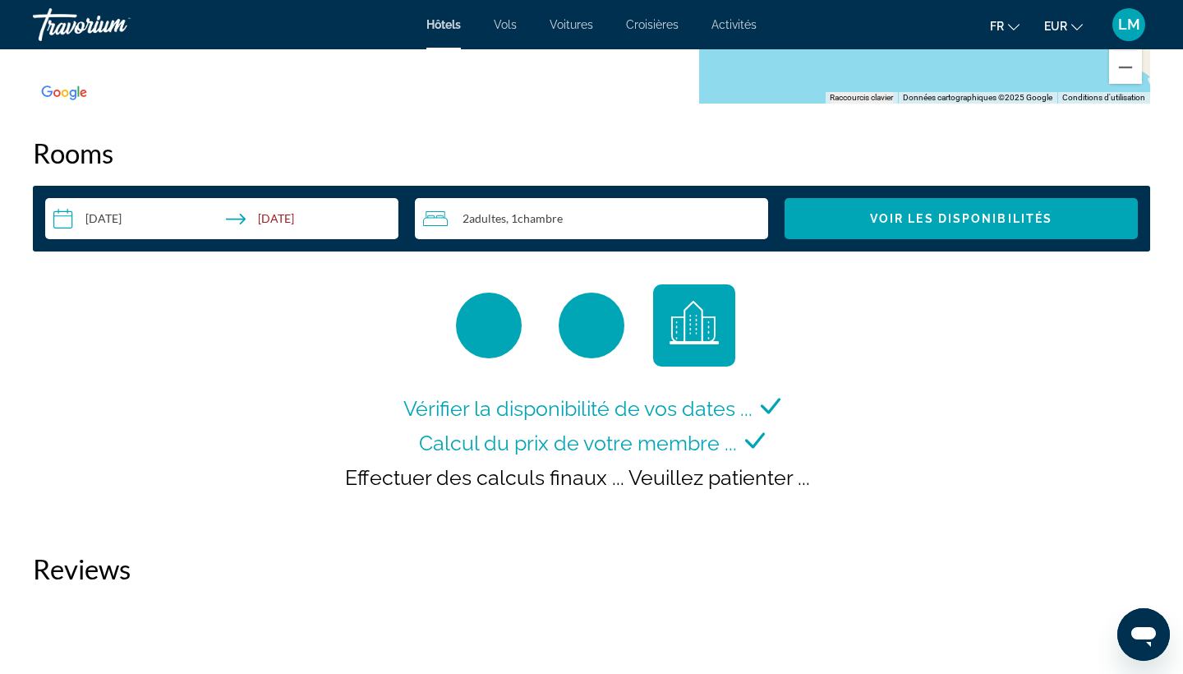
click at [850, 409] on div "Vérifier la disponibilité de vos dates ... Calcul du prix de votre membre ... E…" at bounding box center [591, 401] width 1117 height 235
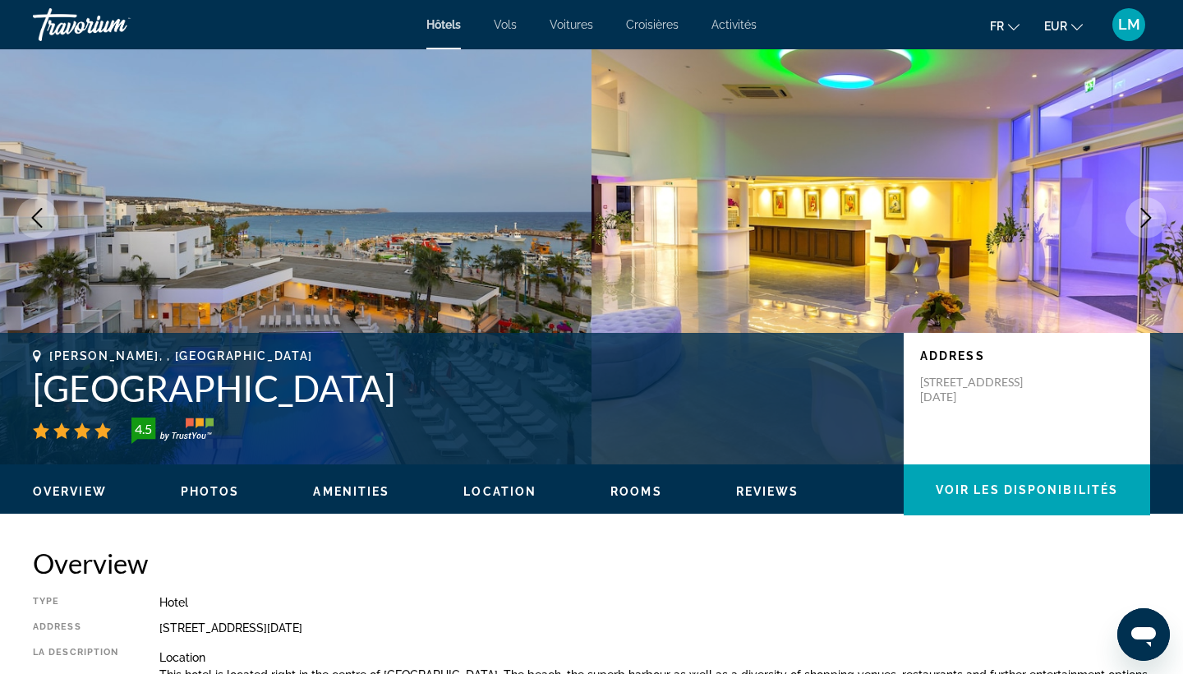
scroll to position [74, 0]
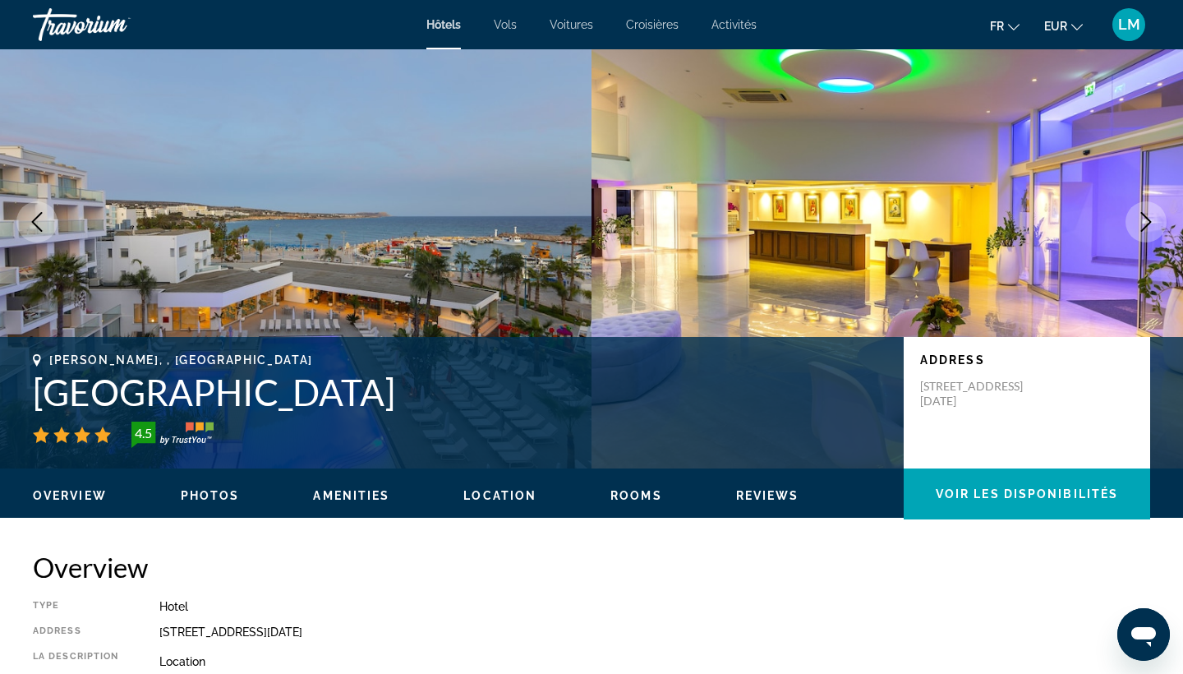
drag, startPoint x: 811, startPoint y: 382, endPoint x: 776, endPoint y: 267, distance: 120.3
